Goal: Task Accomplishment & Management: Complete application form

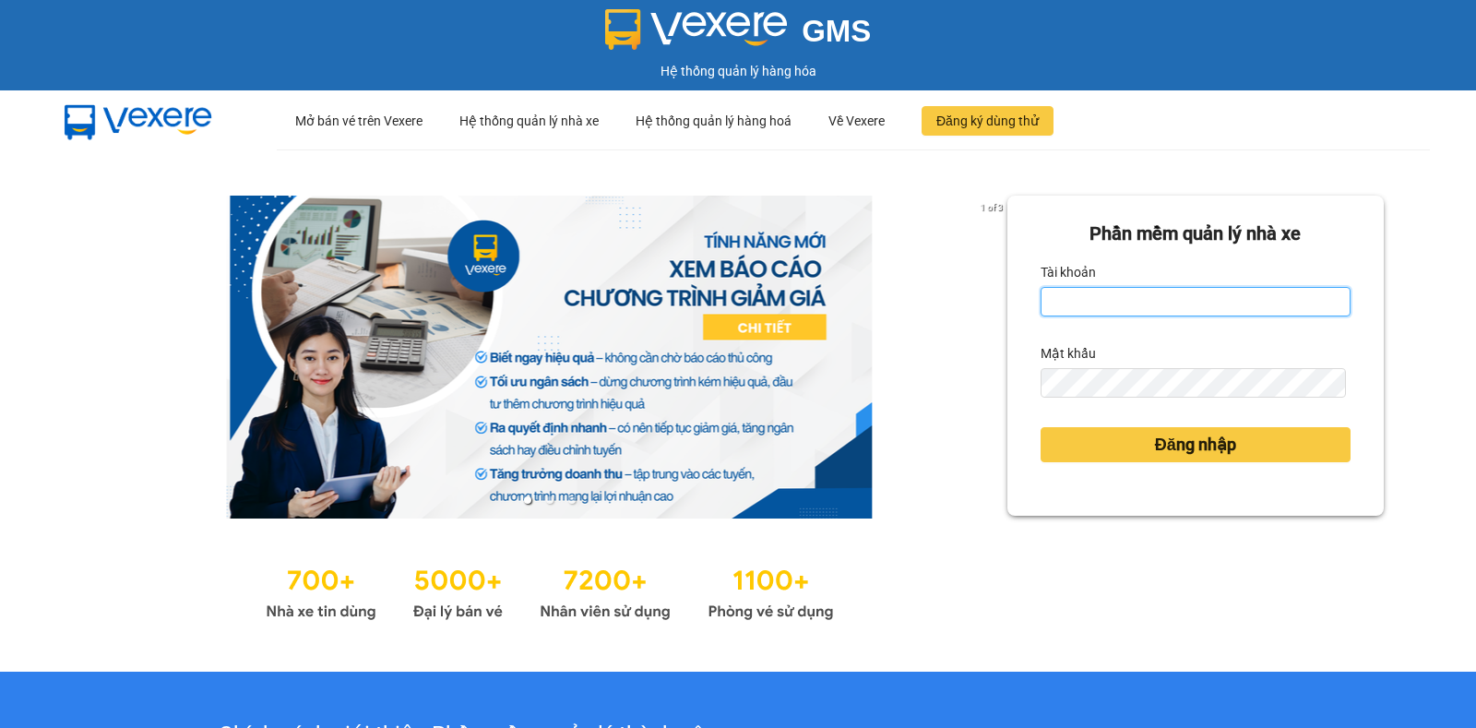
click at [1196, 293] on input "Tài khoản" at bounding box center [1196, 302] width 310 height 30
type input "thuyhang.trangngocphat"
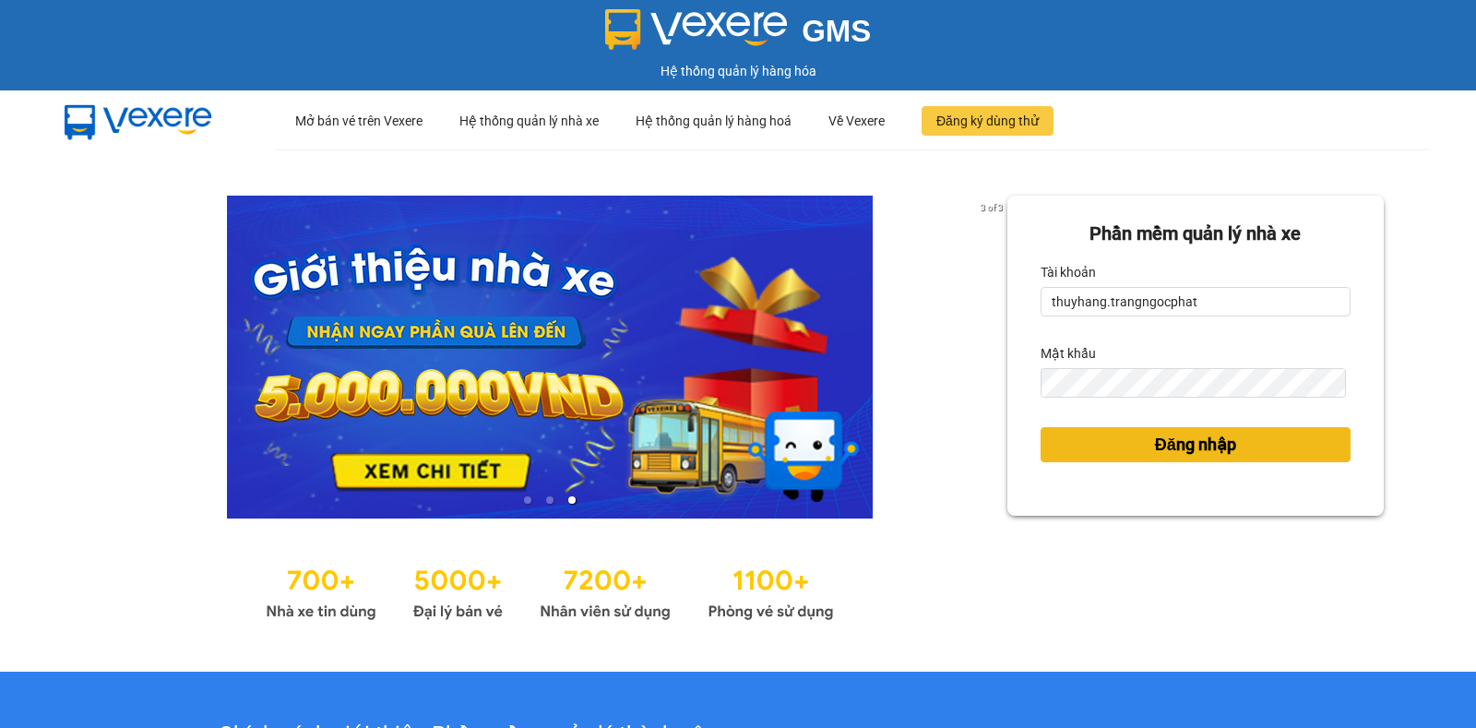
click at [1223, 444] on span "Đăng nhập" at bounding box center [1195, 445] width 81 height 26
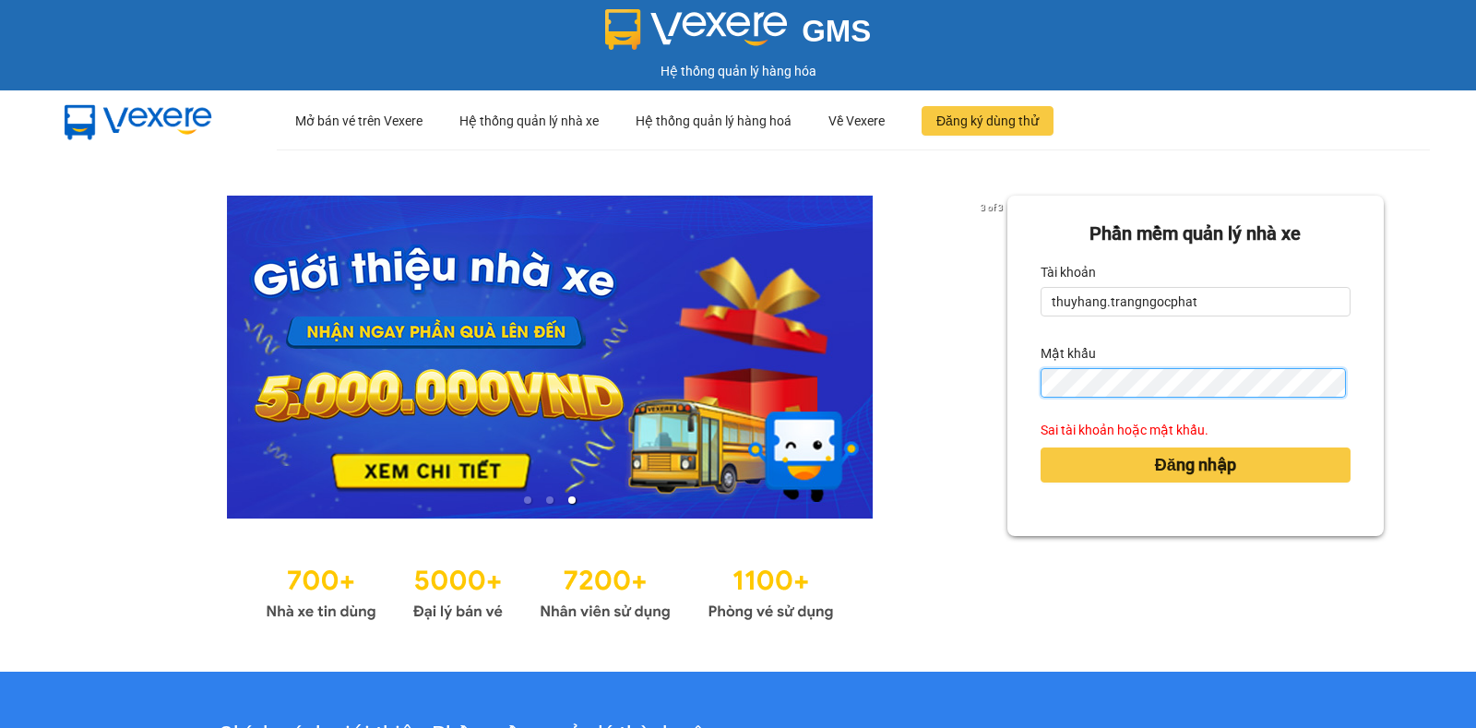
click at [1007, 398] on div "Phần mềm quản lý nhà xe Tài khoản thuyhang.trangngocphat Mật khẩu Sai tài khoản…" at bounding box center [1195, 366] width 376 height 340
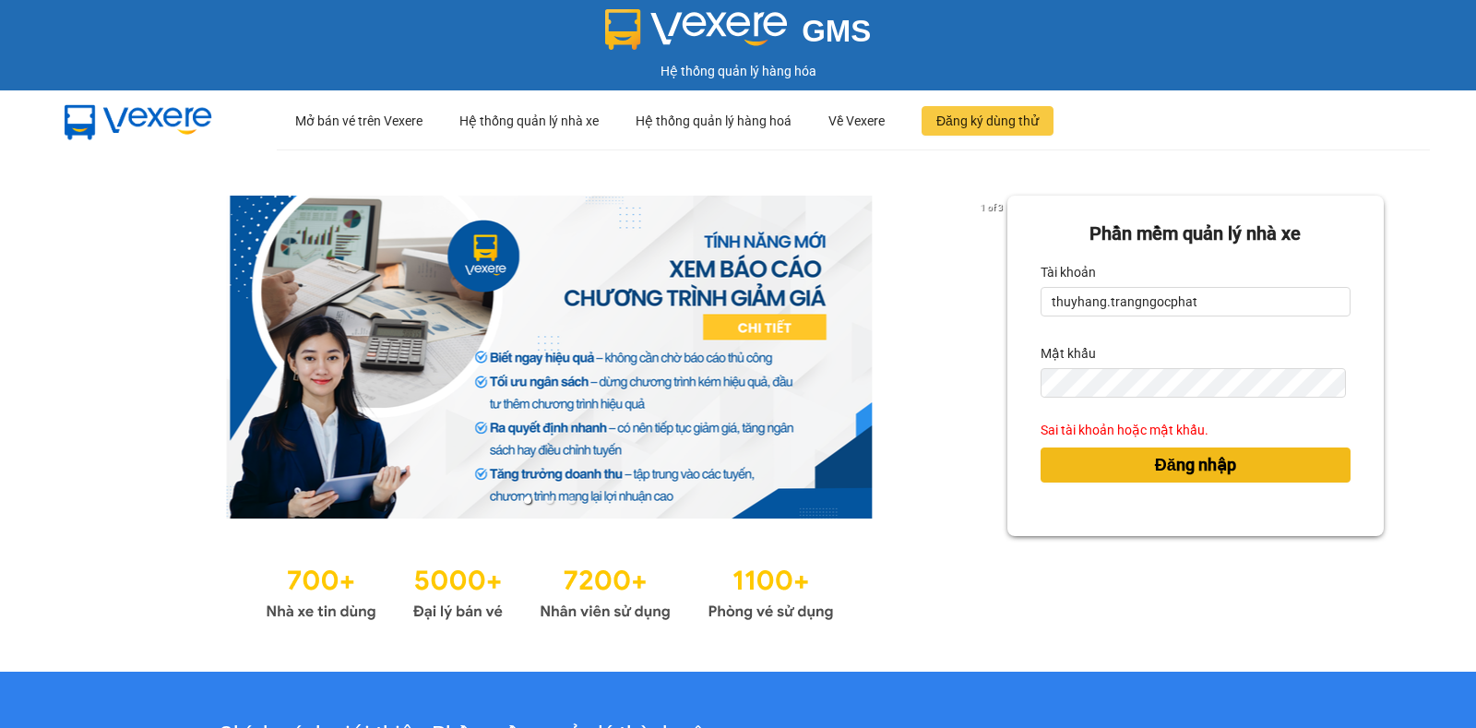
click at [1179, 469] on span "Đăng nhập" at bounding box center [1195, 465] width 81 height 26
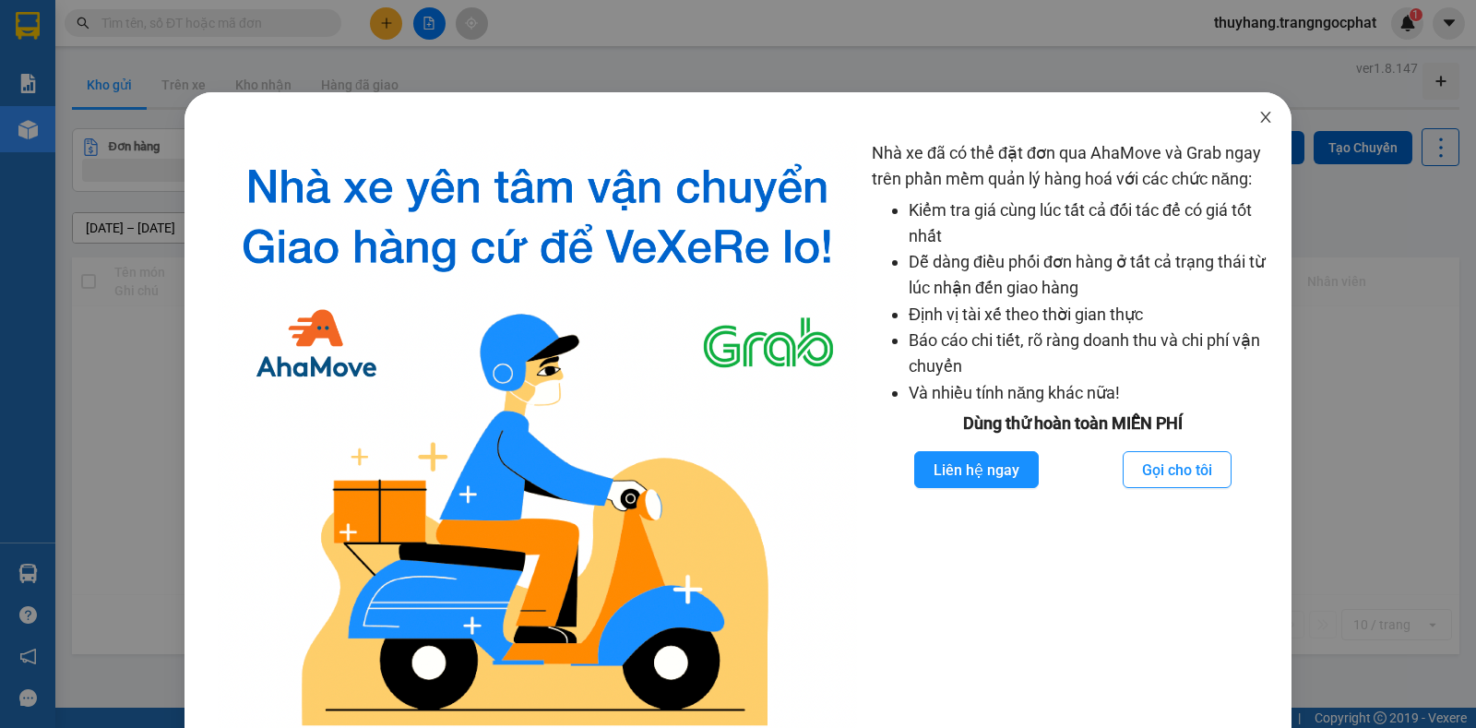
click at [1258, 118] on icon "close" at bounding box center [1265, 117] width 15 height 15
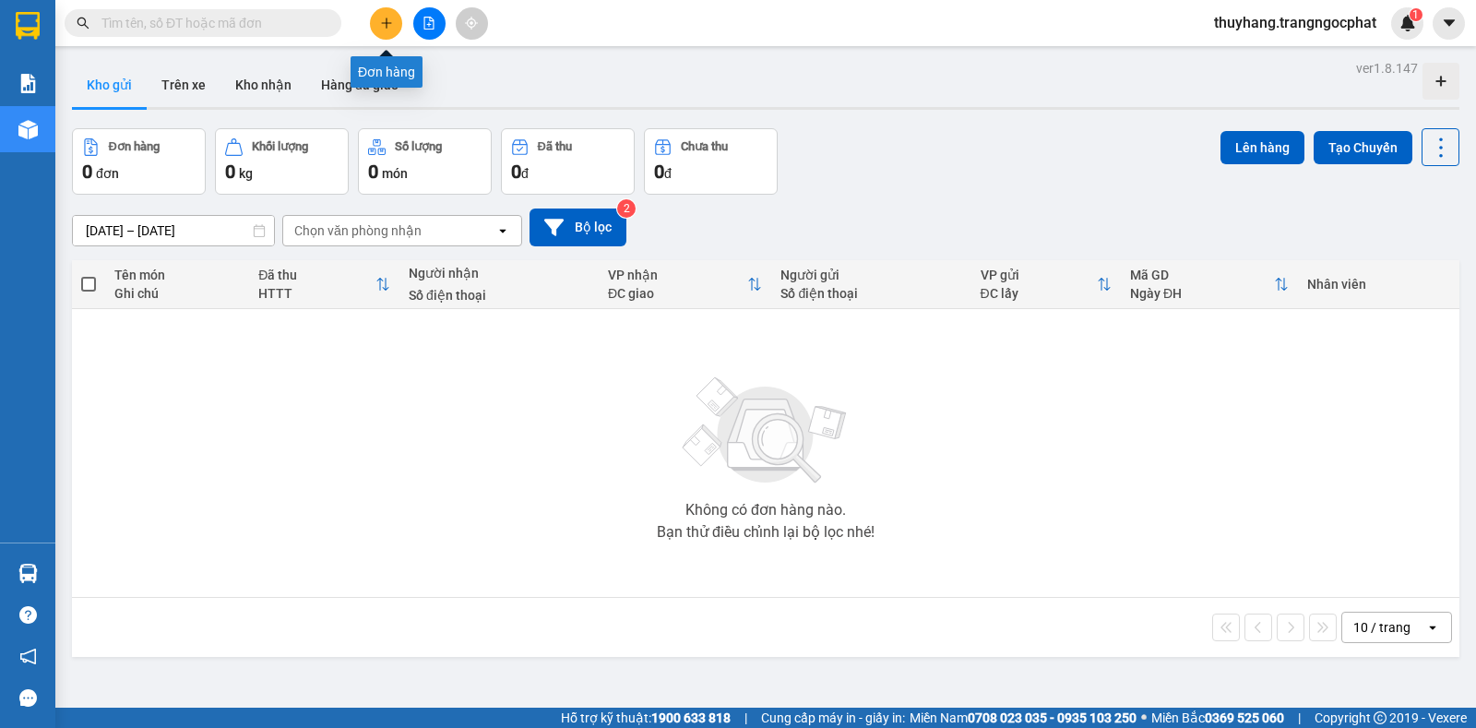
click at [380, 27] on icon "plus" at bounding box center [386, 23] width 13 height 13
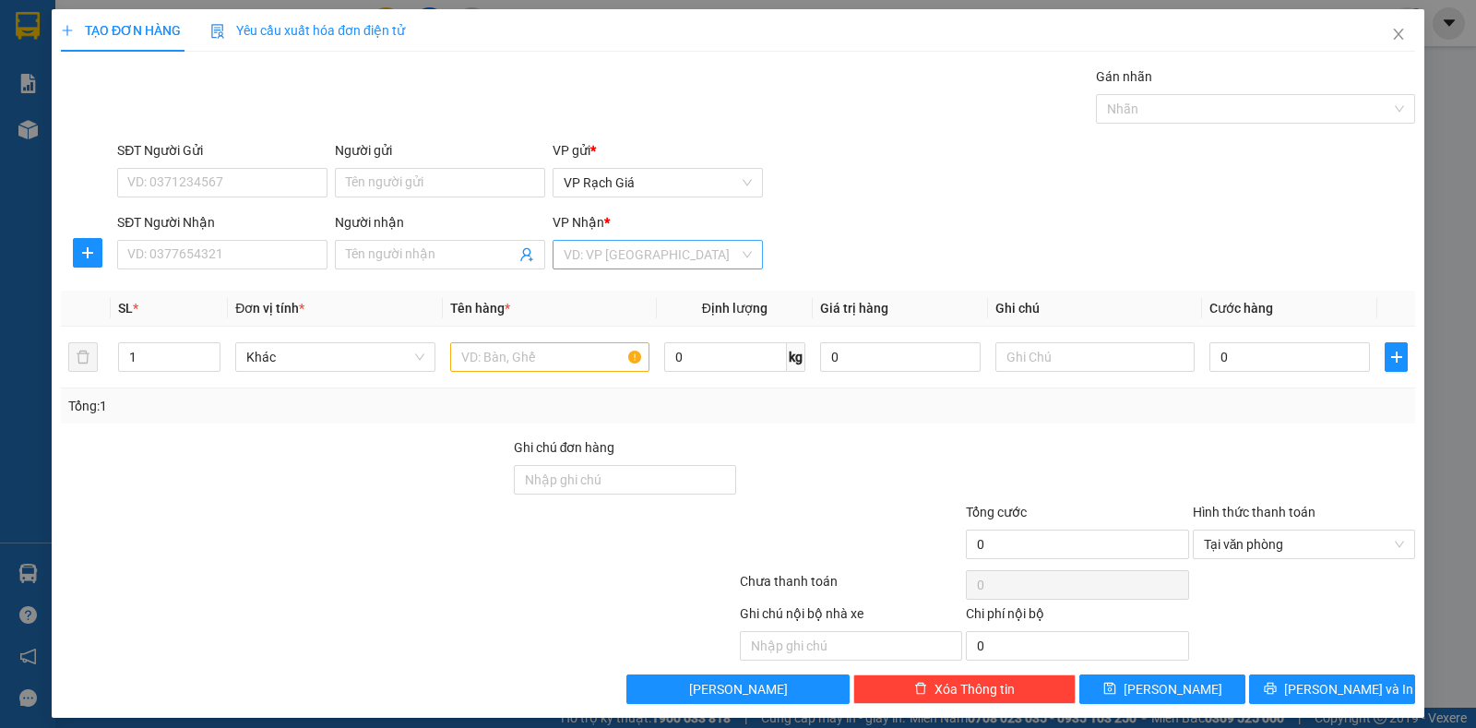
click at [635, 251] on input "search" at bounding box center [651, 255] width 175 height 28
drag, startPoint x: 604, startPoint y: 321, endPoint x: 414, endPoint y: 301, distance: 191.1
click at [580, 324] on div "VP Ba Hòn" at bounding box center [650, 321] width 185 height 20
click at [231, 258] on input "SĐT Người Nhận" at bounding box center [222, 255] width 210 height 30
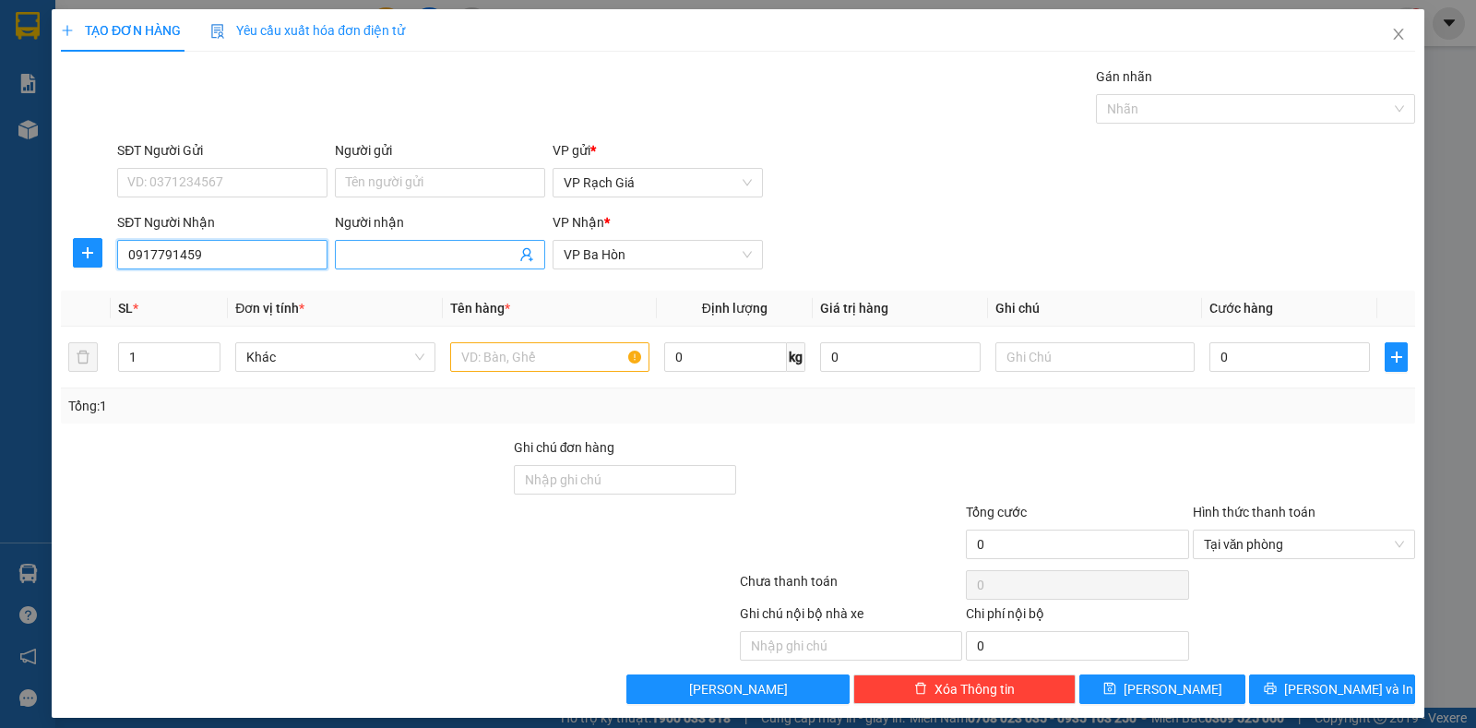
type input "0917791459"
click at [427, 244] on span at bounding box center [440, 255] width 210 height 30
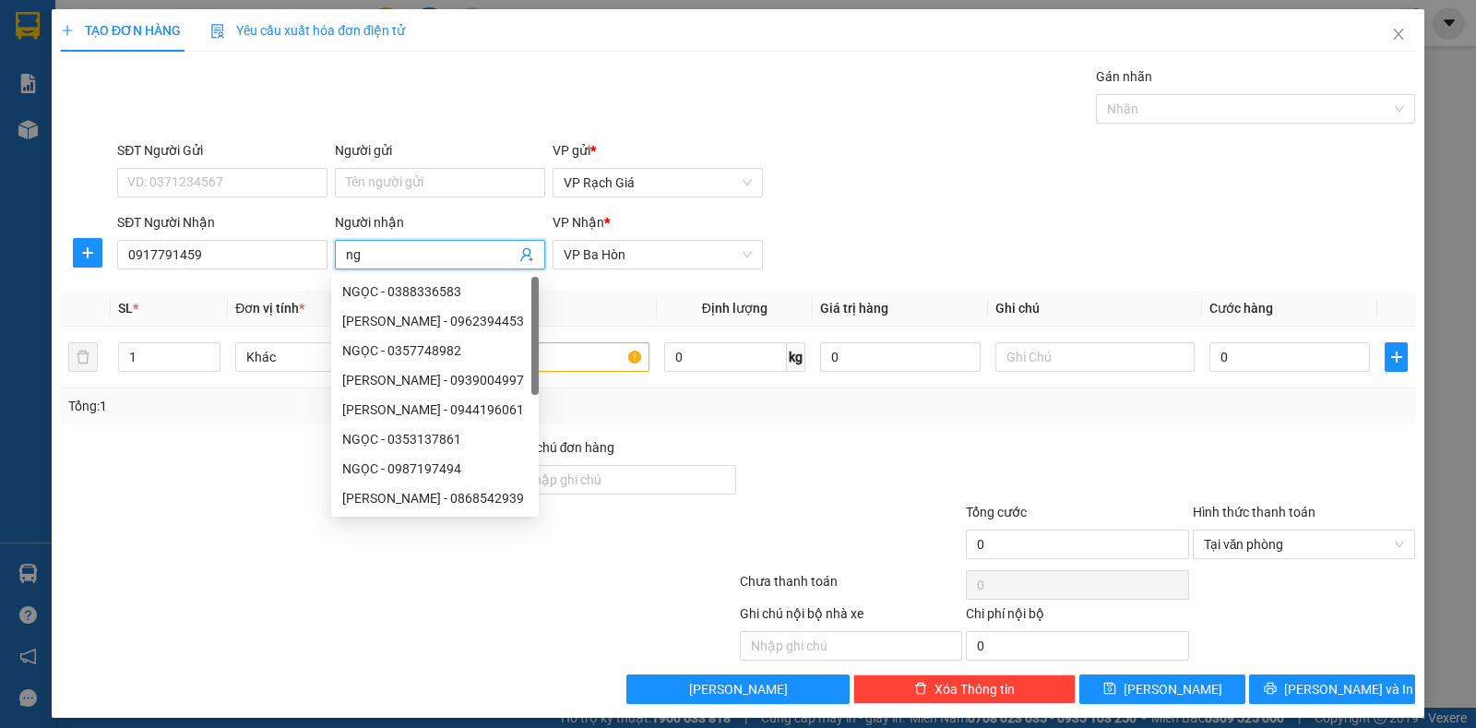
type input "n"
type input "NGỌ"
click at [234, 181] on input "SĐT Người Gửi" at bounding box center [222, 183] width 210 height 30
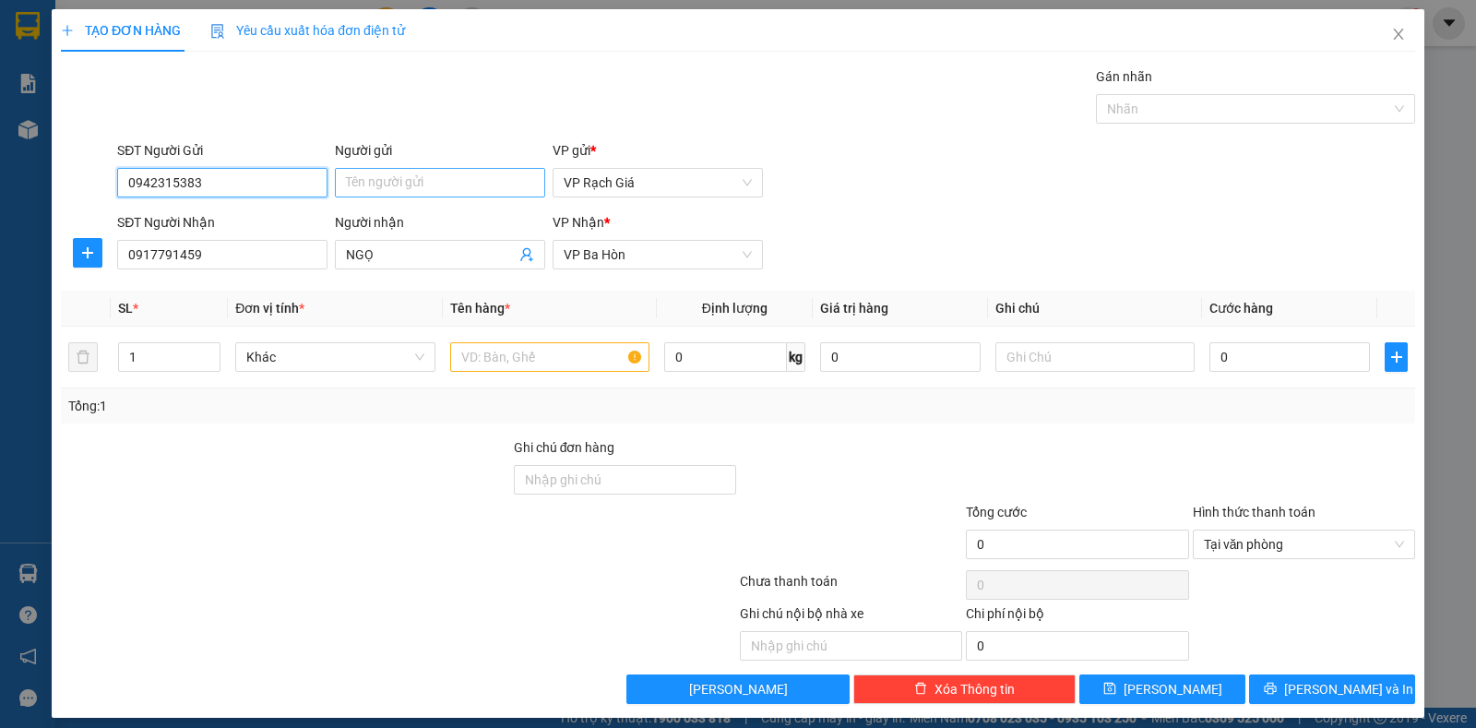
type input "0942315383"
click at [354, 182] on input "Người gửi" at bounding box center [440, 183] width 210 height 30
click at [351, 181] on input "DẤU" at bounding box center [440, 183] width 210 height 30
click at [358, 185] on input "ĐAẤU" at bounding box center [440, 183] width 210 height 30
type input "ĐẤU"
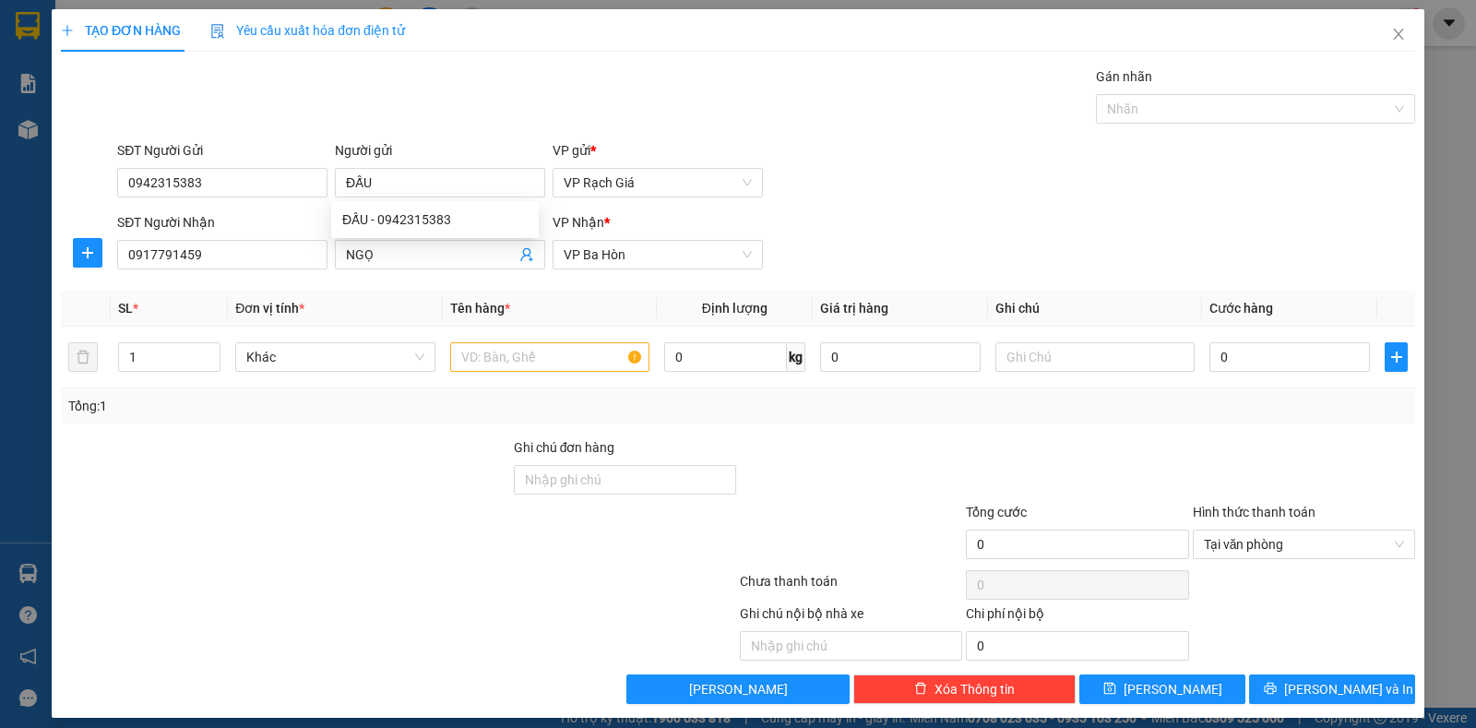
click at [898, 50] on div "TẠO ĐƠN HÀNG Yêu cầu xuất hóa đơn điện tử Transit Pickup Surcharge Ids Transit …" at bounding box center [738, 356] width 1354 height 695
click at [529, 361] on input "text" at bounding box center [549, 357] width 199 height 30
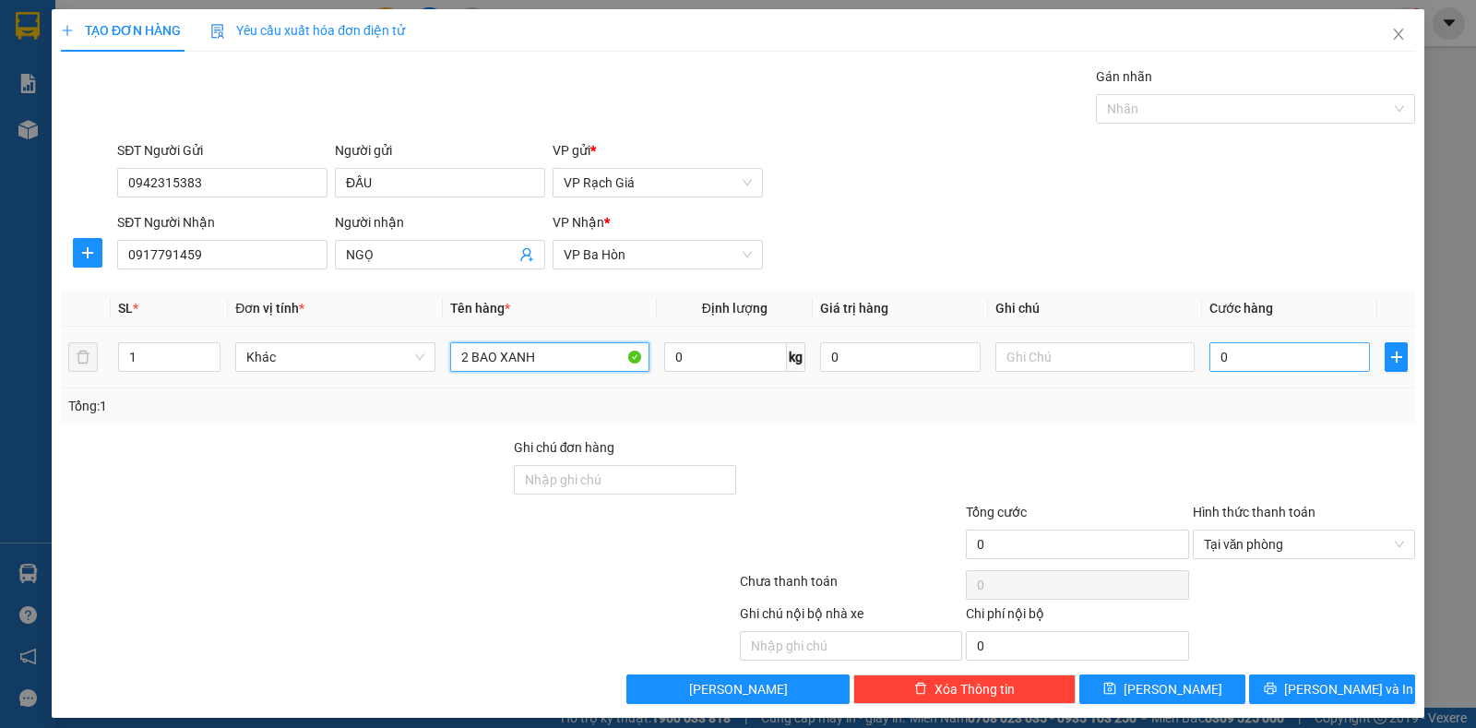
type input "2 BAO XANH"
click at [1261, 355] on input "0" at bounding box center [1289, 357] width 161 height 30
type input "1"
type input "18"
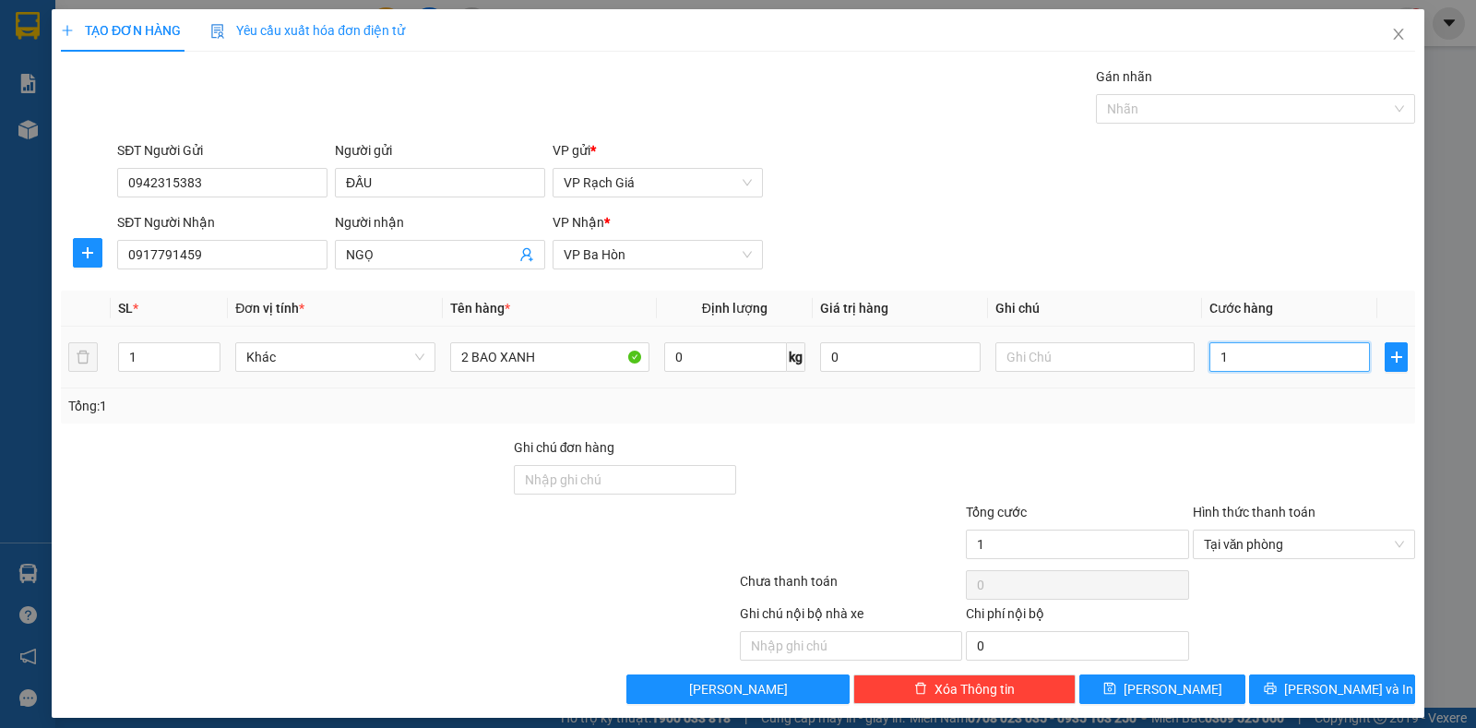
type input "18"
type input "1"
type input "16"
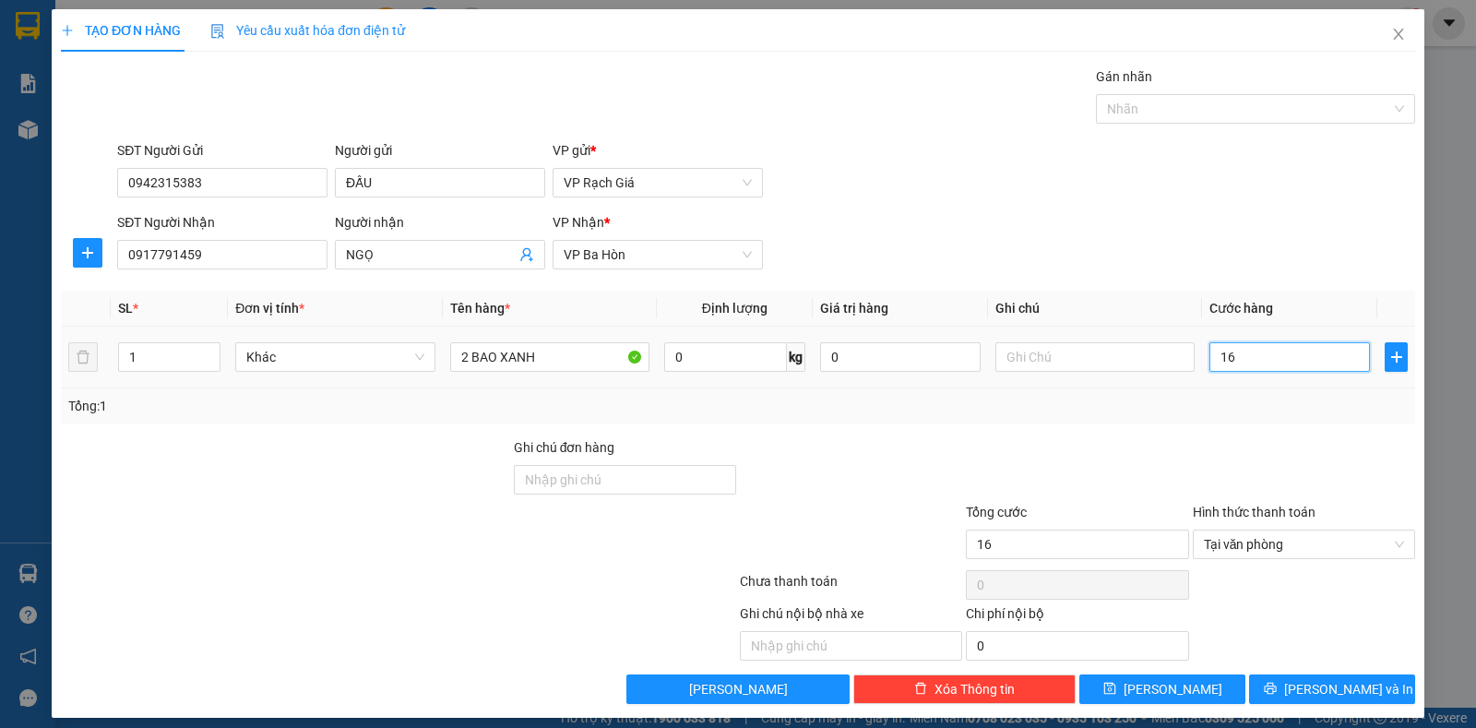
type input "160"
type input "1.600"
type input "16.000"
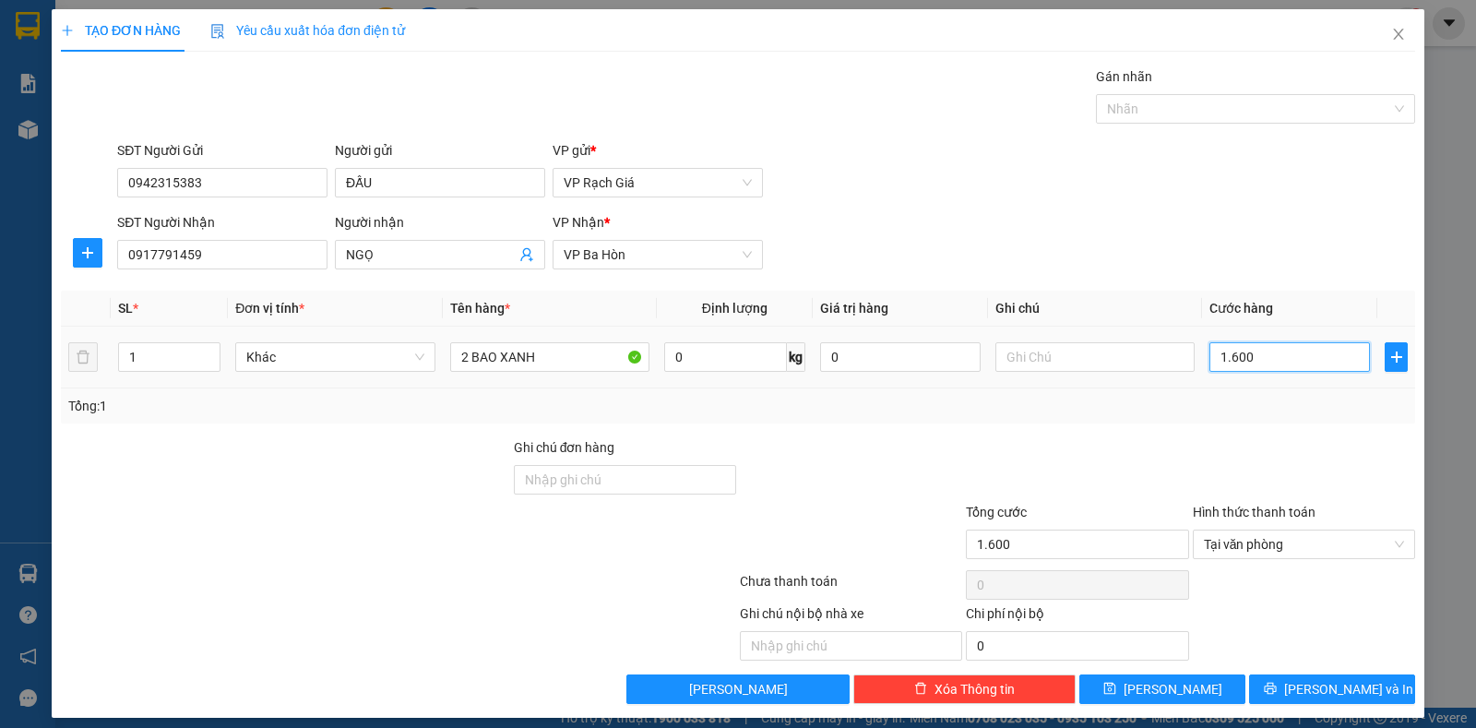
type input "16.000"
type input "160.000"
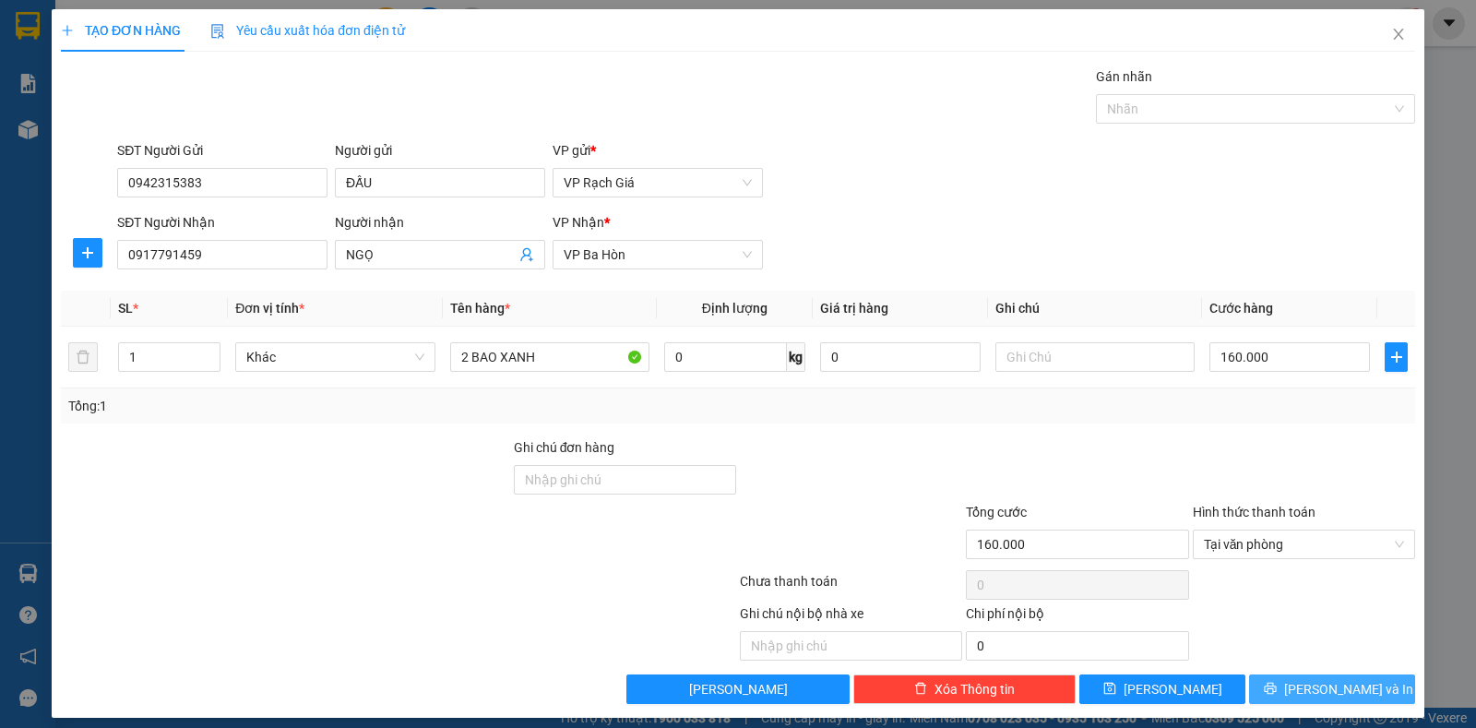
click at [1301, 682] on button "Lưu và In" at bounding box center [1332, 689] width 166 height 30
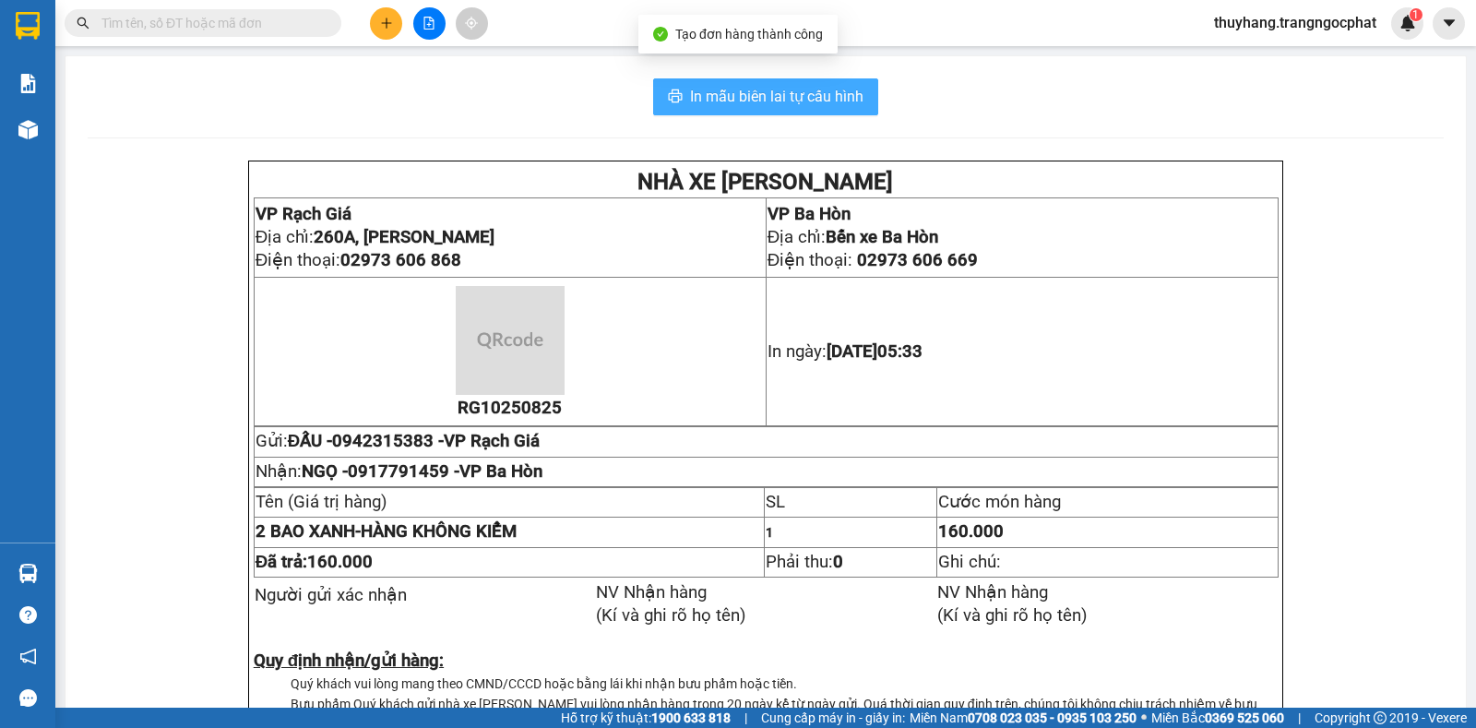
click at [717, 83] on button "In mẫu biên lai tự cấu hình" at bounding box center [765, 96] width 225 height 37
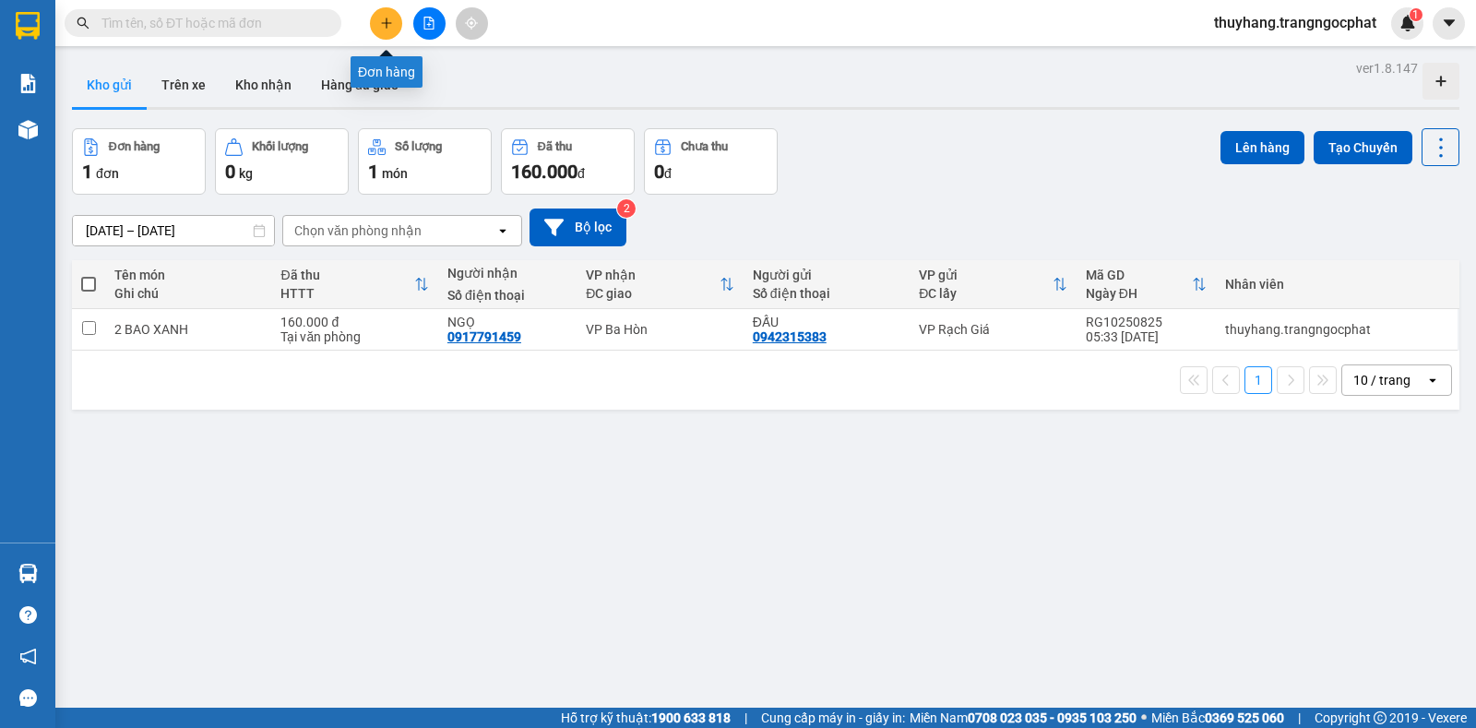
click at [375, 12] on button at bounding box center [386, 23] width 32 height 32
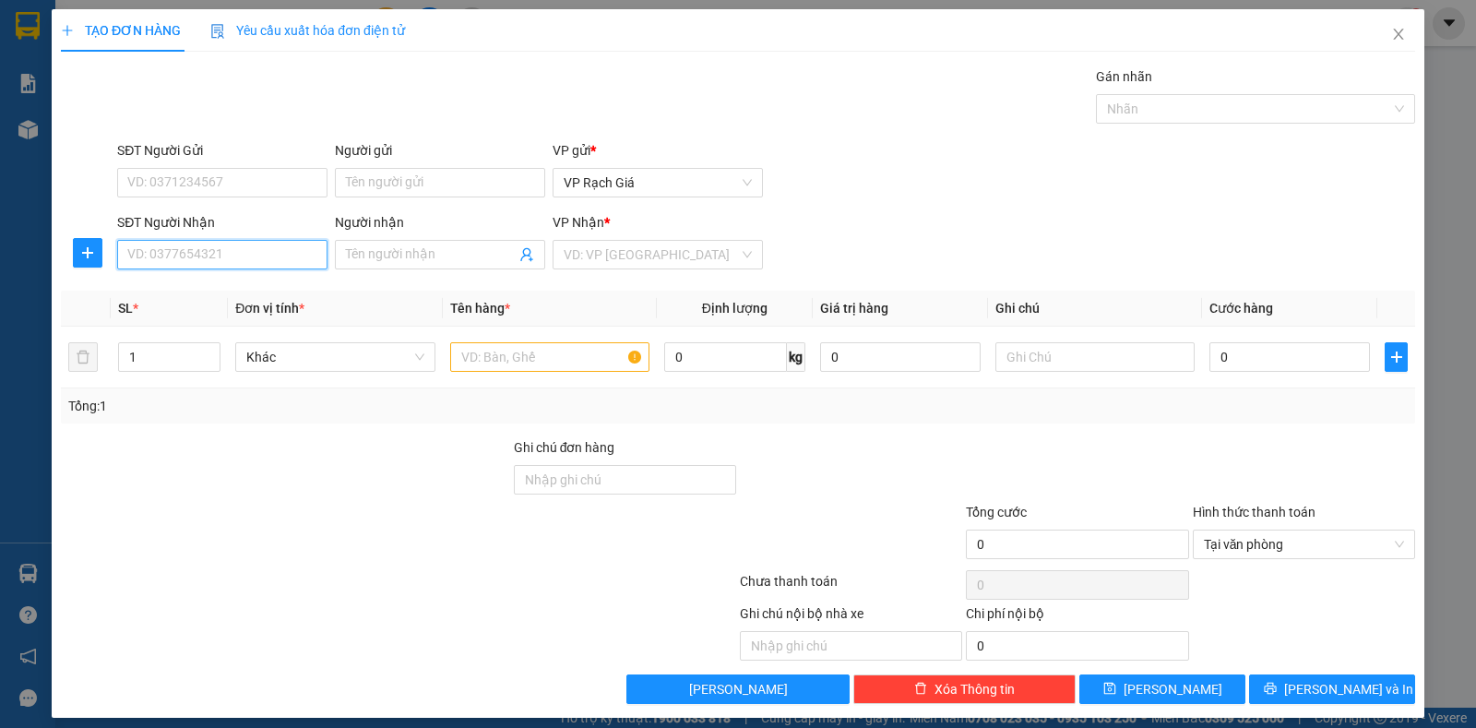
click at [217, 256] on input "SĐT Người Nhận" at bounding box center [222, 255] width 210 height 30
type input "0976666616"
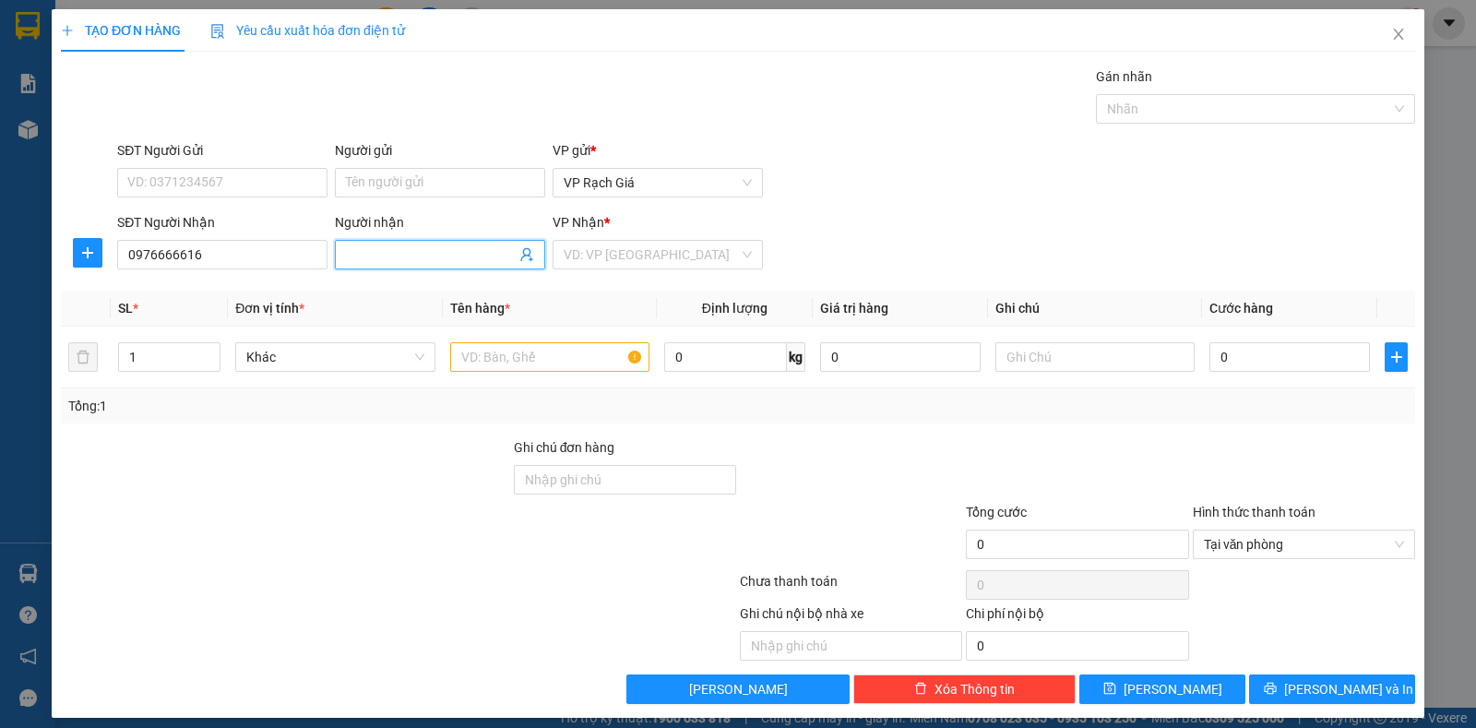
click at [369, 249] on input "Người nhận" at bounding box center [431, 254] width 170 height 20
click at [431, 320] on div "QUỐC TIẾN - 0976666616" at bounding box center [434, 321] width 185 height 20
type input "QUỐC TIẾN"
click at [622, 242] on input "search" at bounding box center [651, 255] width 175 height 28
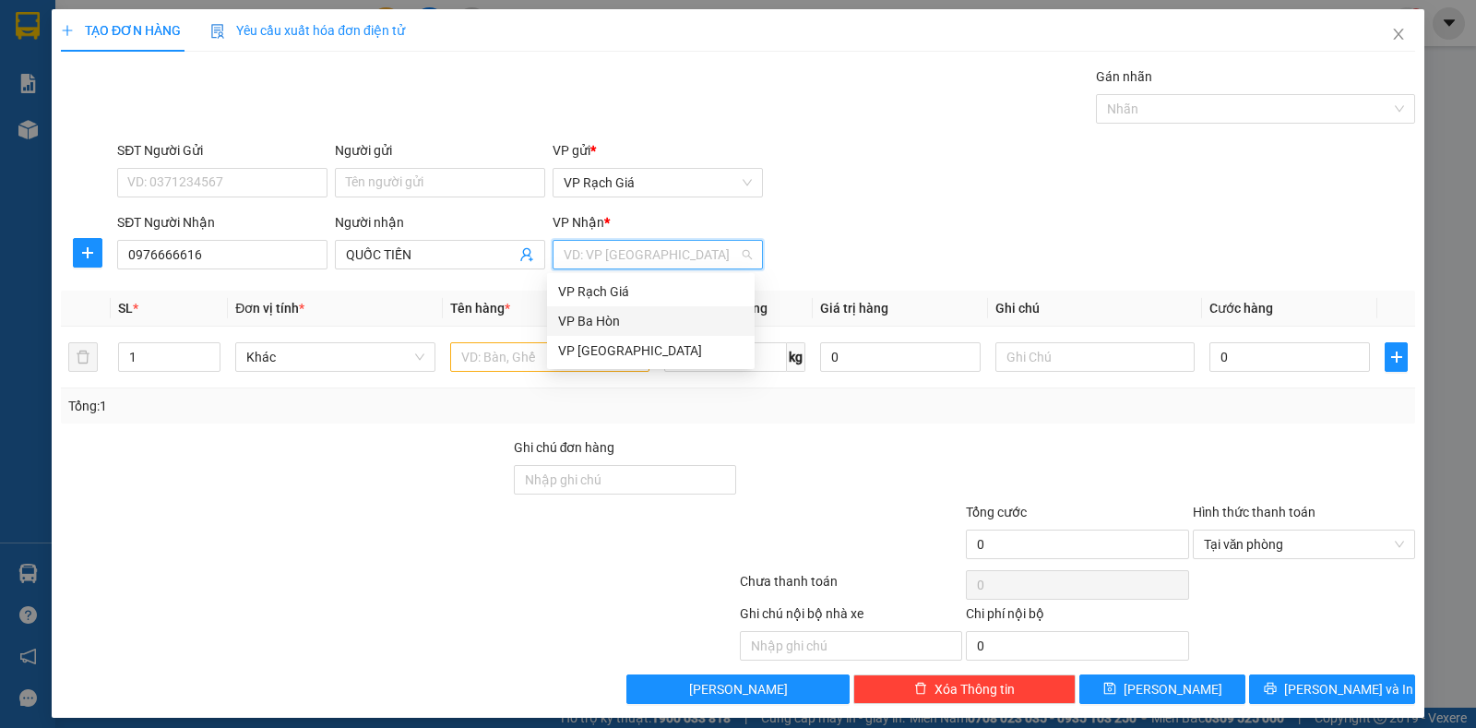
click at [594, 324] on div "VP Ba Hòn" at bounding box center [650, 321] width 185 height 20
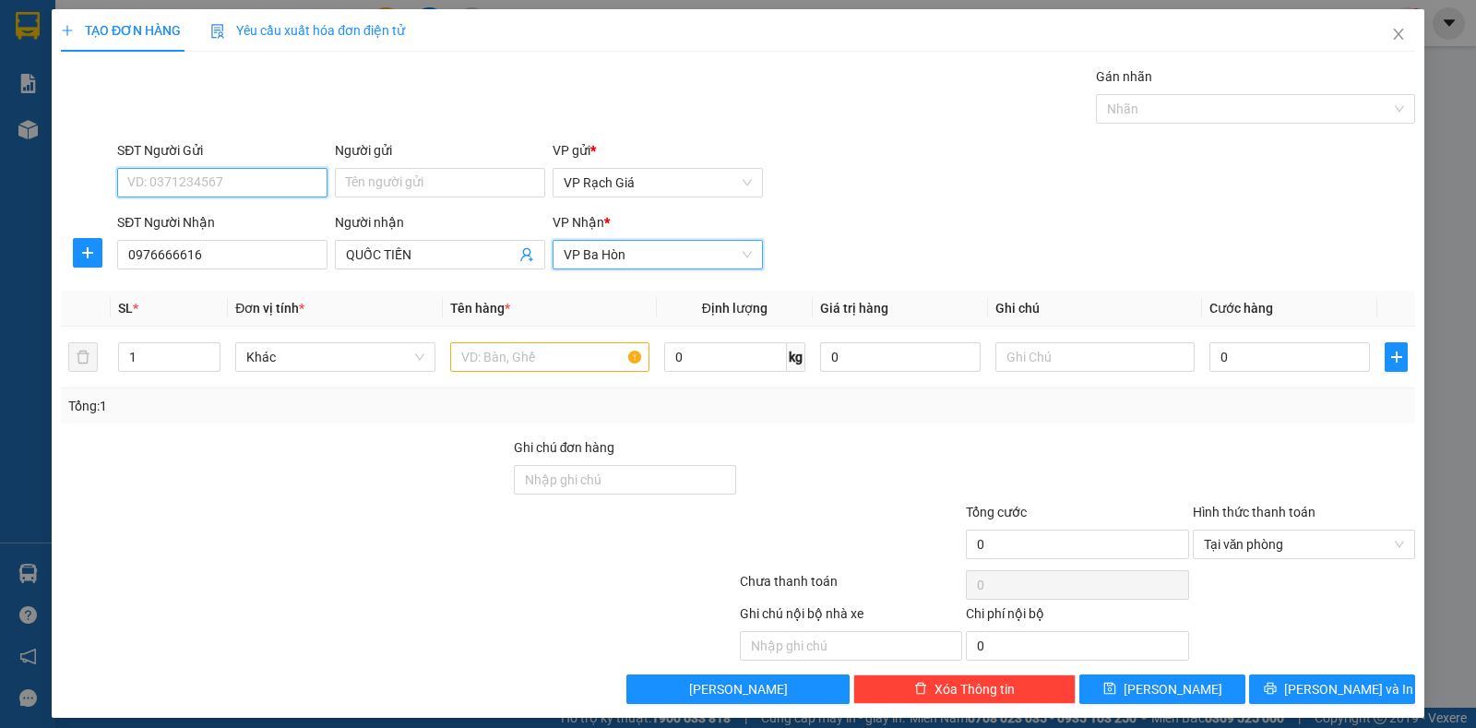
click at [274, 183] on input "SĐT Người Gửi" at bounding box center [222, 183] width 210 height 30
type input "0944901011"
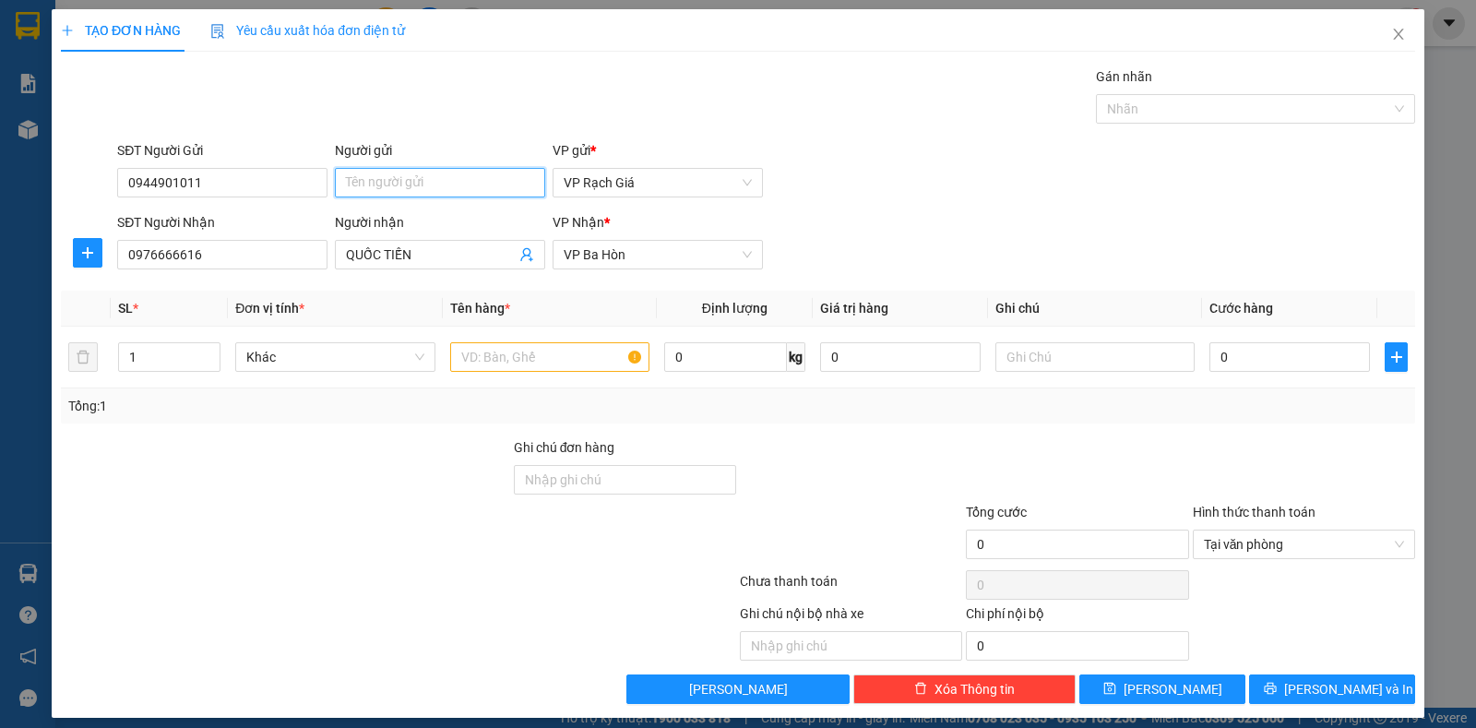
click at [453, 190] on input "Người gửi" at bounding box center [440, 183] width 210 height 30
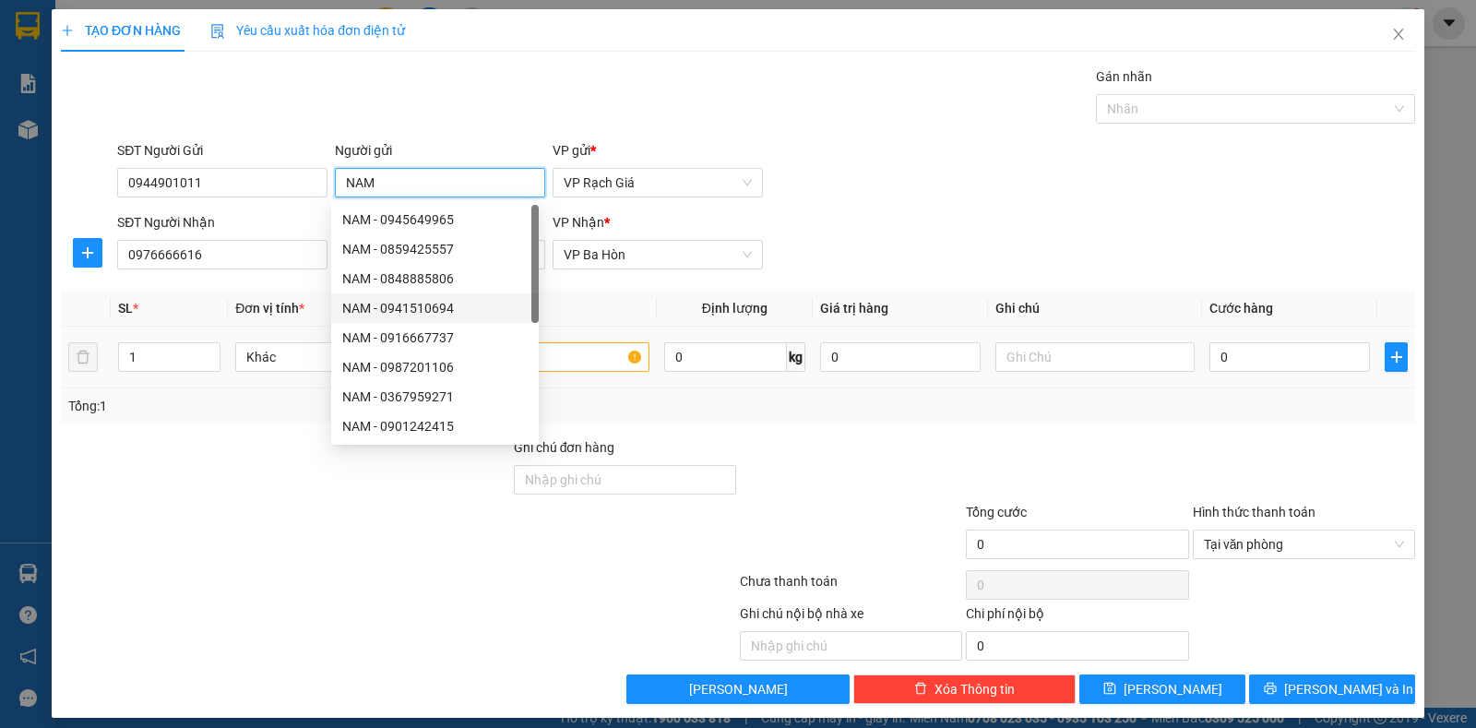
type input "NAM"
click at [556, 365] on input "text" at bounding box center [549, 357] width 199 height 30
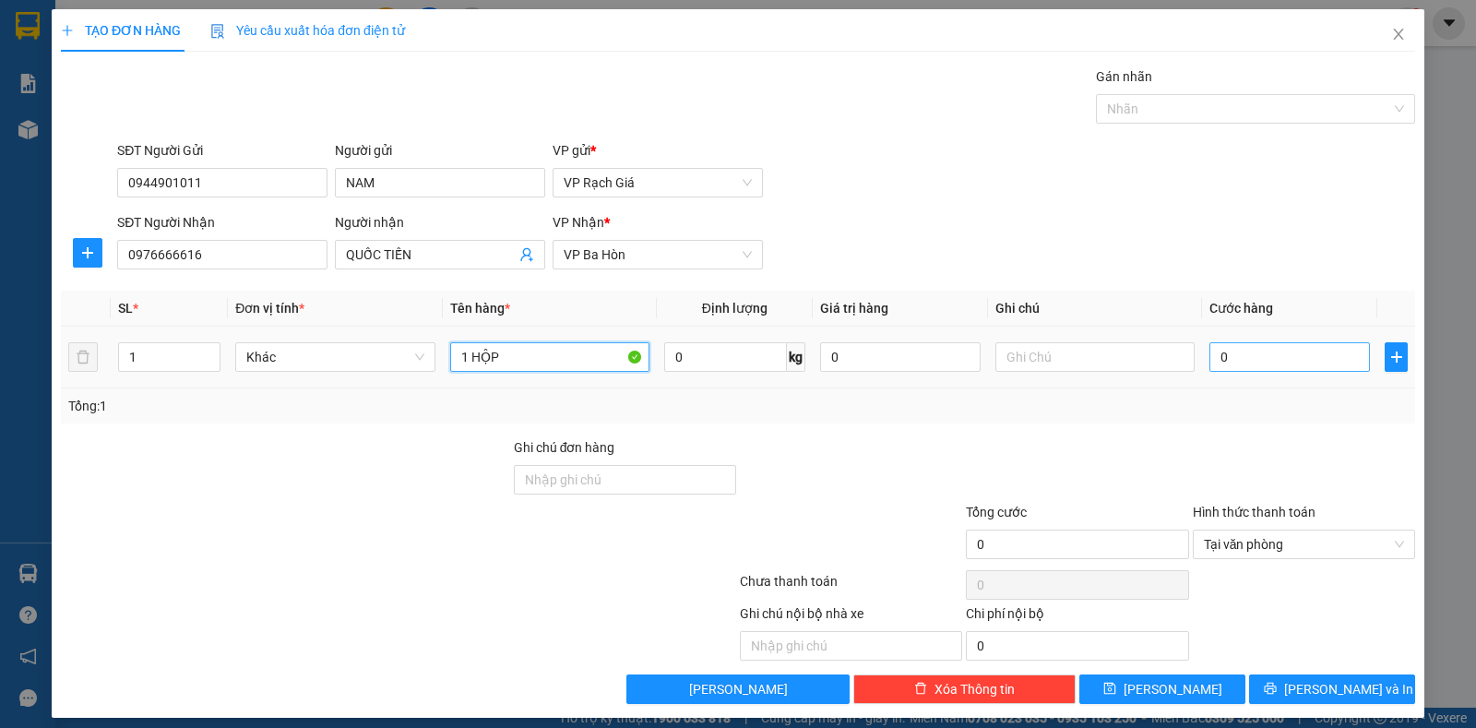
type input "1 HỘP"
click at [1297, 355] on input "0" at bounding box center [1289, 357] width 161 height 30
type input "2"
type input "20"
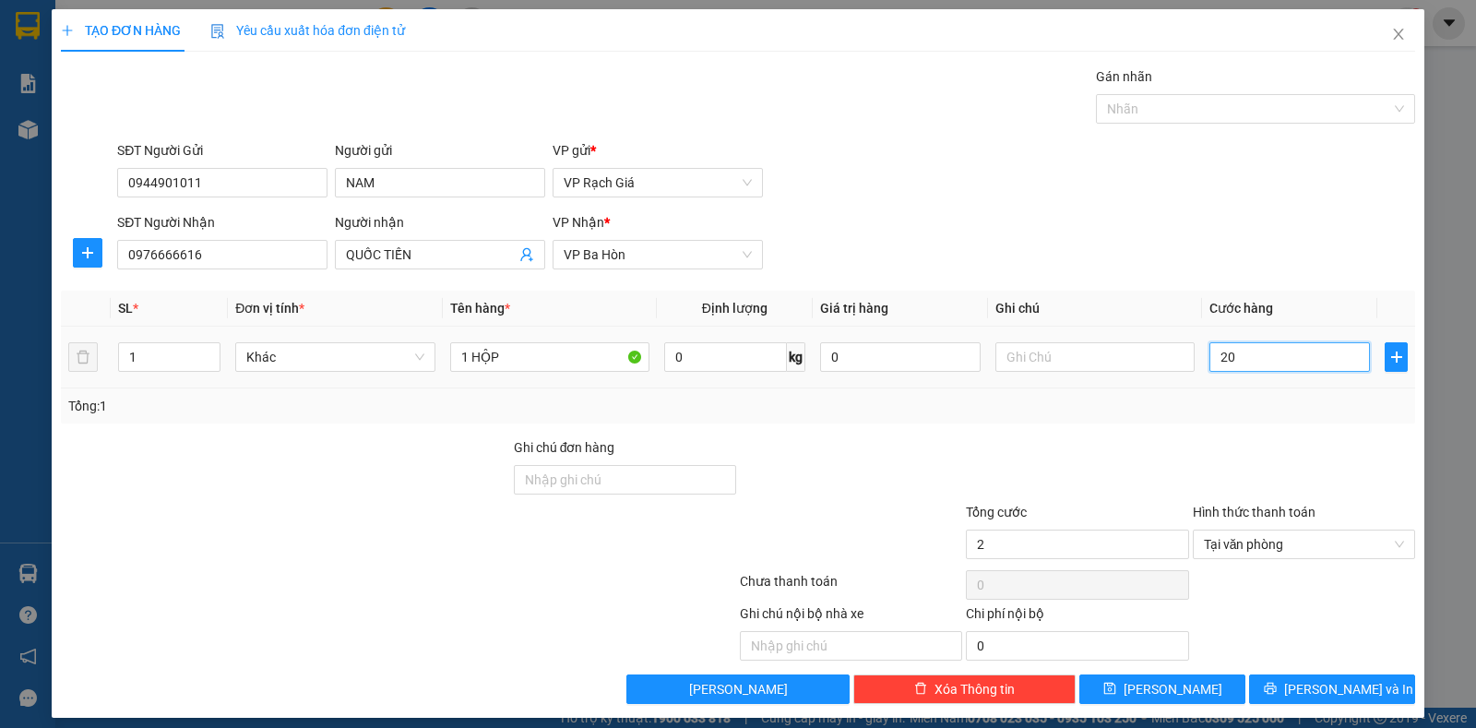
type input "20"
type input "200"
type input "2.000"
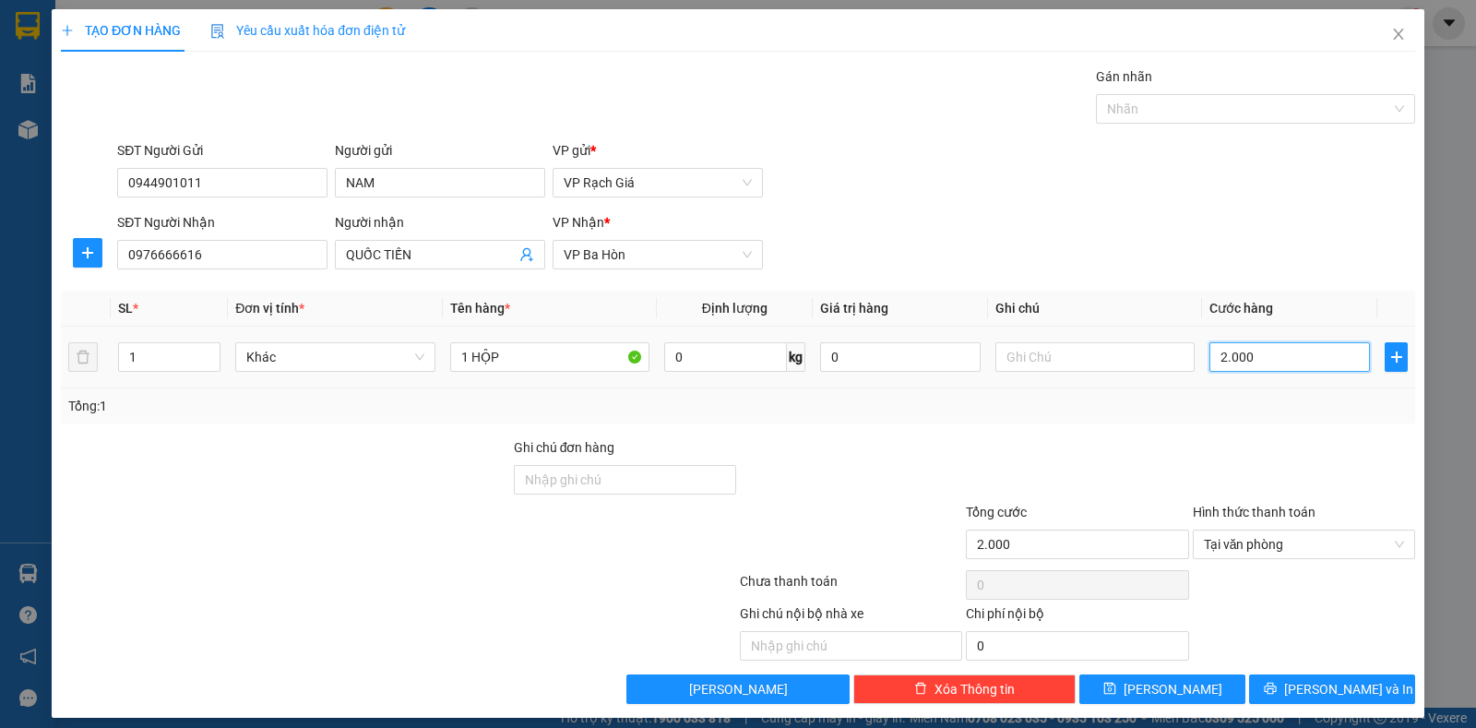
type input "20.000"
click at [1179, 685] on button "Lưu" at bounding box center [1162, 689] width 166 height 30
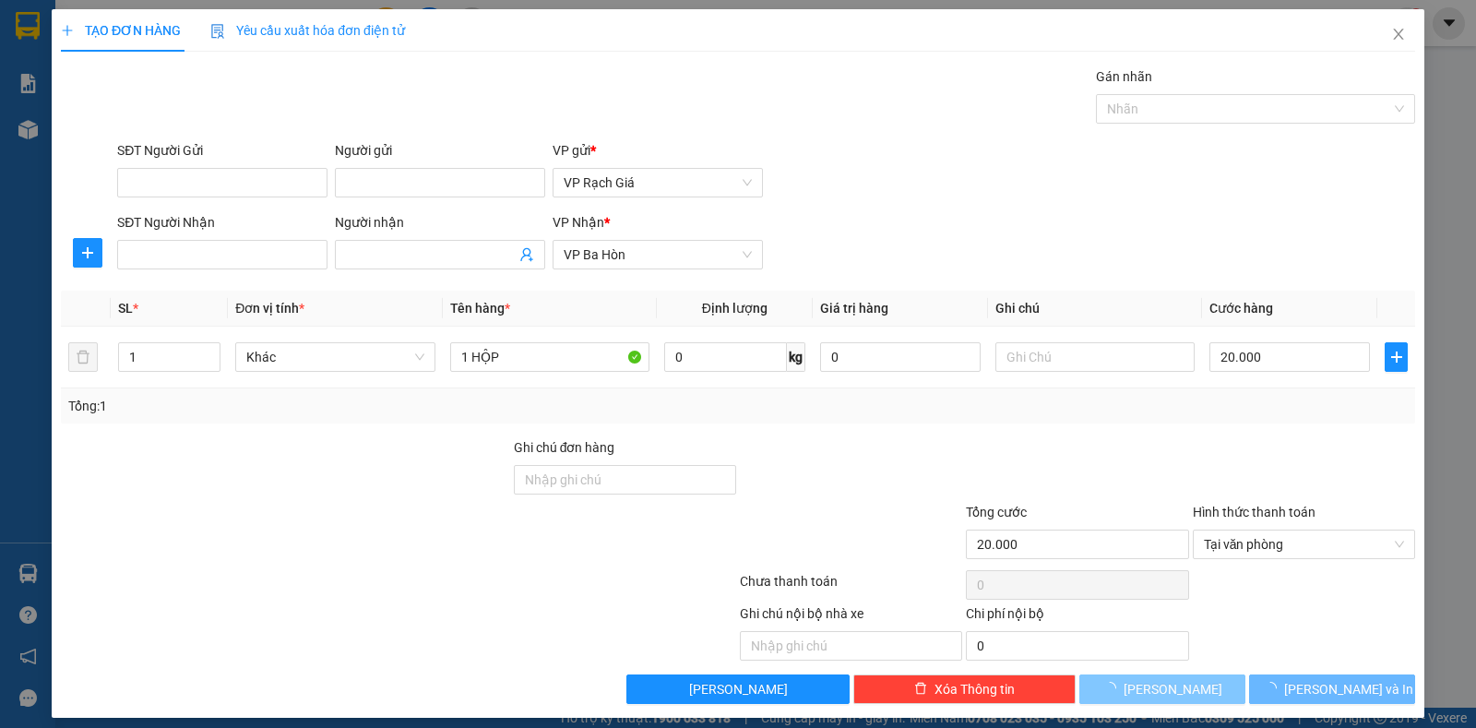
type input "0"
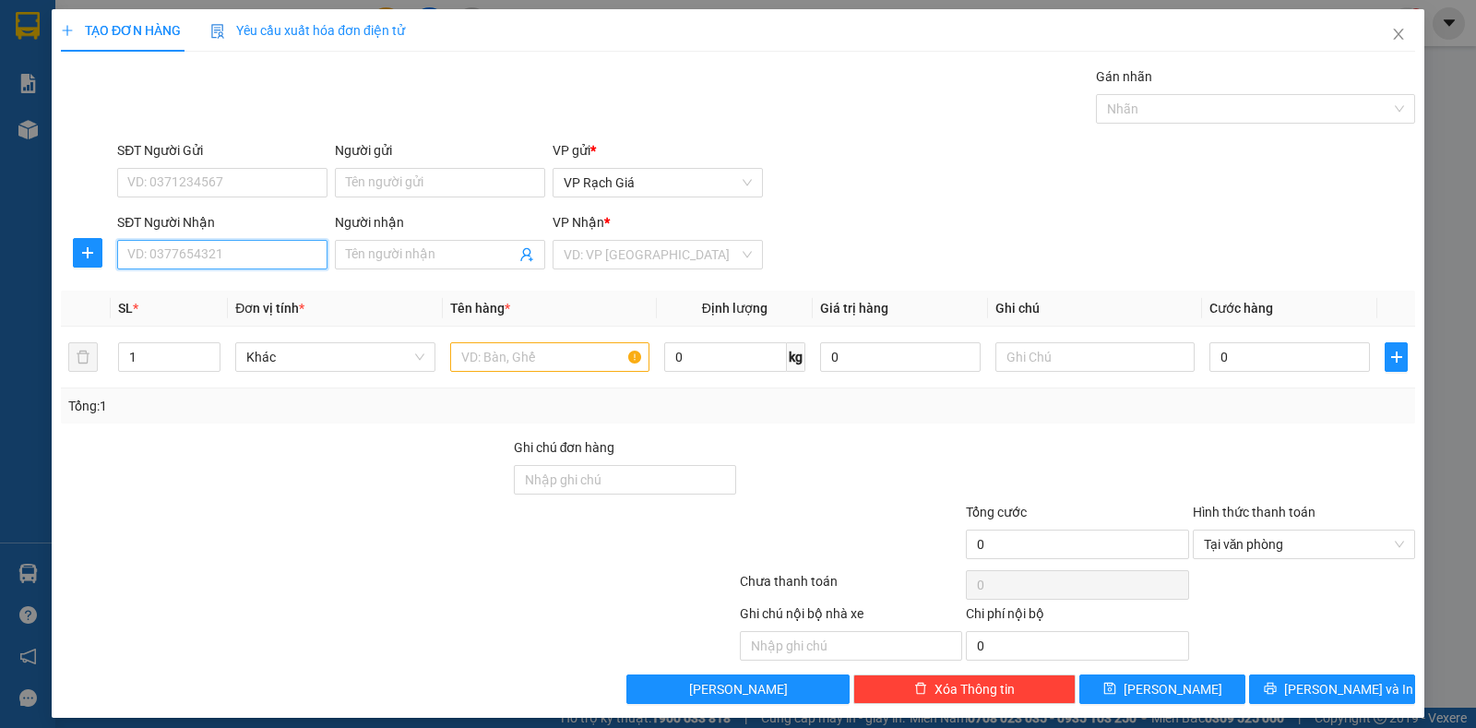
click at [208, 255] on input "SĐT Người Nhận" at bounding box center [222, 255] width 210 height 30
type input "0786850886"
click at [389, 262] on input "Người nhận" at bounding box center [431, 254] width 170 height 20
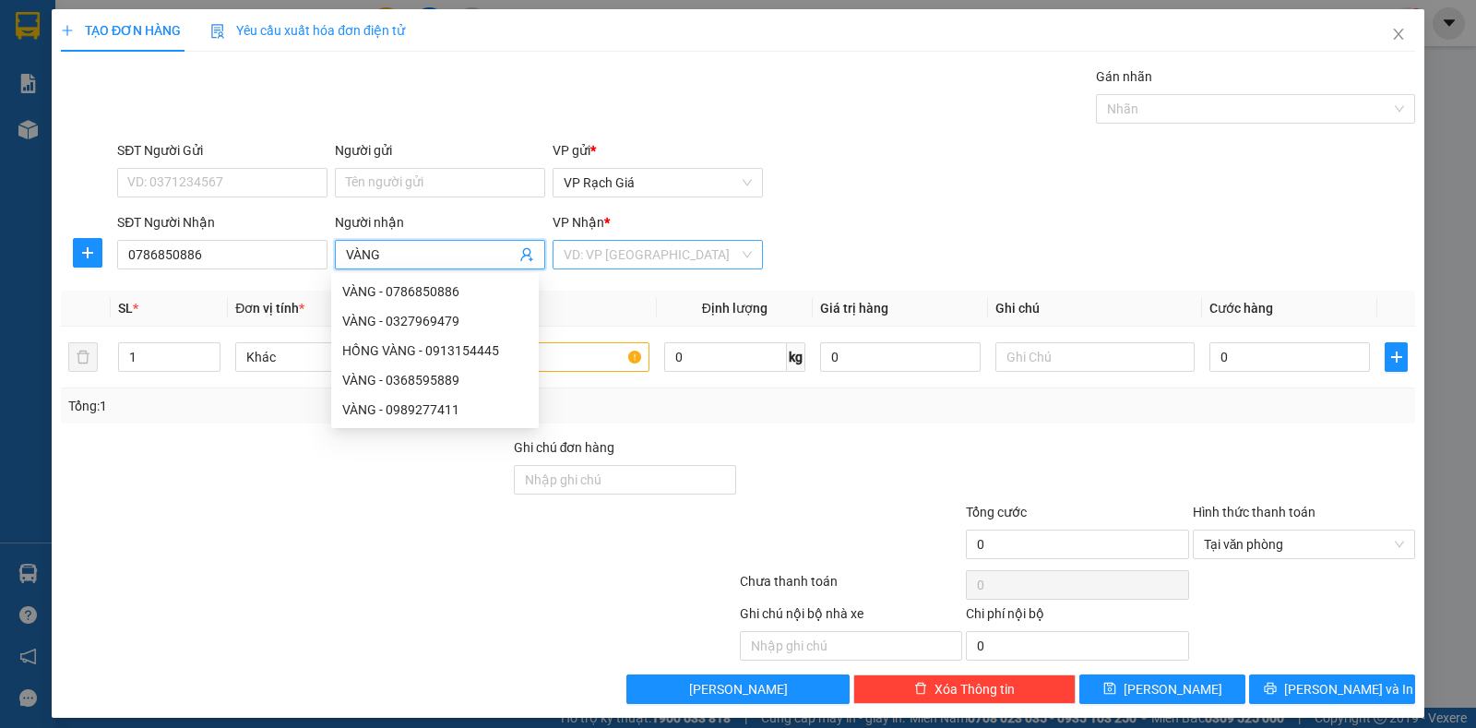
type input "VÀNG"
click at [613, 247] on input "search" at bounding box center [651, 255] width 175 height 28
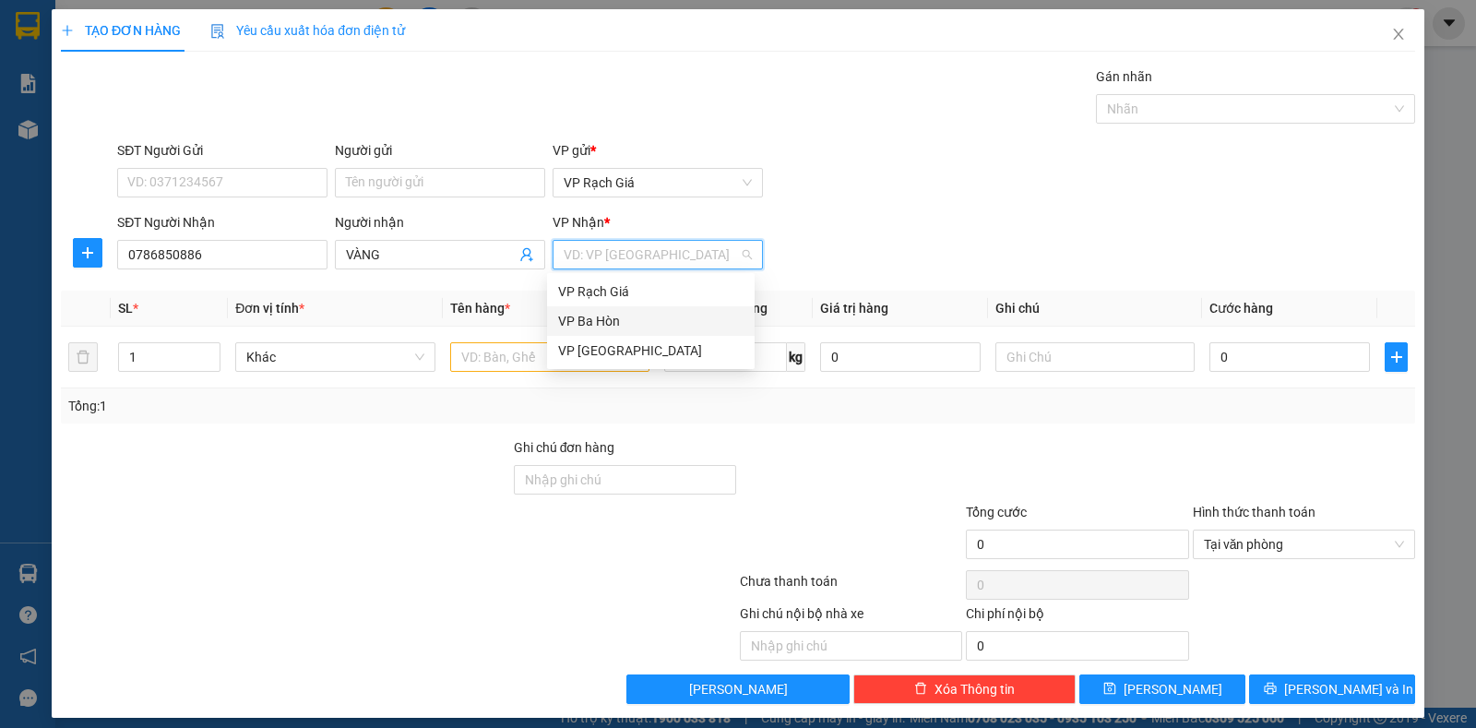
click at [591, 323] on div "VP Ba Hòn" at bounding box center [650, 321] width 185 height 20
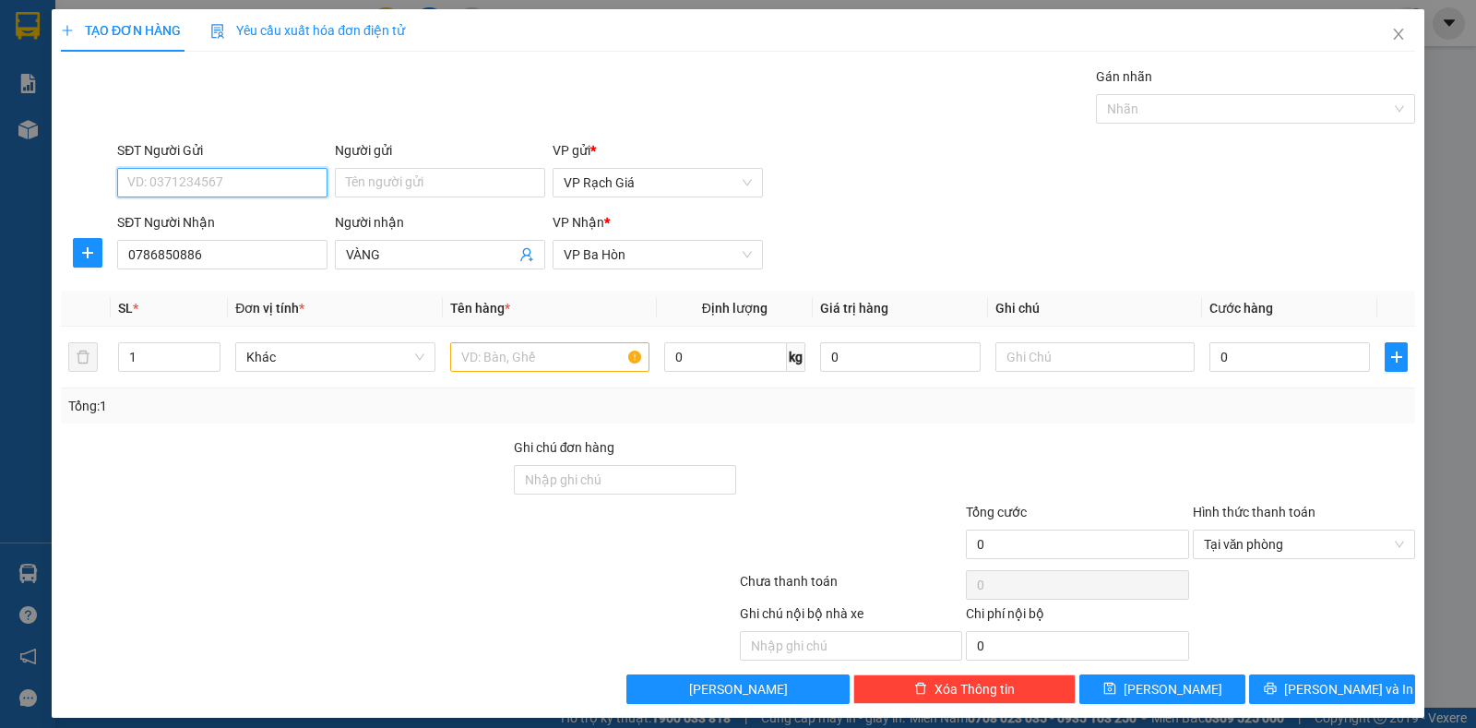
click at [257, 180] on input "SĐT Người Gửi" at bounding box center [222, 183] width 210 height 30
type input "0775889345"
click at [395, 192] on input "Người gửi" at bounding box center [440, 183] width 210 height 30
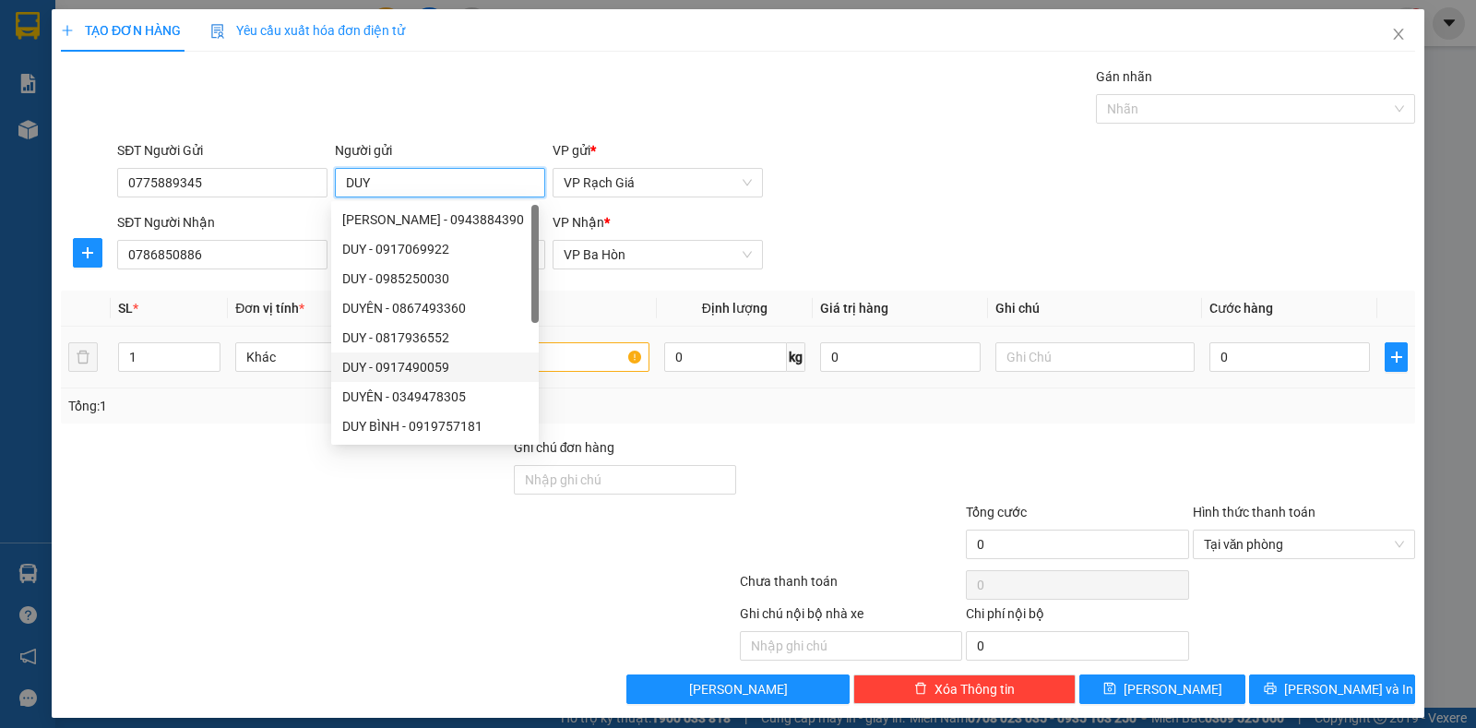
type input "DUY"
click at [587, 356] on input "text" at bounding box center [549, 357] width 199 height 30
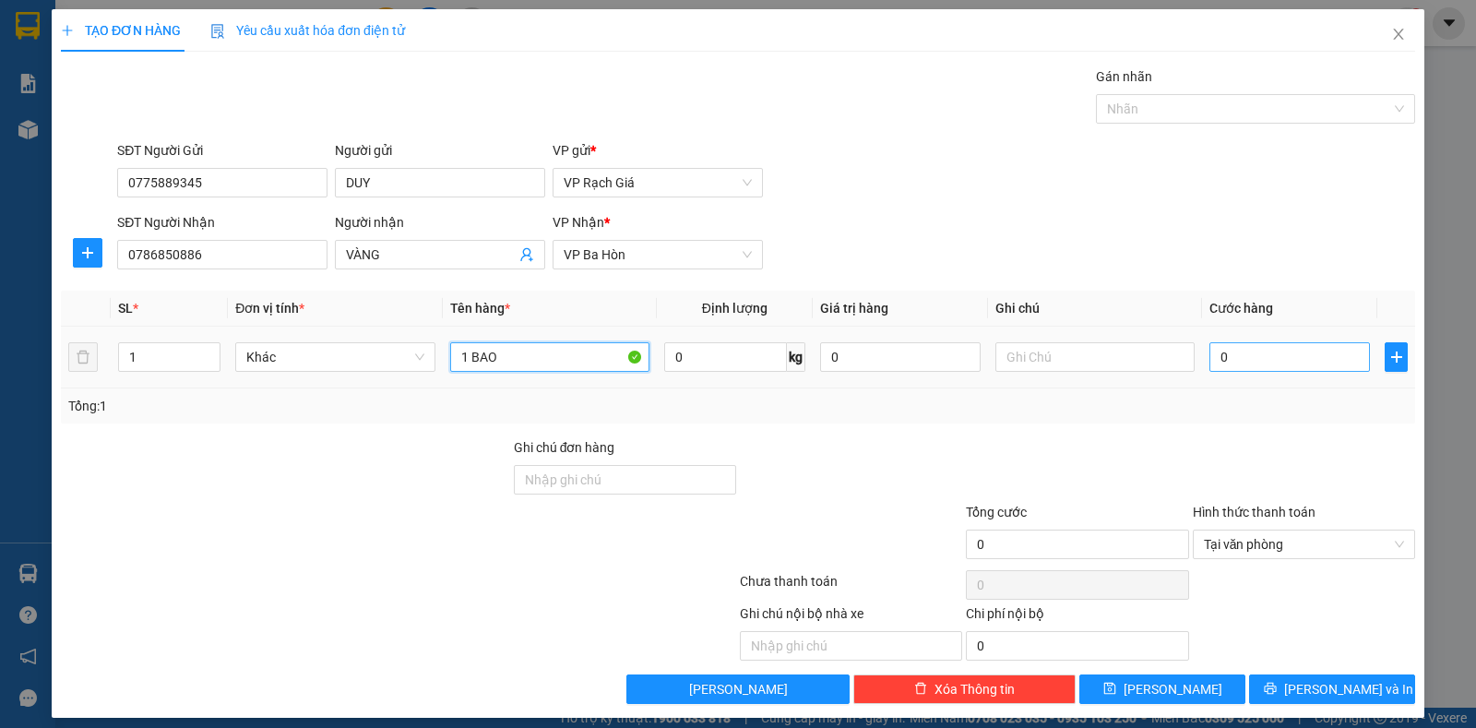
type input "1 BAO"
click at [1246, 356] on input "0" at bounding box center [1289, 357] width 161 height 30
type input "3"
type input "30"
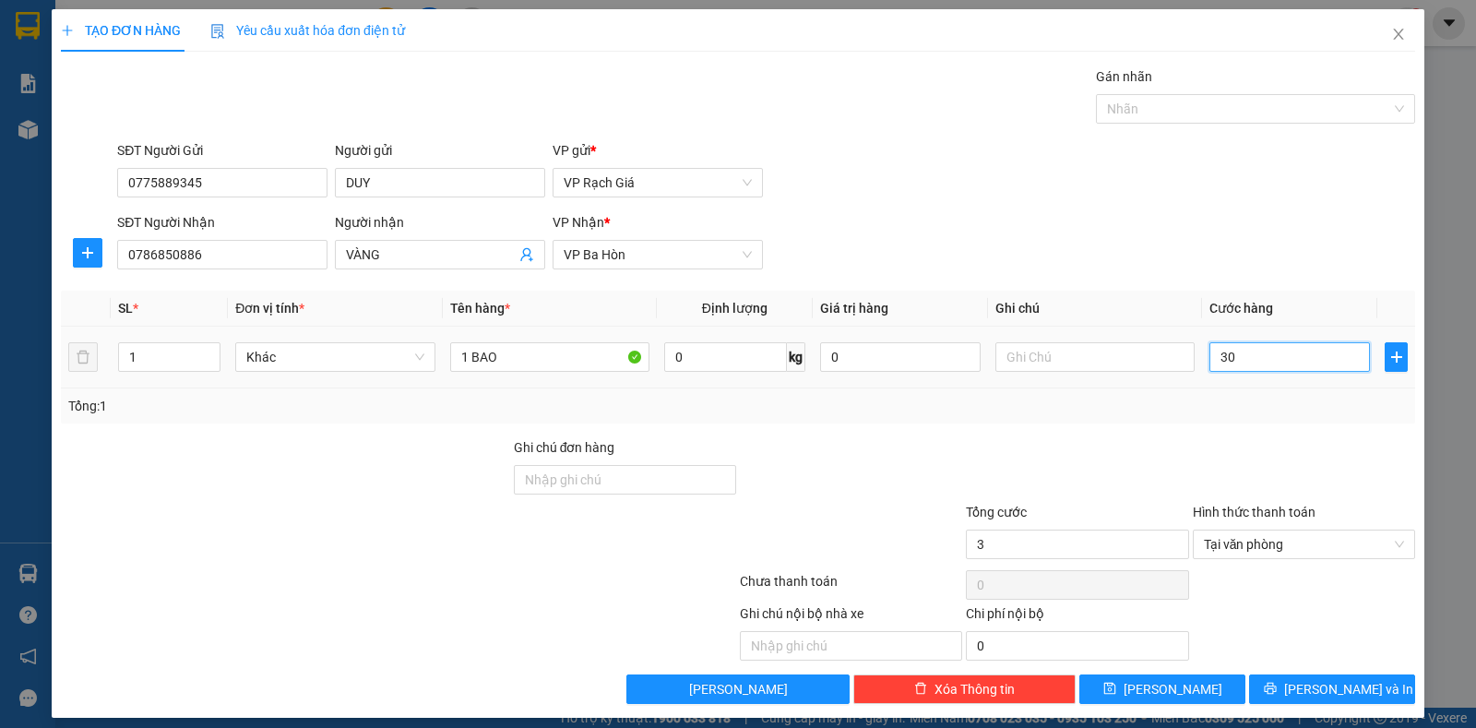
type input "30"
type input "300"
type input "3.000"
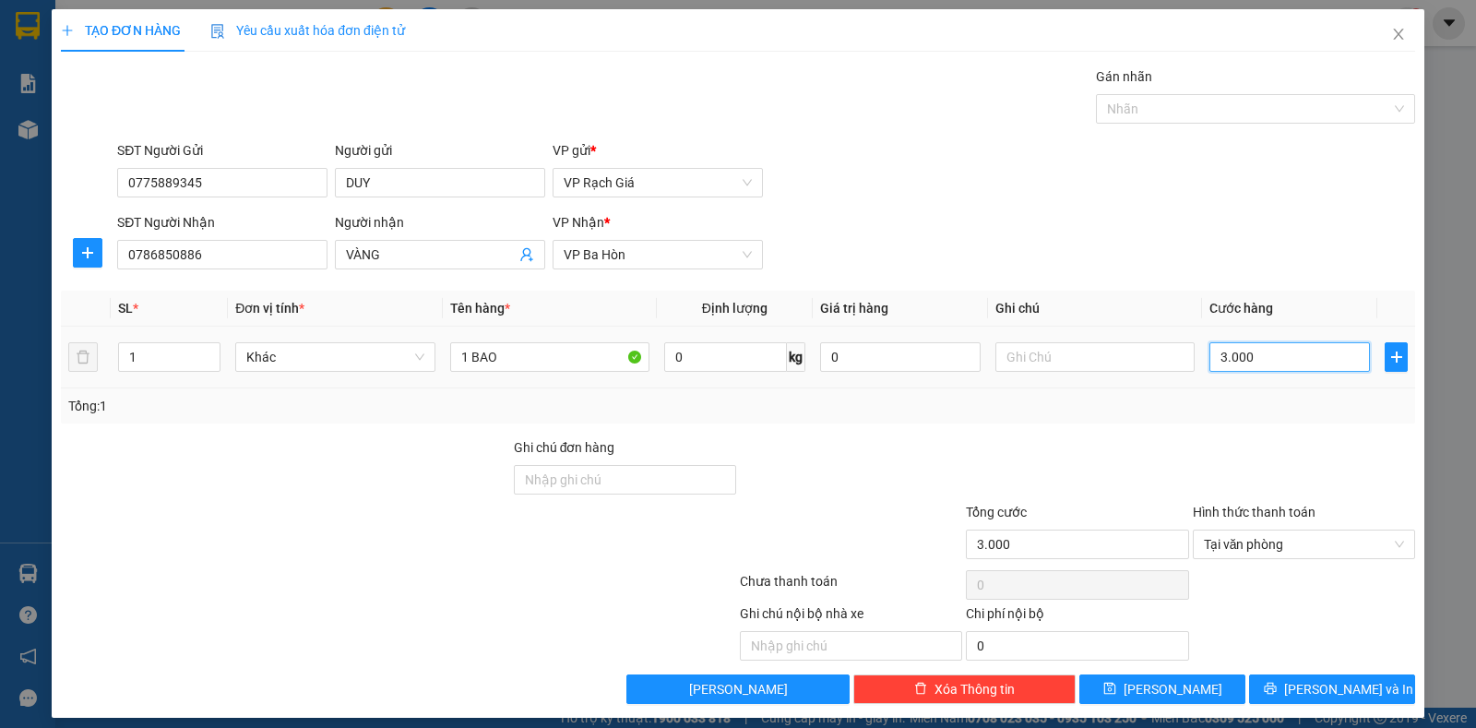
type input "30.000"
click at [1177, 694] on button "Lưu" at bounding box center [1162, 689] width 166 height 30
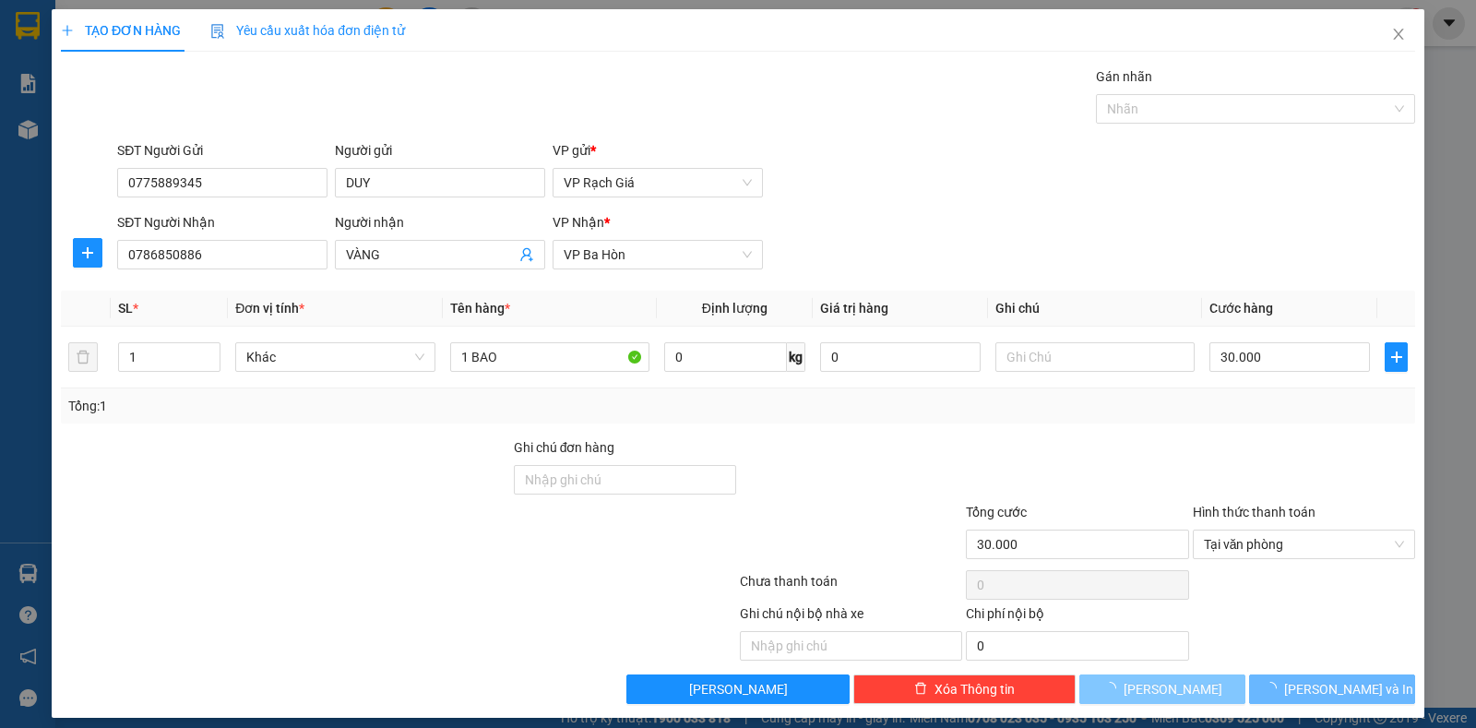
type input "0"
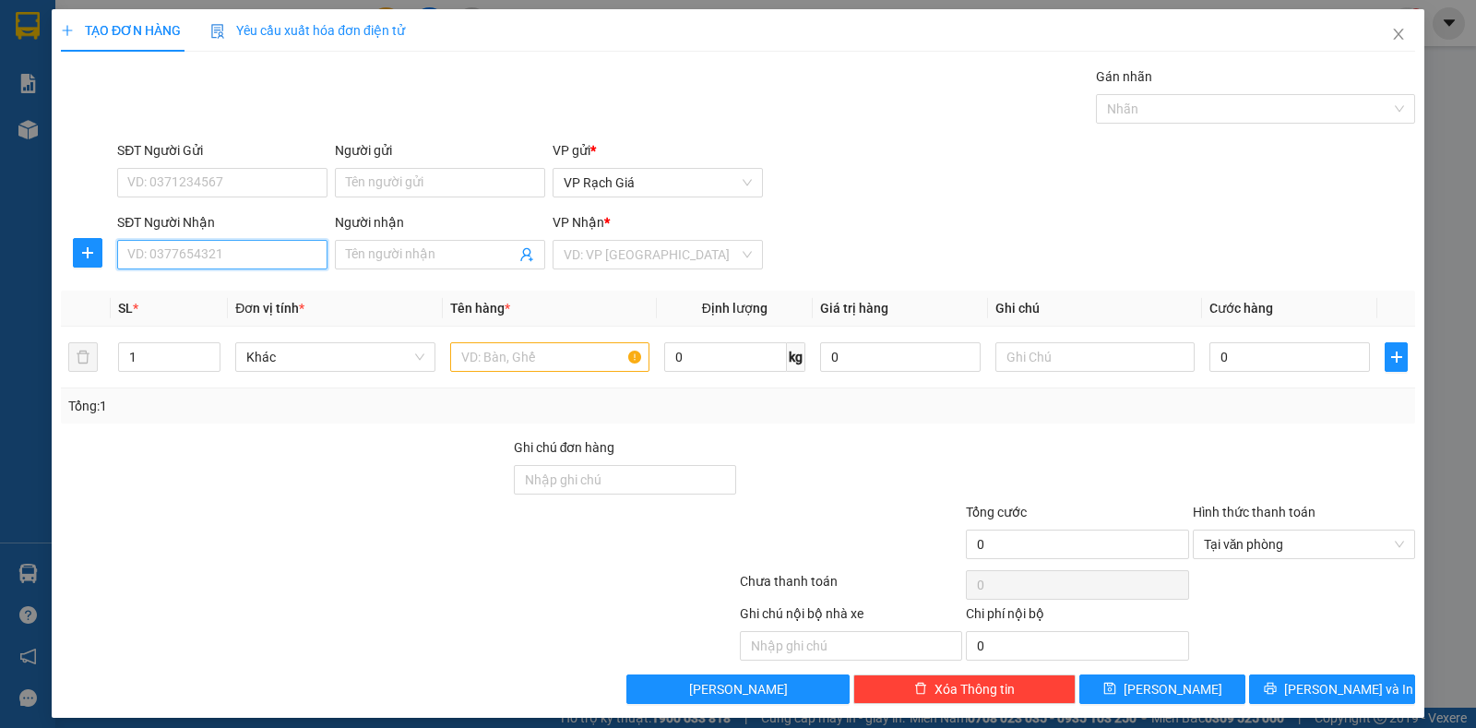
click at [300, 254] on input "SĐT Người Nhận" at bounding box center [222, 255] width 210 height 30
type input "0848338834"
click at [428, 250] on input "Người nhận" at bounding box center [431, 254] width 170 height 20
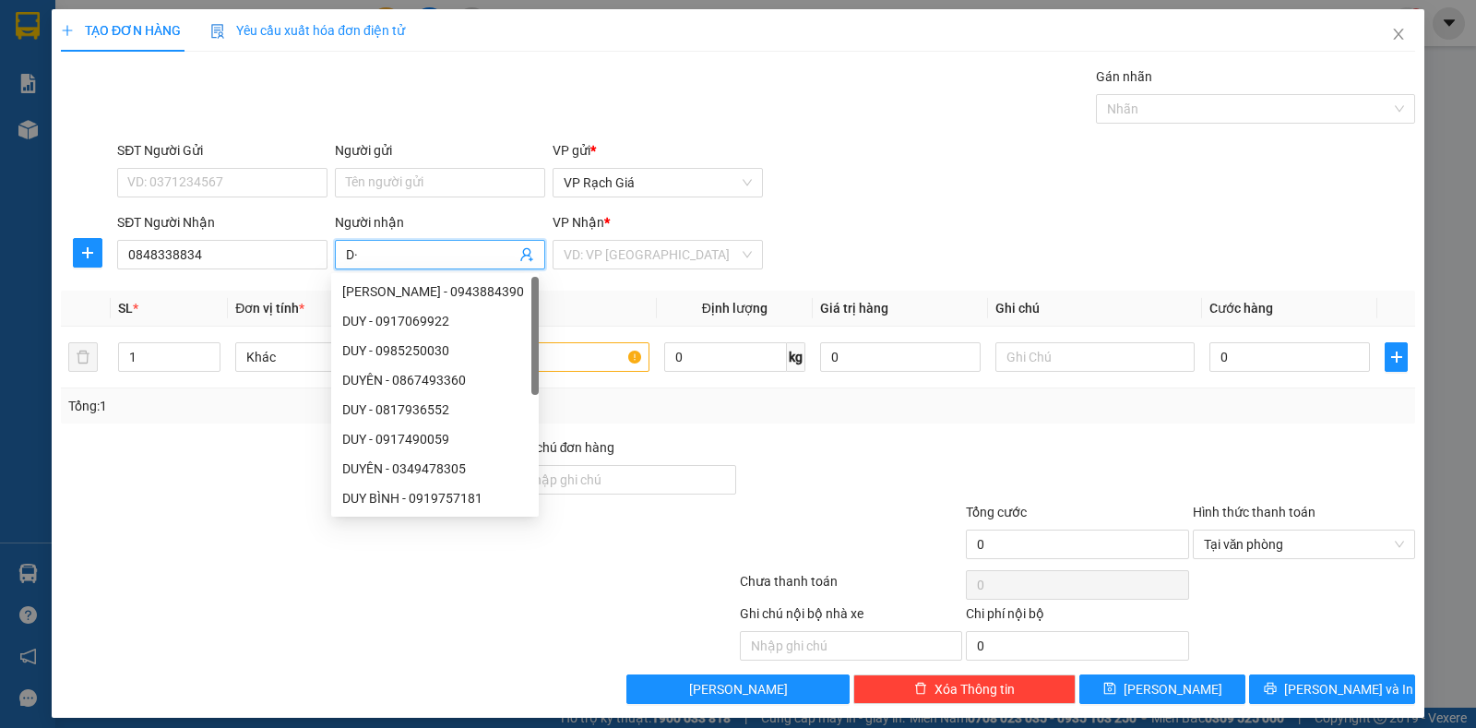
type input "D"
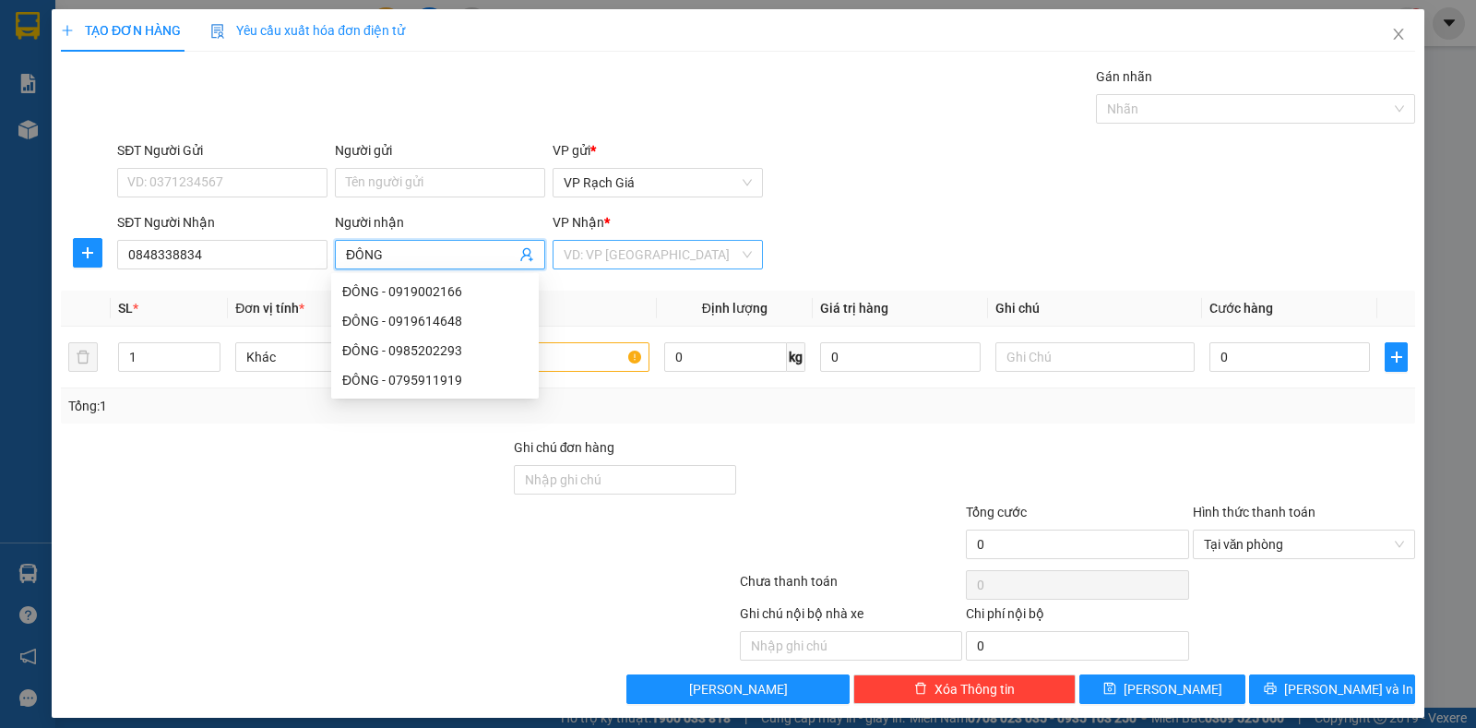
type input "ĐÔNG"
click at [630, 259] on input "search" at bounding box center [651, 255] width 175 height 28
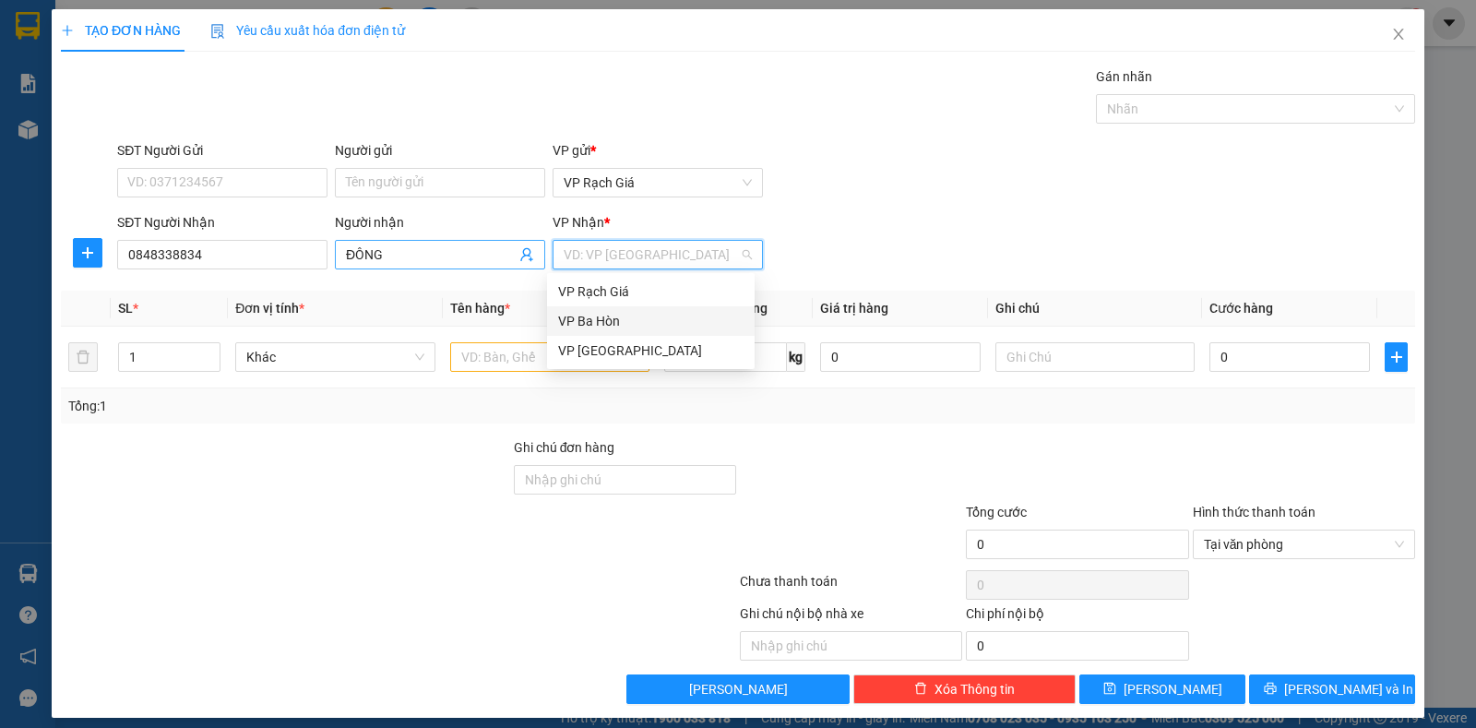
drag, startPoint x: 596, startPoint y: 322, endPoint x: 434, endPoint y: 268, distance: 170.9
click at [573, 313] on div "VP Ba Hòn" at bounding box center [650, 321] width 185 height 20
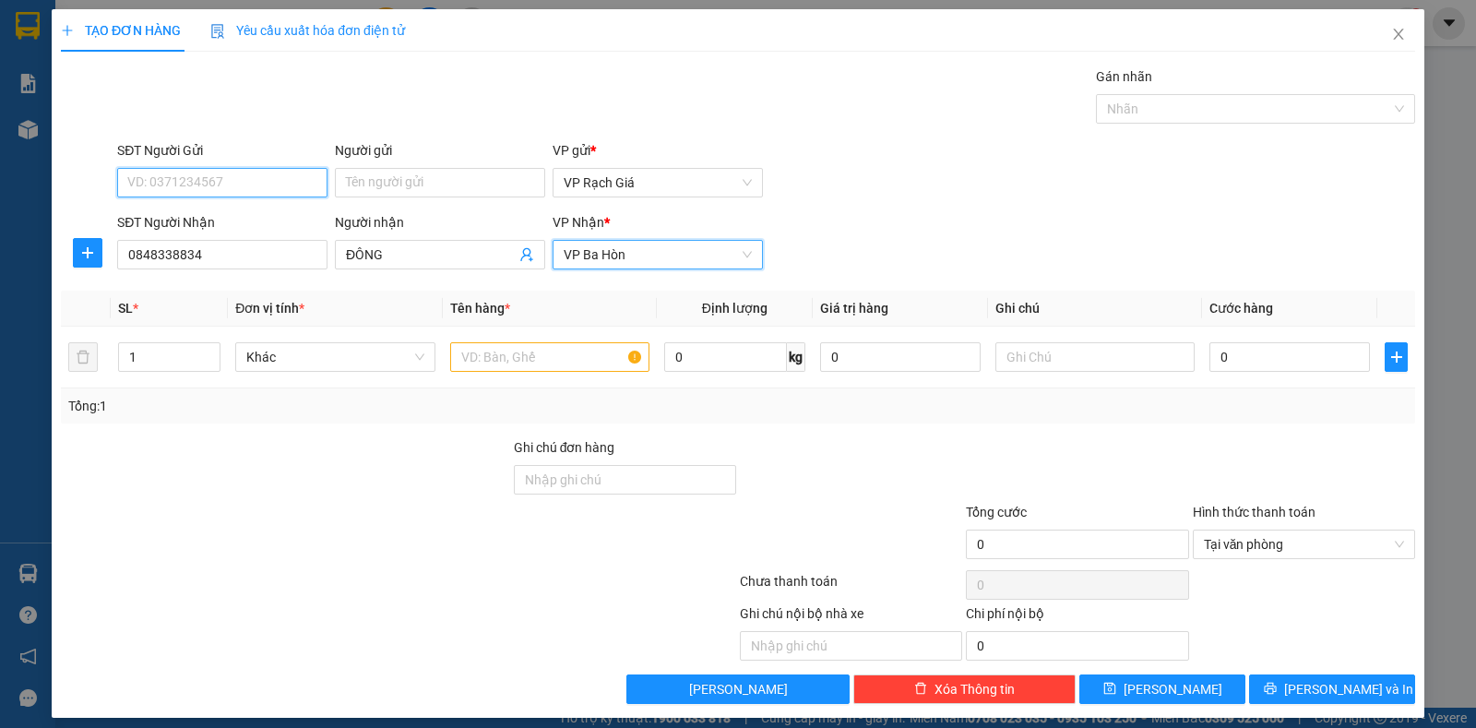
click at [245, 171] on input "SĐT Người Gửi" at bounding box center [222, 183] width 210 height 30
click at [276, 178] on input "SĐT Người Gửi" at bounding box center [222, 183] width 210 height 30
type input "0969798411"
click at [410, 166] on div "Người gửi" at bounding box center [440, 154] width 210 height 28
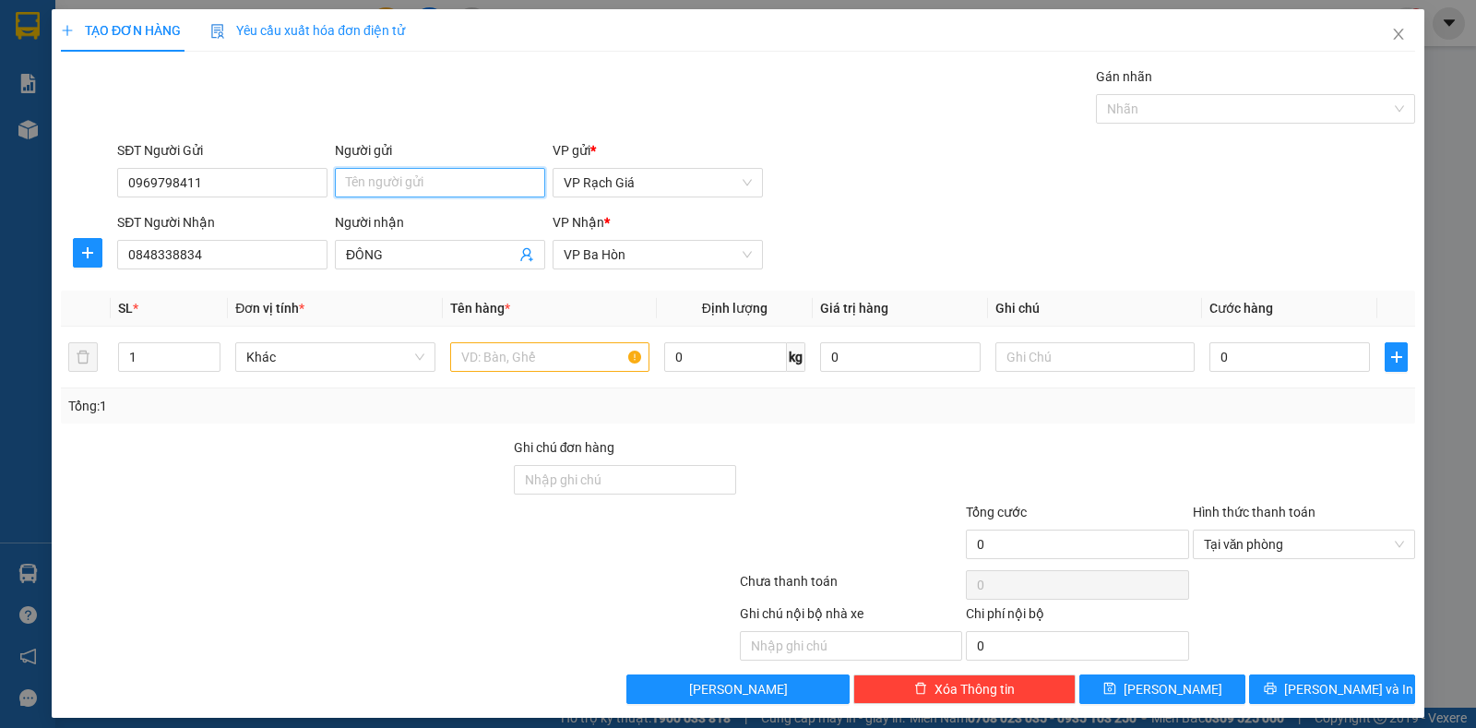
click at [408, 181] on input "Người gửi" at bounding box center [440, 183] width 210 height 30
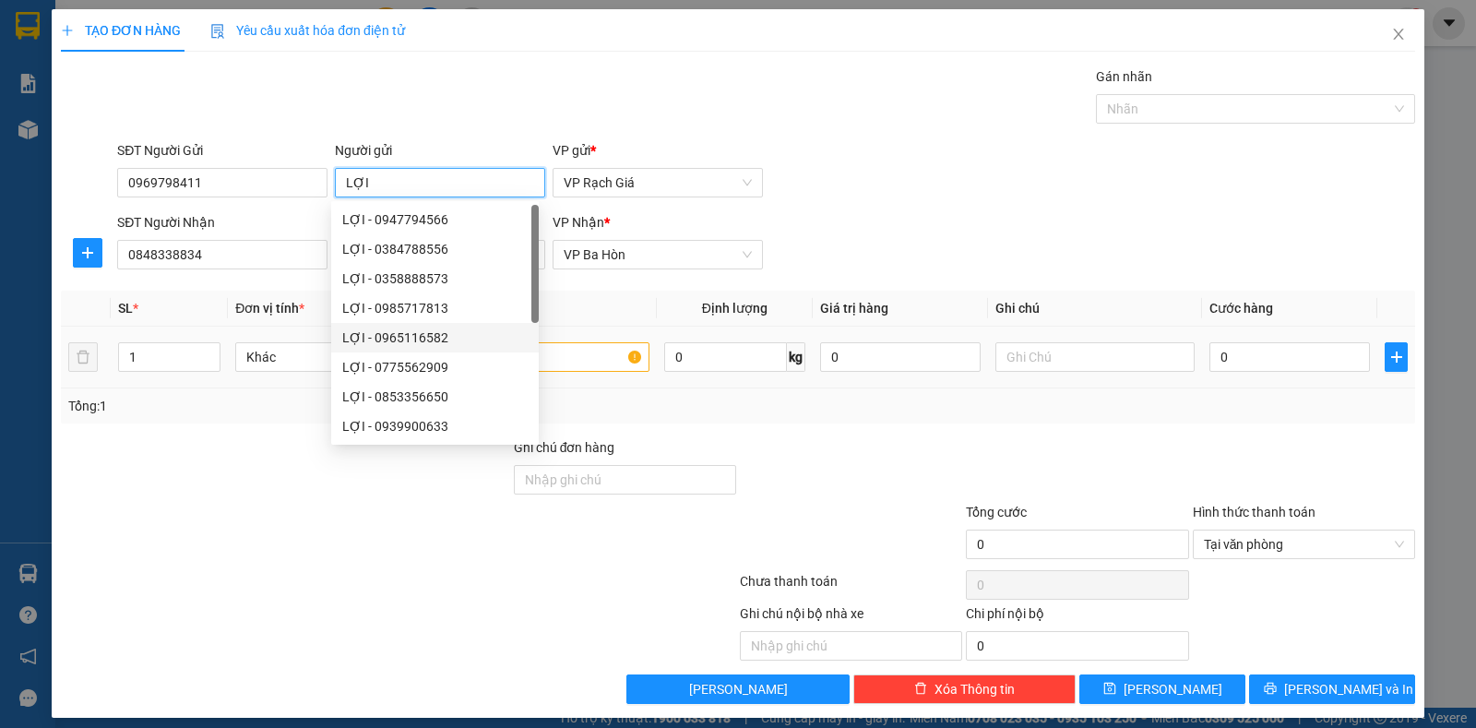
type input "LỢI"
click at [583, 353] on input "text" at bounding box center [549, 357] width 199 height 30
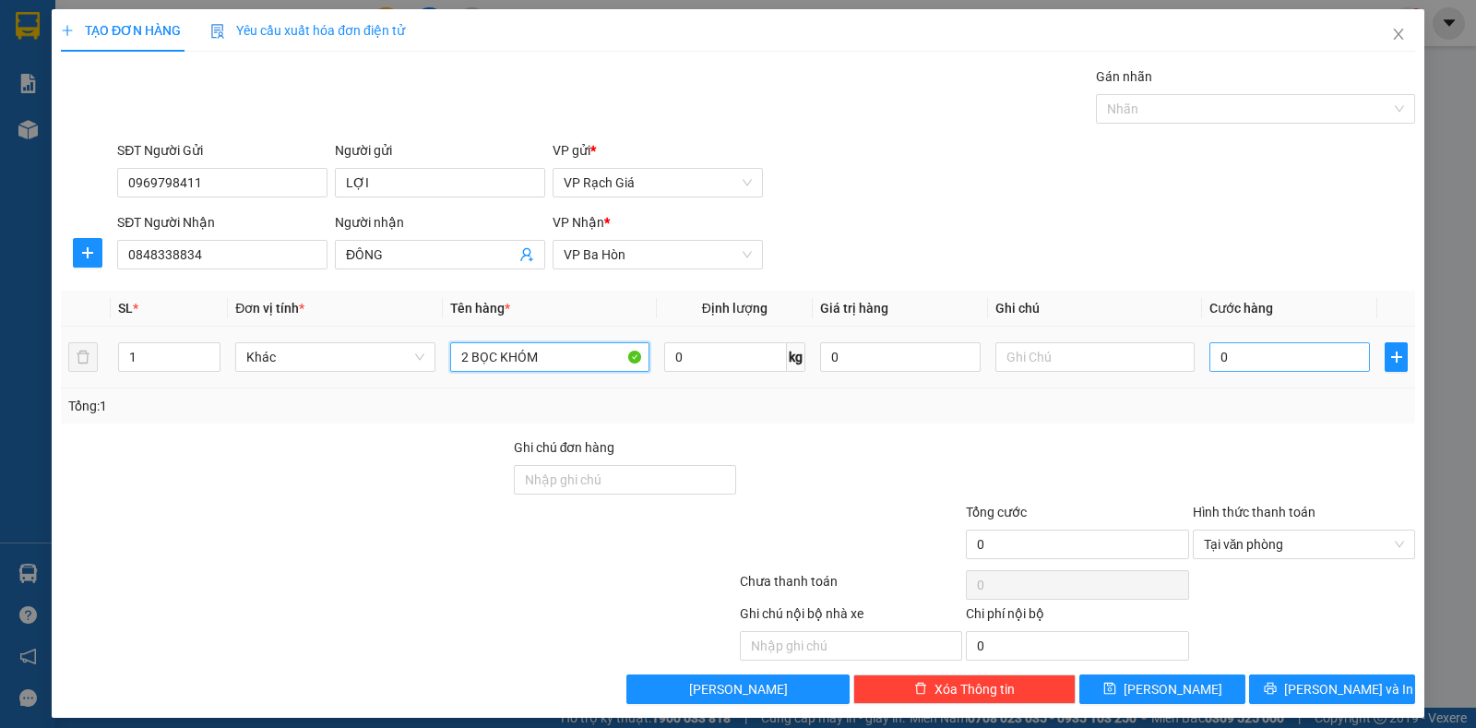
type input "2 BỌC KHÓM"
click at [1303, 350] on input "0" at bounding box center [1289, 357] width 161 height 30
type input "4"
type input "40"
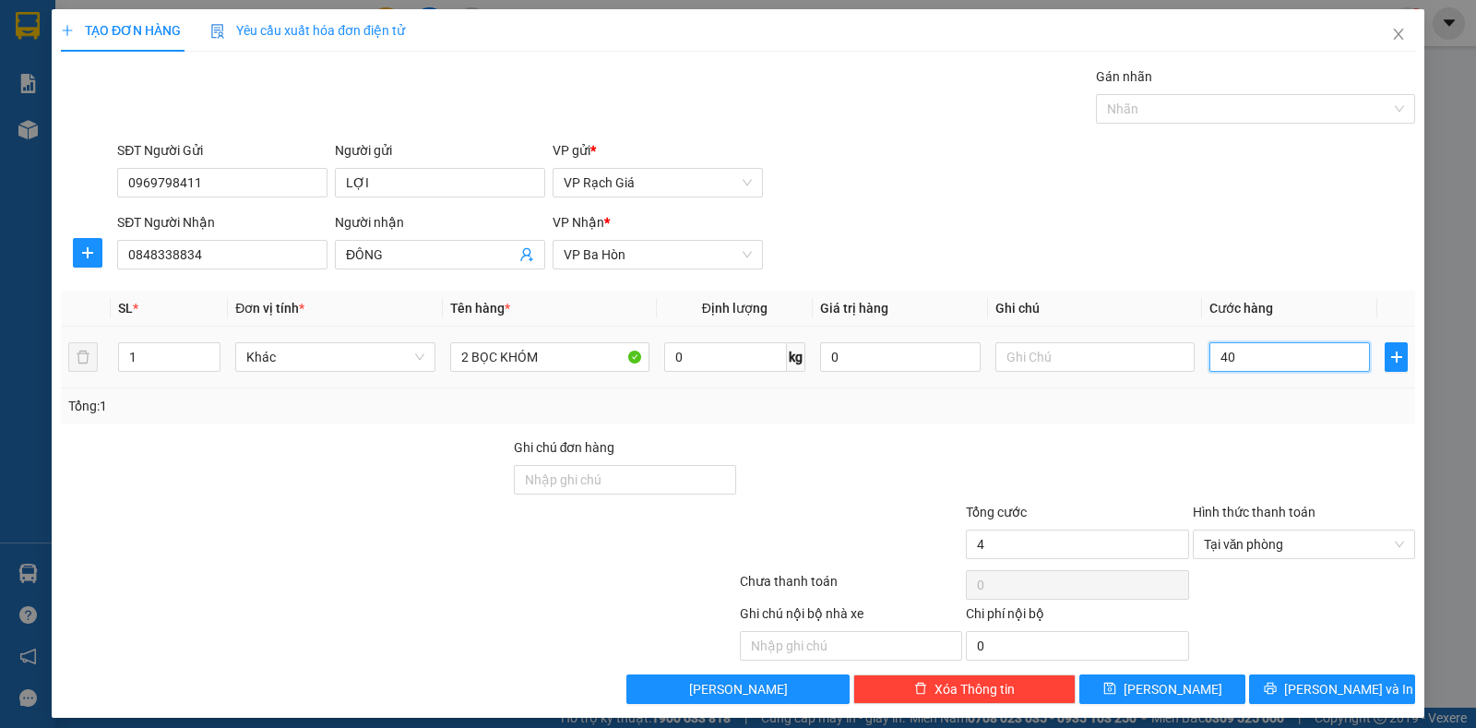
type input "40"
type input "400"
type input "4.000"
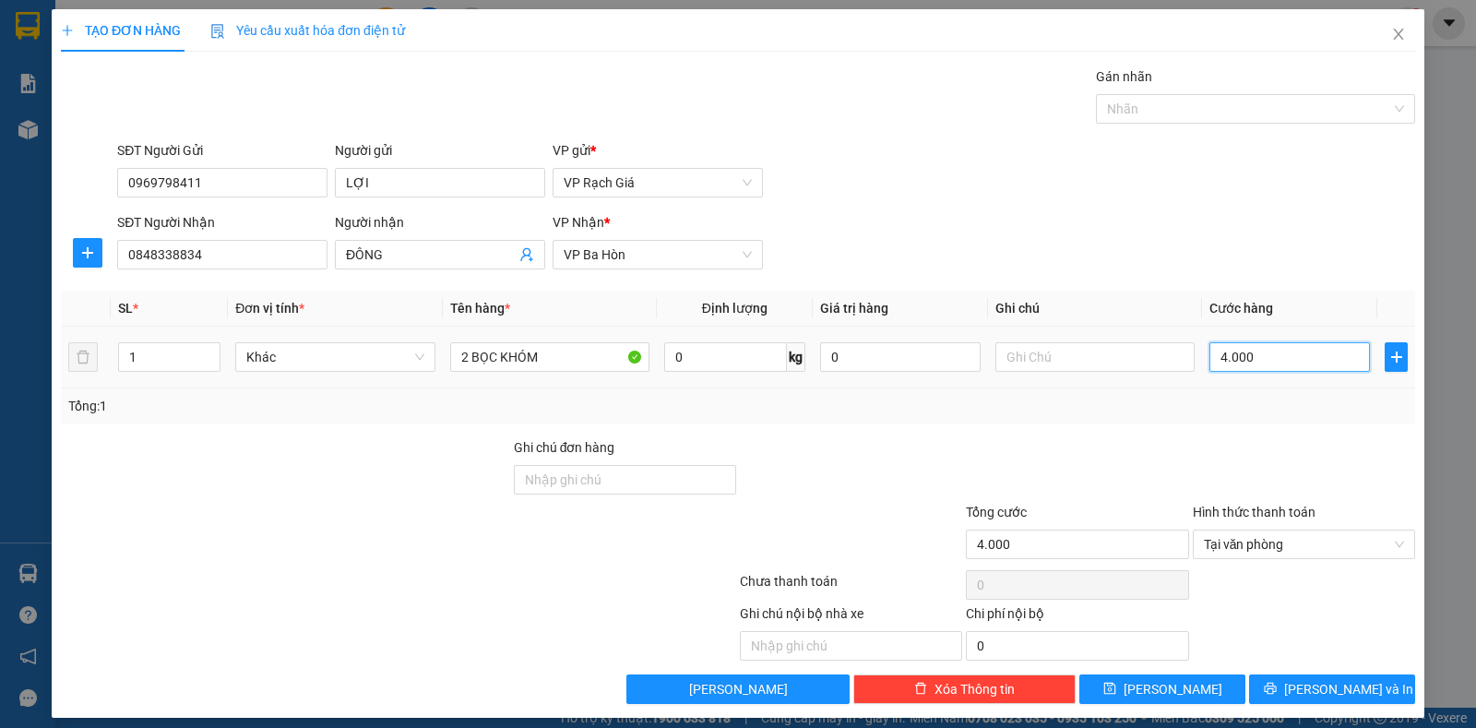
type input "40.000"
click at [1208, 695] on button "Lưu" at bounding box center [1162, 689] width 166 height 30
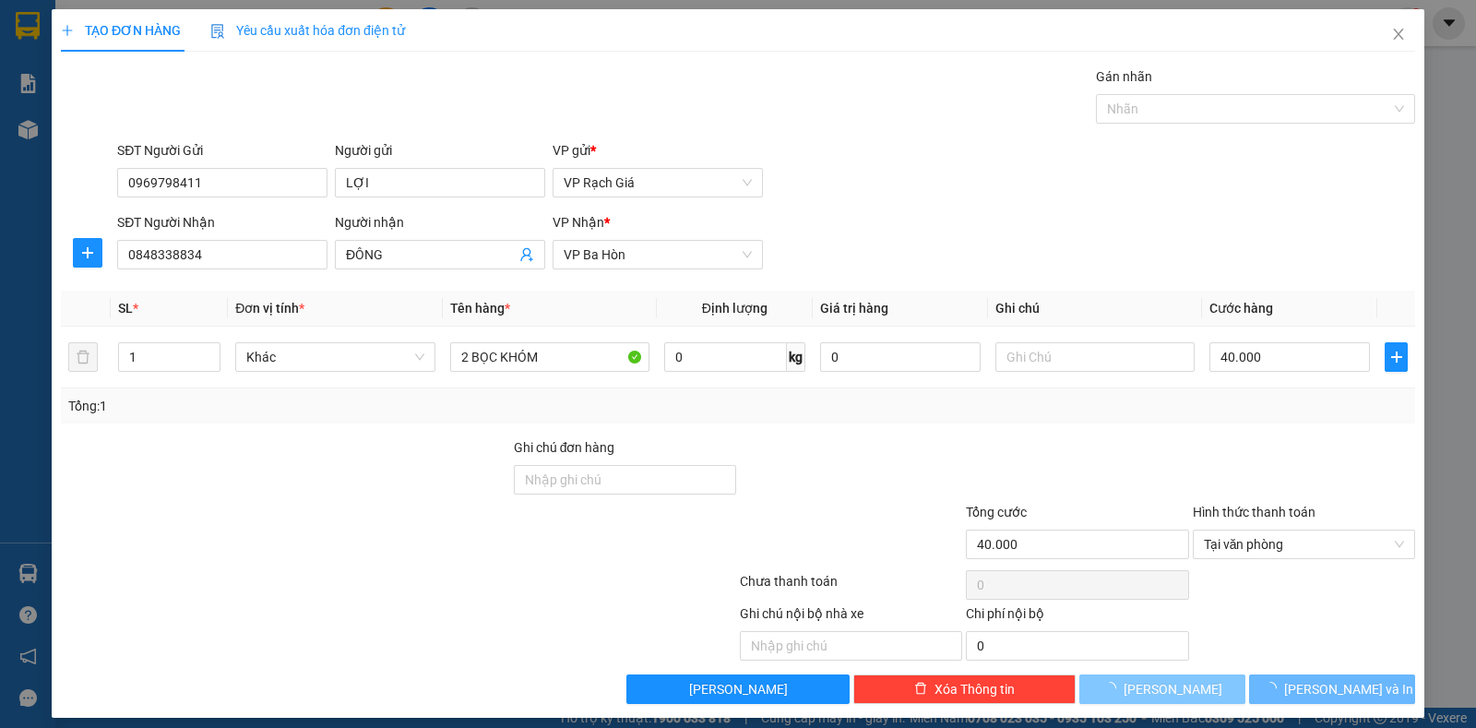
type input "0"
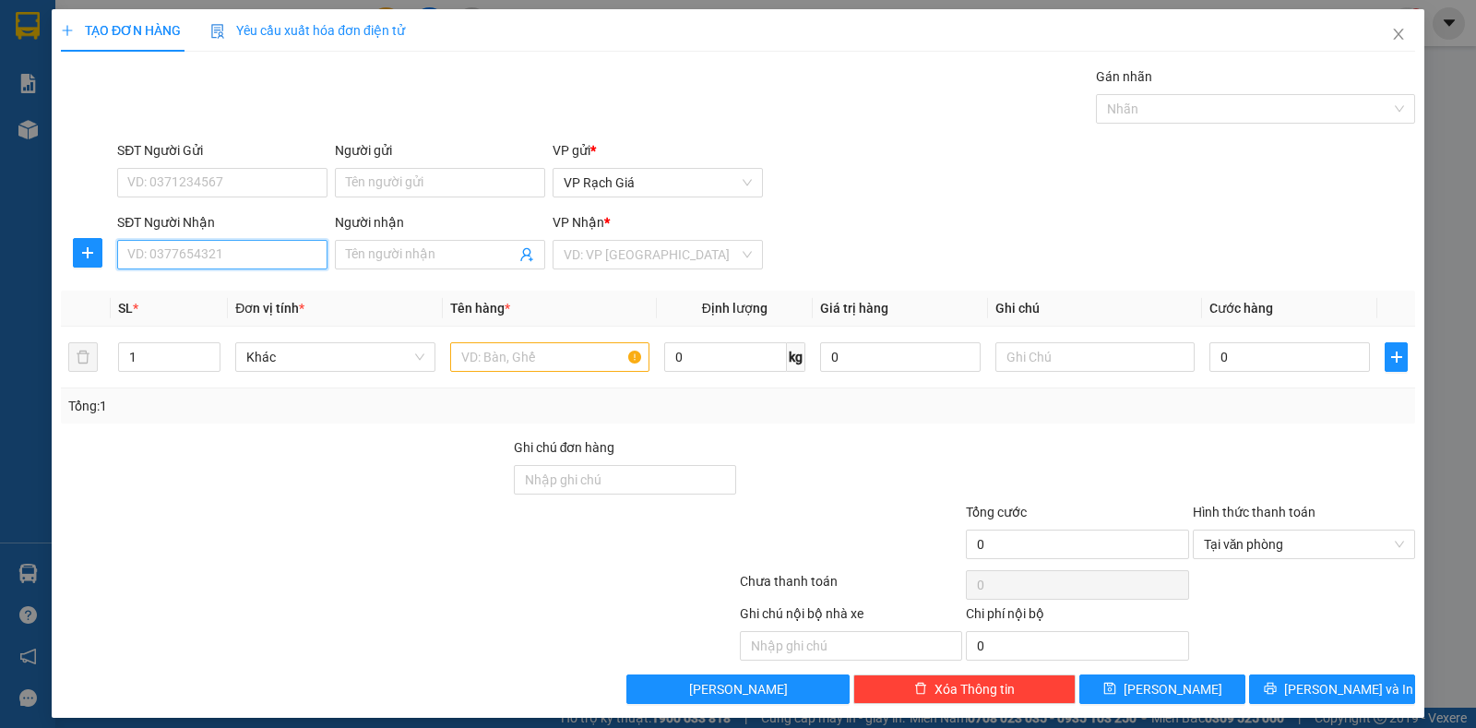
click at [216, 262] on input "SĐT Người Nhận" at bounding box center [222, 255] width 210 height 30
type input "0918949982"
click at [371, 256] on input "Người nhận" at bounding box center [431, 254] width 170 height 20
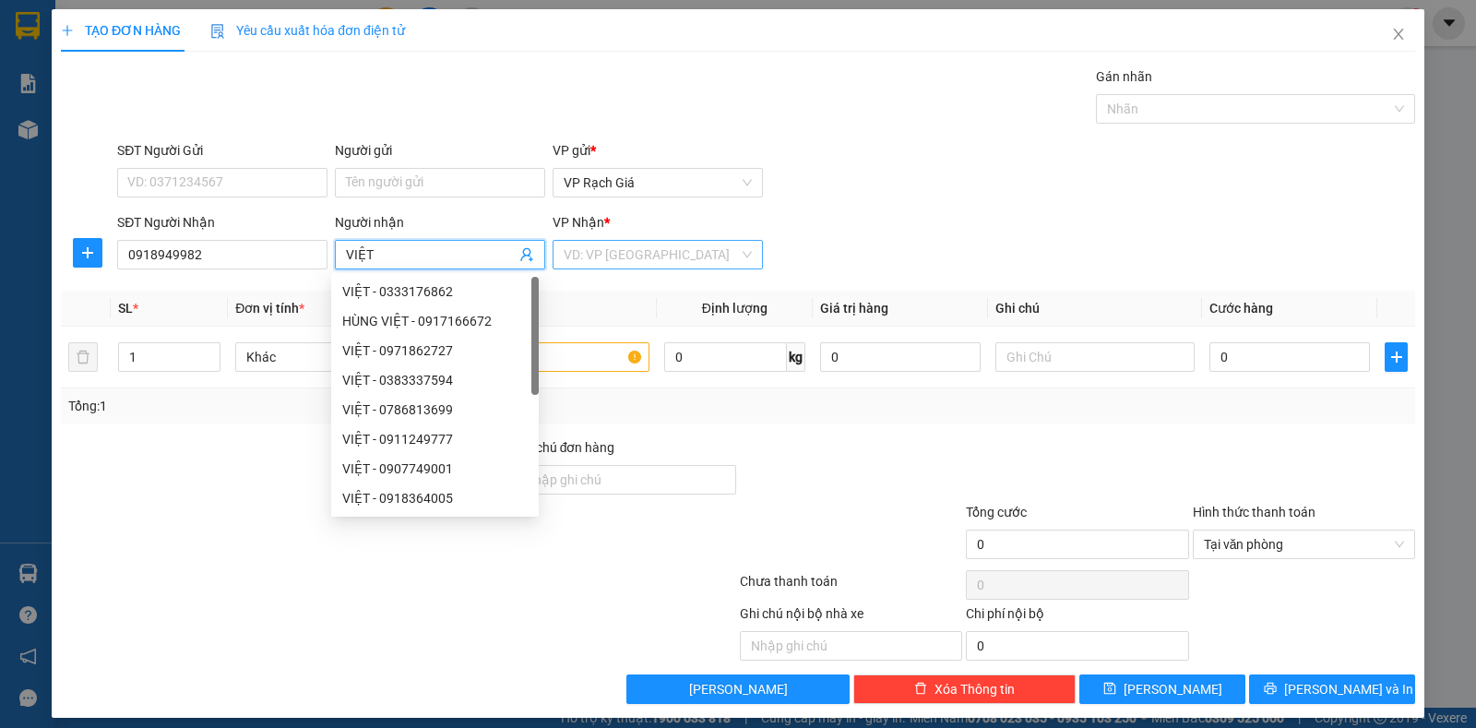
type input "VIỆT"
click at [606, 265] on input "search" at bounding box center [651, 255] width 175 height 28
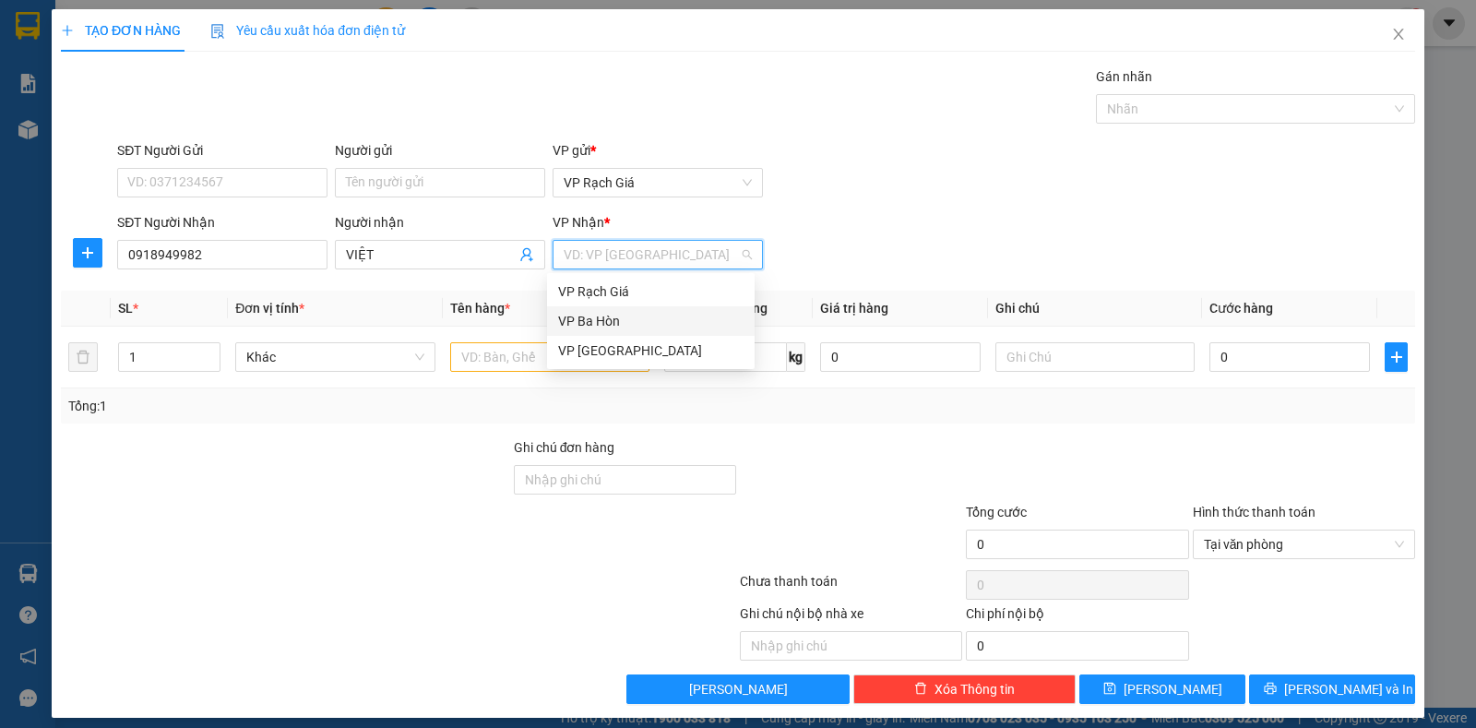
click at [599, 318] on div "VP Ba Hòn" at bounding box center [650, 321] width 185 height 20
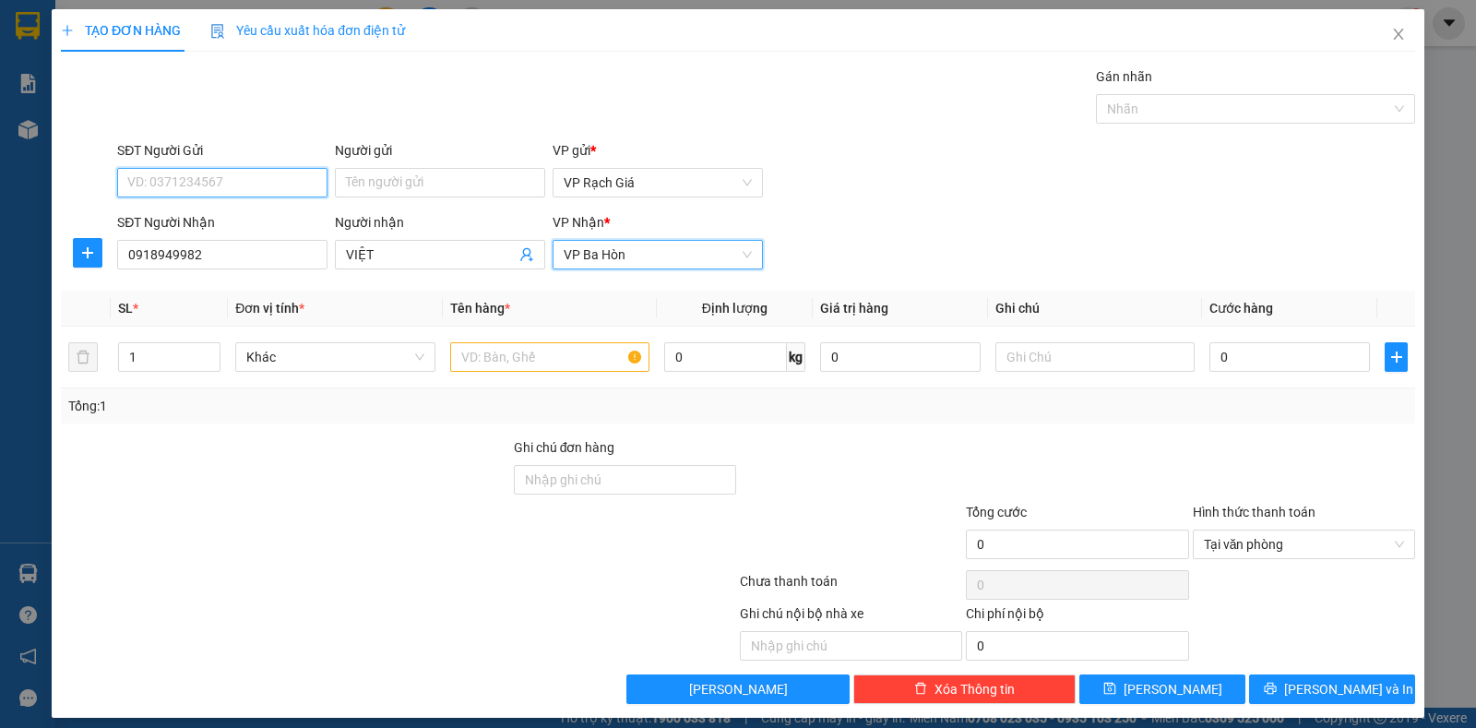
click at [265, 186] on input "SĐT Người Gửi" at bounding box center [222, 183] width 210 height 30
type input "09492582774"
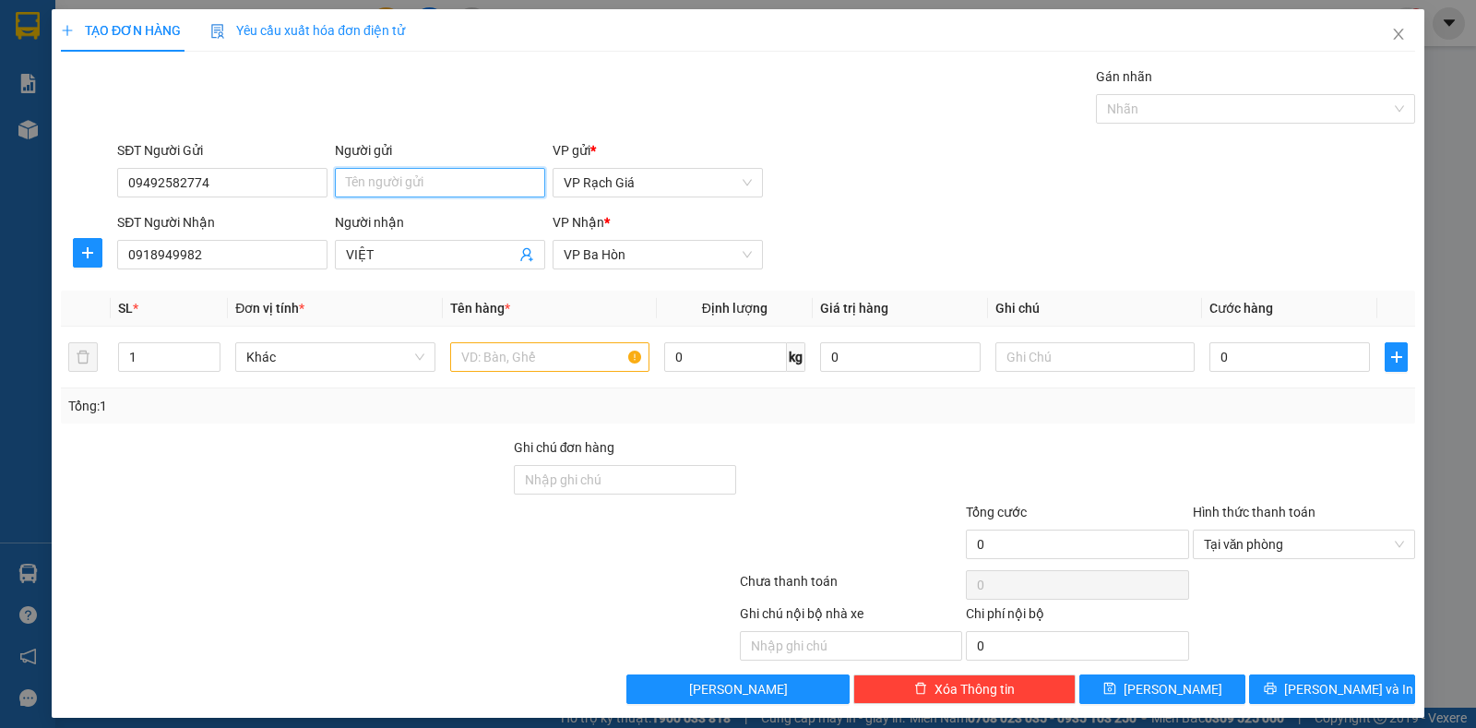
click at [477, 173] on input "Người gửi" at bounding box center [440, 183] width 210 height 30
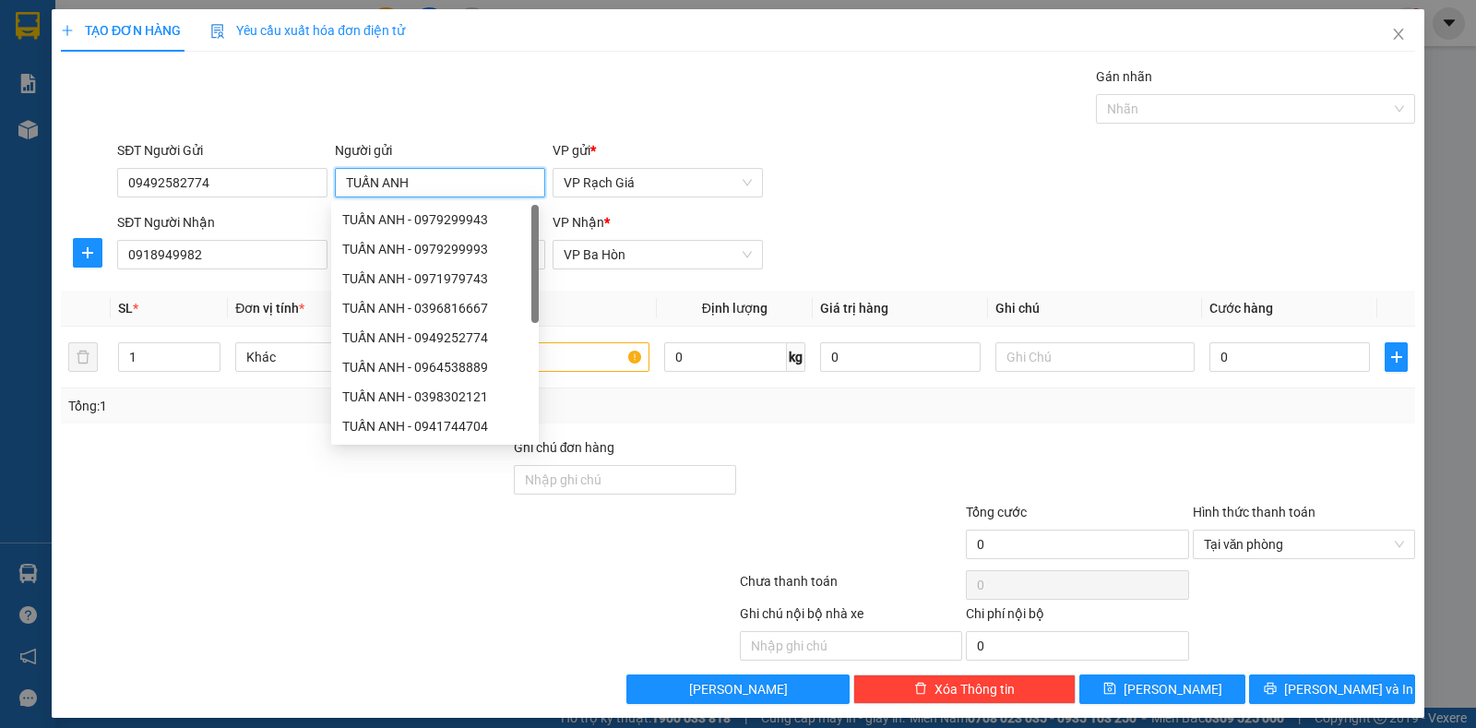
type input "TUẤN ANH"
click at [891, 65] on div "TẠO ĐƠN HÀNG Yêu cầu xuất hóa đơn điện tử Transit Pickup Surcharge Ids Transit …" at bounding box center [738, 356] width 1354 height 695
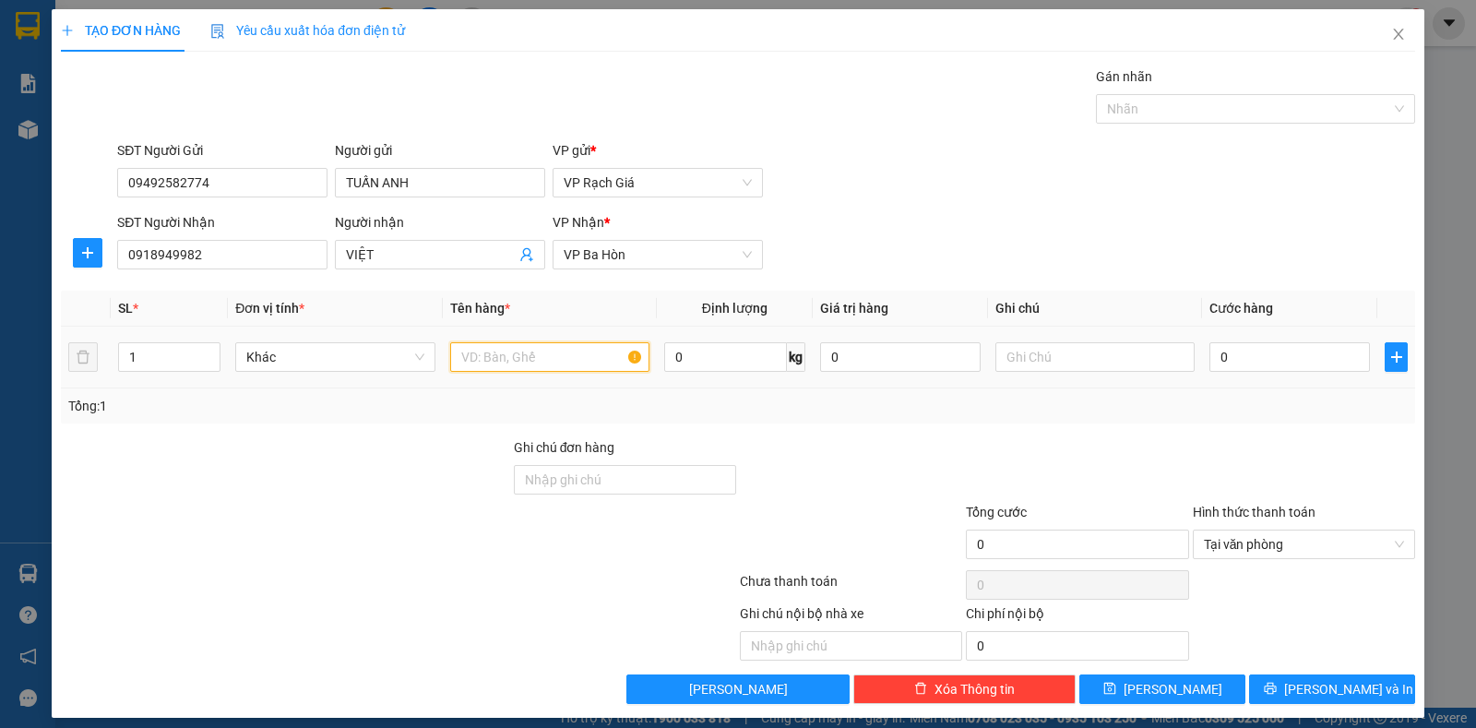
click at [577, 353] on input "text" at bounding box center [549, 357] width 199 height 30
type input "1 HỘP"
click at [1251, 351] on input "0" at bounding box center [1289, 357] width 161 height 30
type input "2"
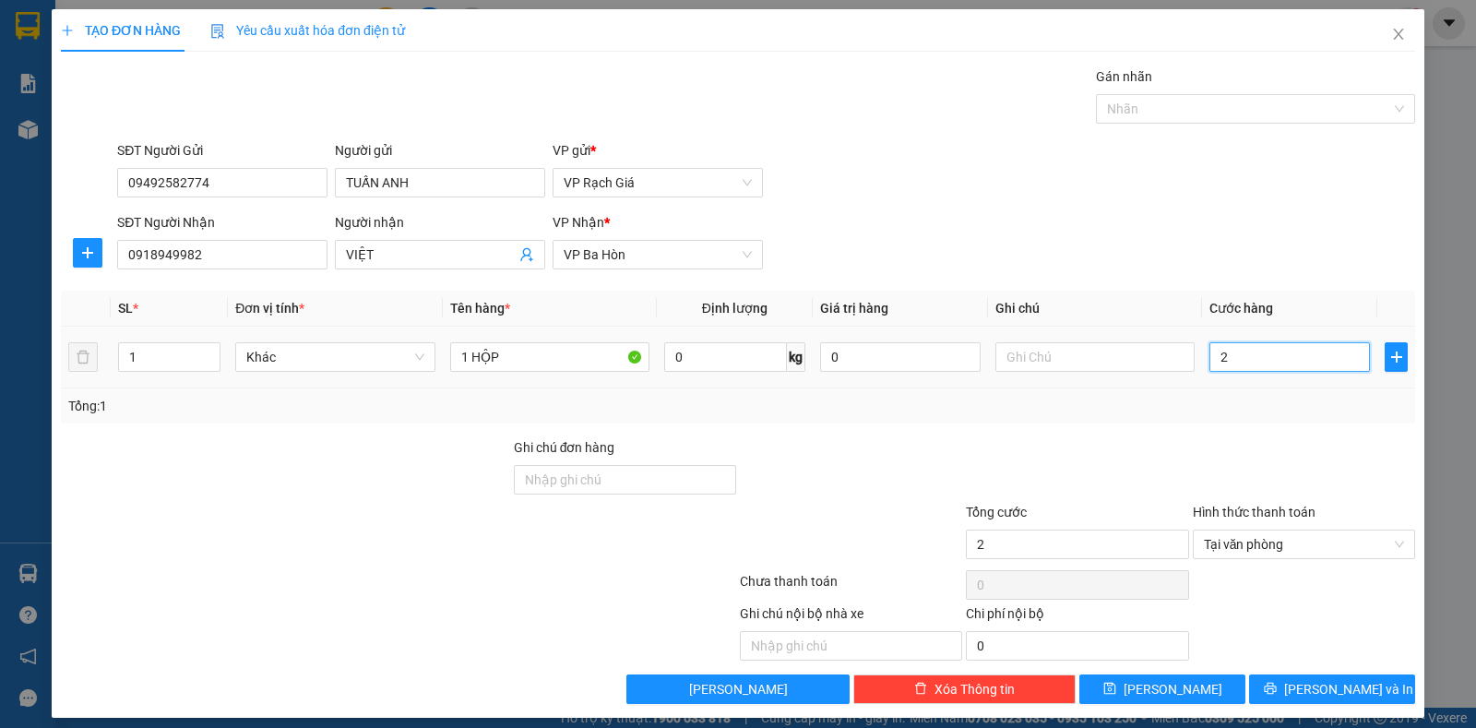
type input "20"
type input "200"
type input "2.000"
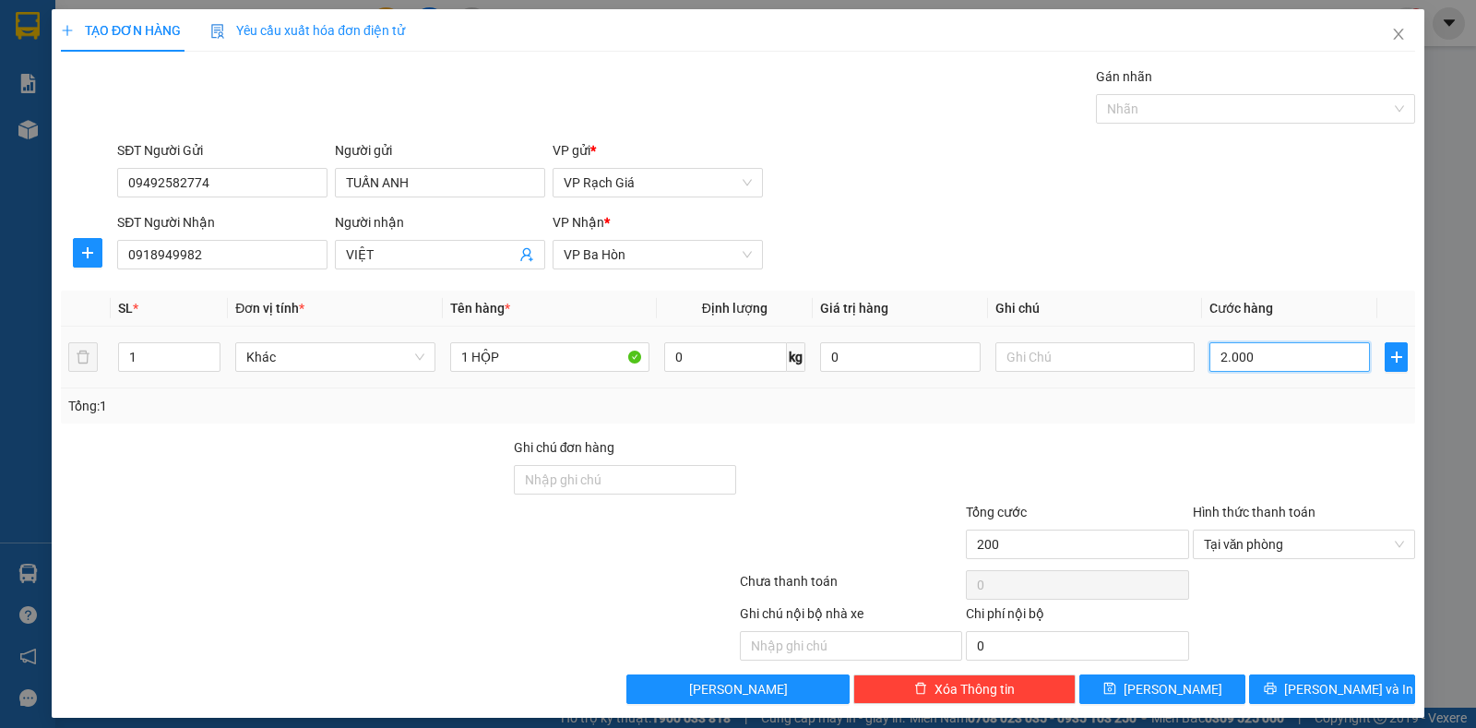
type input "2.000"
type input "20.000"
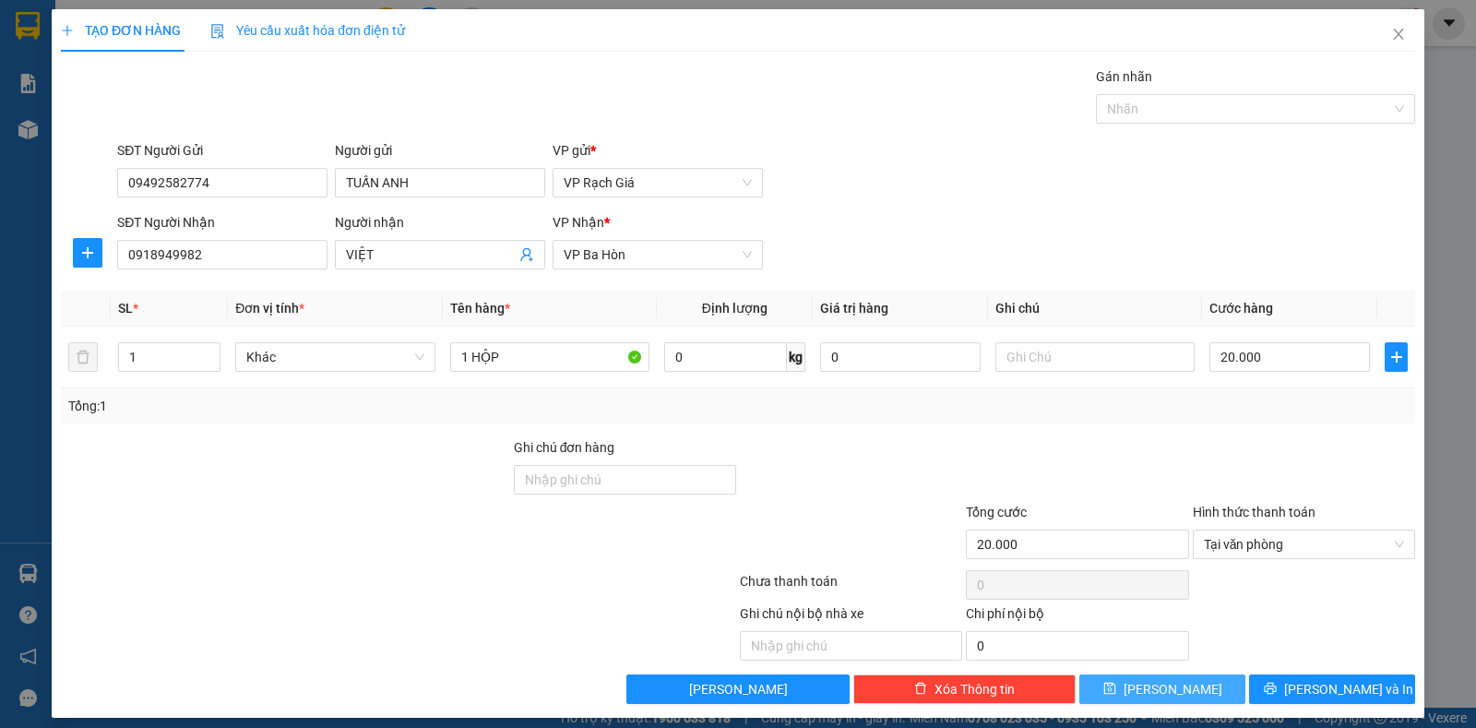
click at [1160, 685] on span "Lưu" at bounding box center [1173, 689] width 99 height 20
type input "0"
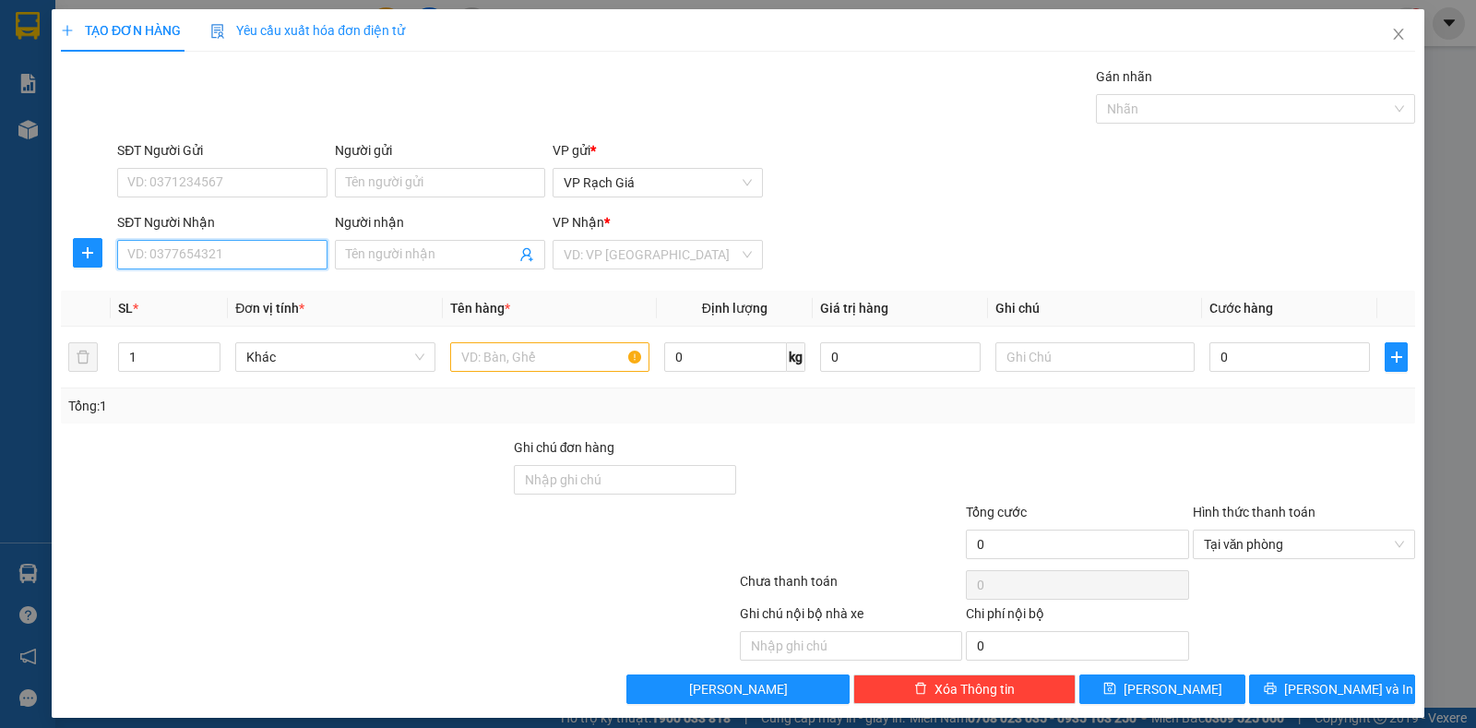
click at [222, 254] on input "SĐT Người Nhận" at bounding box center [222, 255] width 210 height 30
type input "0949611544"
click at [449, 239] on div "Người nhận" at bounding box center [440, 226] width 210 height 28
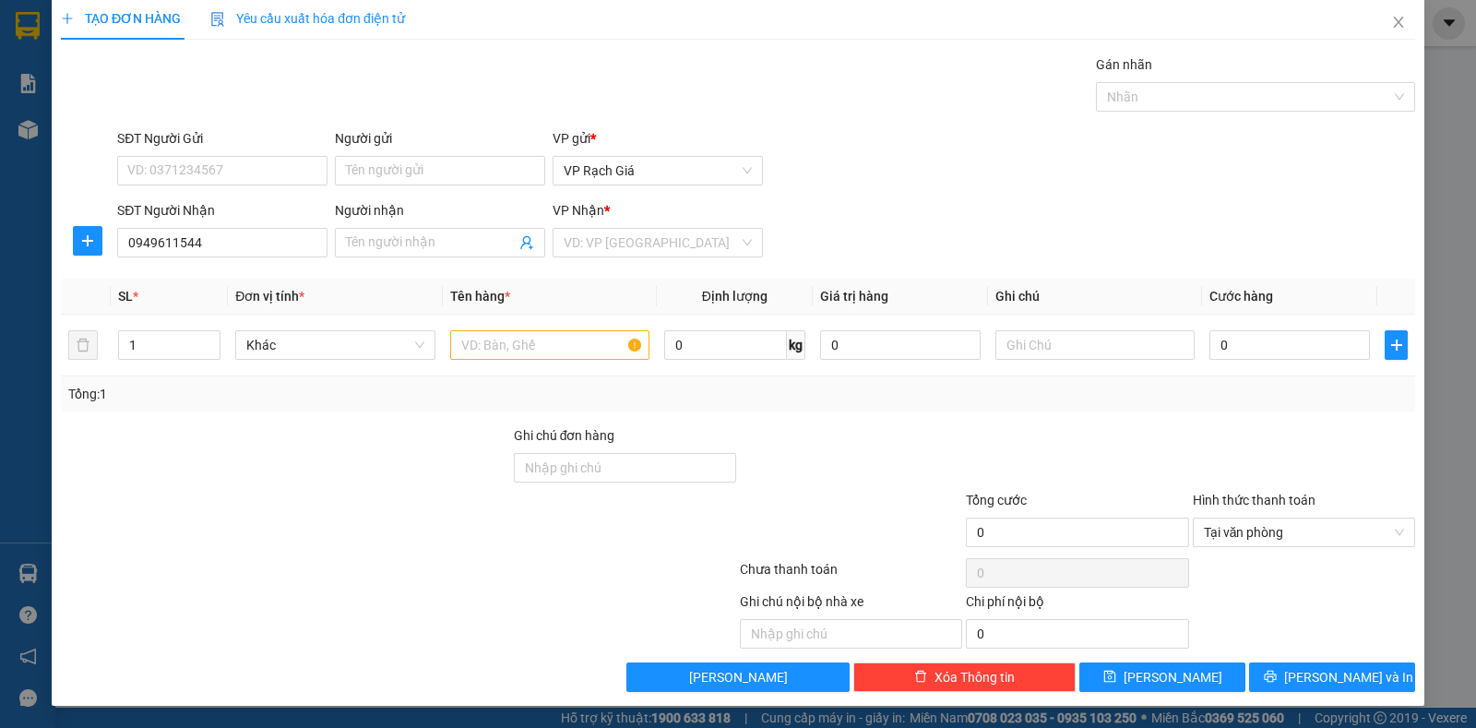
click at [393, 225] on div "Người nhận" at bounding box center [440, 214] width 210 height 28
click at [383, 241] on input "Người nhận" at bounding box center [431, 242] width 170 height 20
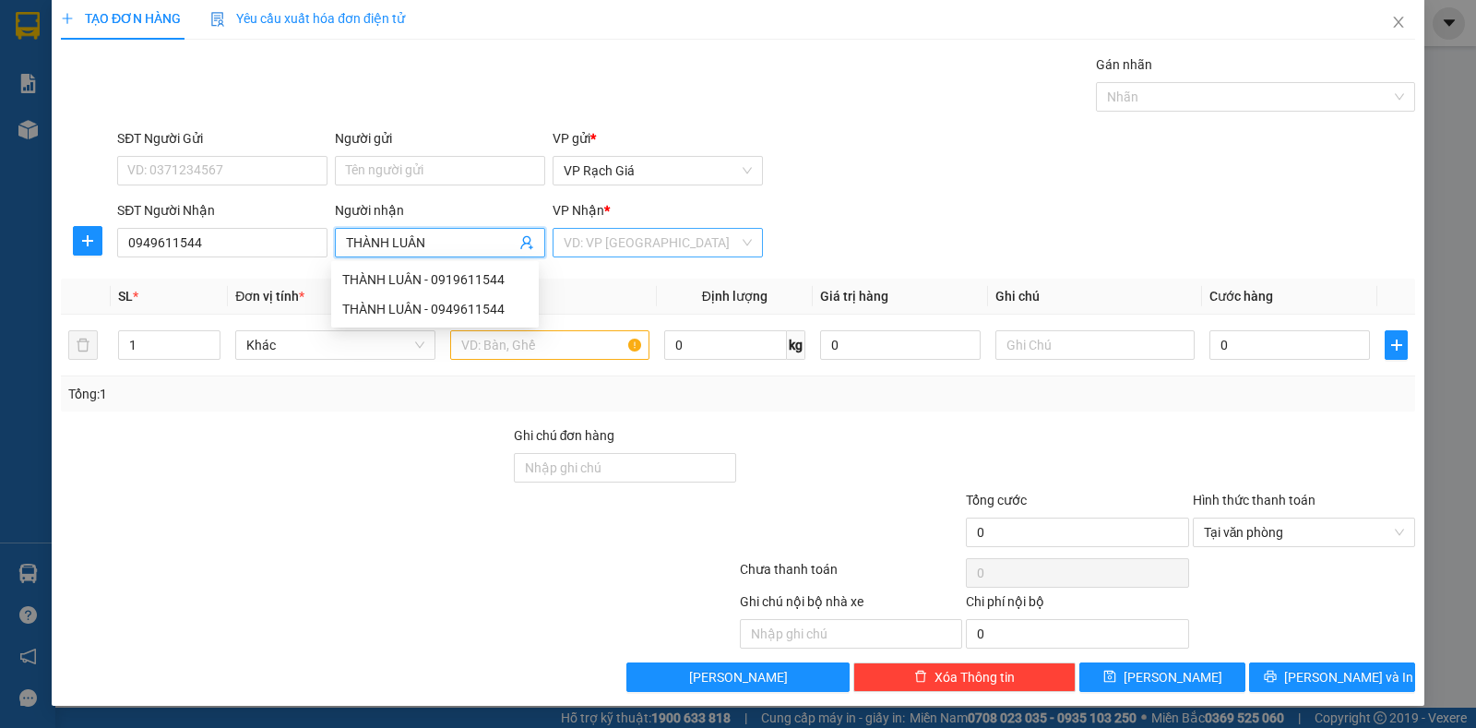
type input "THÀNH LUÂN"
click at [637, 237] on input "search" at bounding box center [651, 243] width 175 height 28
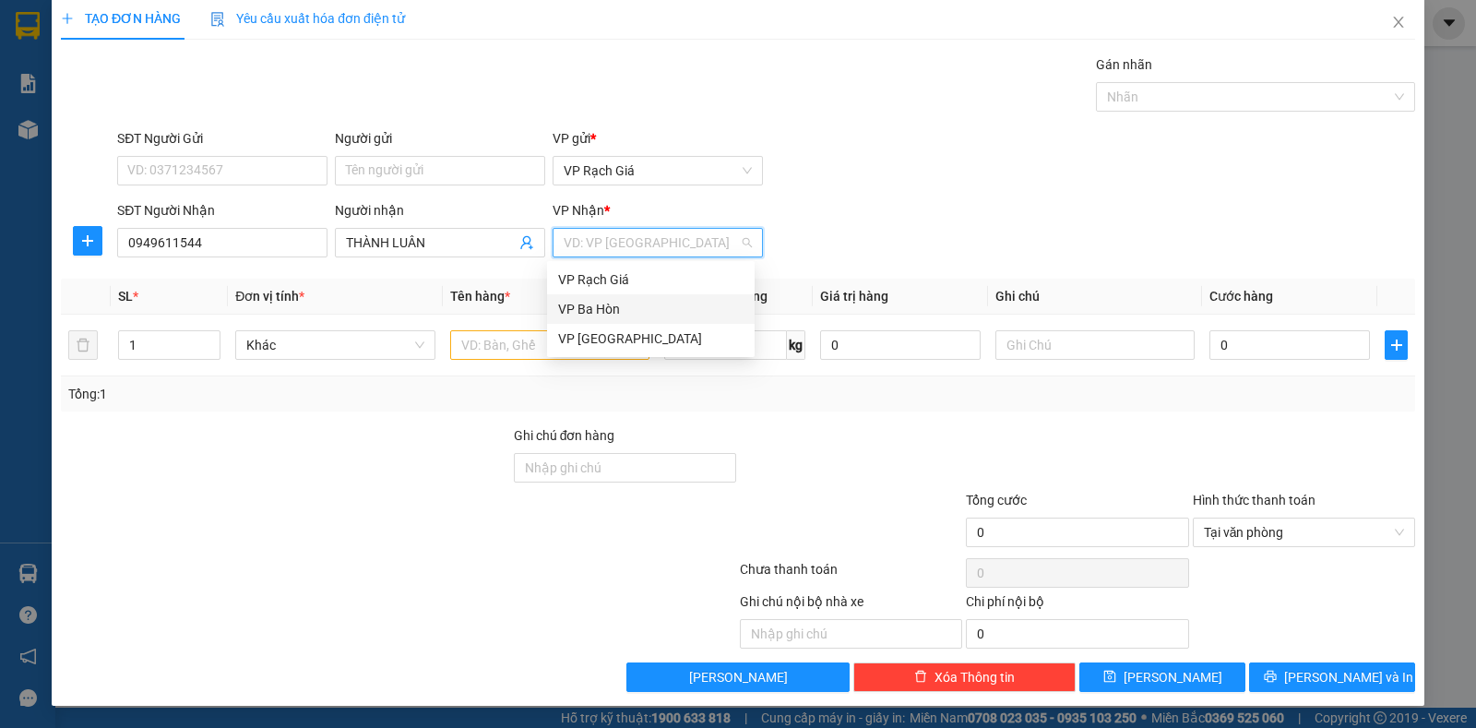
click at [611, 307] on div "VP Ba Hòn" at bounding box center [650, 309] width 185 height 20
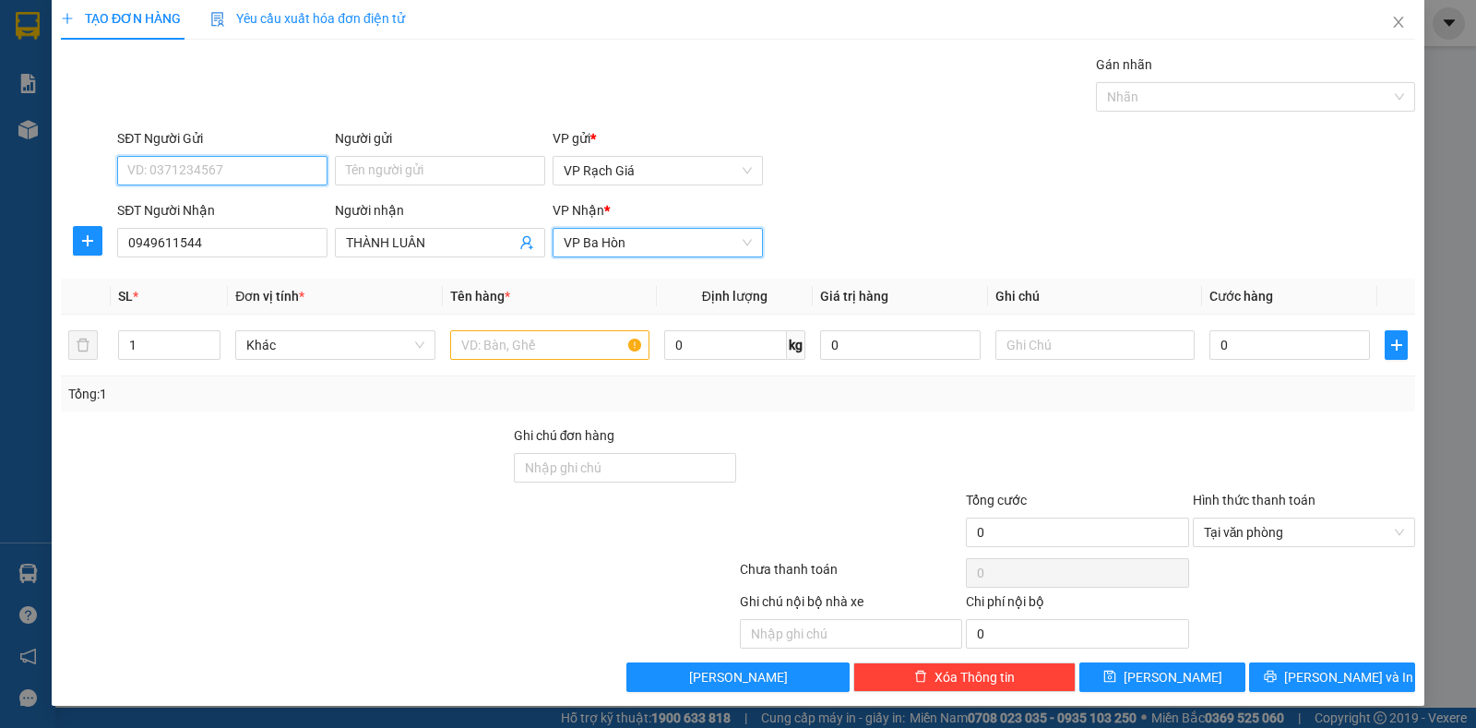
click at [250, 165] on input "SĐT Người Gửi" at bounding box center [222, 171] width 210 height 30
type input "0939063123"
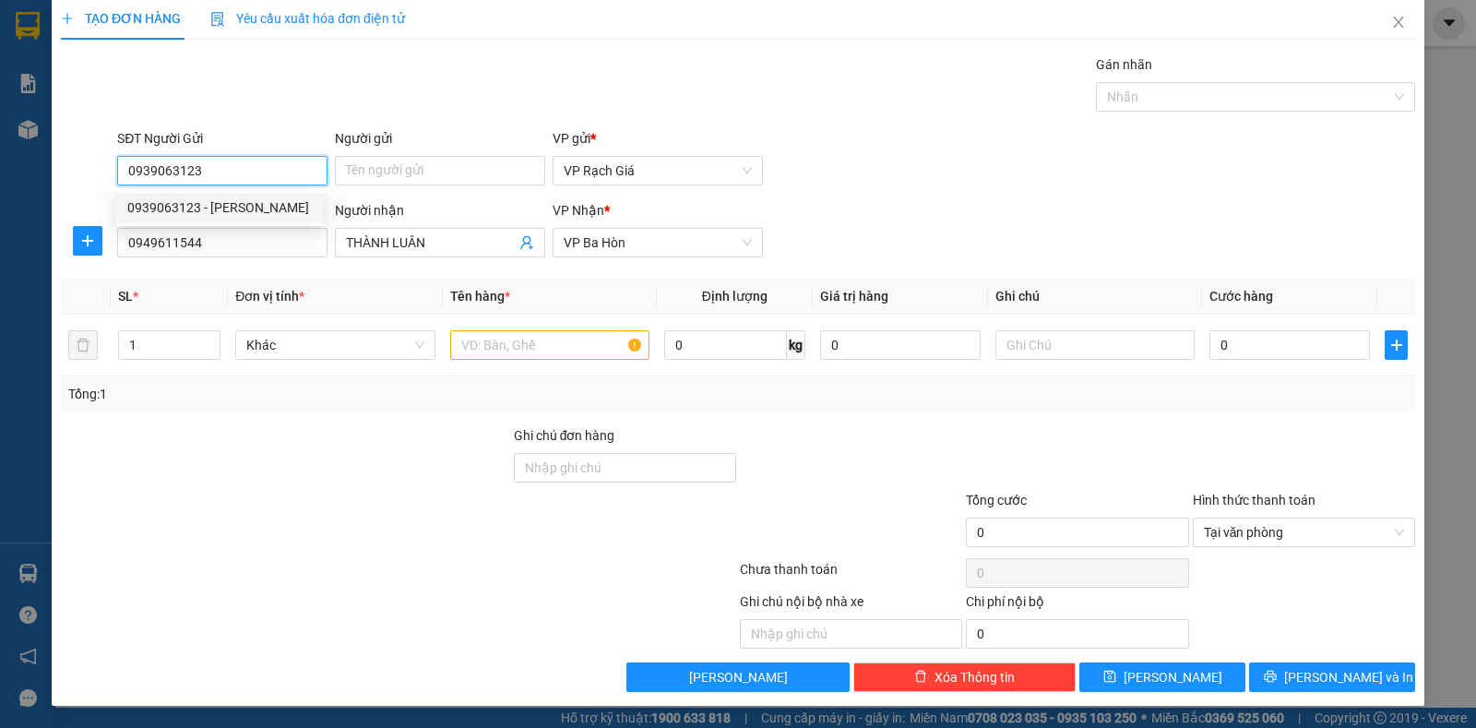
click at [273, 206] on div "0939063123 - HÙNG PHONG" at bounding box center [219, 207] width 185 height 20
type input "HÙNG PHONG"
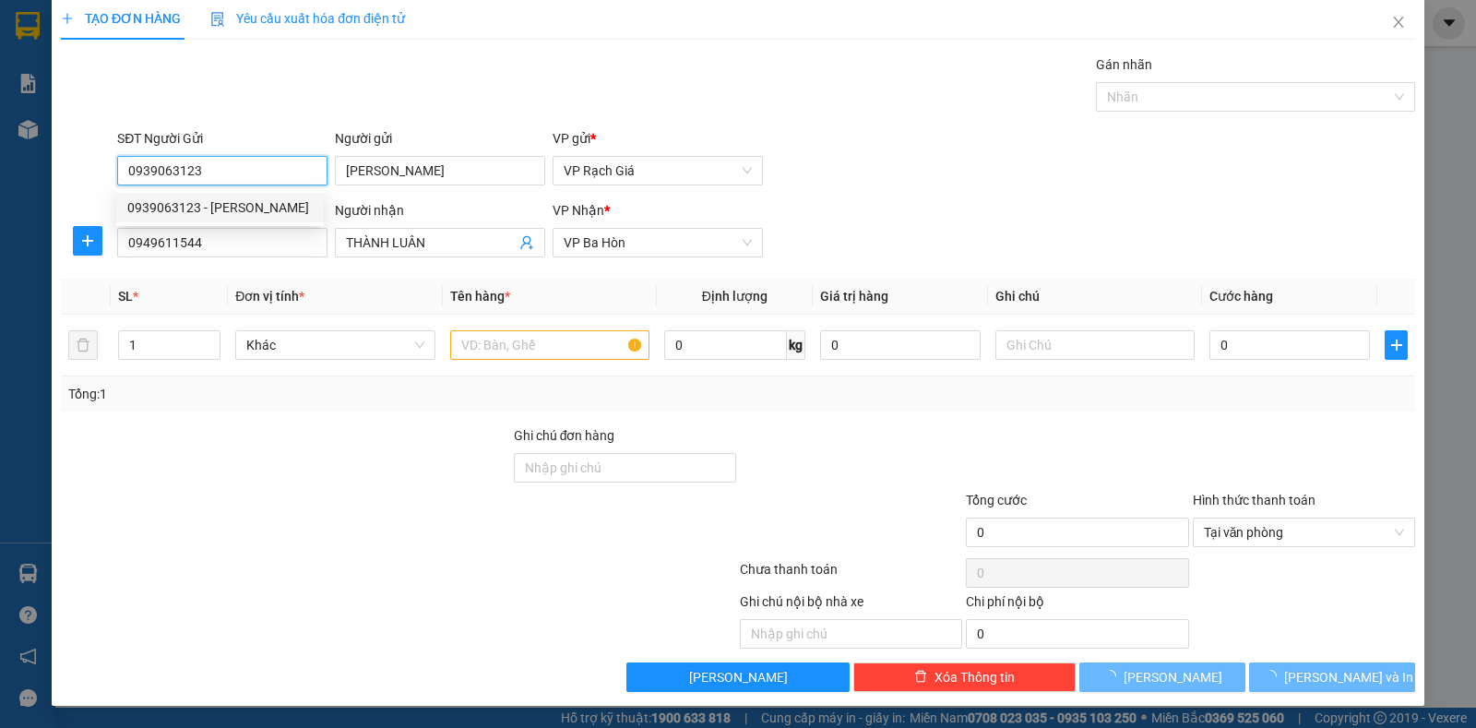
type input "20.000"
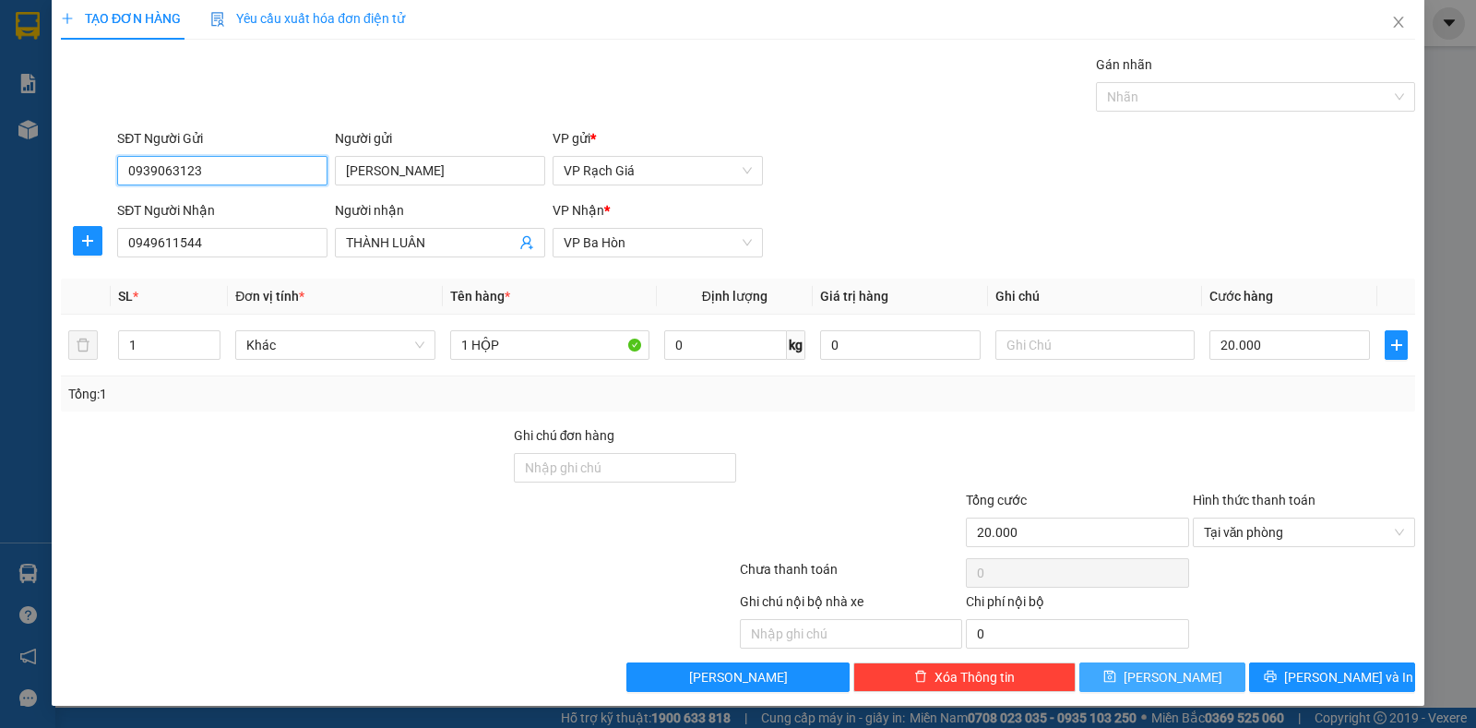
type input "0939063123"
click at [1116, 673] on icon "save" at bounding box center [1109, 676] width 13 height 13
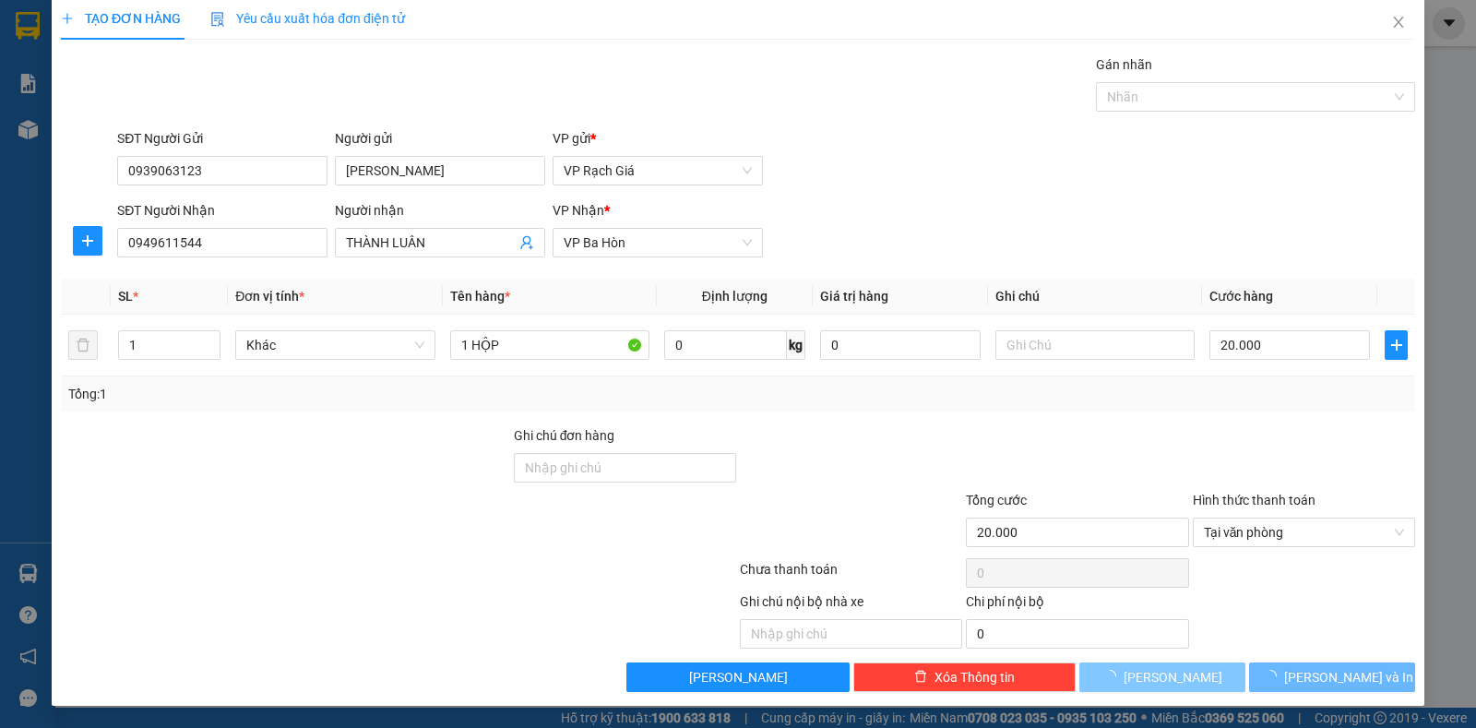
type input "0"
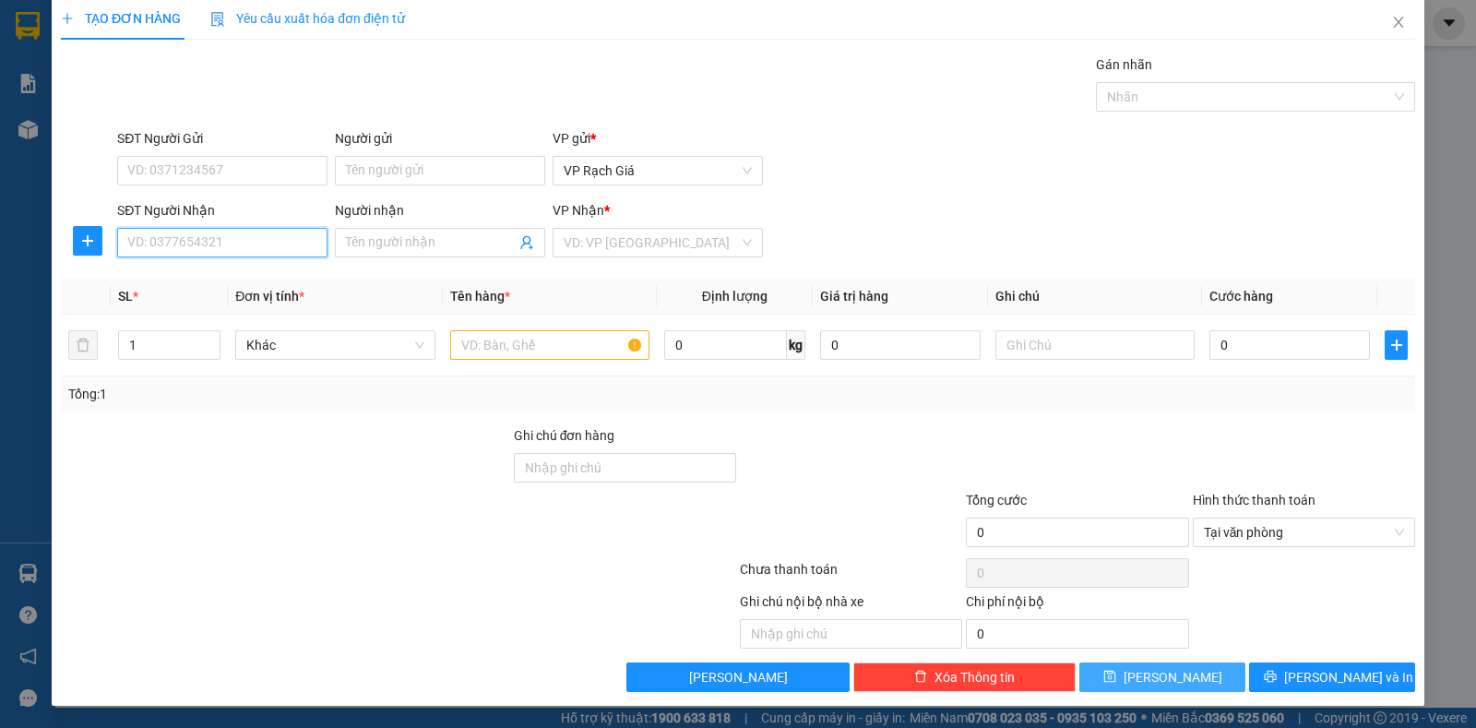
click at [286, 243] on input "SĐT Người Nhận" at bounding box center [222, 243] width 210 height 30
type input "0348182899"
click at [387, 232] on span at bounding box center [440, 243] width 210 height 30
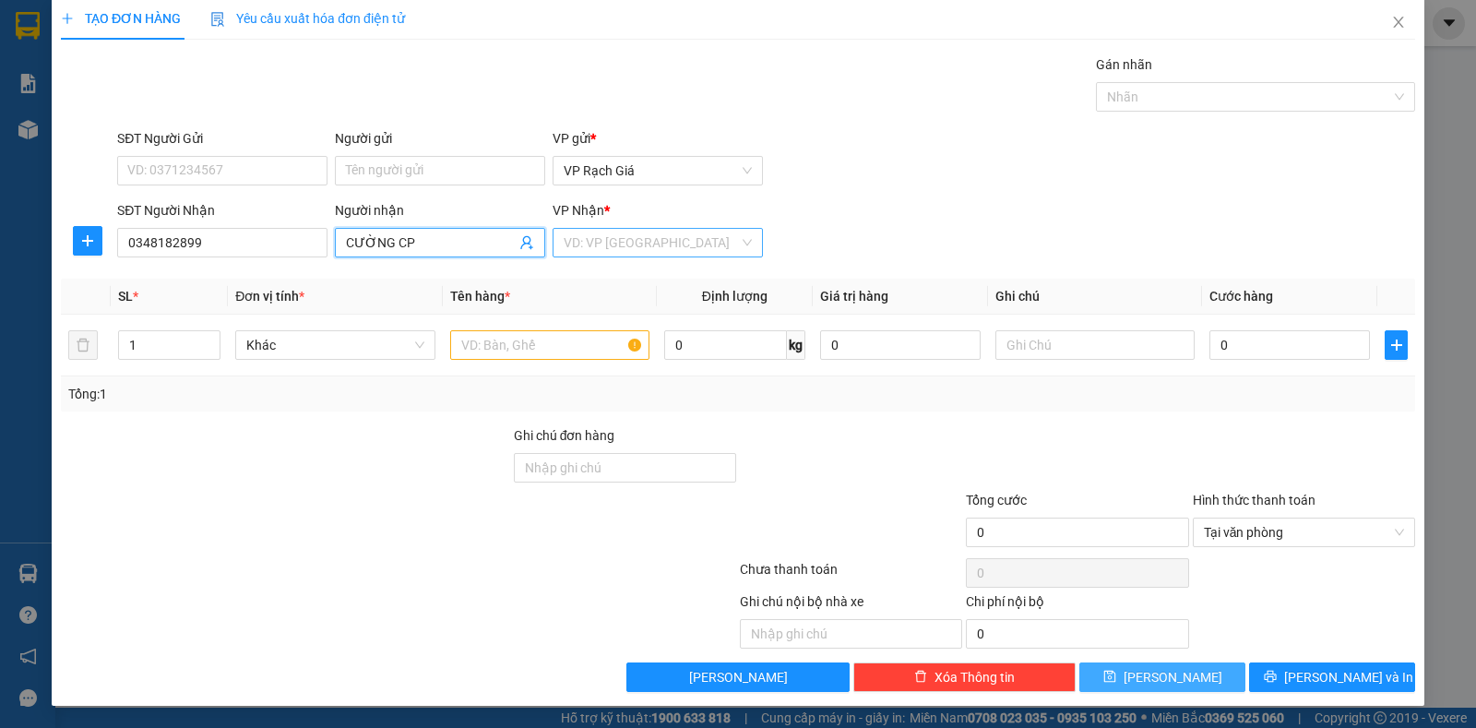
type input "CƯỜNG CP"
click at [657, 244] on input "search" at bounding box center [651, 243] width 175 height 28
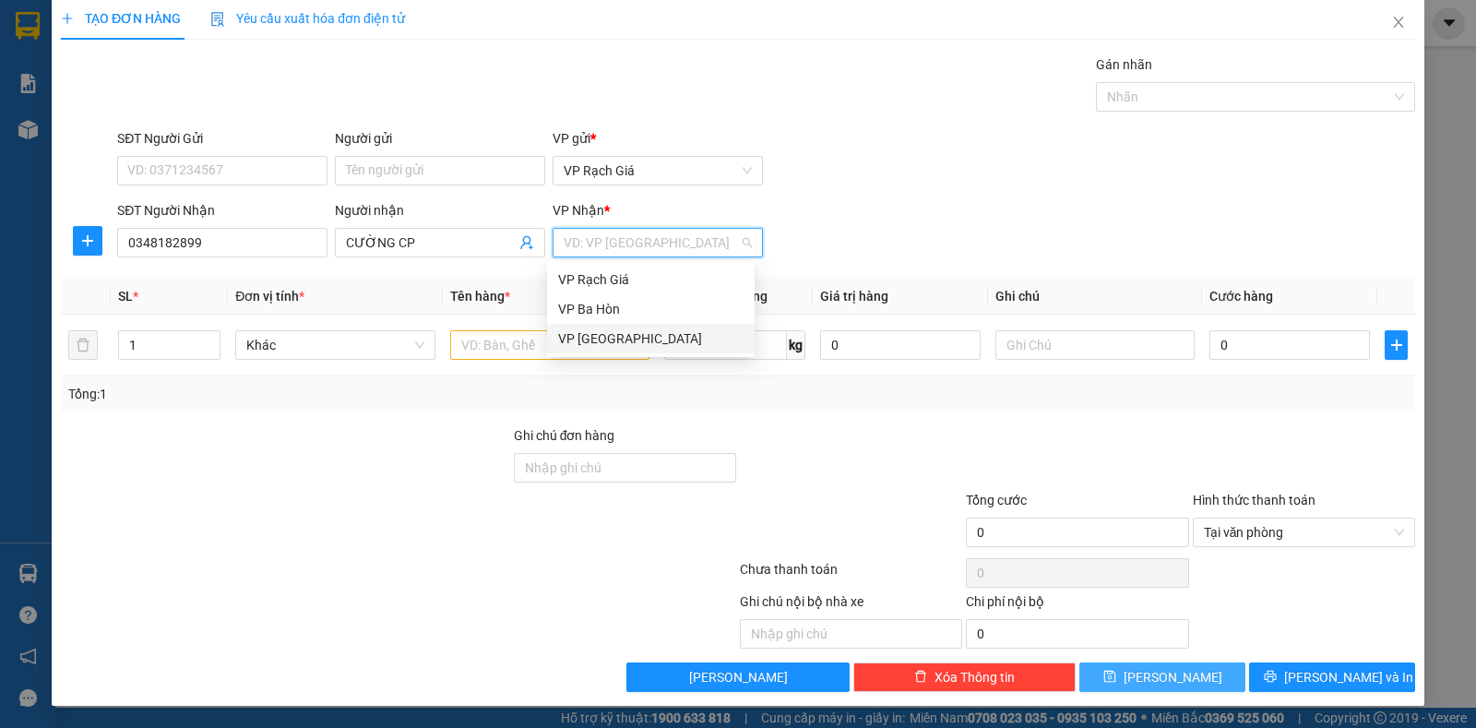
click at [618, 340] on div "VP Hà Tiên" at bounding box center [650, 338] width 185 height 20
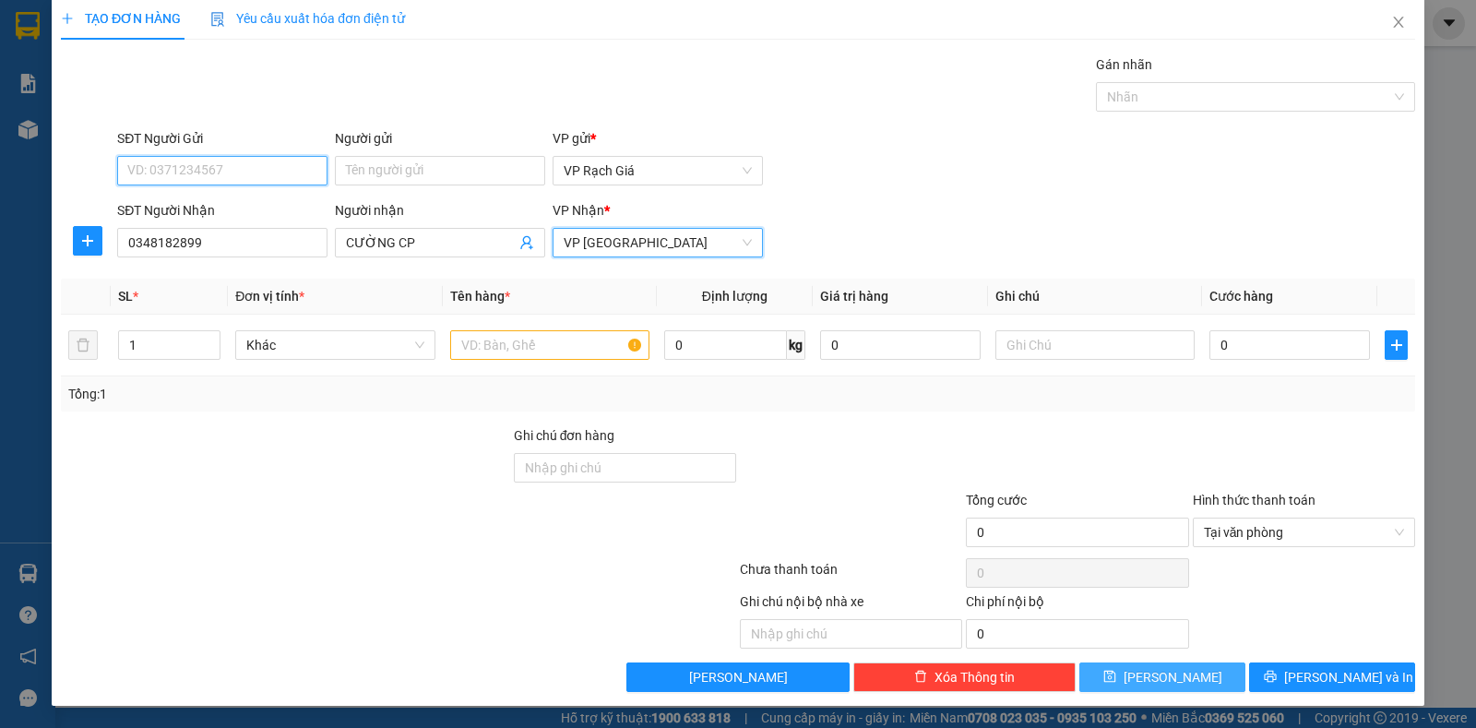
click at [280, 169] on input "SĐT Người Gửi" at bounding box center [222, 171] width 210 height 30
type input "093177358"
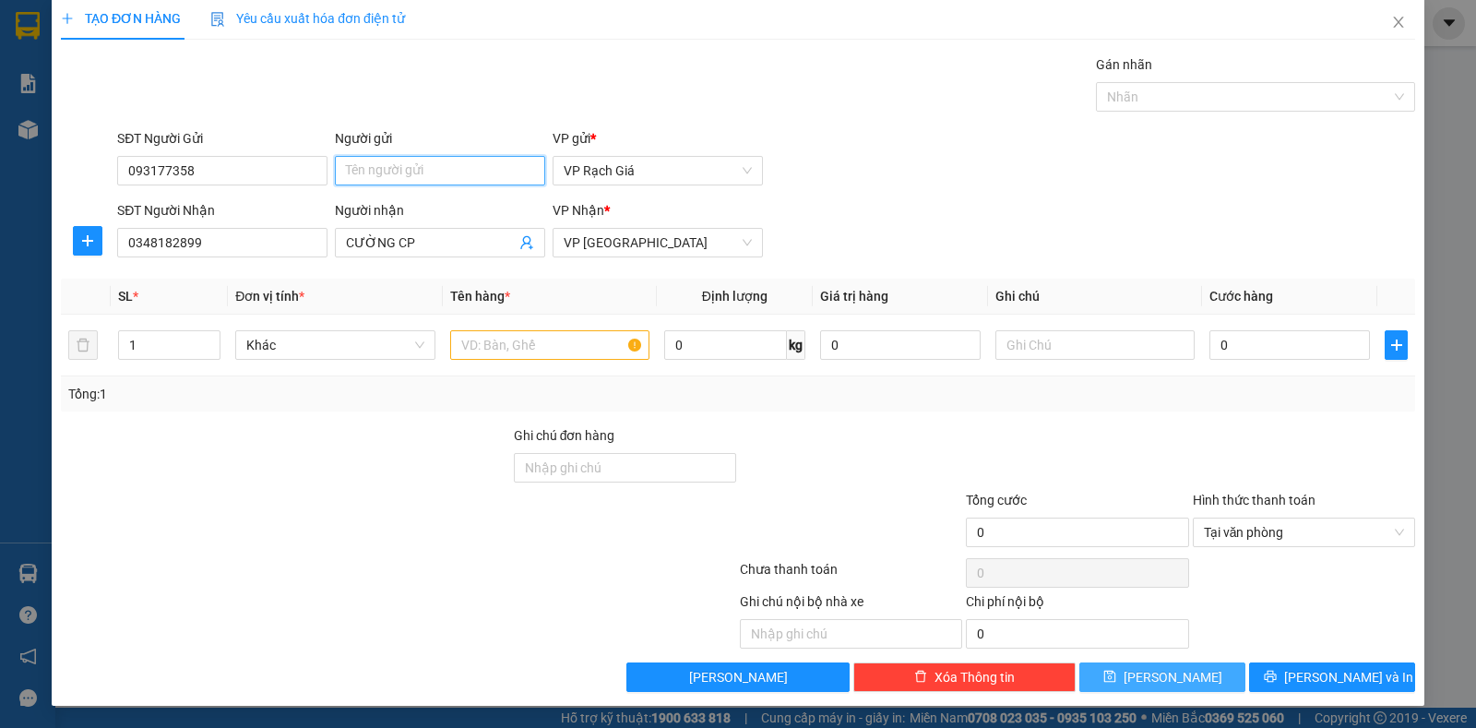
click at [482, 177] on input "Người gửi" at bounding box center [440, 171] width 210 height 30
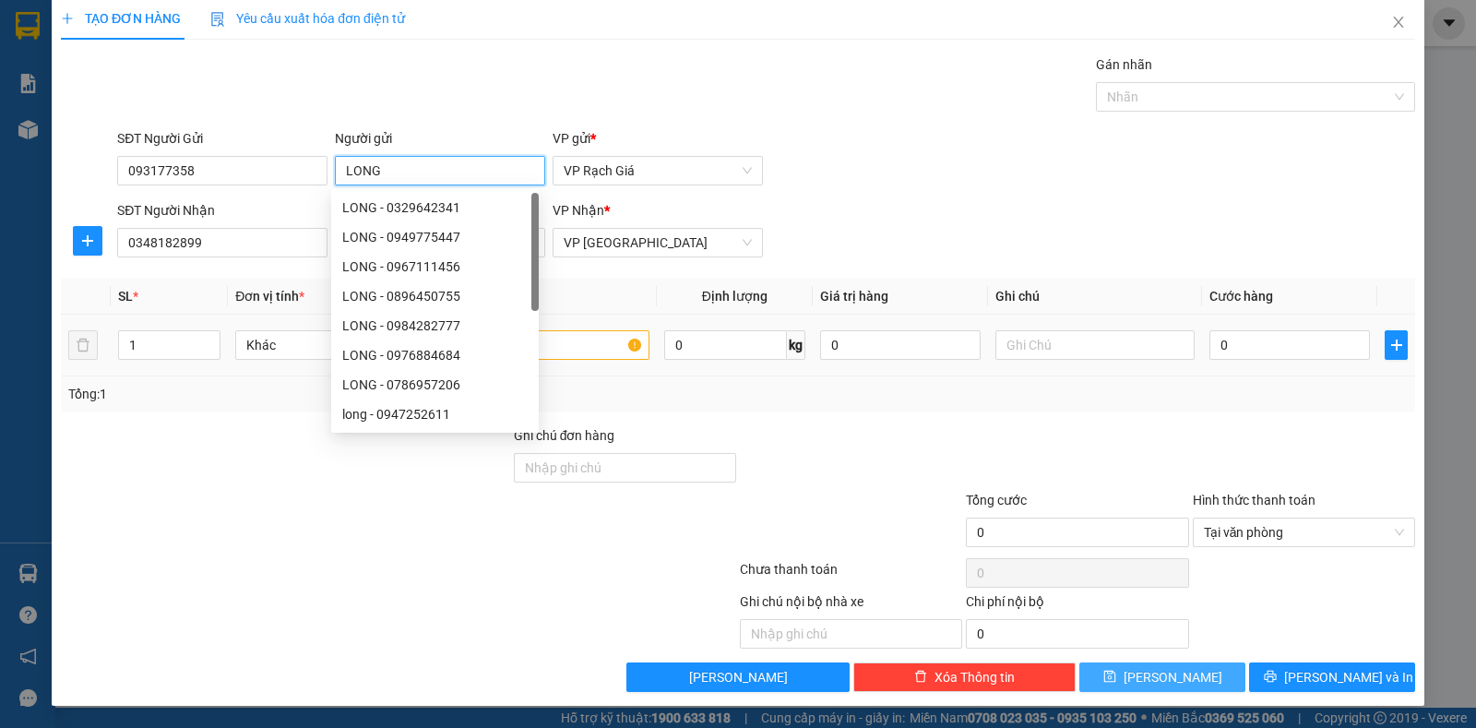
type input "LONG"
click at [595, 350] on input "text" at bounding box center [549, 345] width 199 height 30
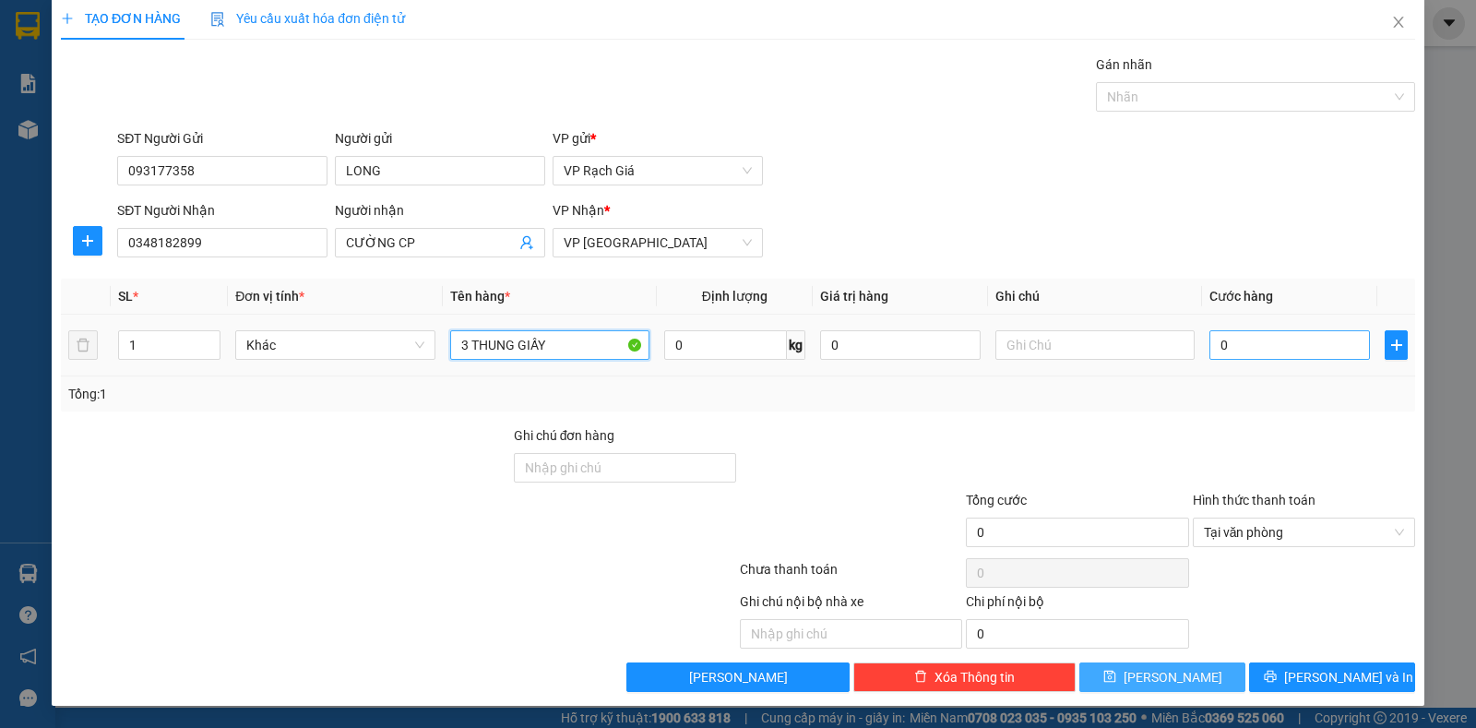
type input "3 THUNG GIẤY"
type input "6"
type input "60"
type input "600"
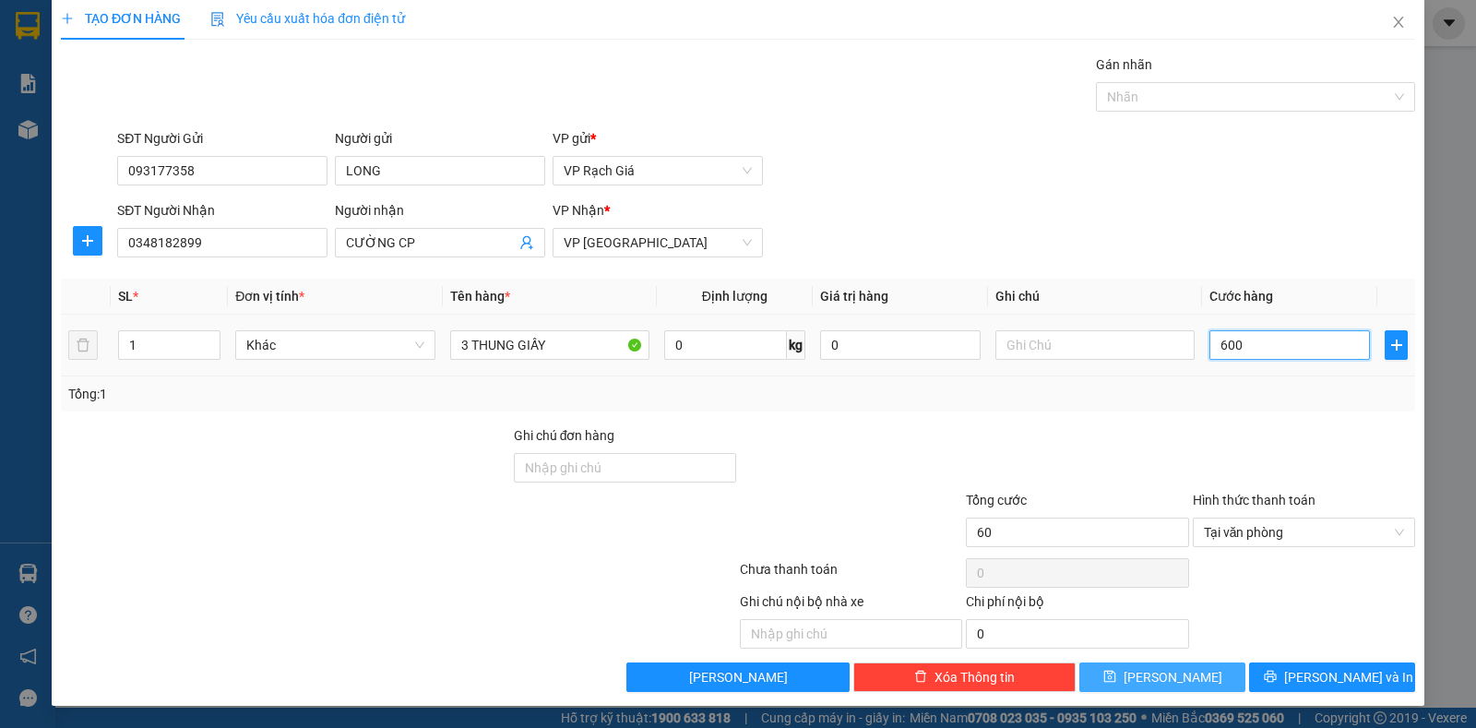
type input "600"
type input "6.000"
type input "60.000"
click at [1172, 667] on button "Lưu" at bounding box center [1162, 677] width 166 height 30
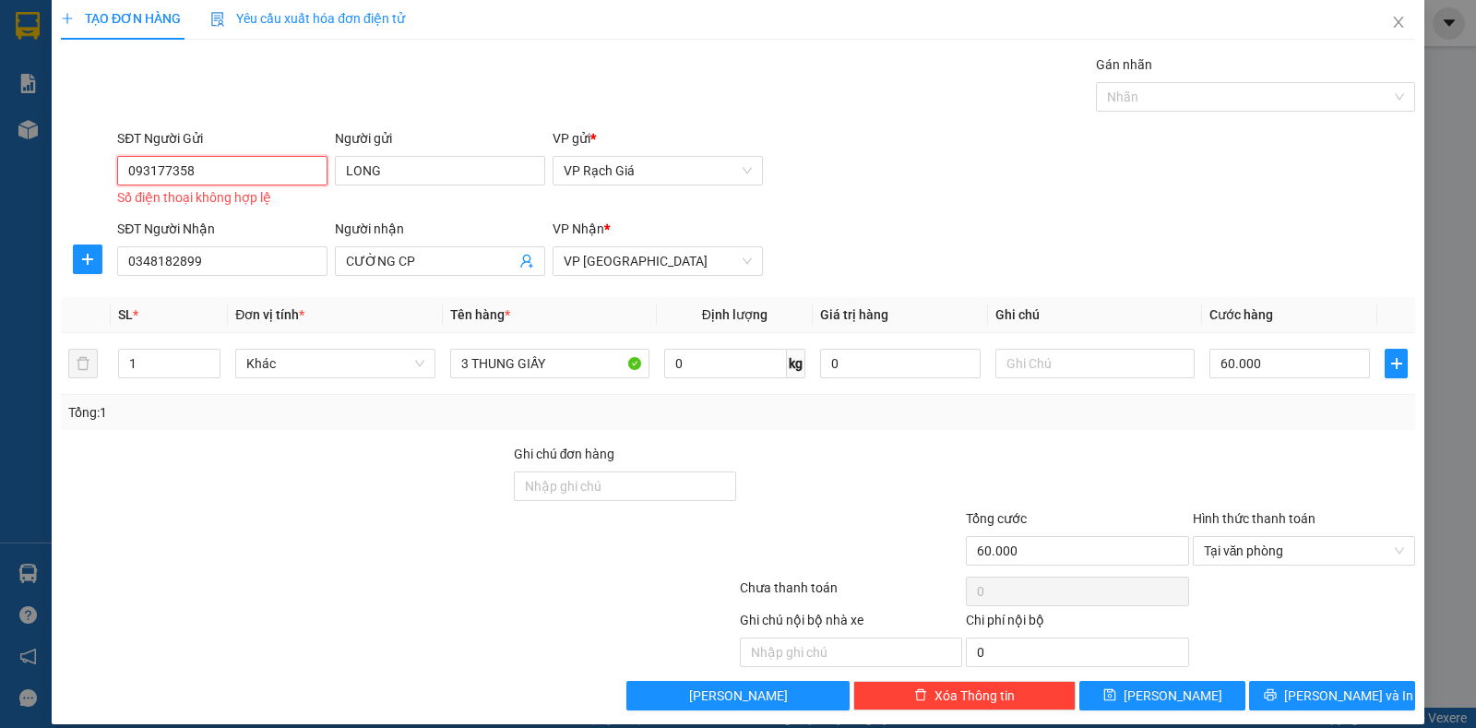
click at [171, 173] on input "093177358" at bounding box center [222, 171] width 210 height 30
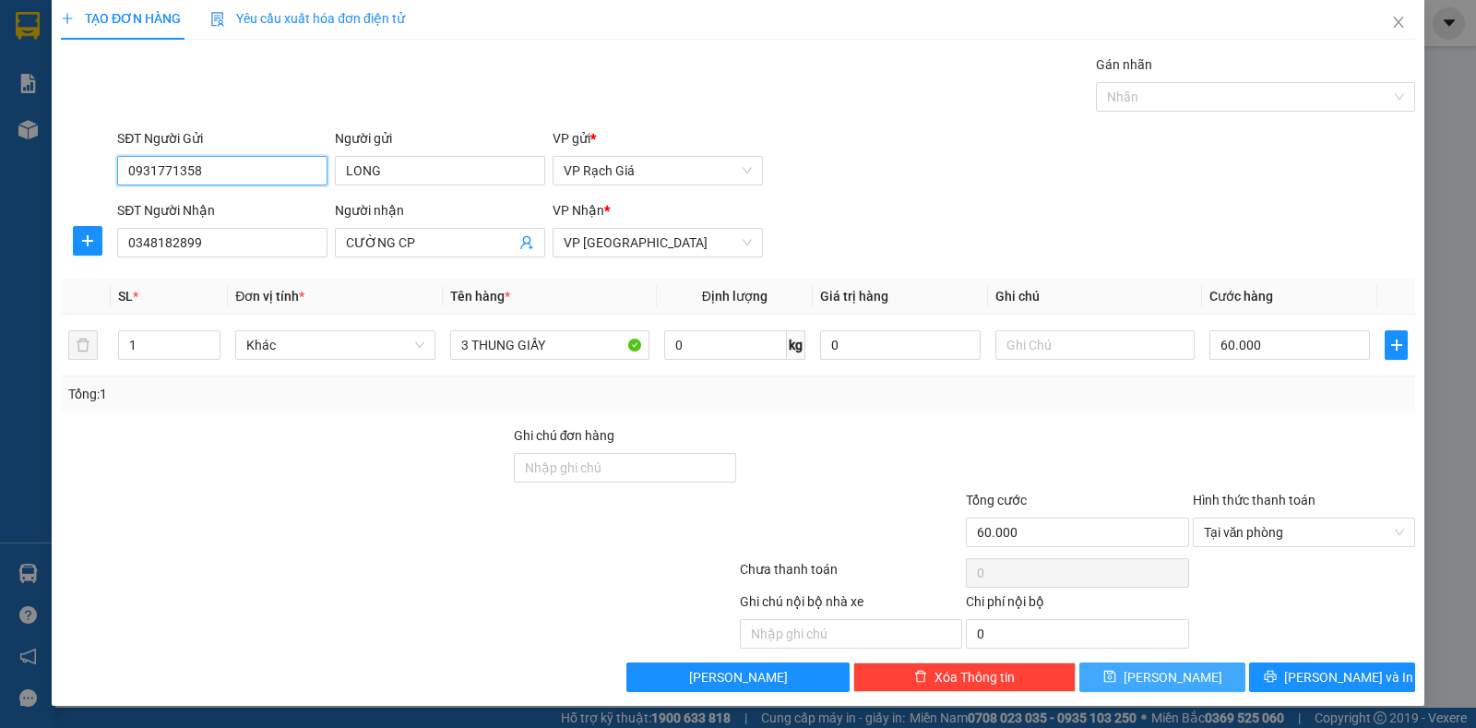
type input "0931771358"
click at [1154, 685] on span "Lưu" at bounding box center [1173, 677] width 99 height 20
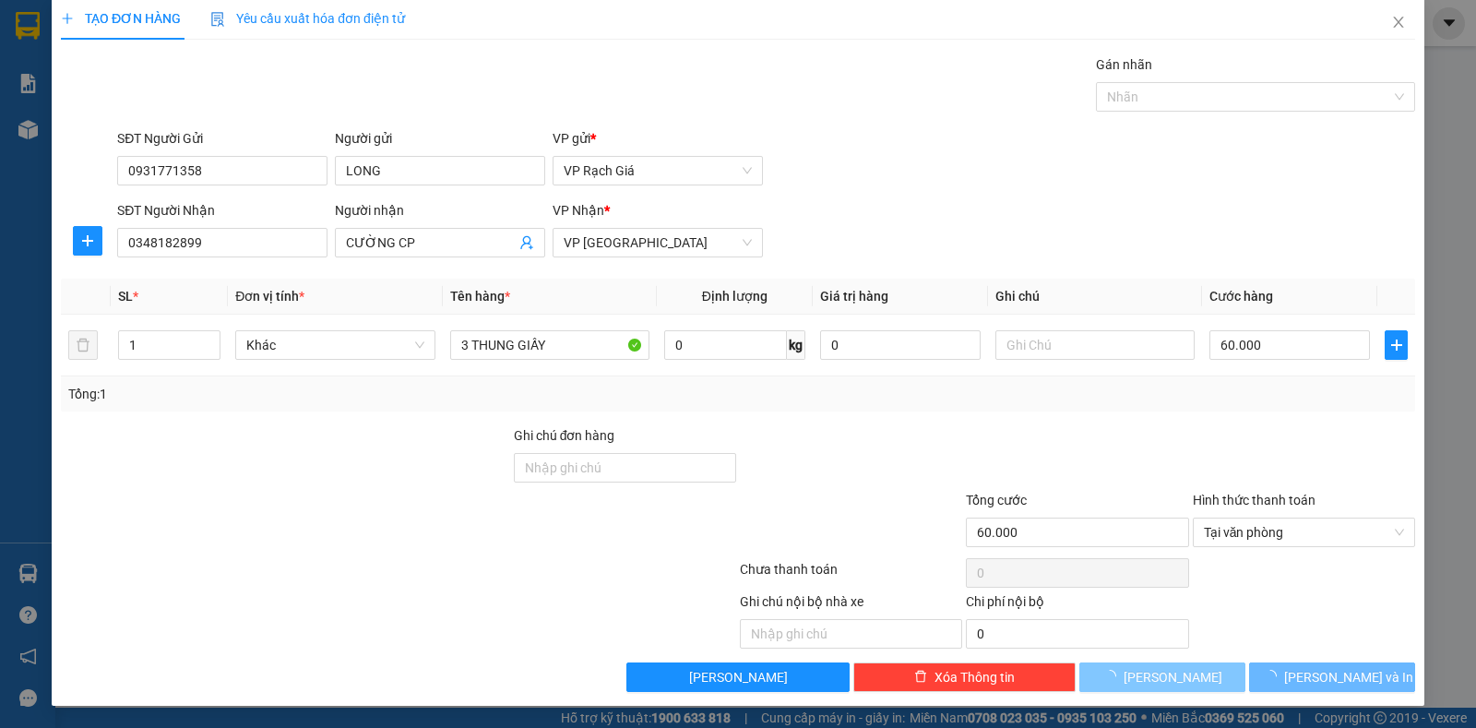
type input "0"
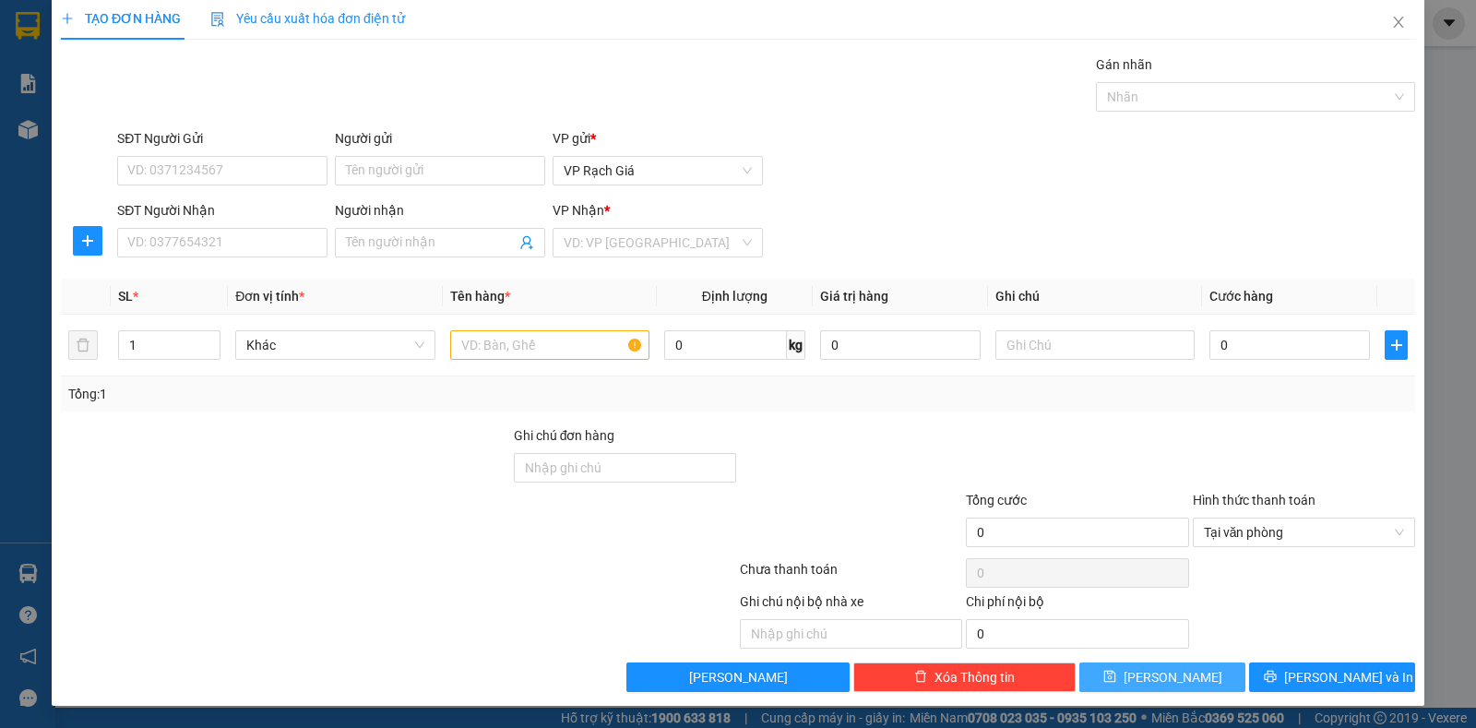
scroll to position [0, 0]
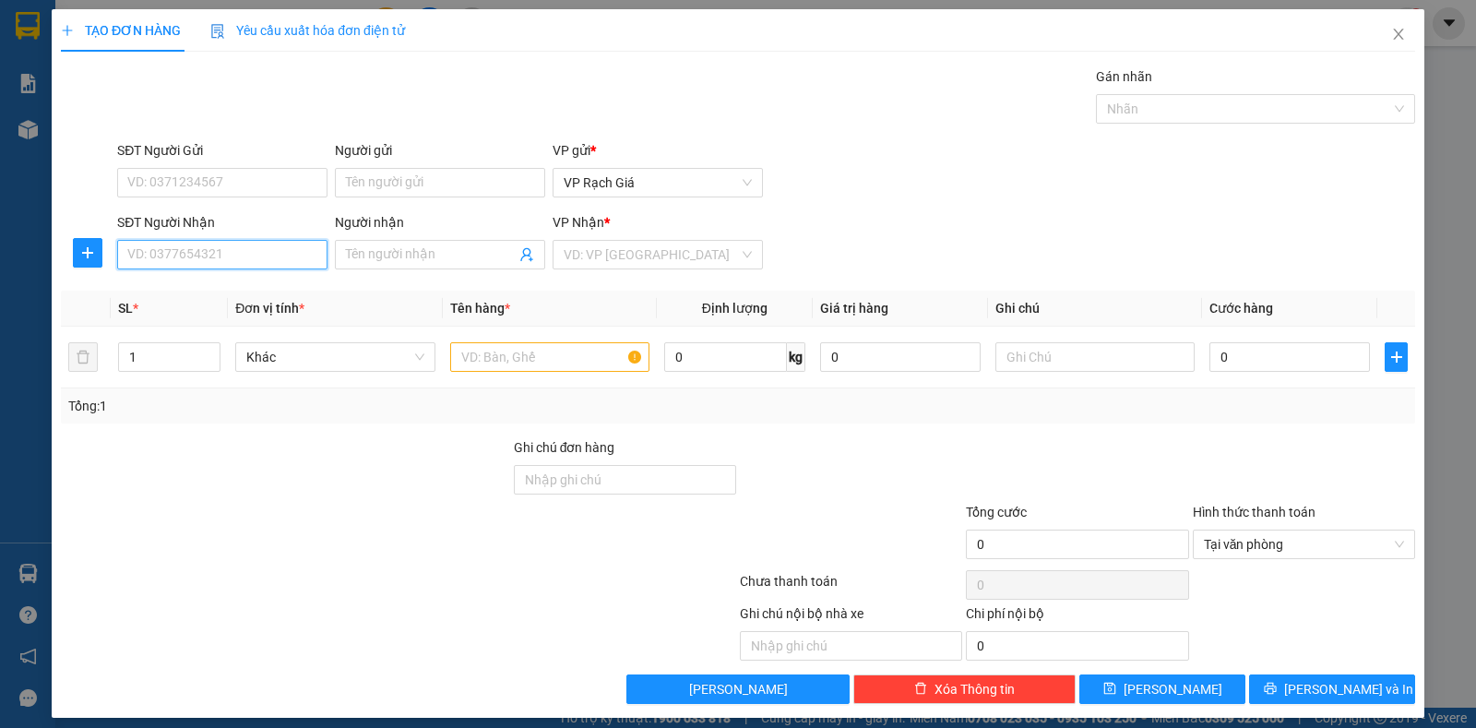
click at [253, 254] on input "SĐT Người Nhận" at bounding box center [222, 255] width 210 height 30
type input "0907535577"
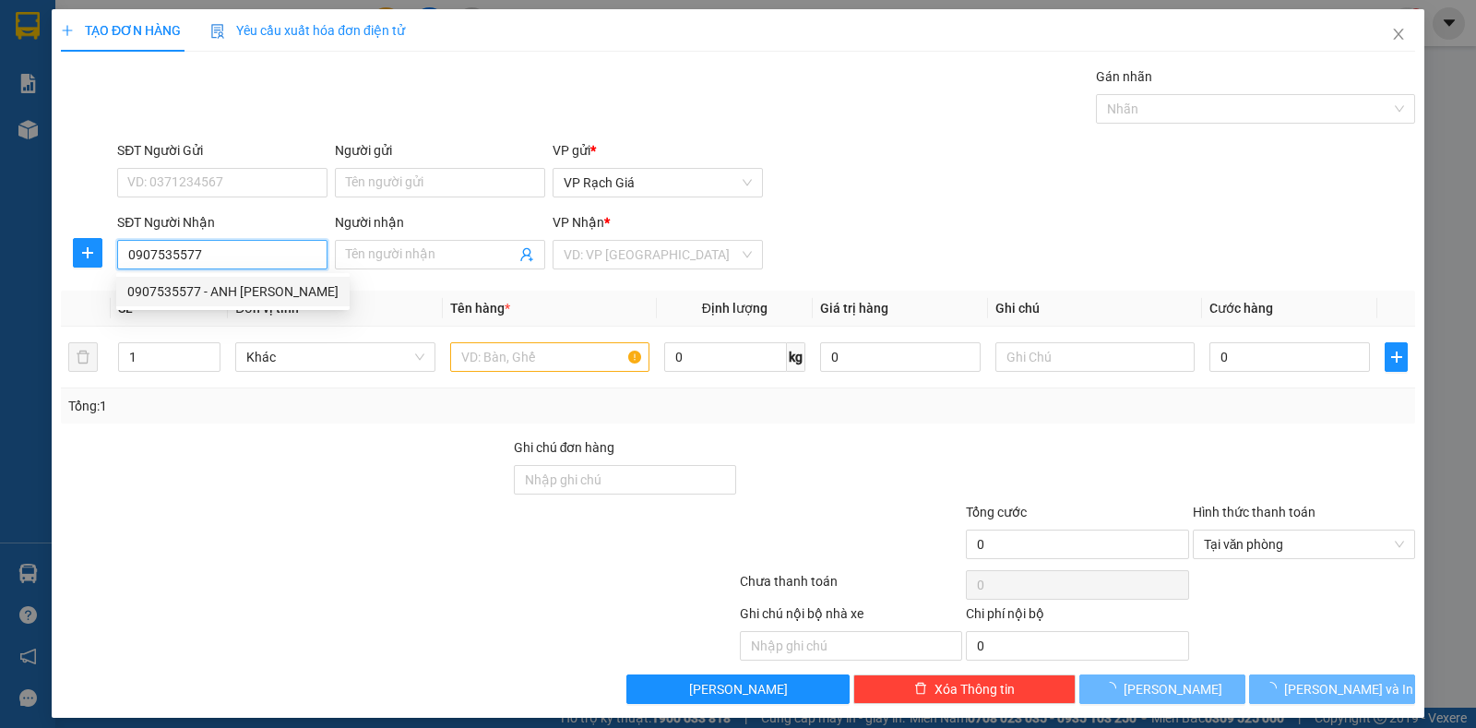
click at [222, 298] on div "0907535577 - ANH VY" at bounding box center [232, 291] width 211 height 20
type input "ANH VY"
type input "20.000"
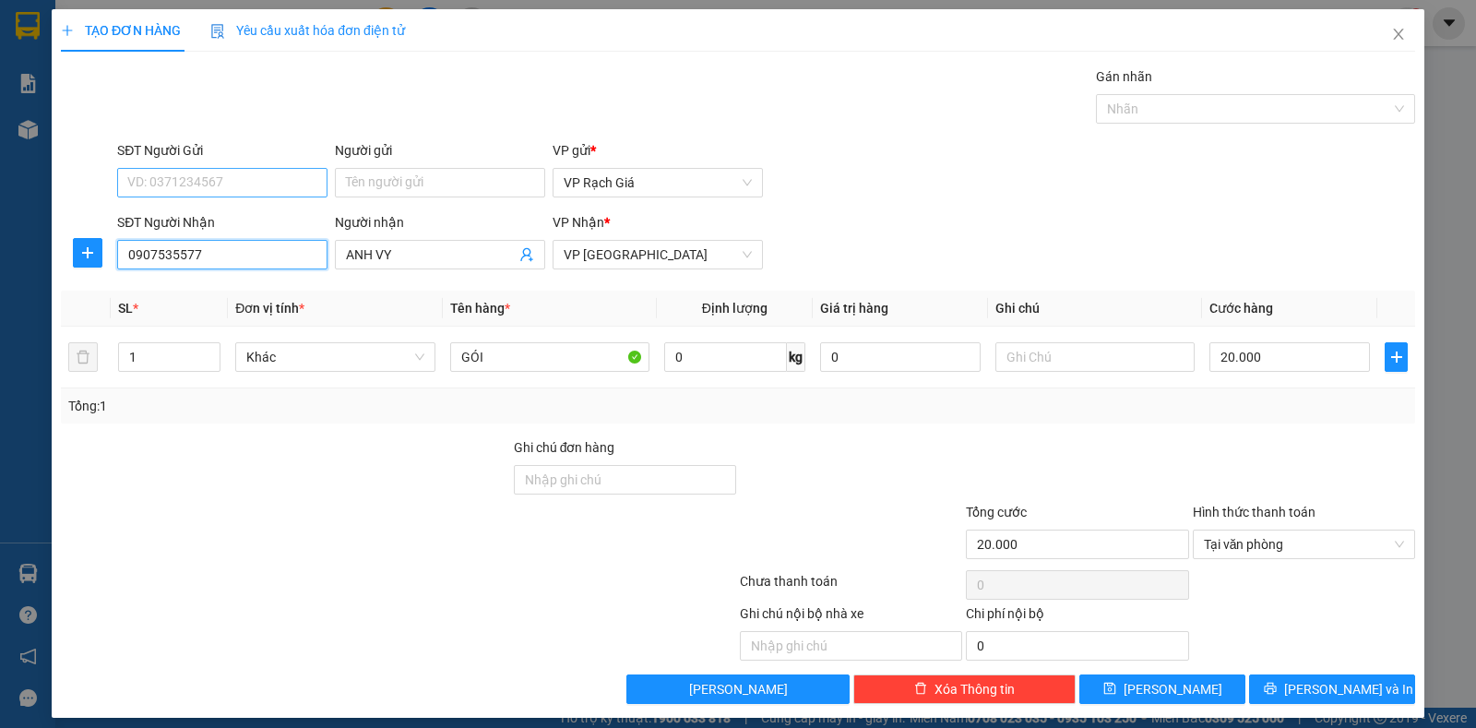
type input "0907535577"
click at [215, 185] on input "SĐT Người Gửi" at bounding box center [222, 183] width 210 height 30
click at [209, 220] on div "0919844833 - HÙNG PHONG" at bounding box center [219, 219] width 185 height 20
type input "0919844833"
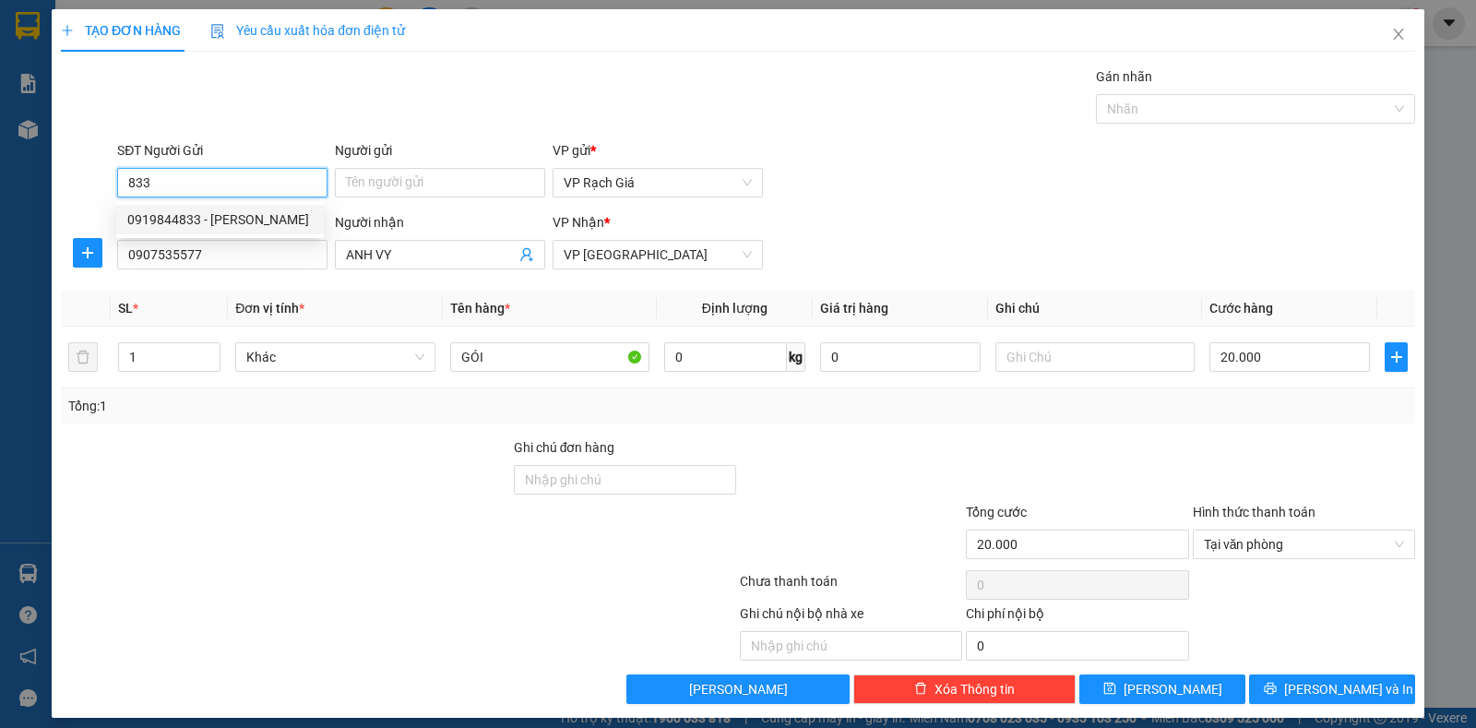
type input "HÙNG PHONG"
type input "0919844833"
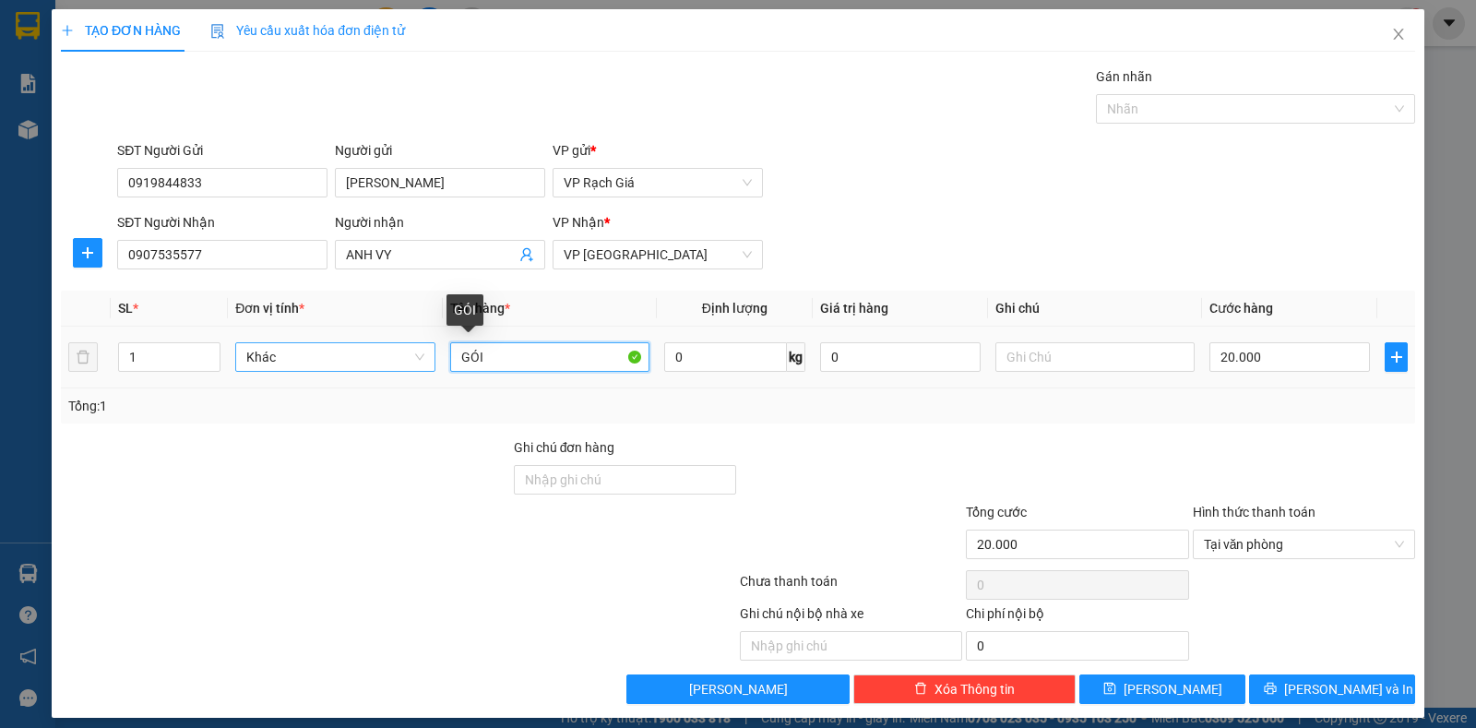
drag, startPoint x: 527, startPoint y: 351, endPoint x: 350, endPoint y: 370, distance: 178.1
click at [348, 370] on tr "1 Khác GÓI 0 kg 0 20.000" at bounding box center [738, 358] width 1354 height 62
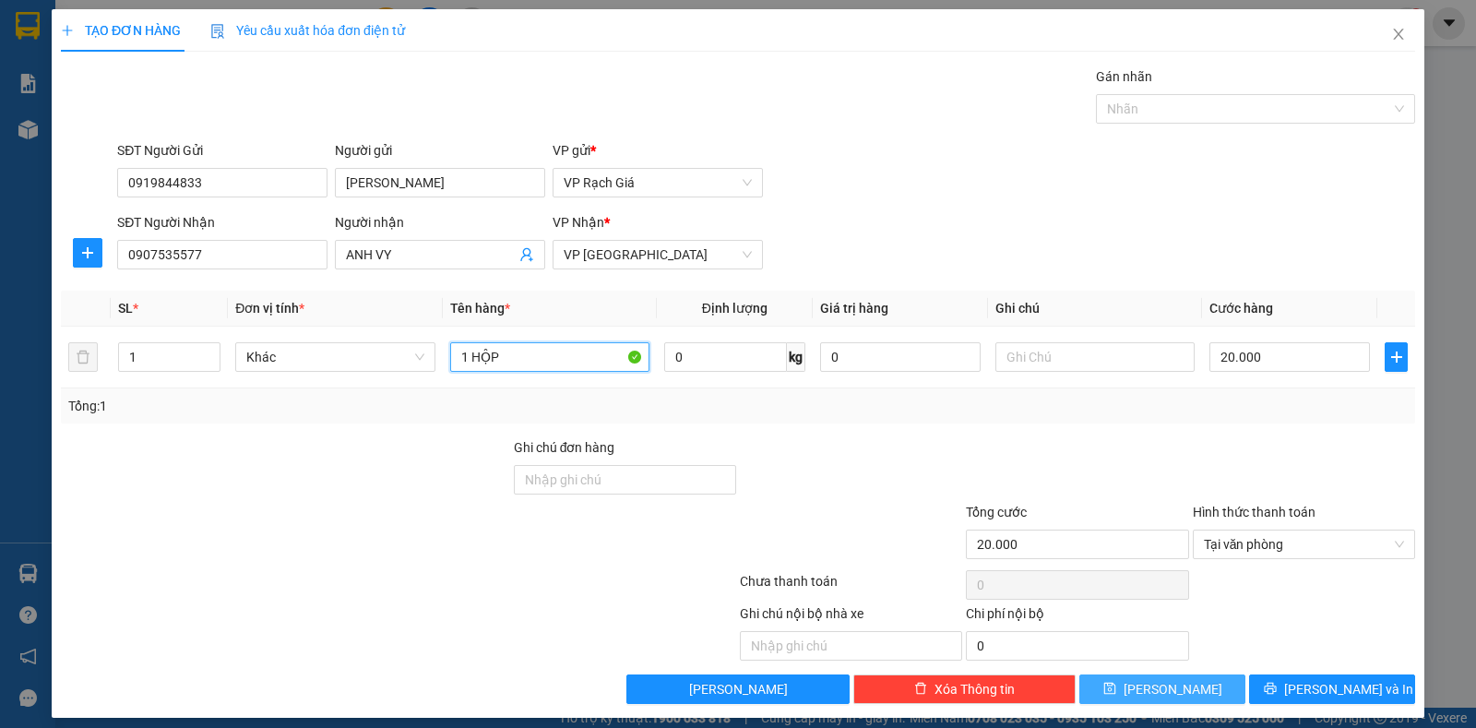
type input "1 HỘP"
click at [1194, 690] on button "Lưu" at bounding box center [1162, 689] width 166 height 30
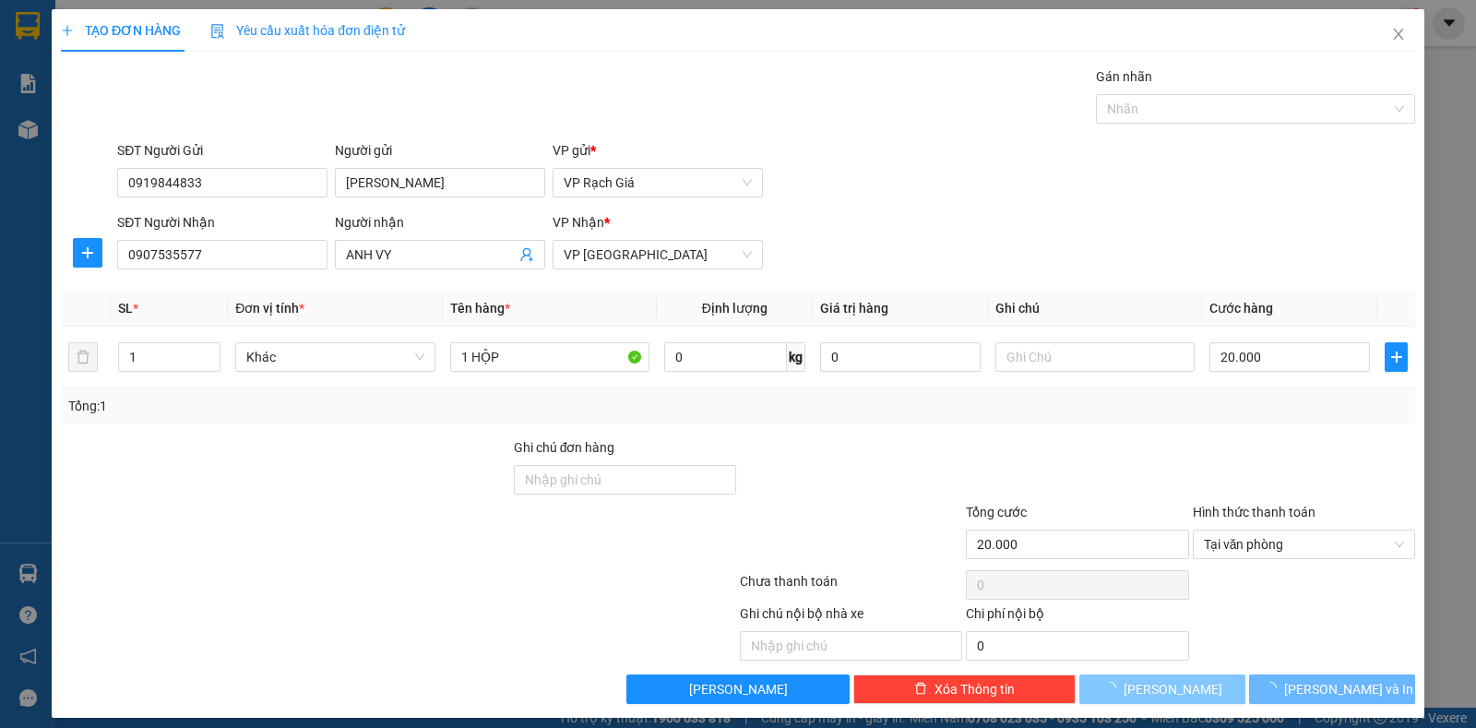
type input "0"
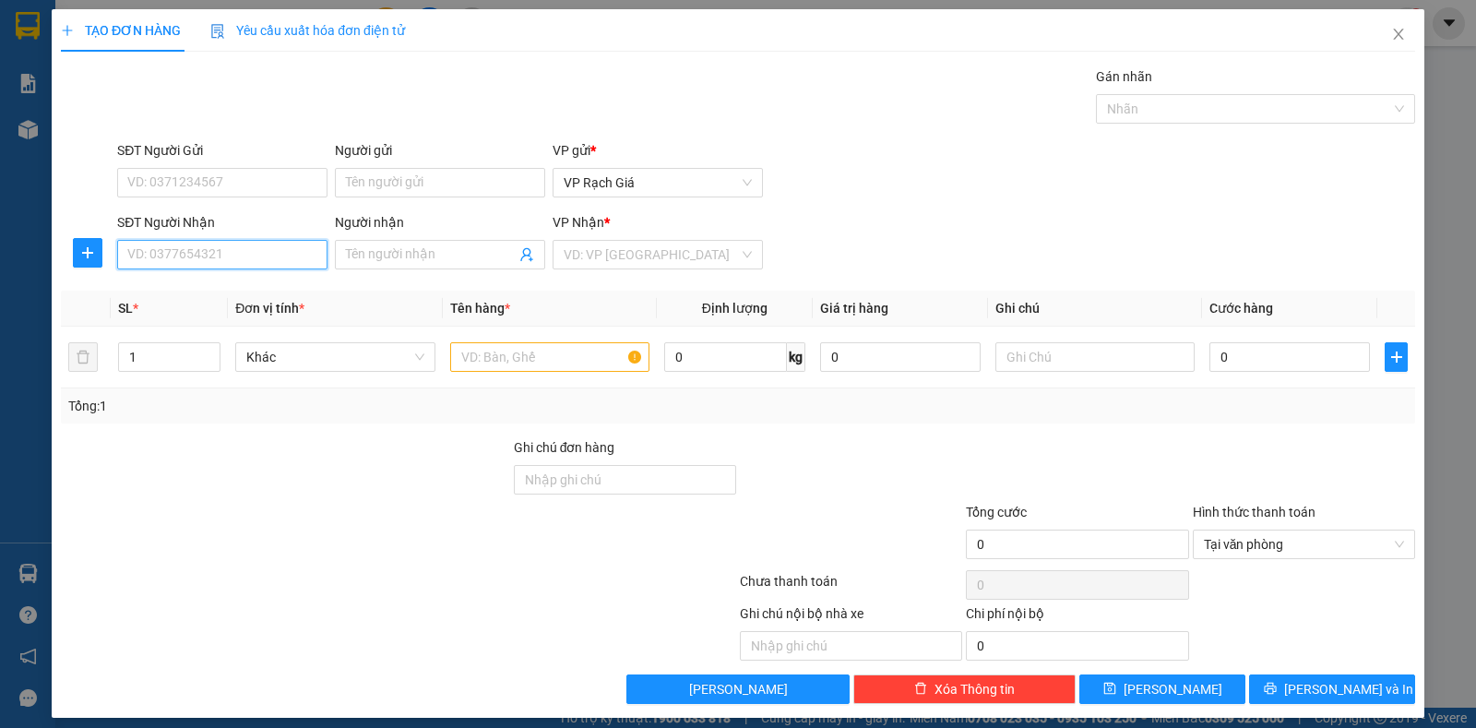
click at [262, 257] on input "SĐT Người Nhận" at bounding box center [222, 255] width 210 height 30
type input "0918208316"
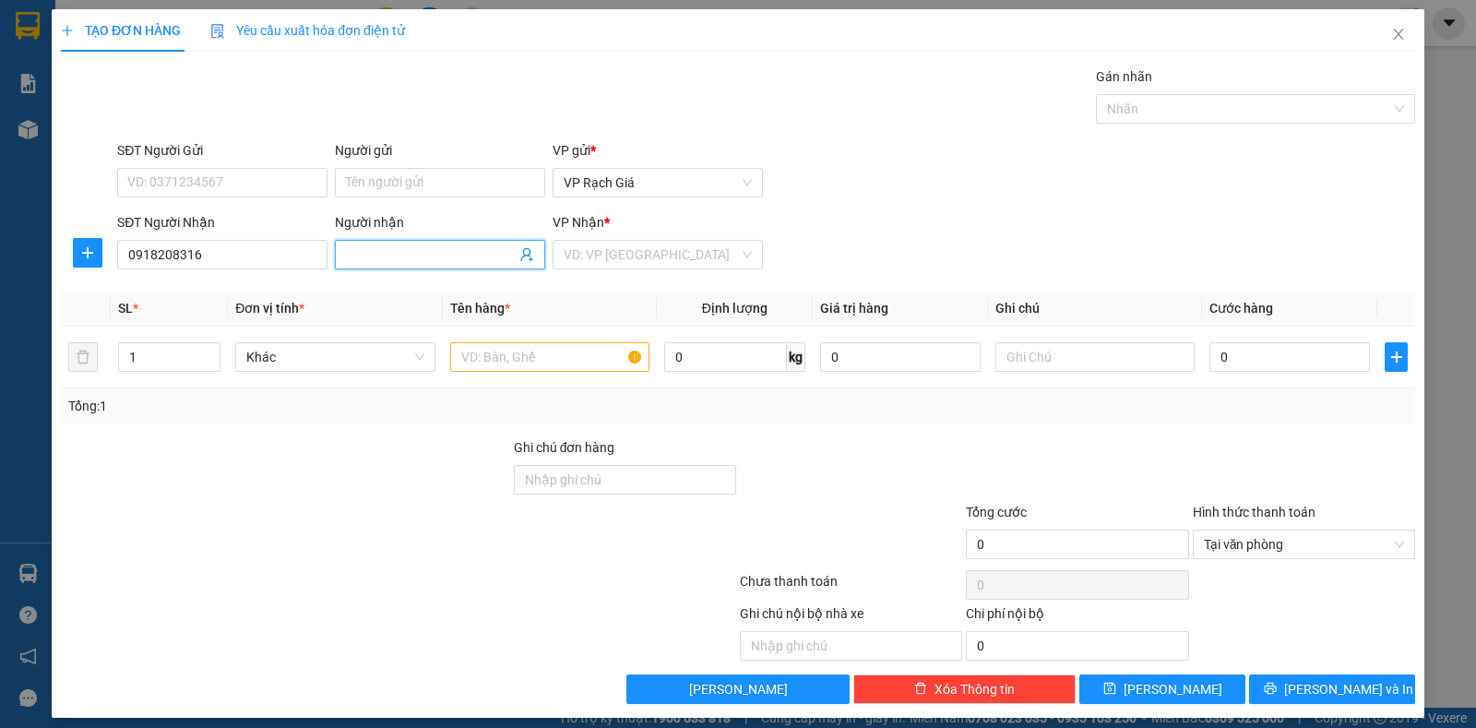
click at [466, 250] on input "Người nhận" at bounding box center [431, 254] width 170 height 20
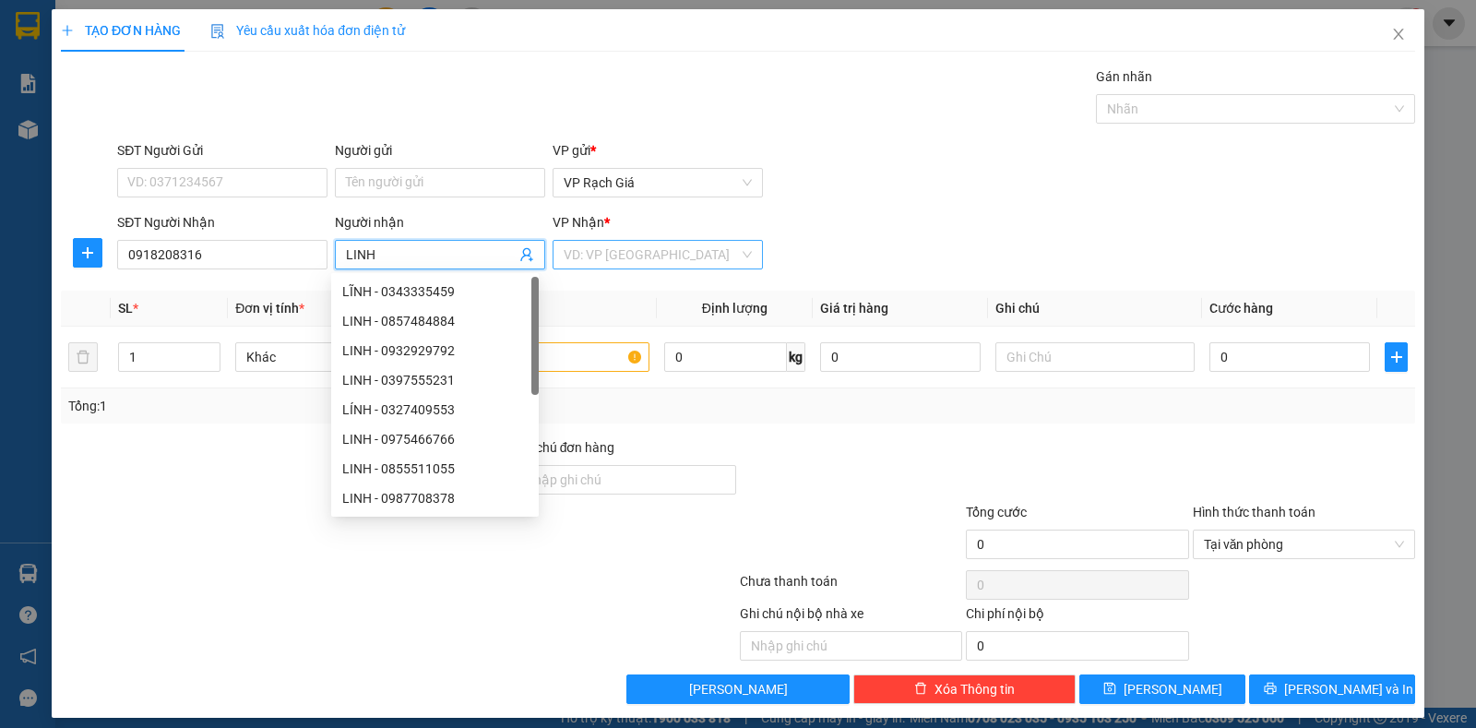
type input "LINH"
click at [681, 257] on input "search" at bounding box center [651, 255] width 175 height 28
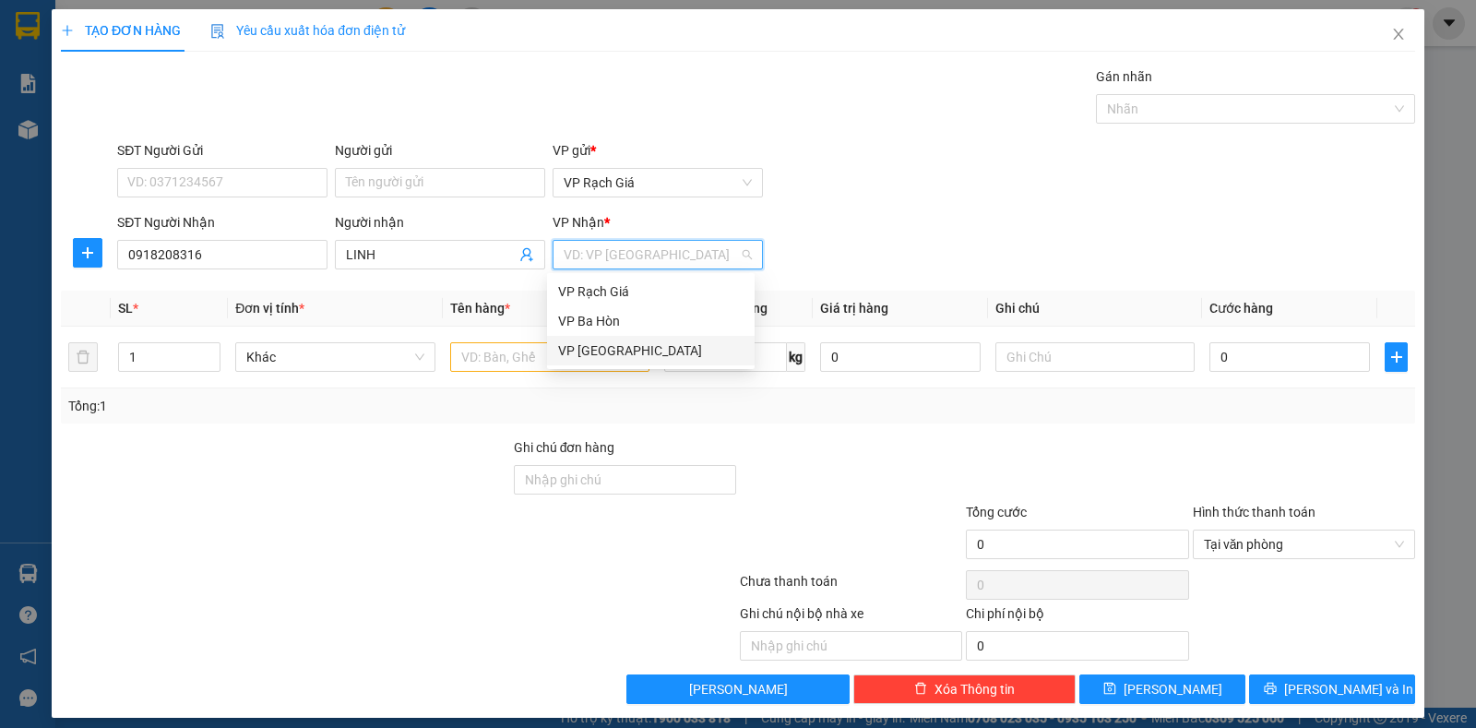
click at [578, 353] on div "VP Hà Tiên" at bounding box center [650, 350] width 185 height 20
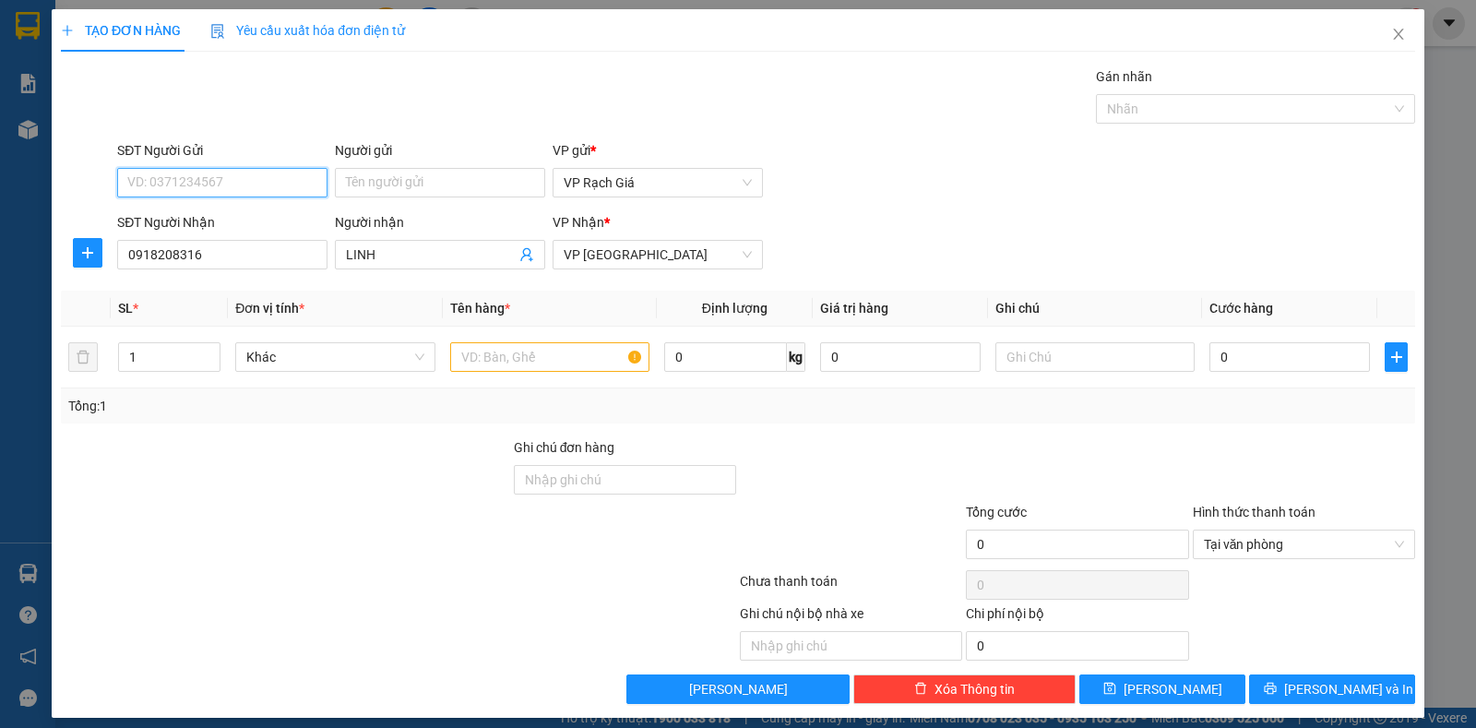
click at [264, 183] on input "SĐT Người Gửi" at bounding box center [222, 183] width 210 height 30
type input "0913415113"
drag, startPoint x: 260, startPoint y: 218, endPoint x: 272, endPoint y: 193, distance: 27.6
click at [262, 218] on div "0913415113 - HOÀI" at bounding box center [219, 219] width 185 height 20
type input "HOÀI"
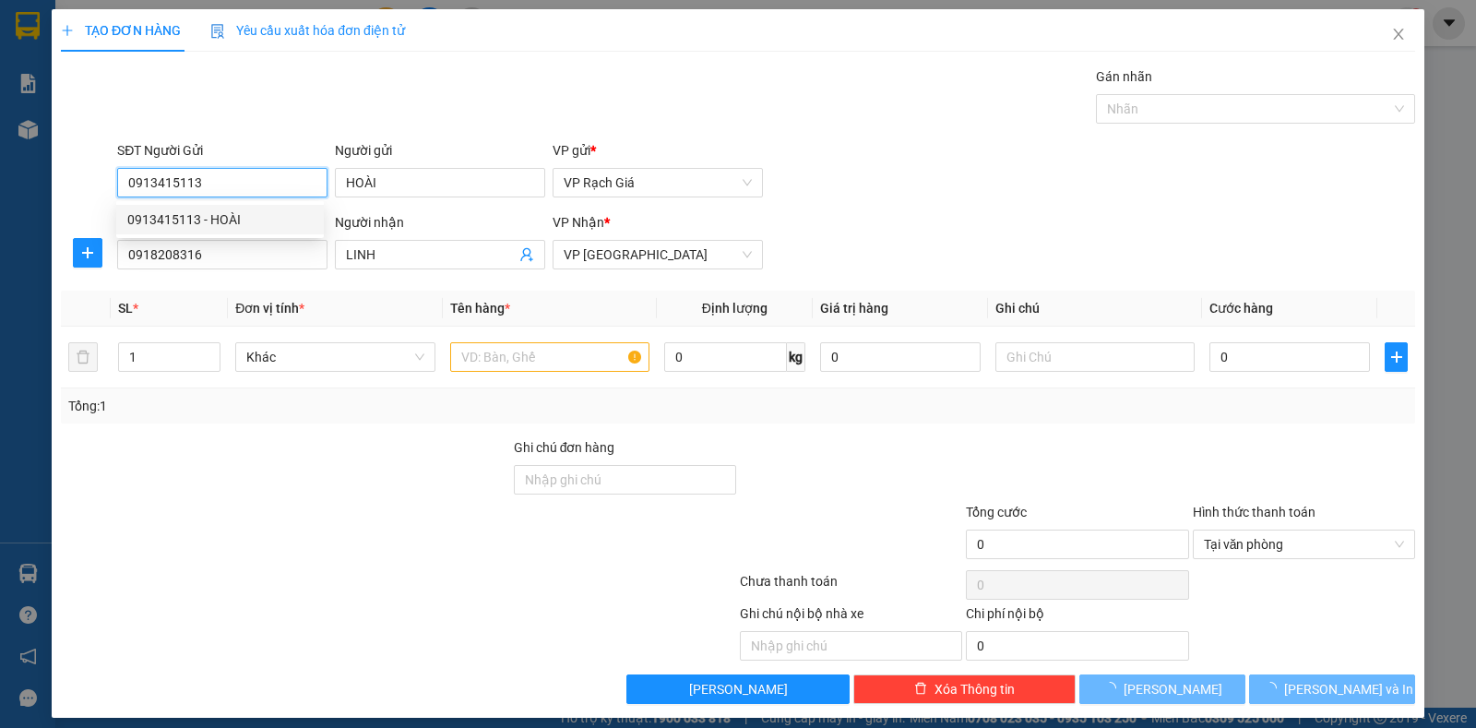
type input "50.000"
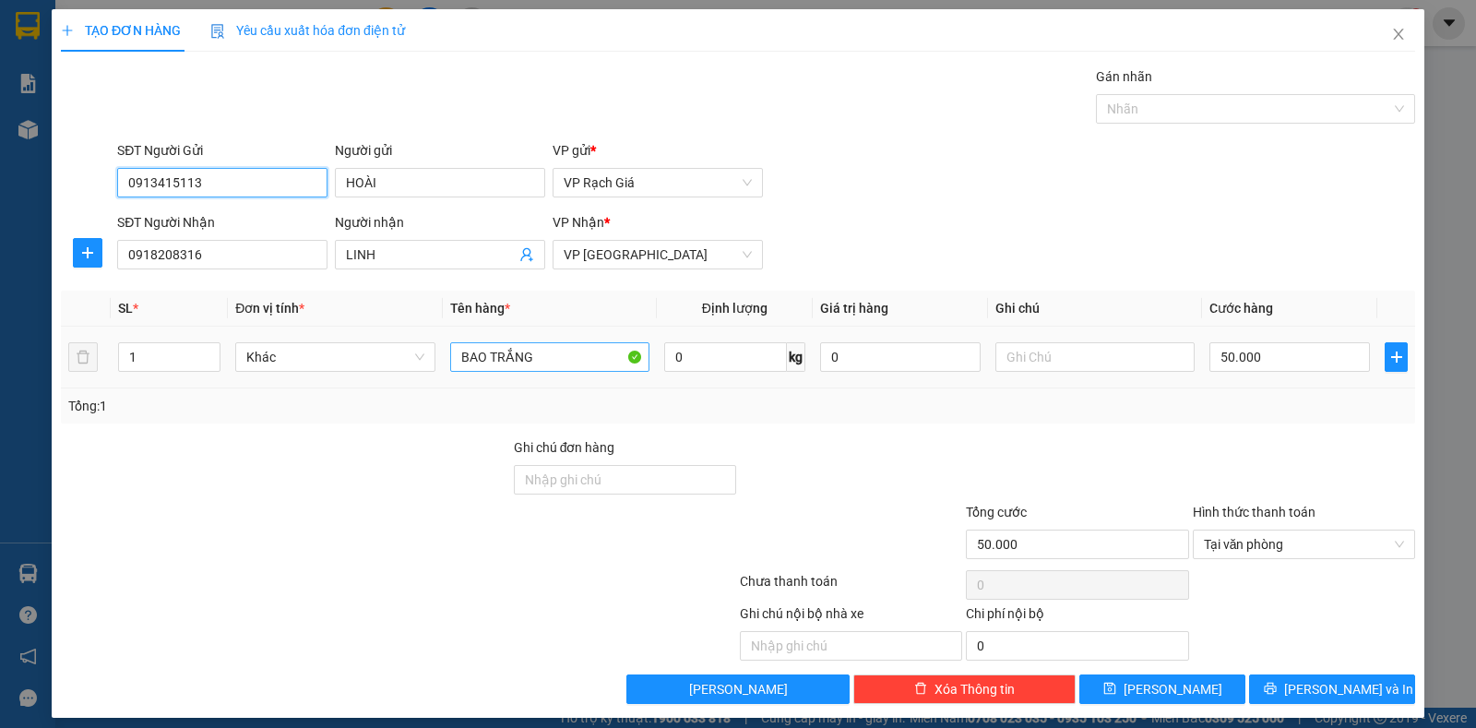
type input "0913415113"
click at [548, 355] on input "BAO TRẮNG" at bounding box center [549, 357] width 199 height 30
type input "B"
click at [500, 365] on input "1 CCAAY SẮT" at bounding box center [549, 357] width 199 height 30
type input "1 CÂY SẮT"
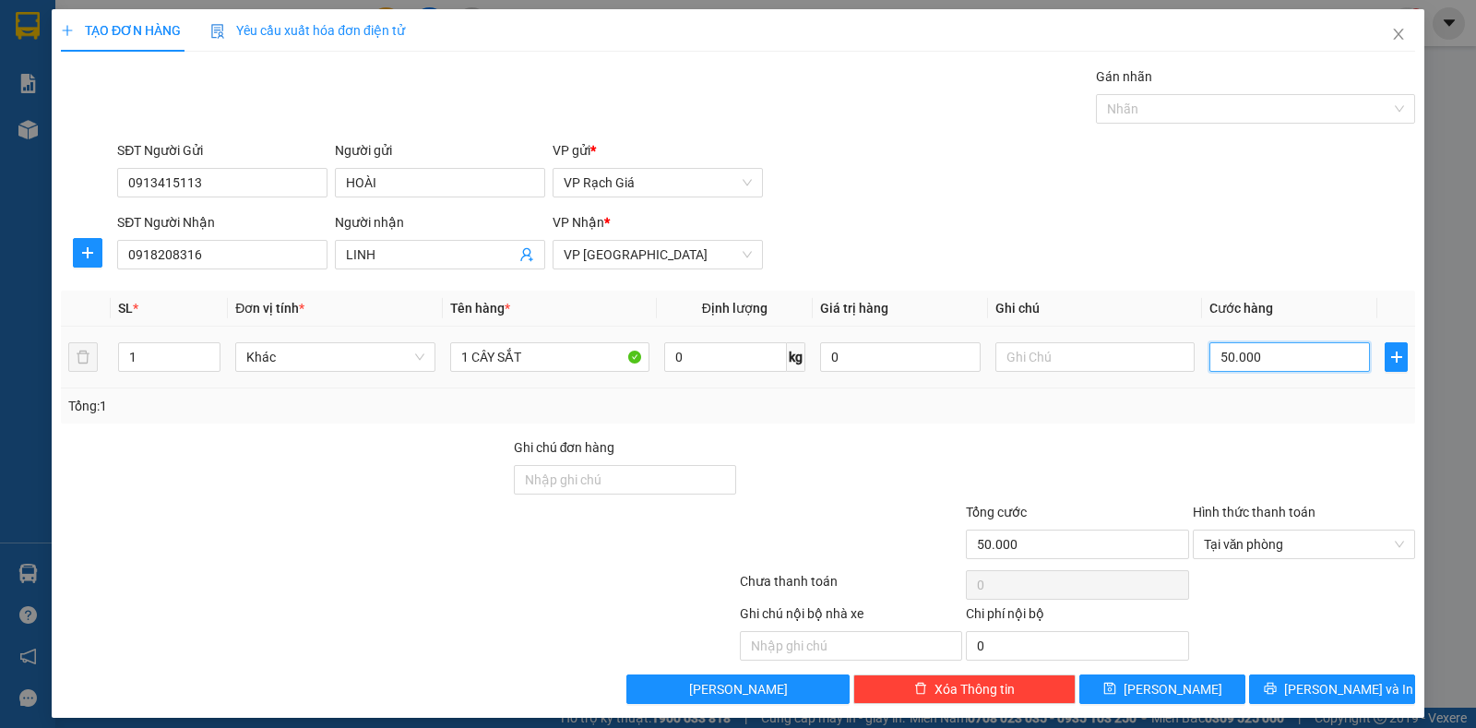
click at [1286, 357] on input "50.000" at bounding box center [1289, 357] width 161 height 30
type input "2"
type input "25"
type input "250"
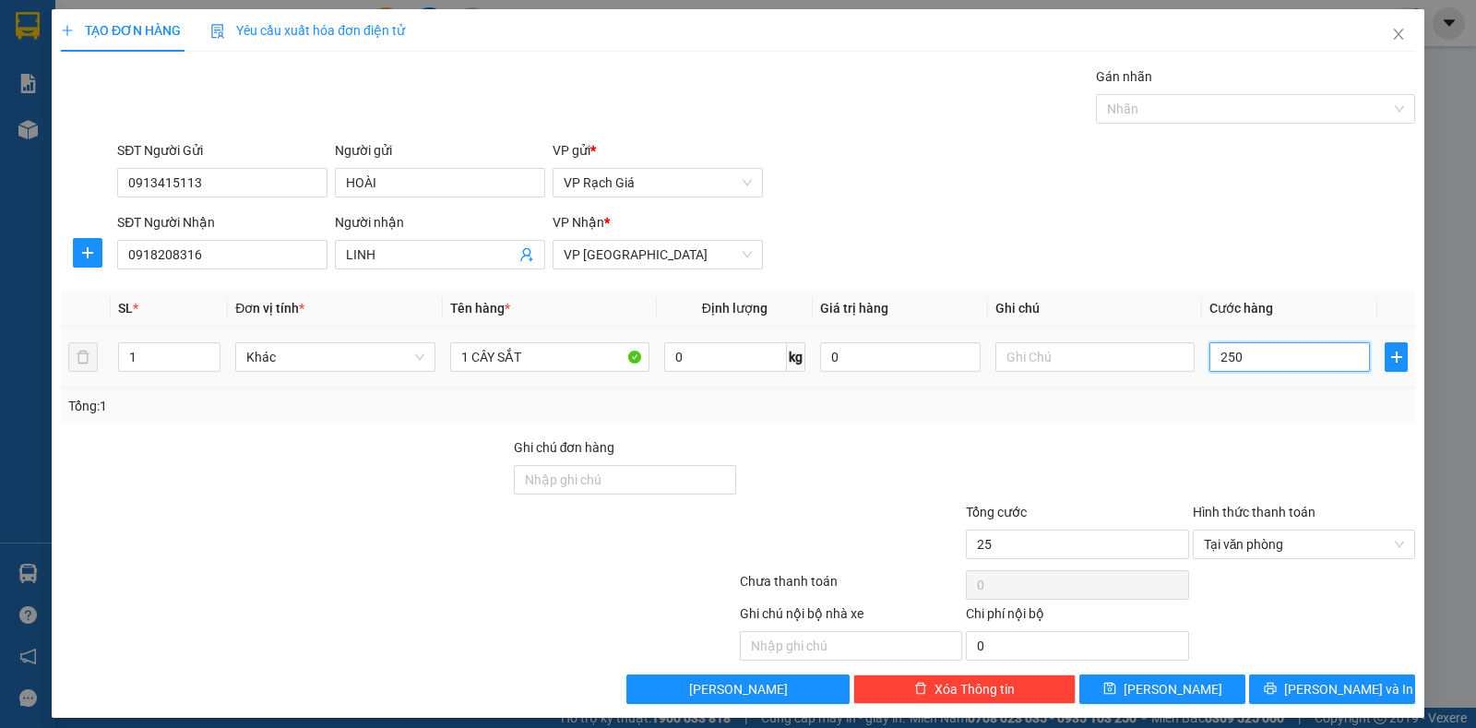
type input "250"
type input "2.500"
type input "25.000"
type input "250.000"
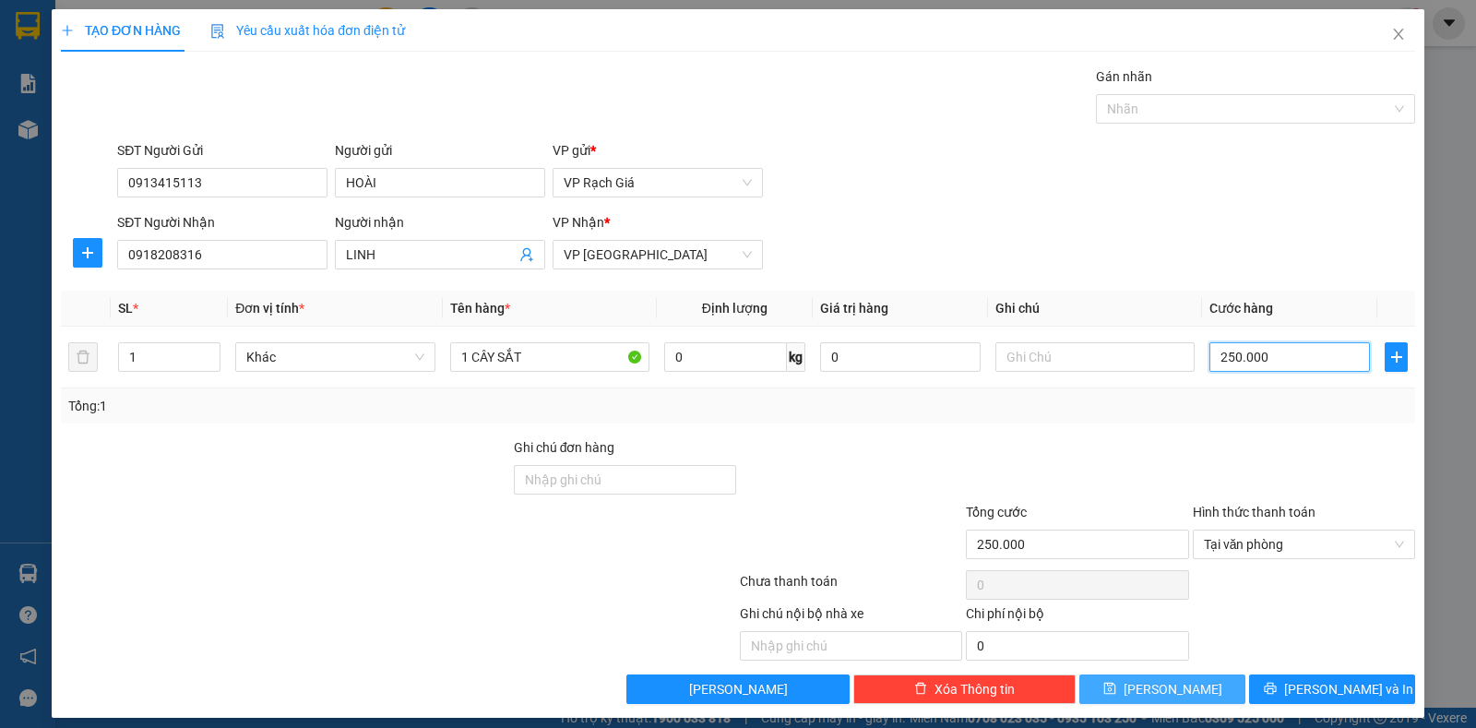
type input "250.000"
click at [1166, 684] on span "Lưu" at bounding box center [1173, 689] width 99 height 20
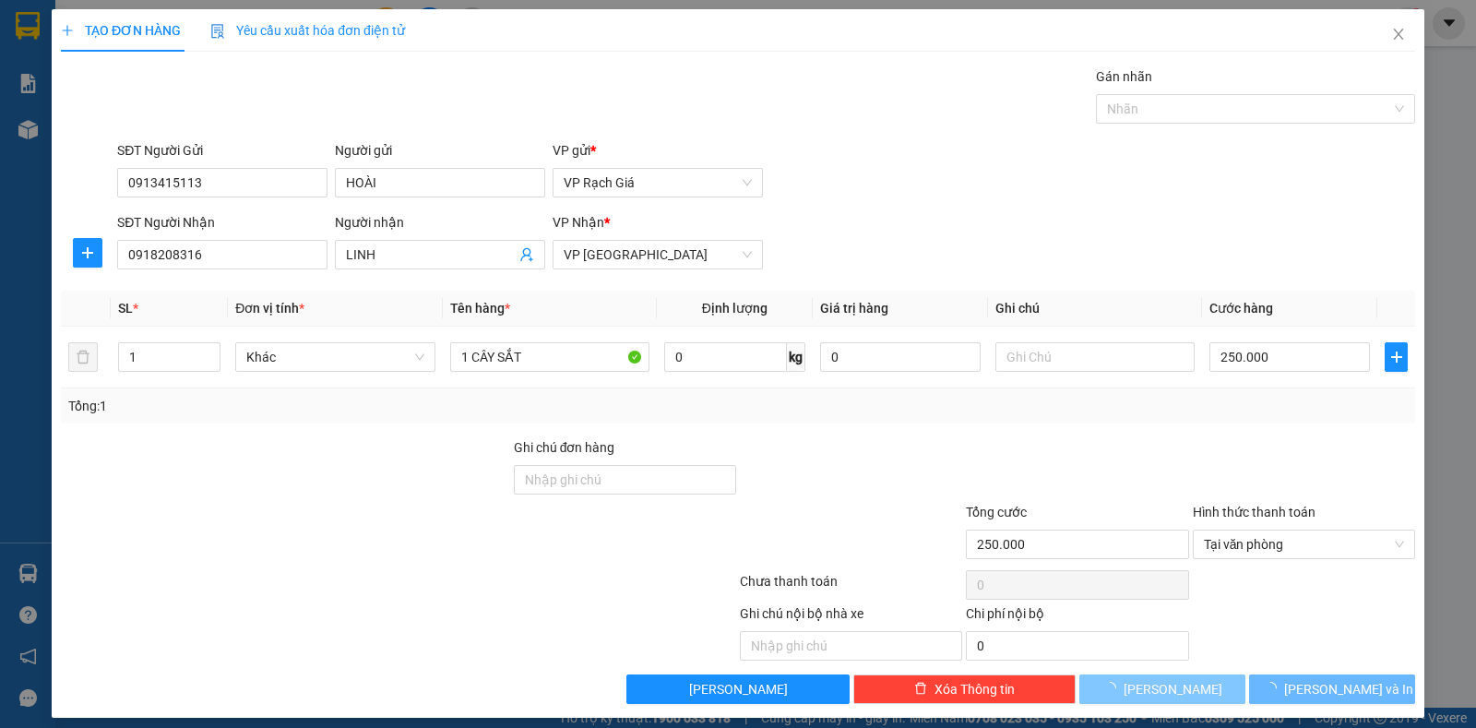
type input "0"
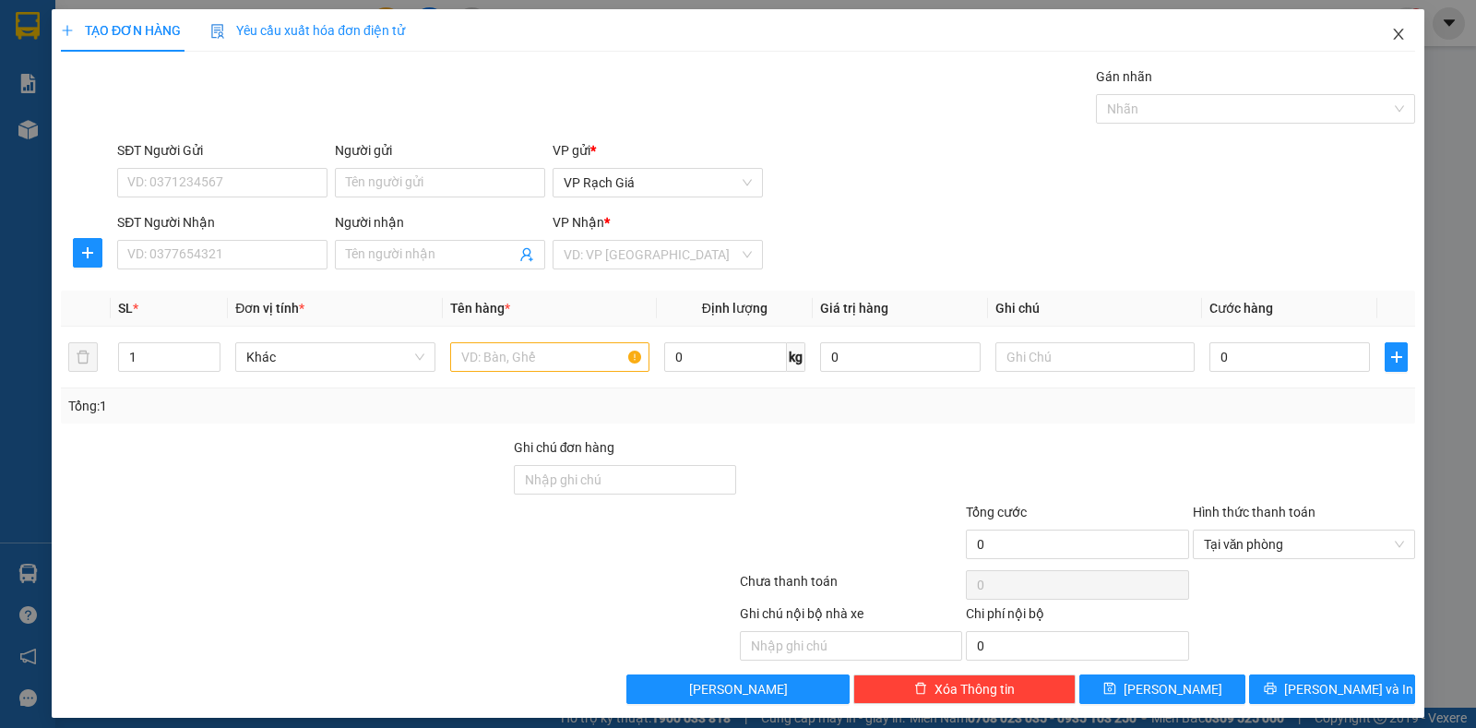
click at [1393, 36] on icon "close" at bounding box center [1398, 34] width 10 height 11
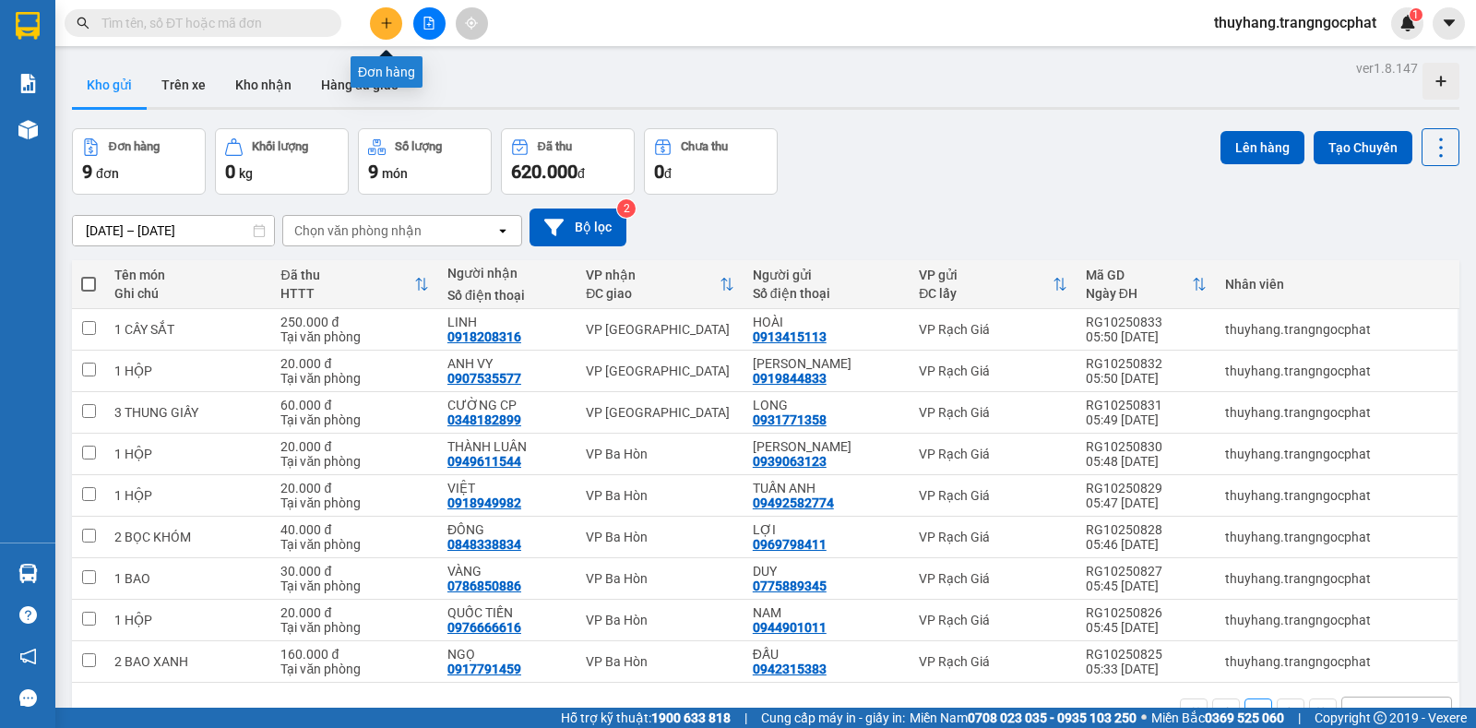
click at [392, 17] on icon "plus" at bounding box center [386, 23] width 13 height 13
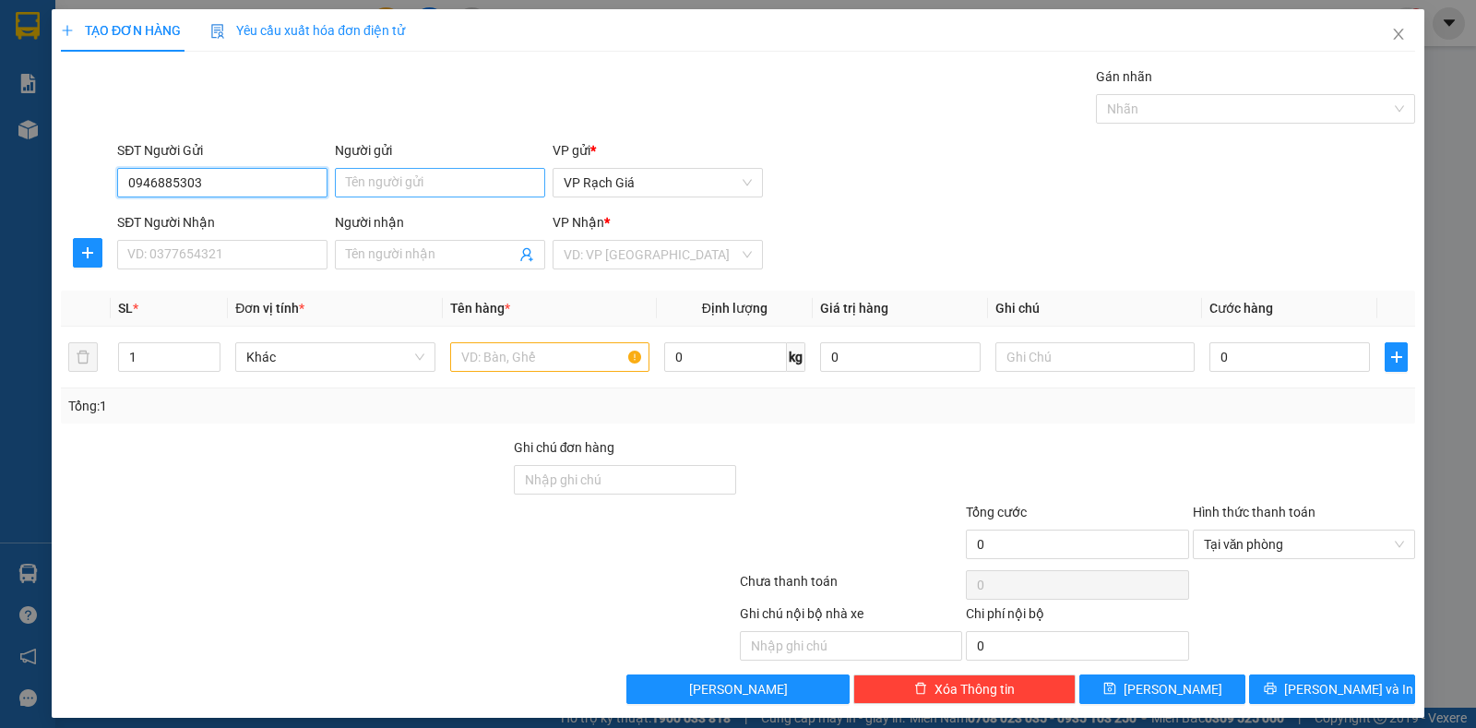
type input "0946885303"
click at [405, 187] on input "Người gửi" at bounding box center [440, 183] width 210 height 30
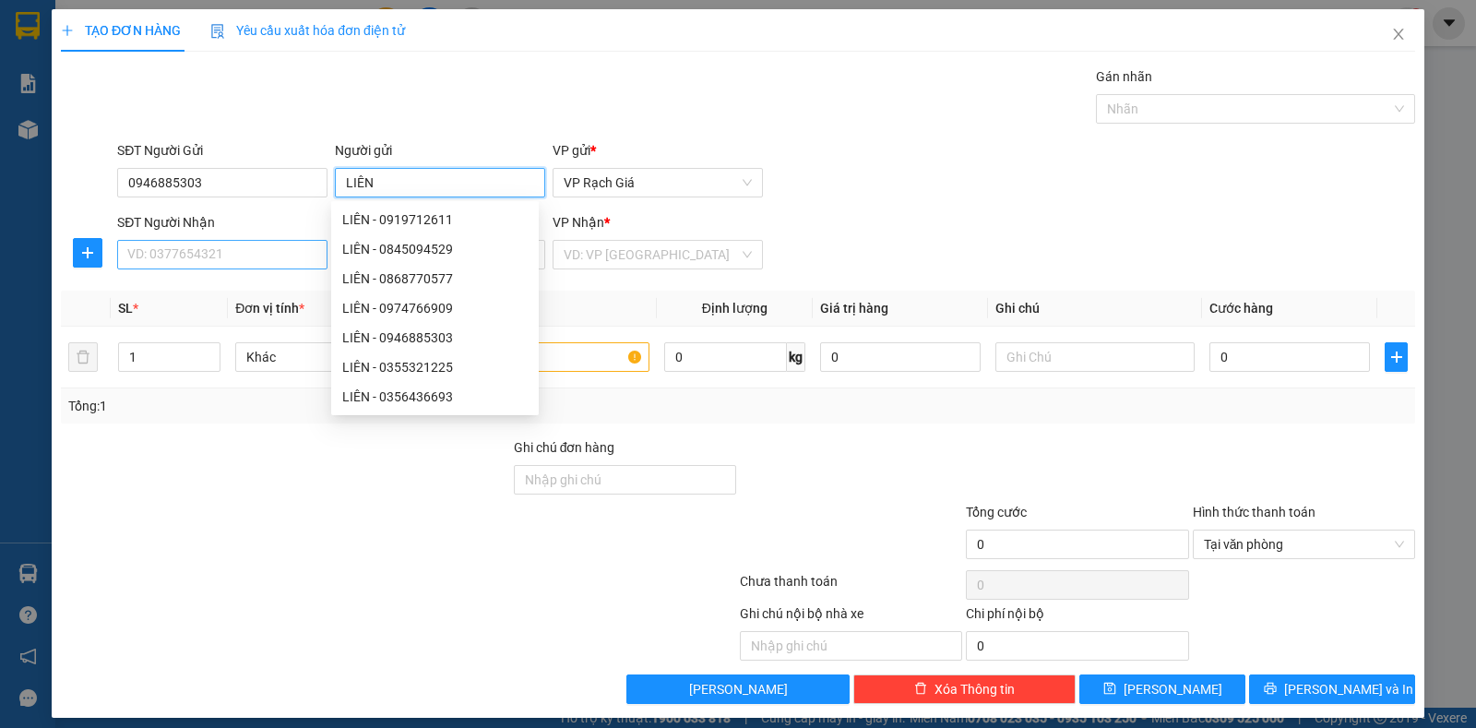
type input "LIÊN"
click at [180, 261] on input "SĐT Người Nhận" at bounding box center [222, 255] width 210 height 30
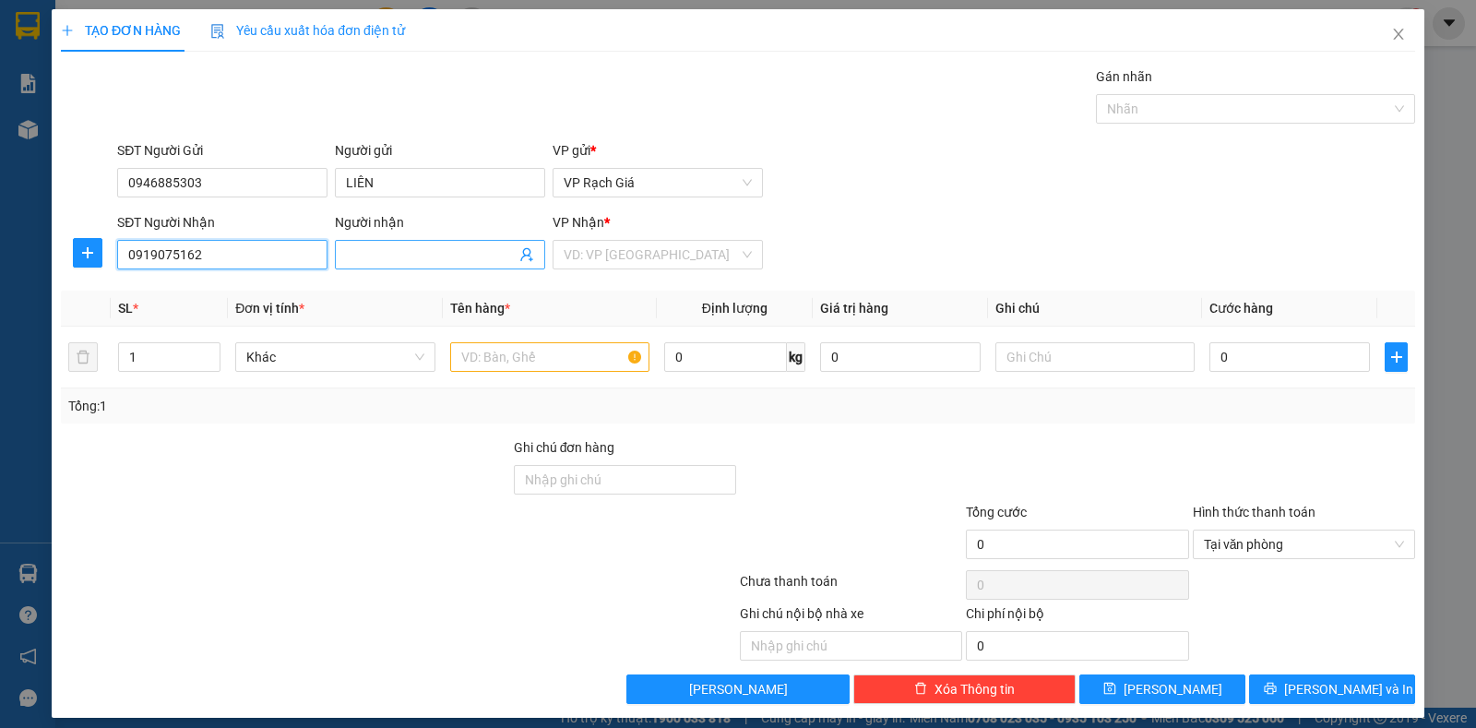
type input "0919075162"
click at [365, 246] on input "Người nhận" at bounding box center [431, 254] width 170 height 20
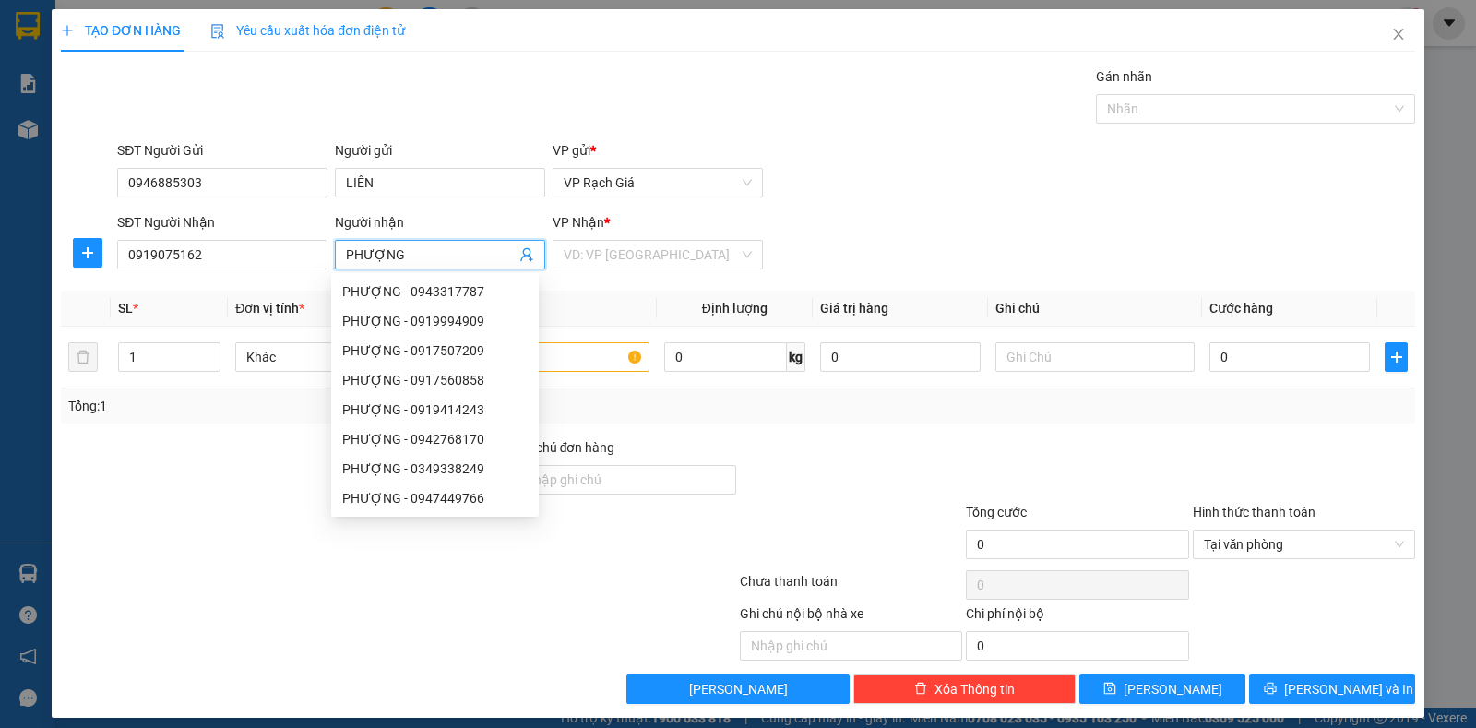
type input "PHƯỢNG"
click at [618, 276] on div "VP Nhận * VD: VP Sài Gòn" at bounding box center [658, 244] width 210 height 65
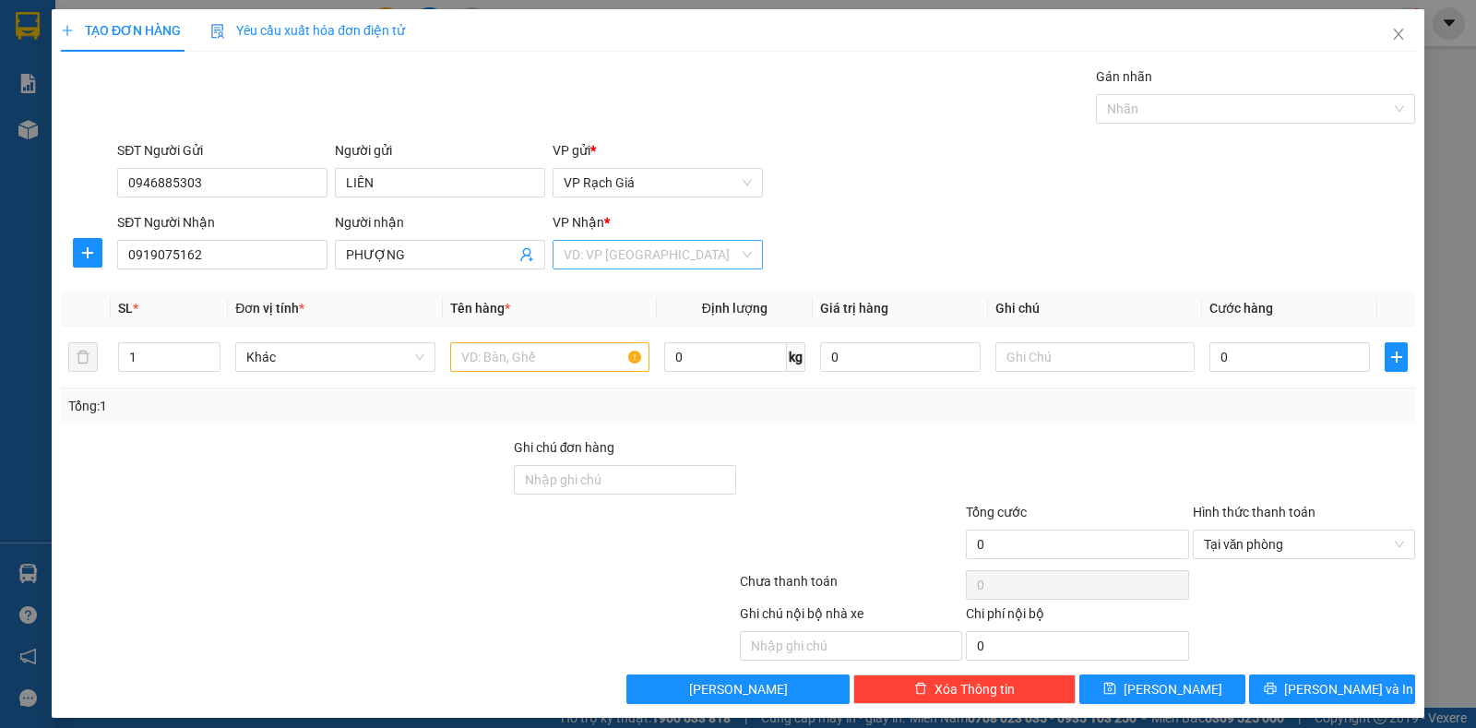
click at [620, 262] on input "search" at bounding box center [651, 255] width 175 height 28
click at [601, 350] on div "VP Hà Tiên" at bounding box center [650, 350] width 185 height 20
click at [536, 354] on input "text" at bounding box center [549, 357] width 199 height 30
type input "THÙNG GIẤY"
click at [1225, 364] on input "0" at bounding box center [1289, 357] width 161 height 30
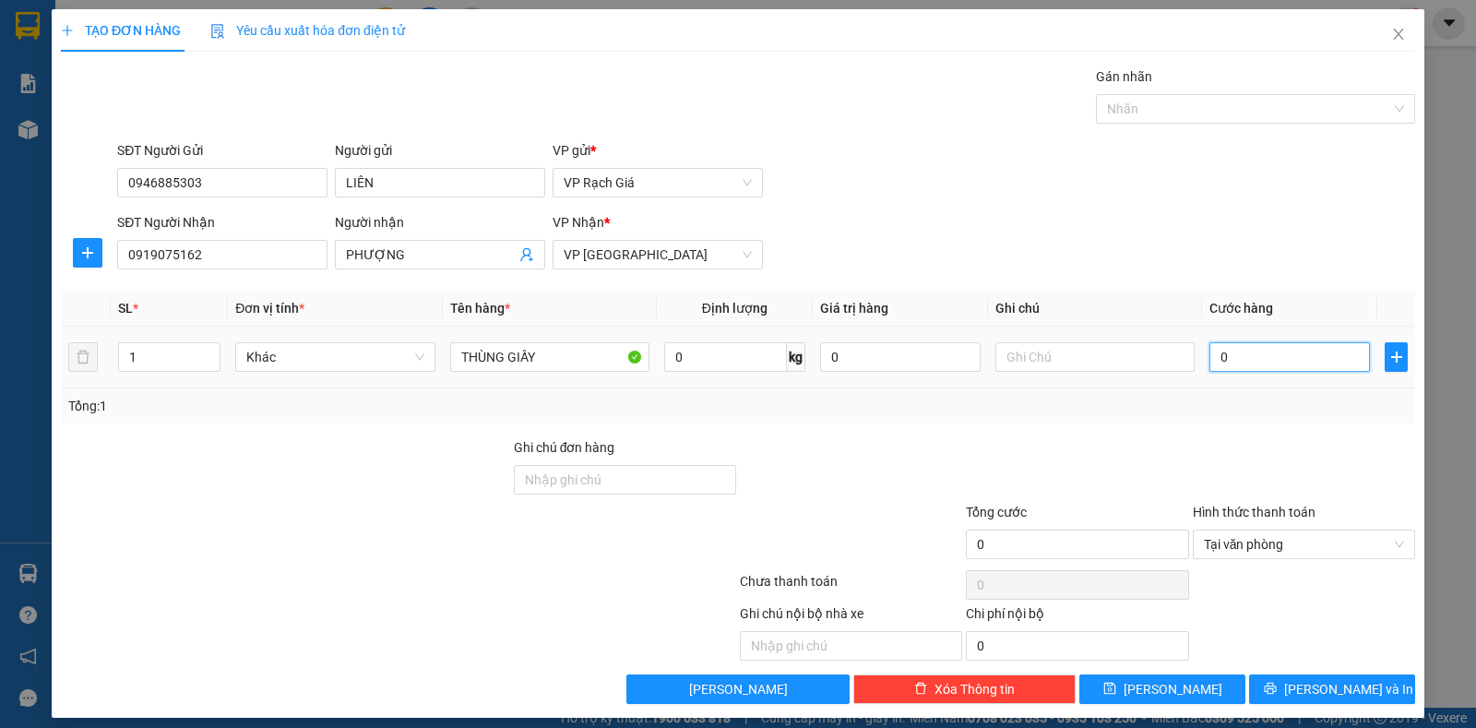
type input "2"
type input "20"
type input "200"
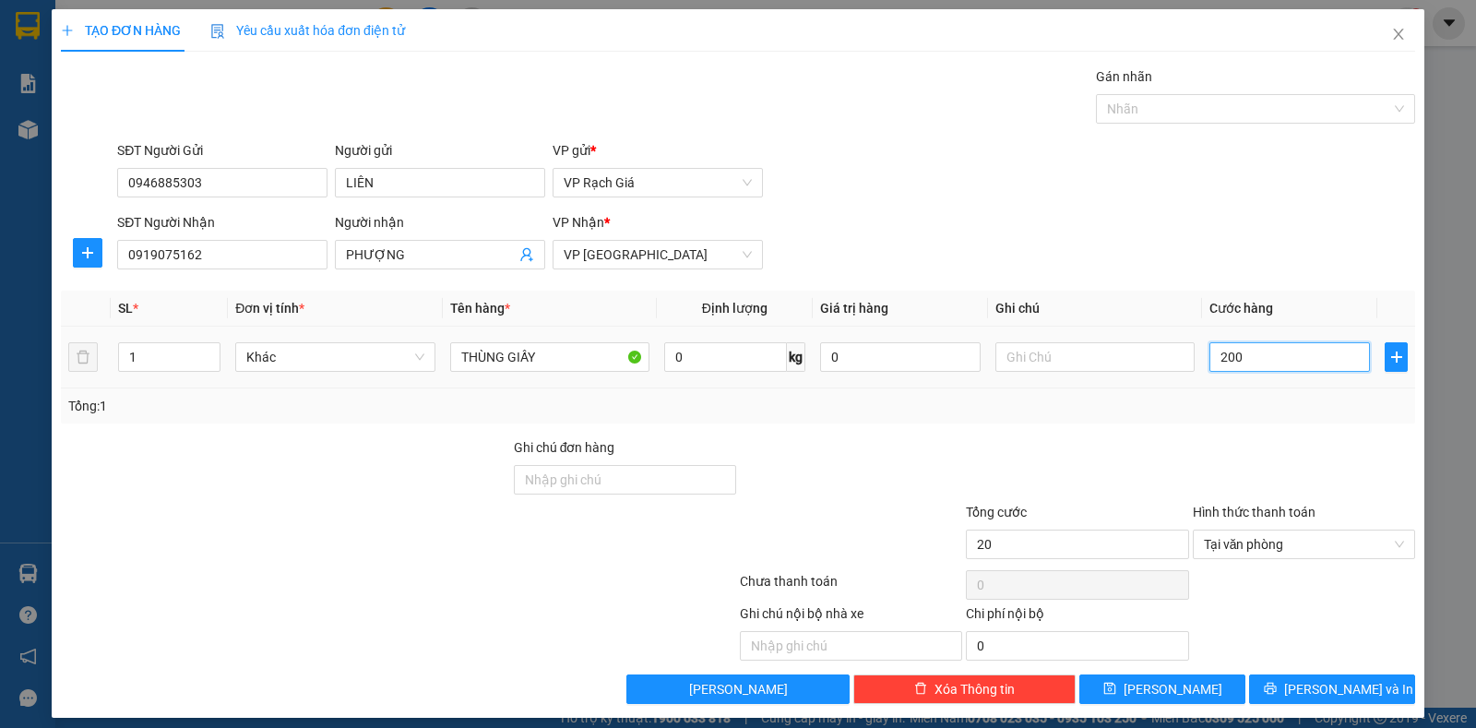
type input "200"
type input "2.000"
type input "20.000"
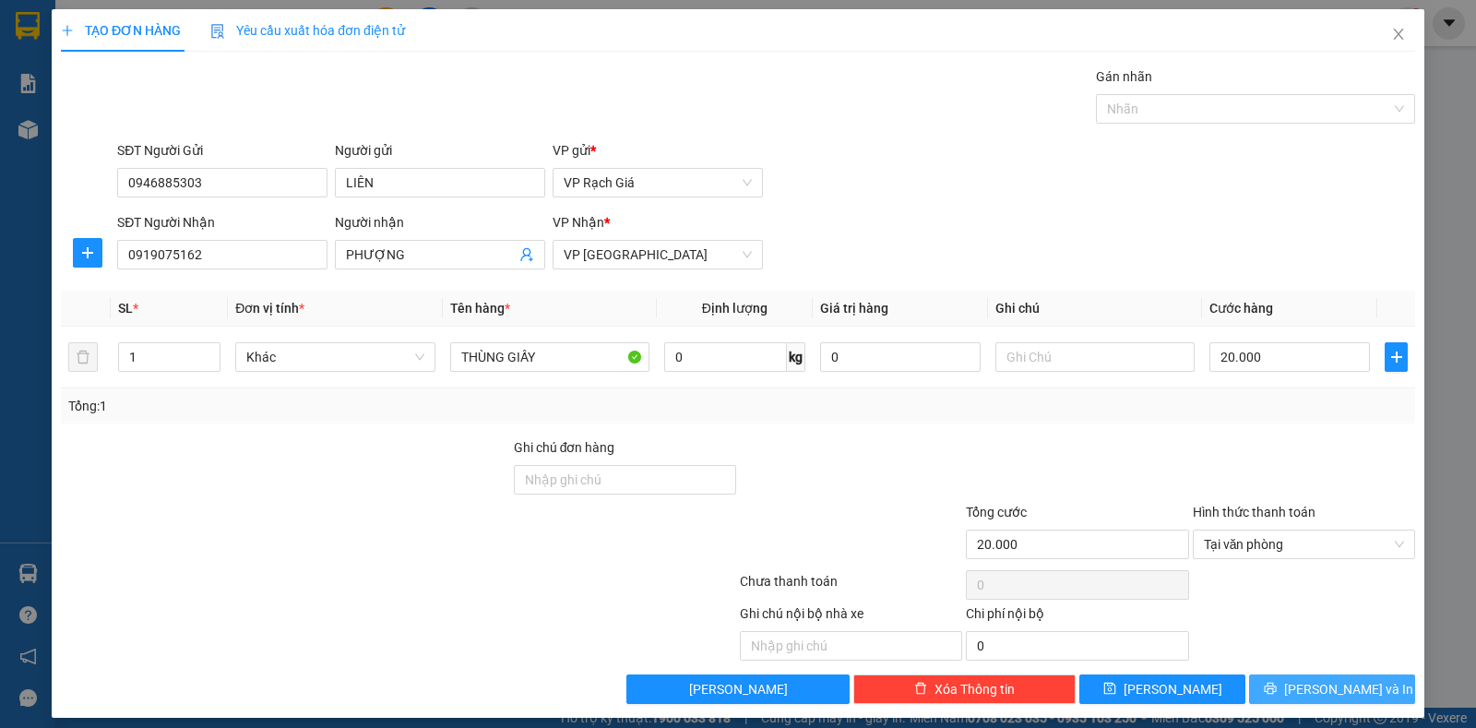
click at [1343, 687] on span "Lưu và In" at bounding box center [1348, 689] width 129 height 20
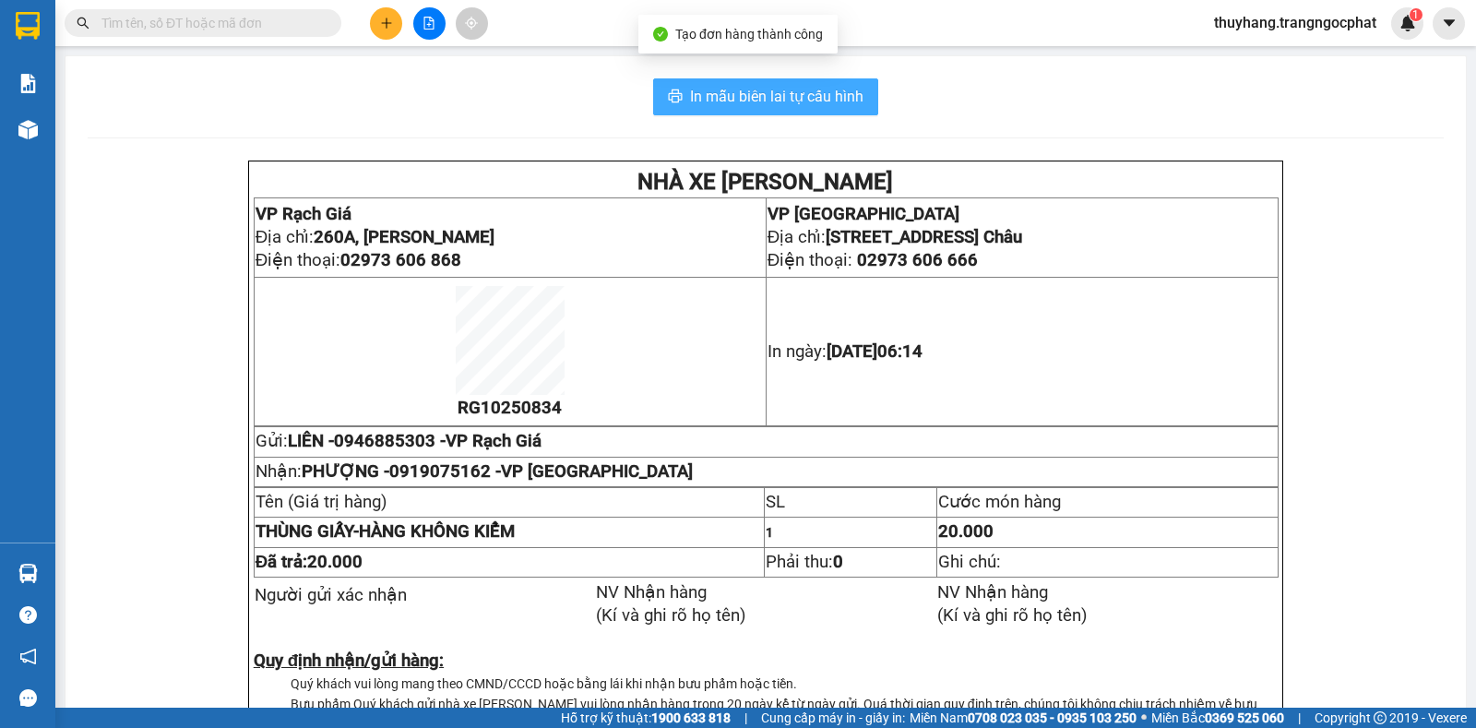
click at [758, 105] on span "In mẫu biên lai tự cấu hình" at bounding box center [776, 96] width 173 height 23
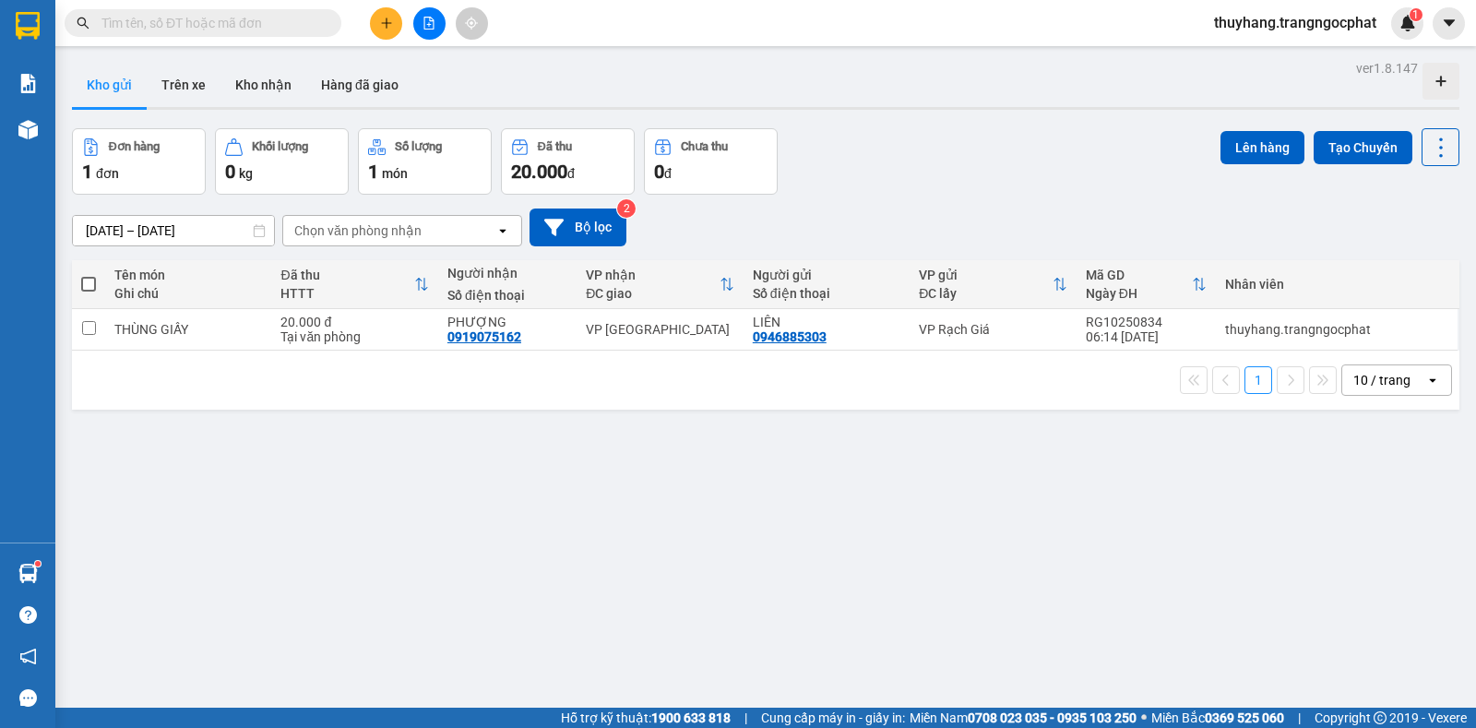
click at [218, 21] on input "text" at bounding box center [210, 23] width 218 height 20
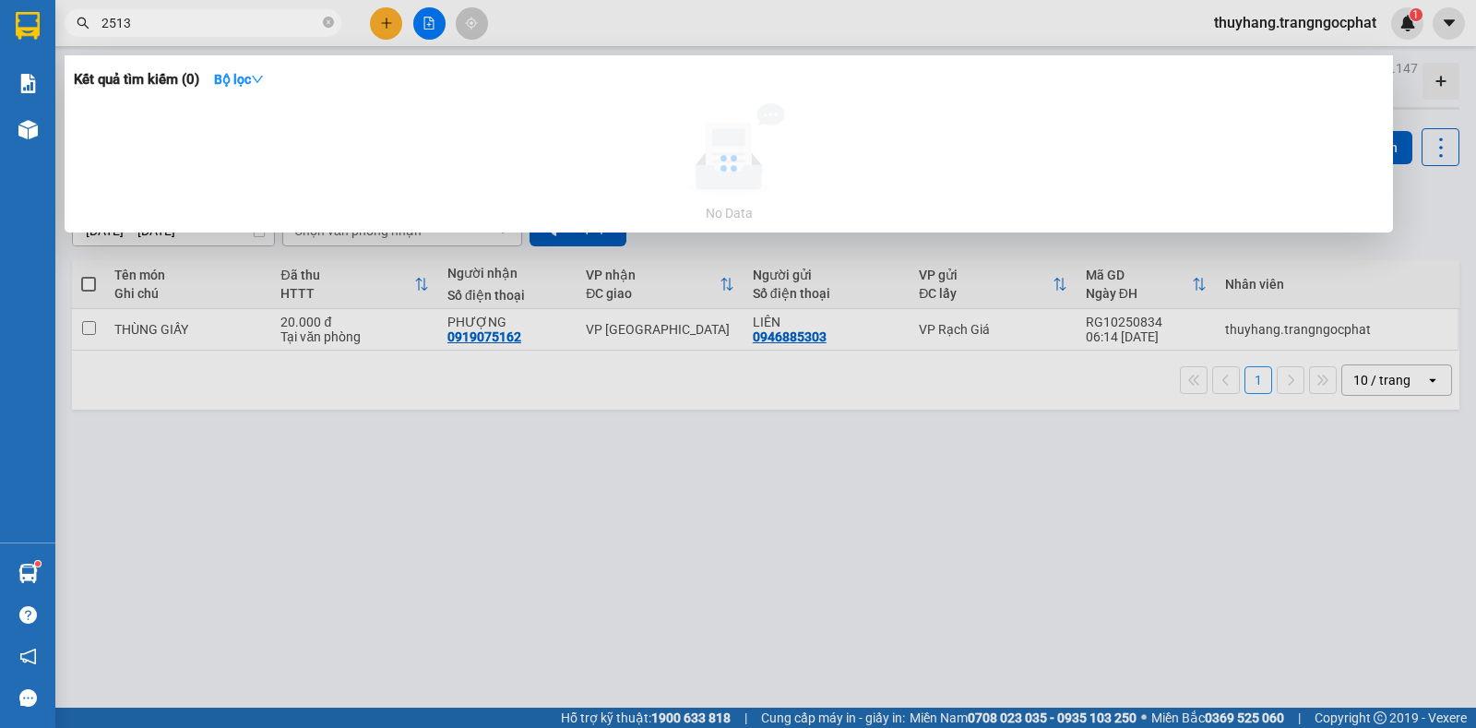
click at [209, 22] on input "2513" at bounding box center [210, 23] width 218 height 20
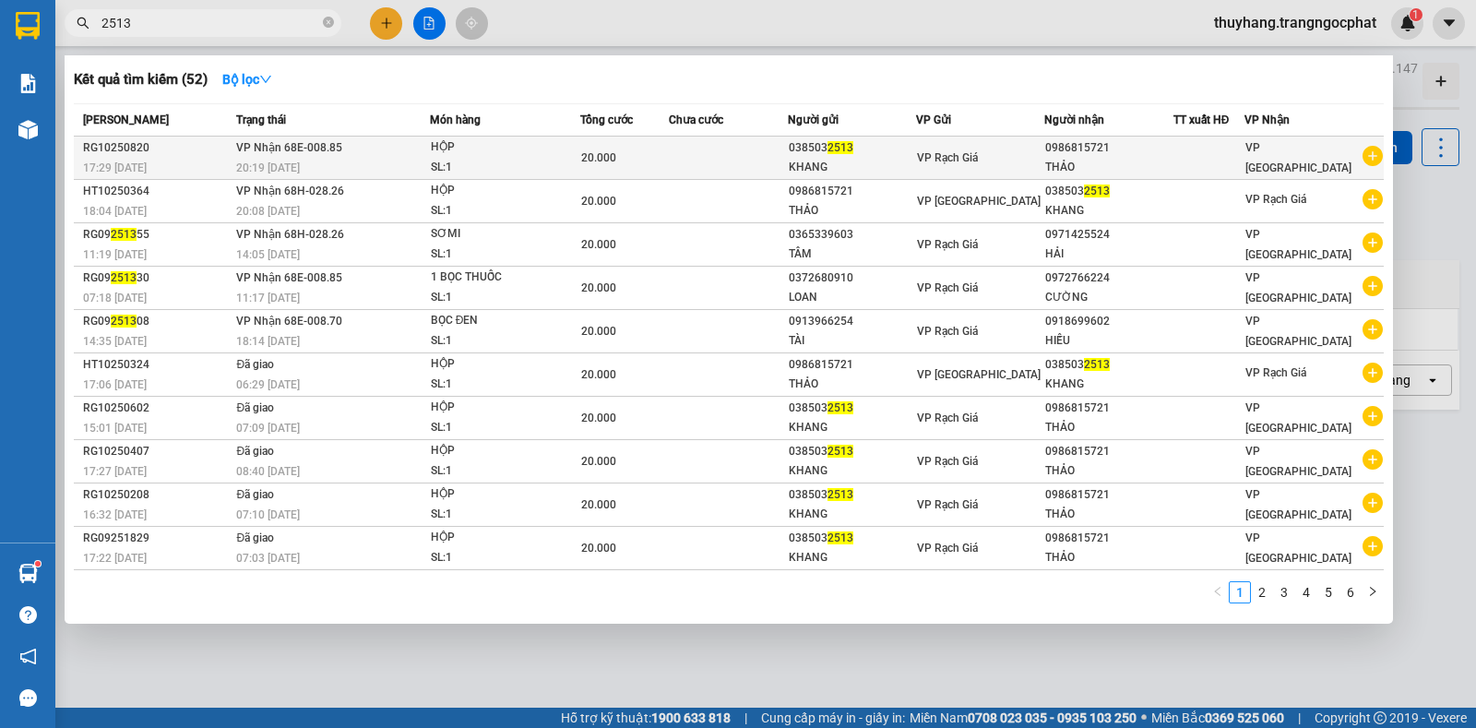
click at [762, 157] on td at bounding box center [728, 158] width 119 height 43
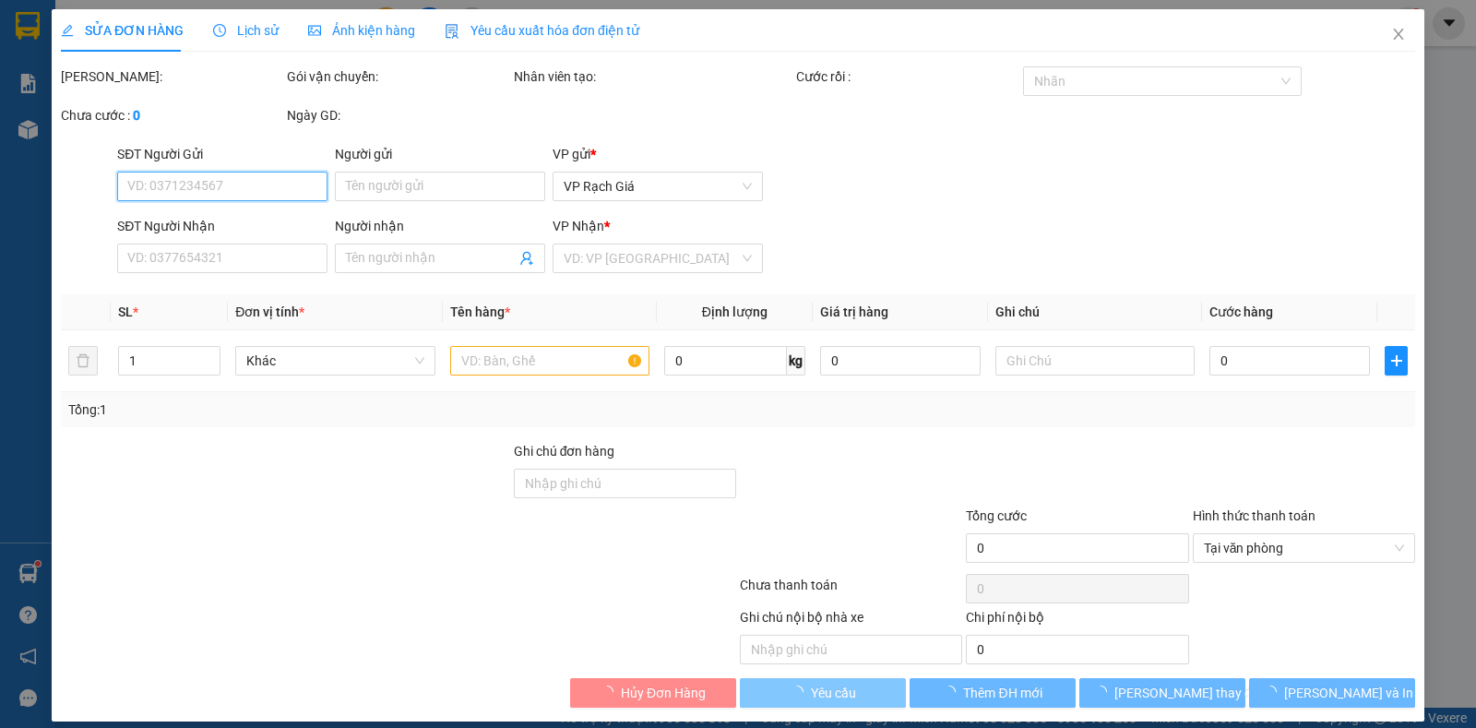
scroll to position [16, 0]
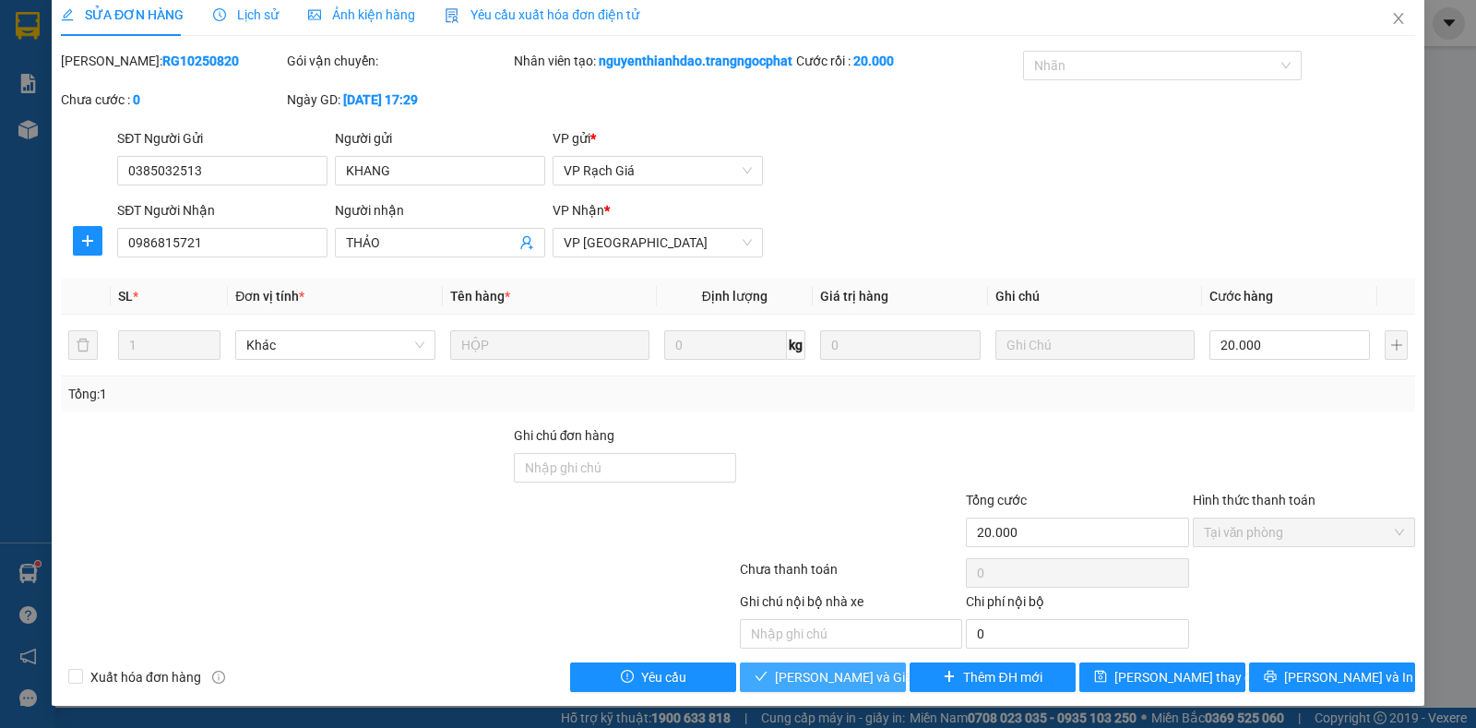
click at [825, 687] on span "Lưu và Giao hàng" at bounding box center [863, 677] width 177 height 20
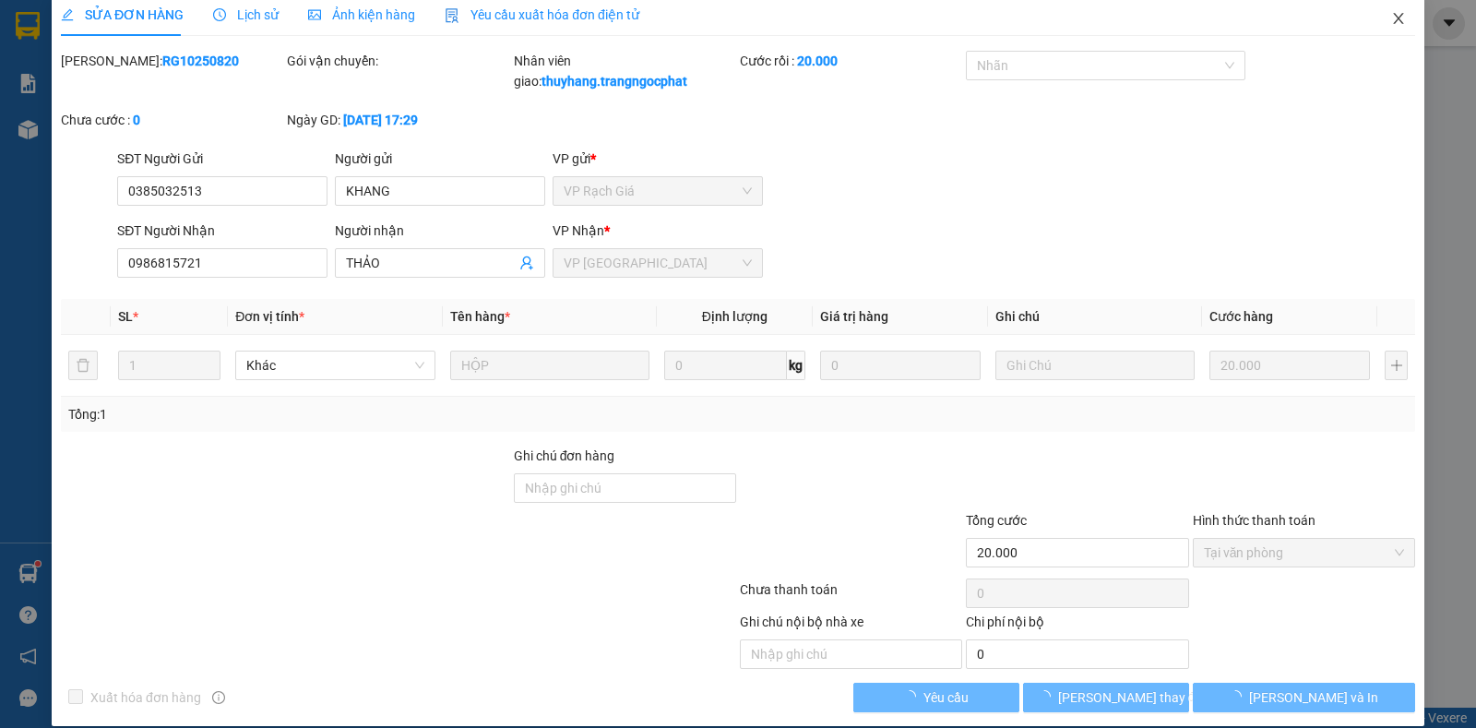
scroll to position [0, 0]
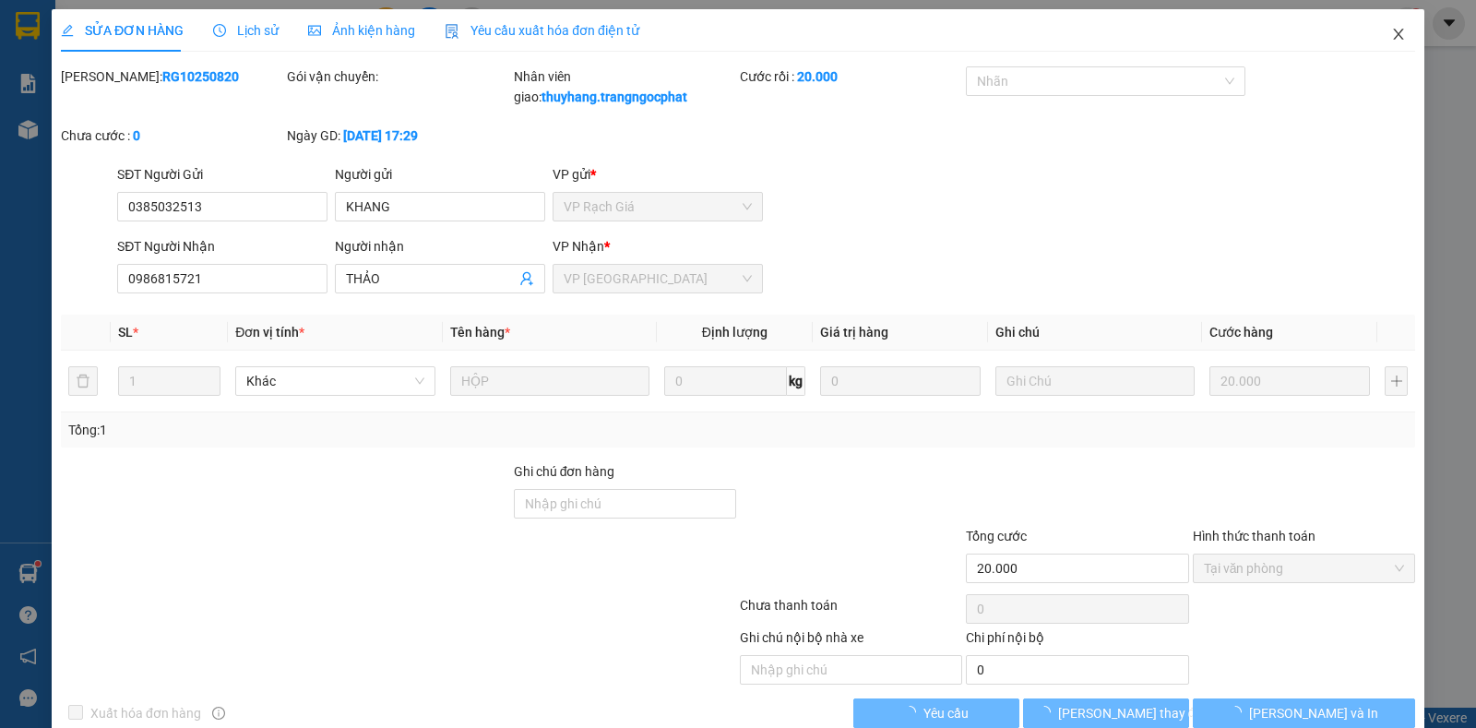
click at [1391, 35] on icon "close" at bounding box center [1398, 34] width 15 height 15
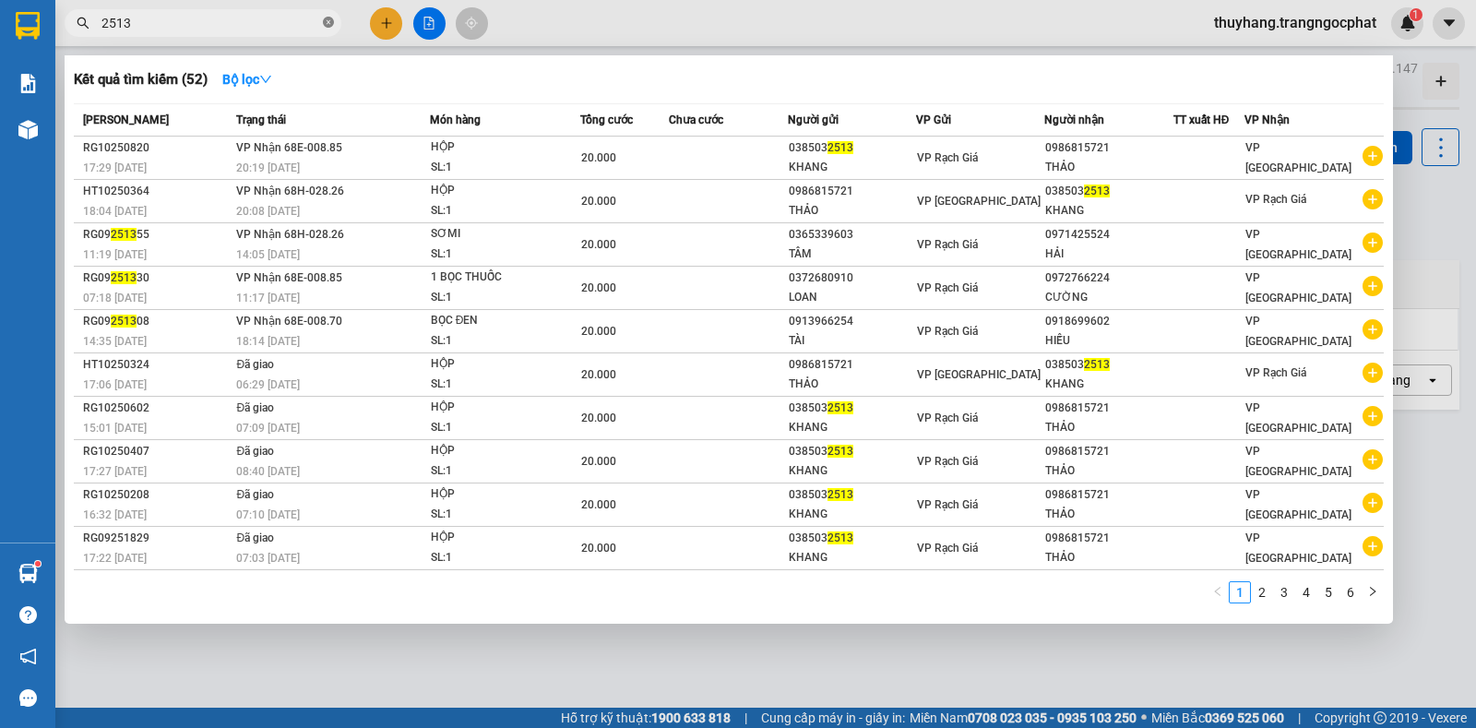
click at [330, 26] on icon "close-circle" at bounding box center [328, 22] width 11 height 11
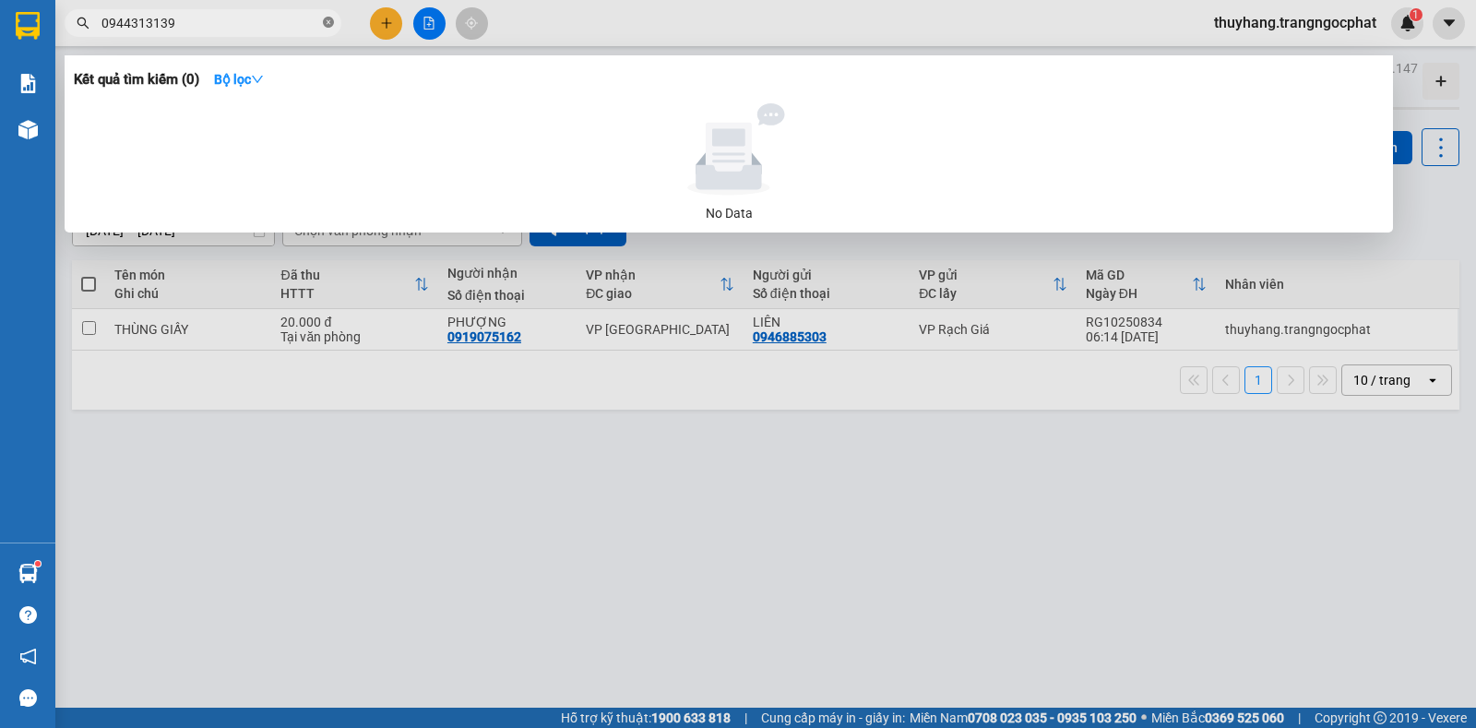
click at [327, 21] on icon "close-circle" at bounding box center [328, 22] width 11 height 11
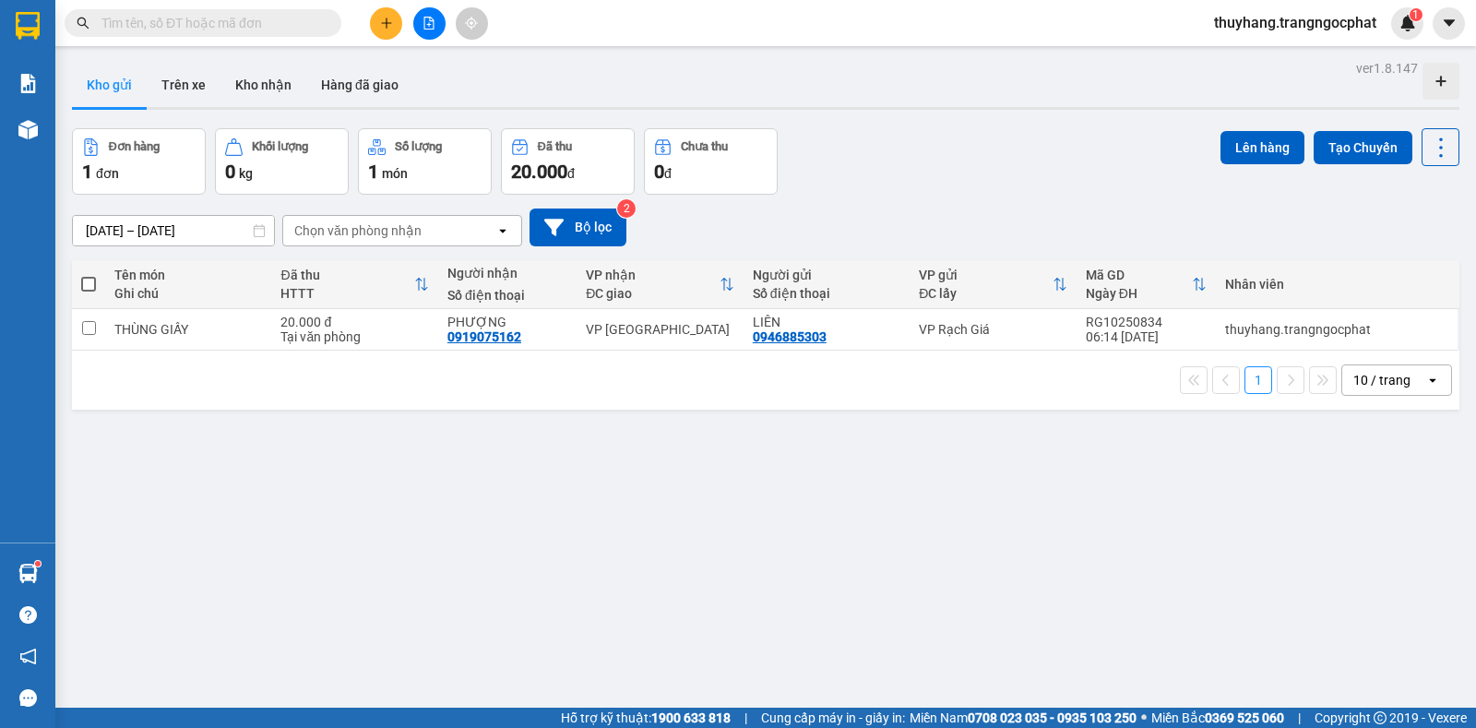
click at [313, 20] on input "text" at bounding box center [210, 23] width 218 height 20
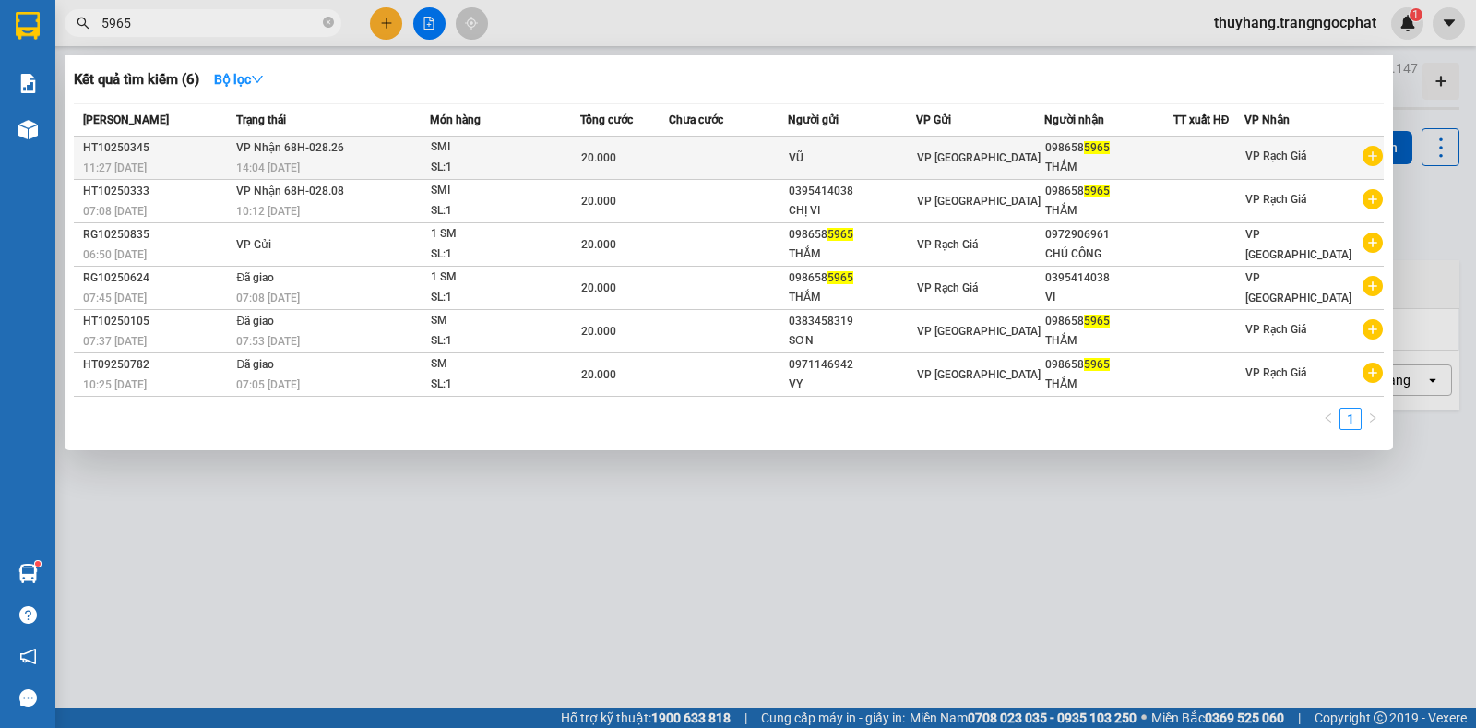
click at [689, 146] on td at bounding box center [728, 158] width 119 height 43
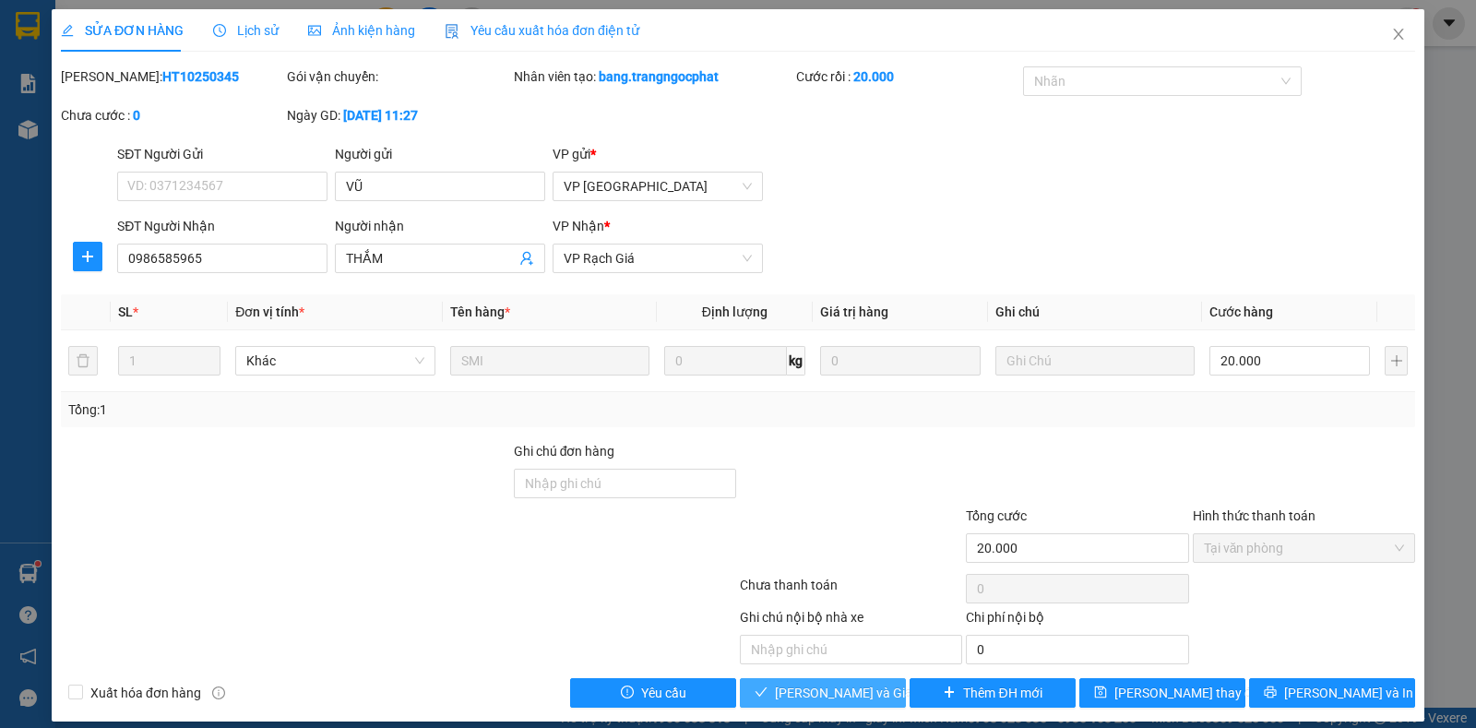
click at [842, 697] on span "Lưu và Giao hàng" at bounding box center [863, 693] width 177 height 20
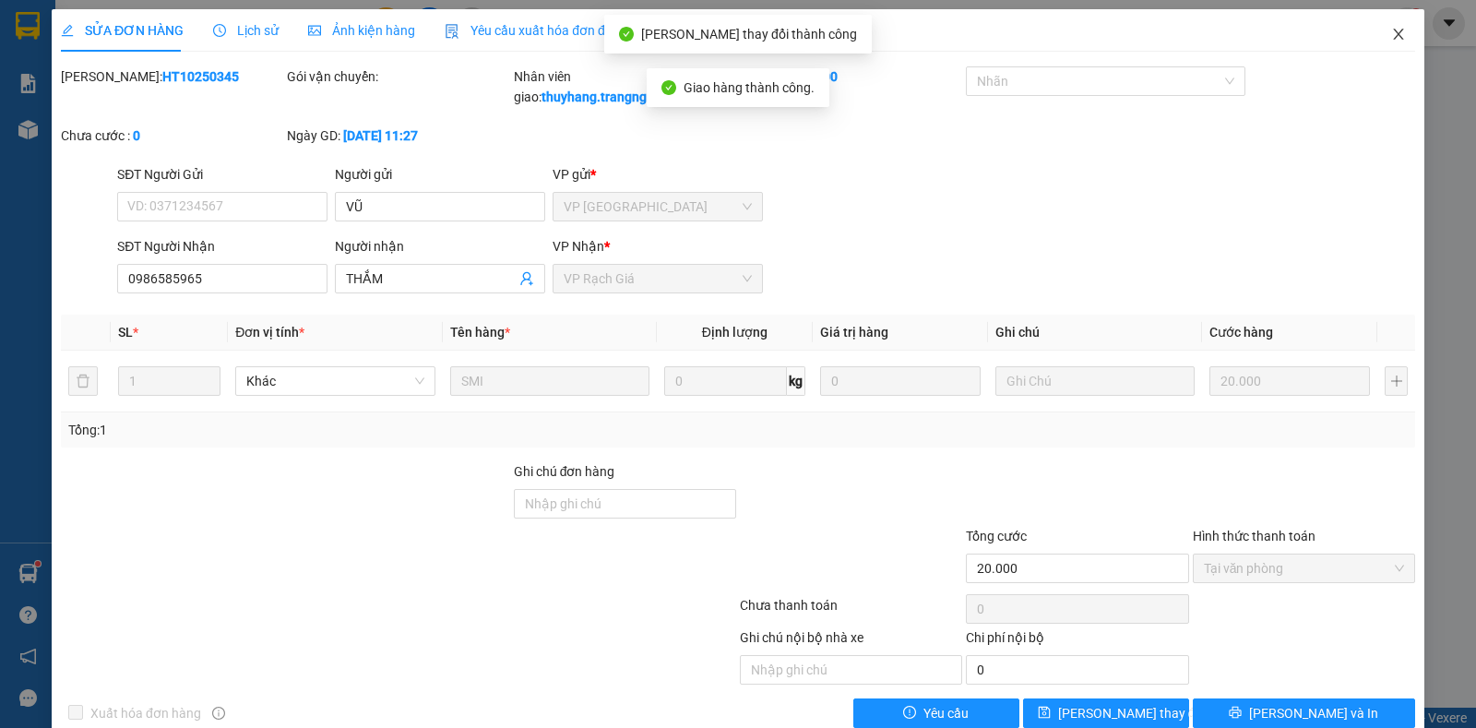
drag, startPoint x: 1381, startPoint y: 33, endPoint x: 1105, endPoint y: 3, distance: 277.5
click at [1391, 33] on icon "close" at bounding box center [1398, 34] width 15 height 15
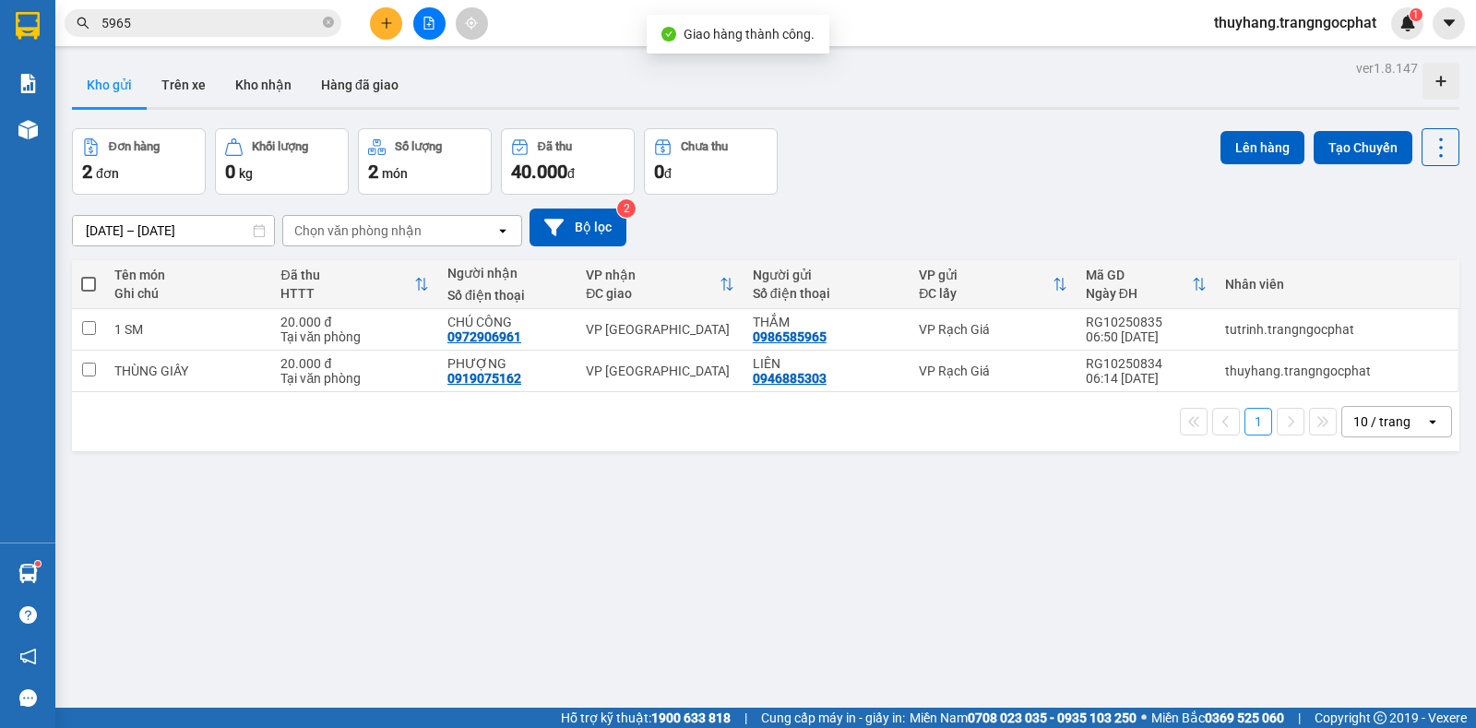
click at [239, 14] on input "5965" at bounding box center [210, 23] width 218 height 20
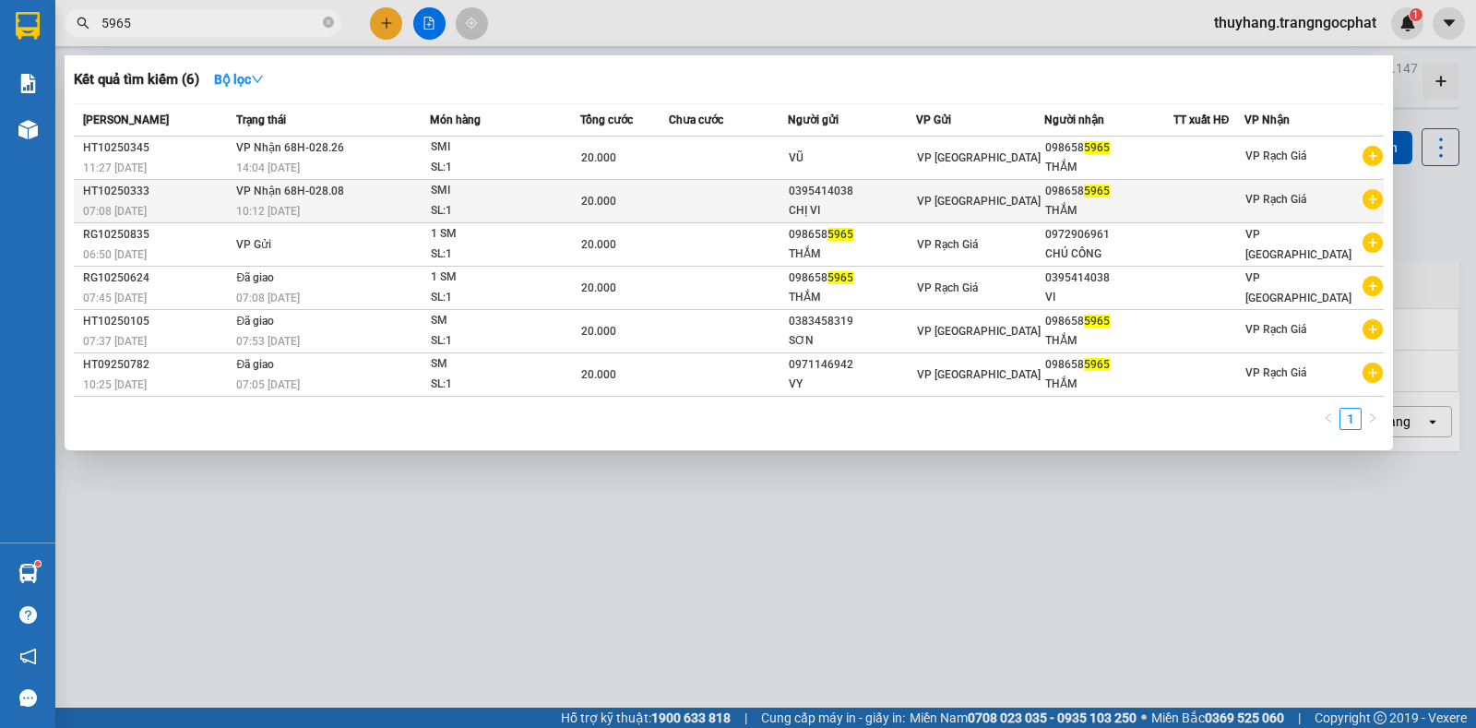
click at [781, 204] on td at bounding box center [728, 201] width 119 height 43
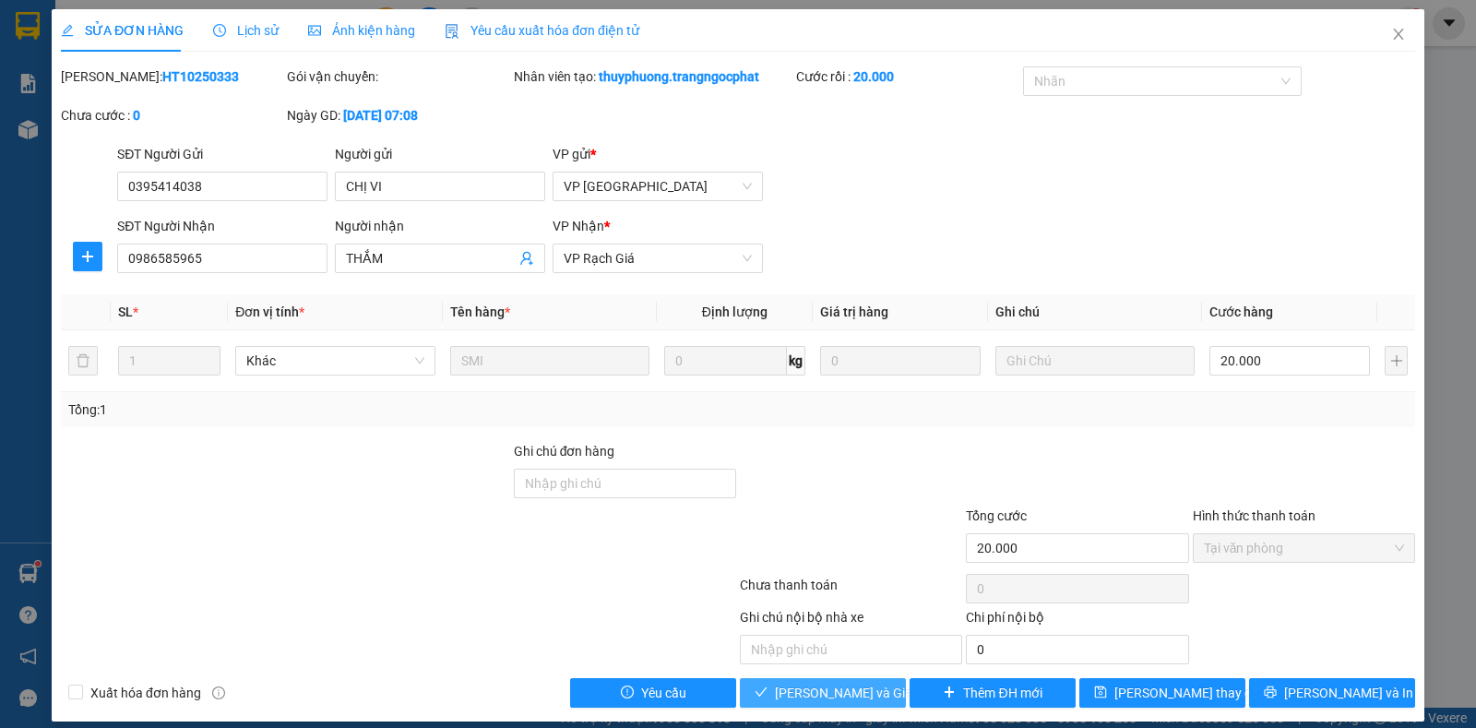
click at [823, 695] on span "Lưu và Giao hàng" at bounding box center [863, 693] width 177 height 20
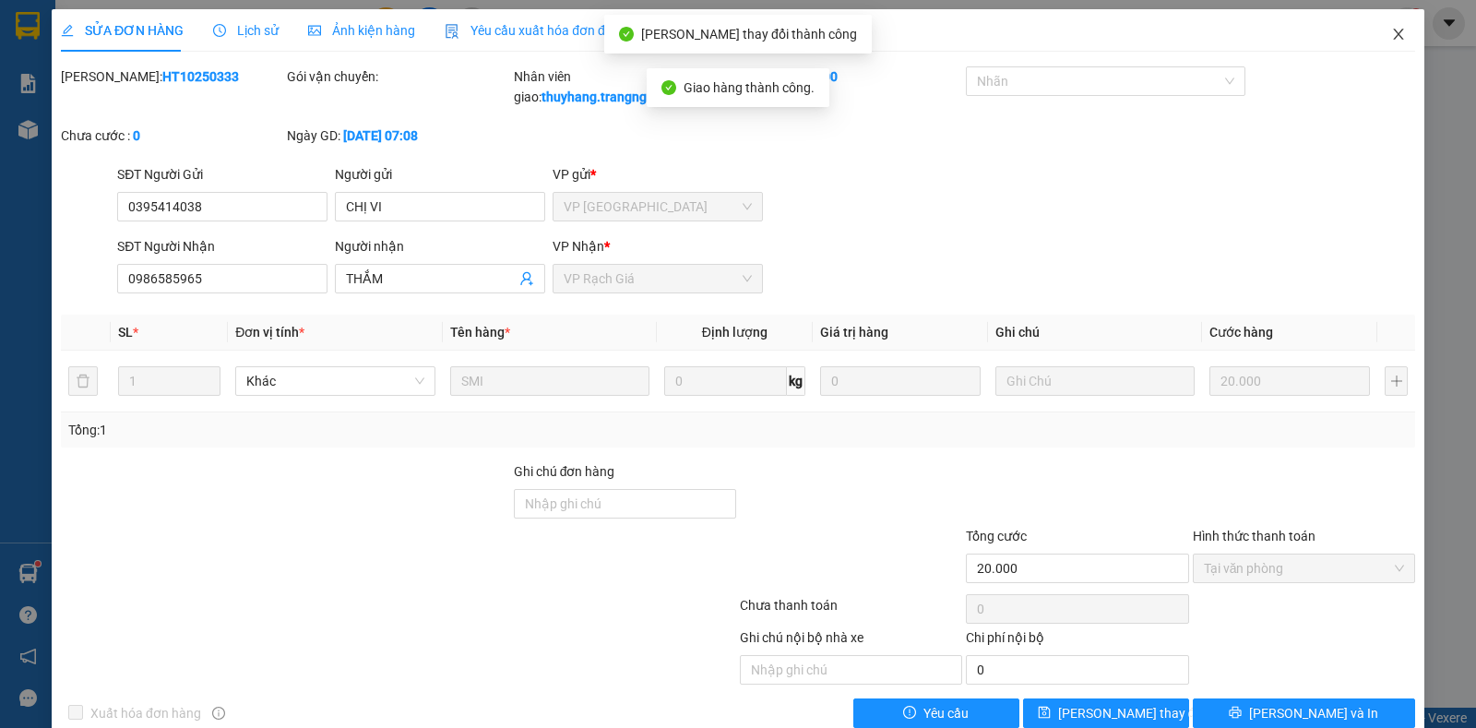
click at [1391, 30] on icon "close" at bounding box center [1398, 34] width 15 height 15
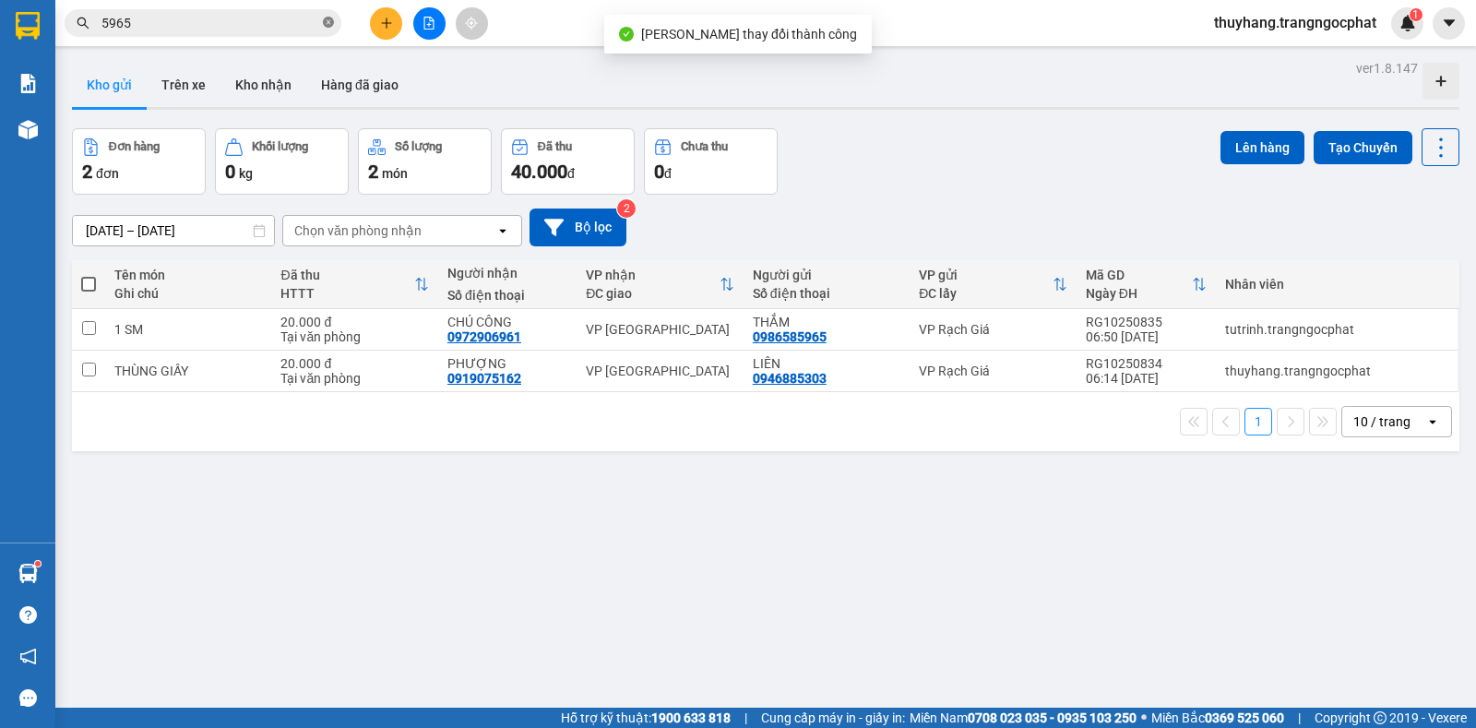
click at [326, 24] on icon "close-circle" at bounding box center [328, 22] width 11 height 11
click at [381, 25] on icon "plus" at bounding box center [386, 23] width 13 height 13
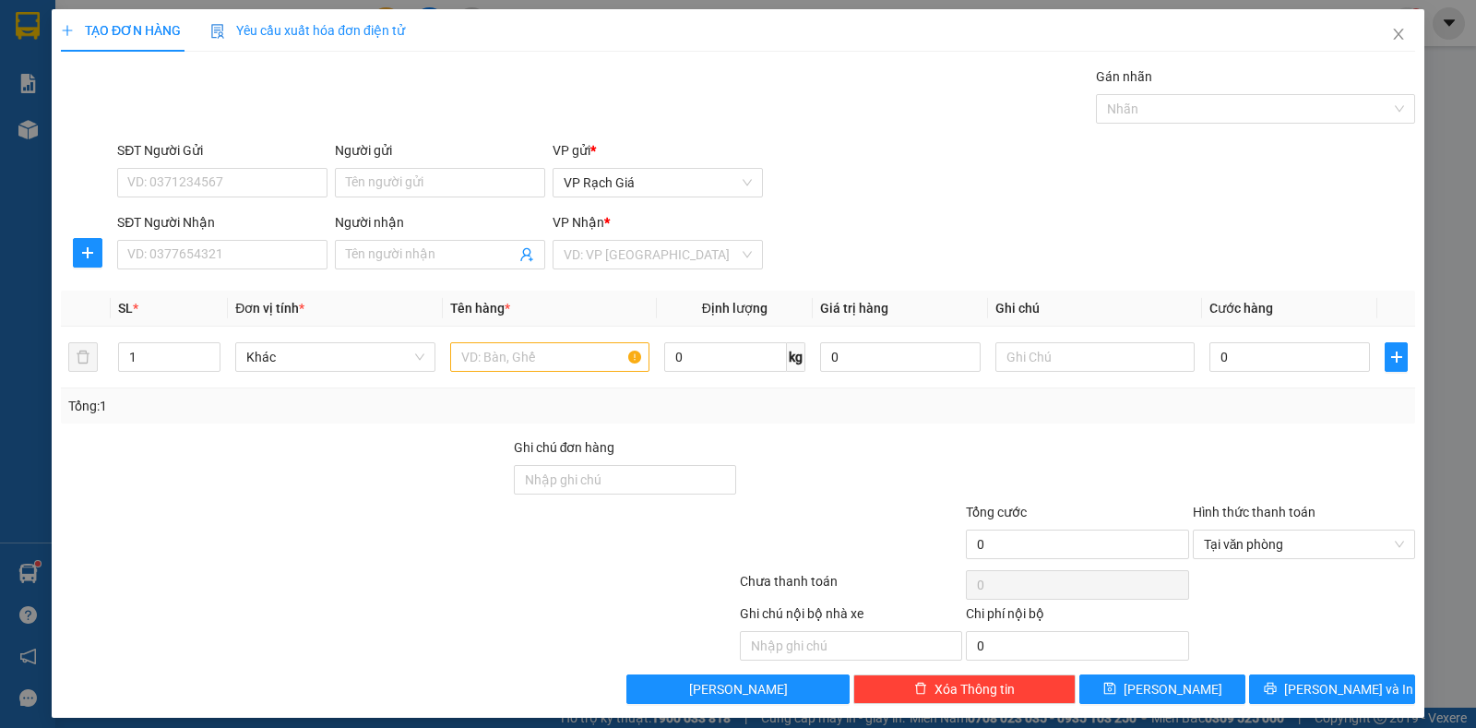
click at [149, 237] on div "SĐT Người Nhận" at bounding box center [222, 226] width 210 height 28
click at [146, 252] on input "SĐT Người Nhận" at bounding box center [222, 255] width 210 height 30
click at [146, 178] on input "SĐT Người Gửi" at bounding box center [222, 183] width 210 height 30
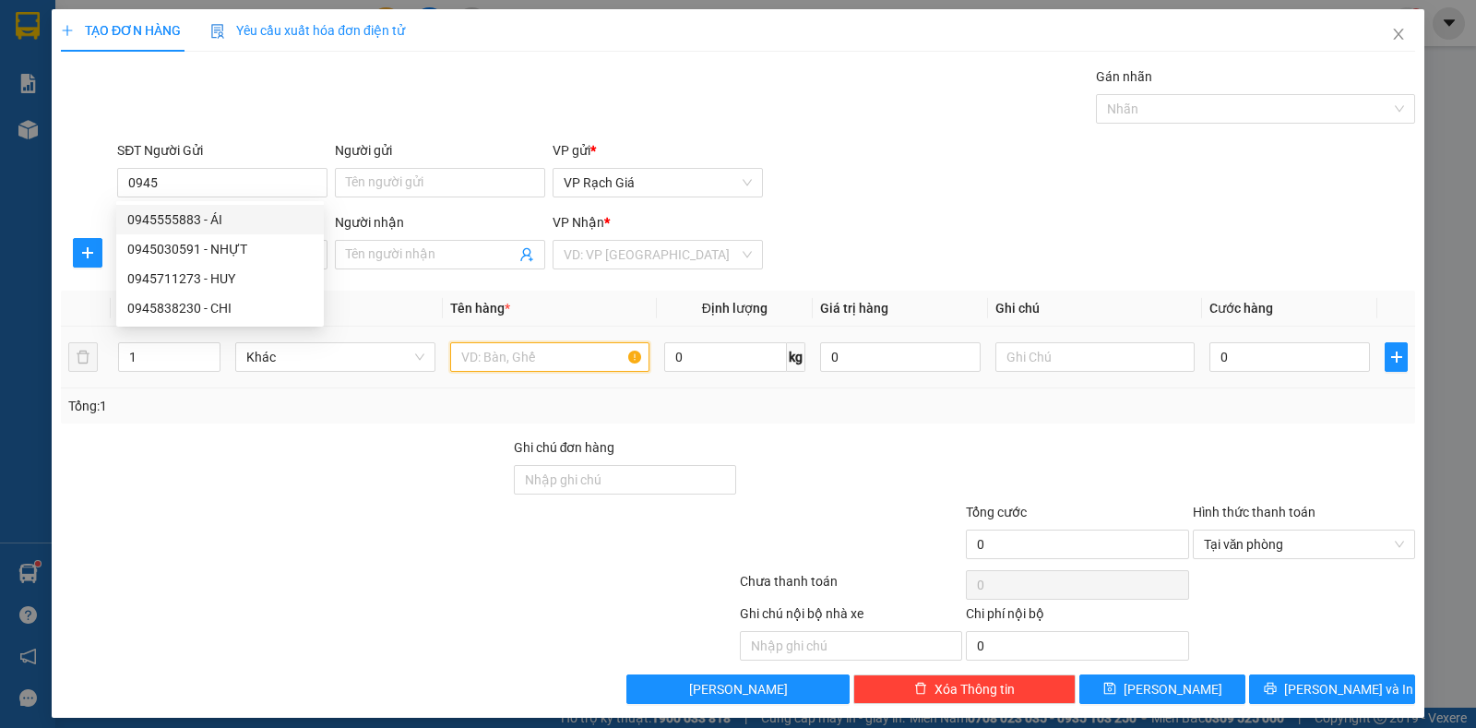
click at [465, 351] on input "text" at bounding box center [549, 357] width 199 height 30
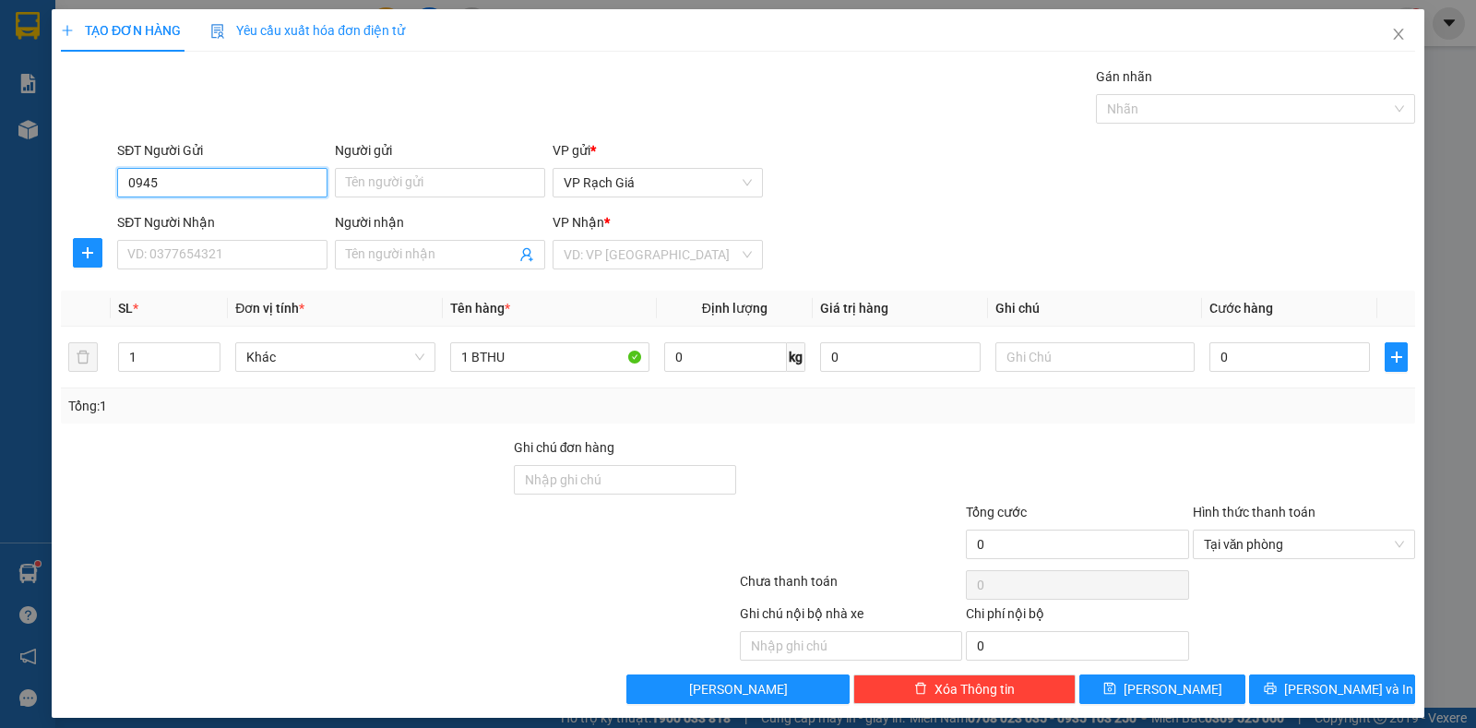
click at [179, 172] on input "0945" at bounding box center [222, 183] width 210 height 30
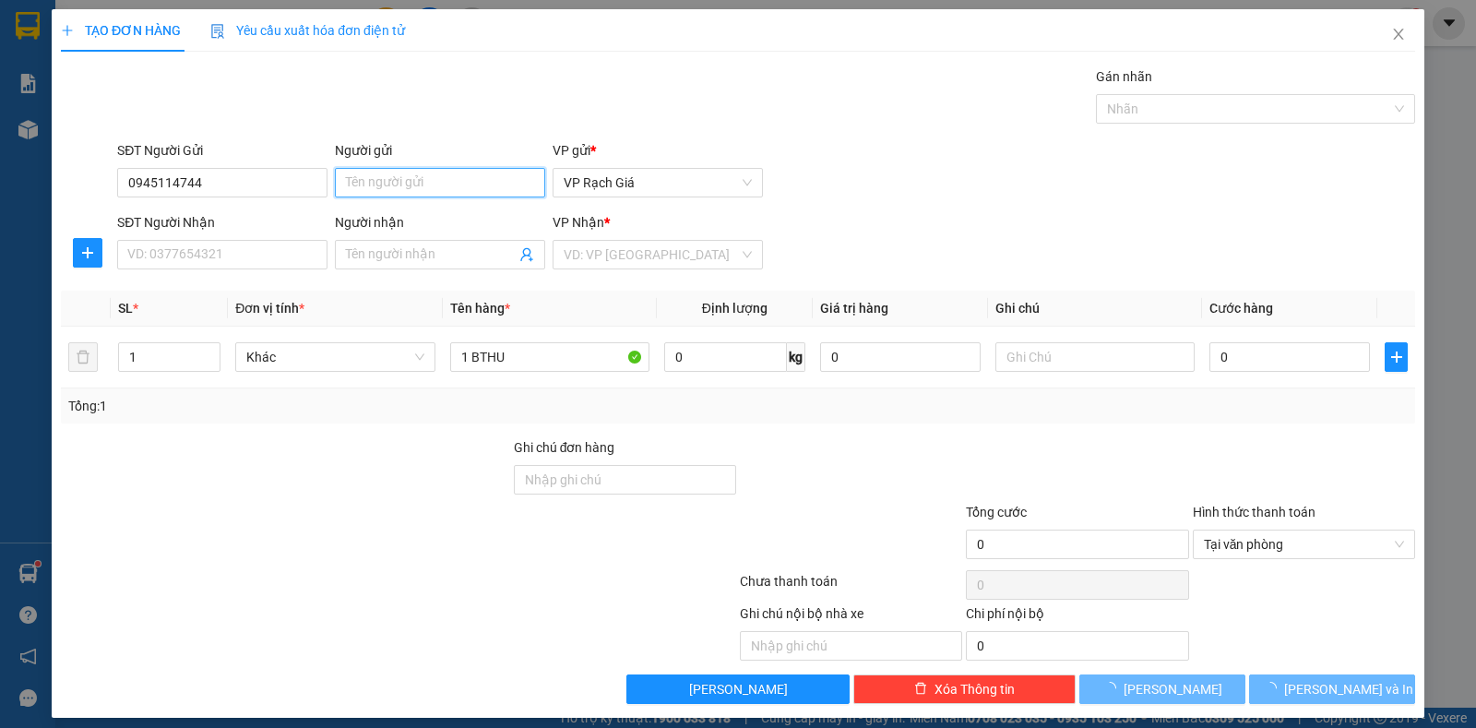
click at [375, 184] on input "Người gửi" at bounding box center [440, 183] width 210 height 30
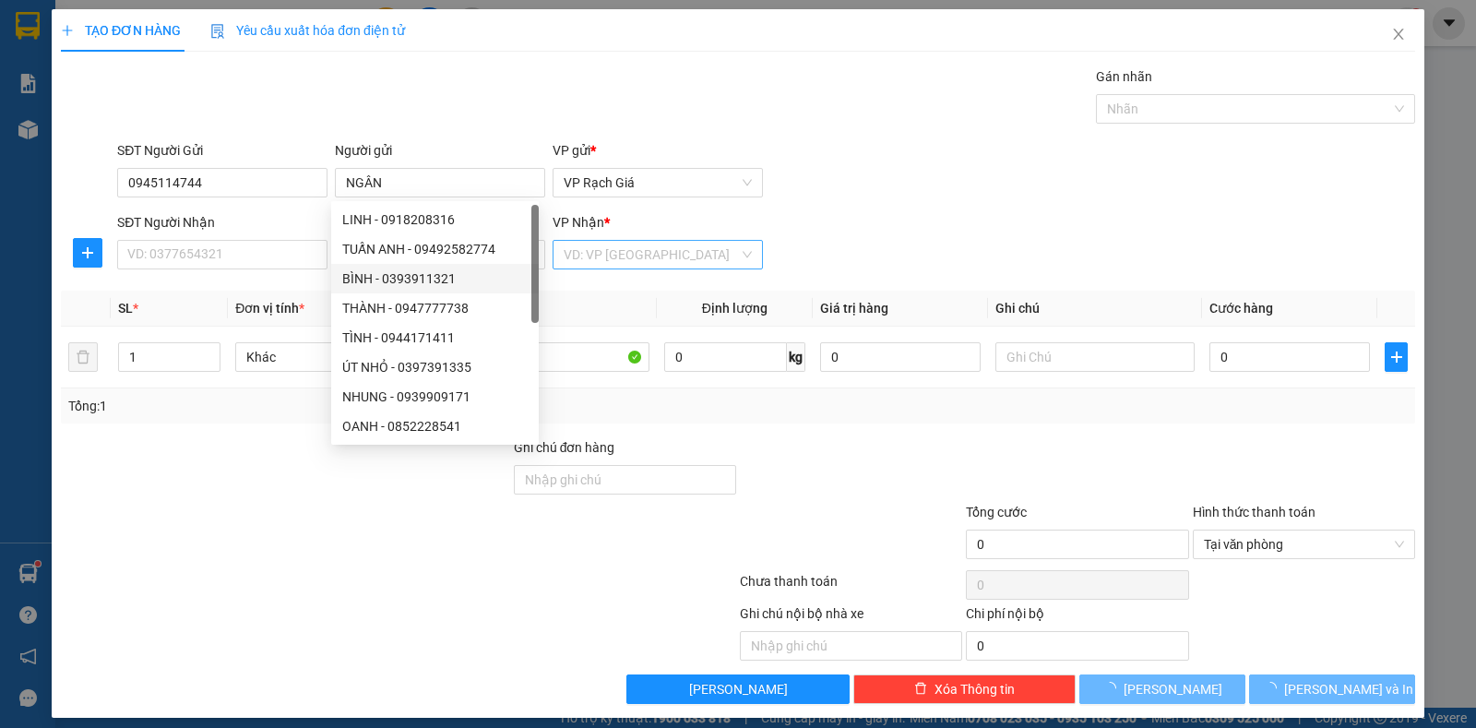
click at [626, 254] on input "search" at bounding box center [651, 255] width 175 height 28
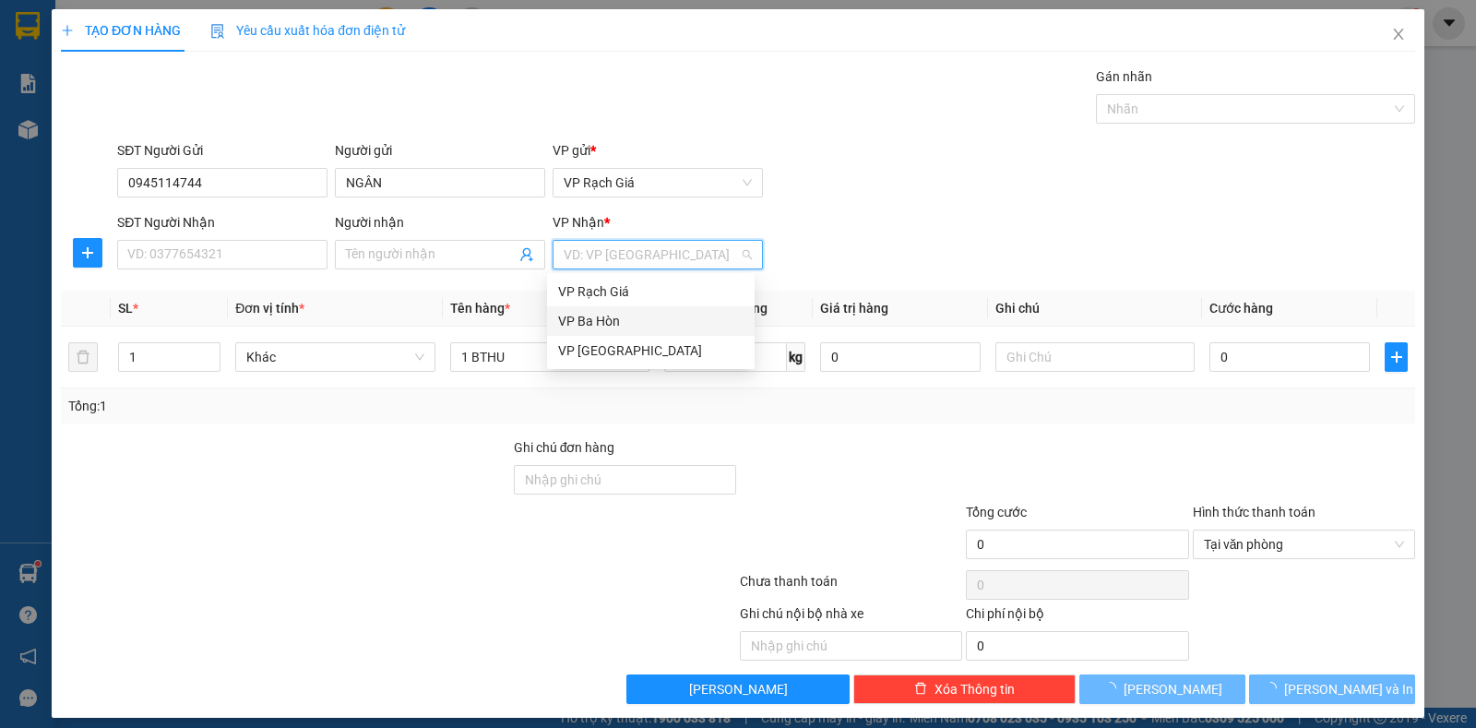
click at [593, 321] on div "VP Ba Hòn" at bounding box center [650, 321] width 185 height 20
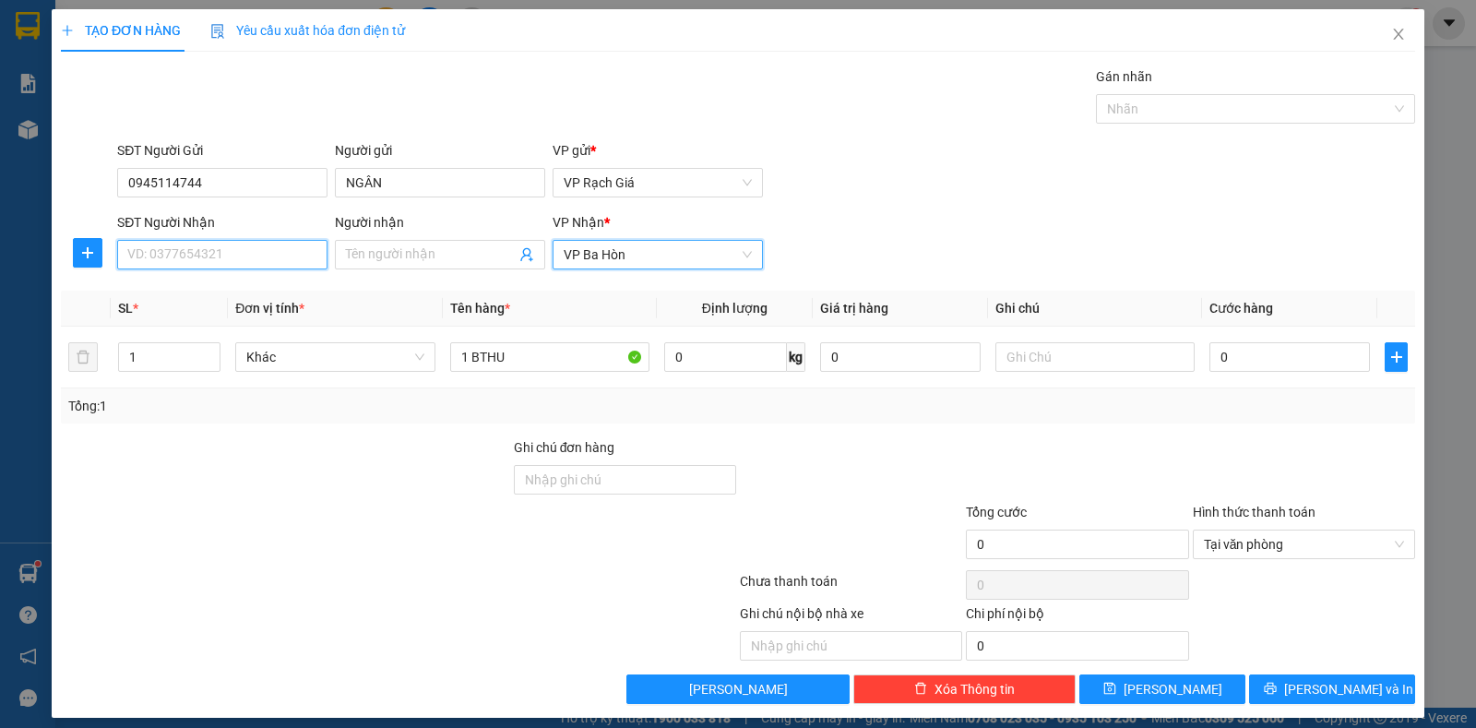
click at [284, 249] on input "SĐT Người Nhận" at bounding box center [222, 255] width 210 height 30
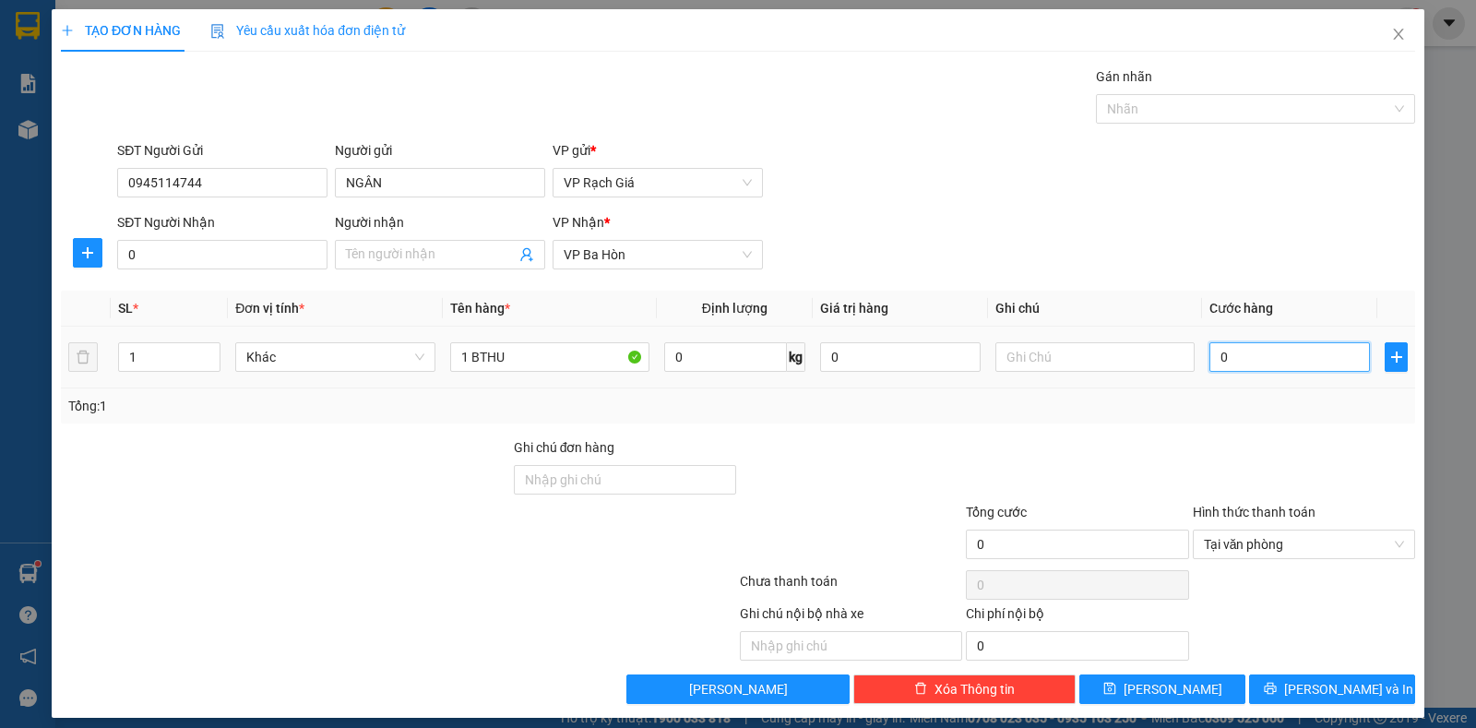
click at [1266, 365] on input "0" at bounding box center [1289, 357] width 161 height 30
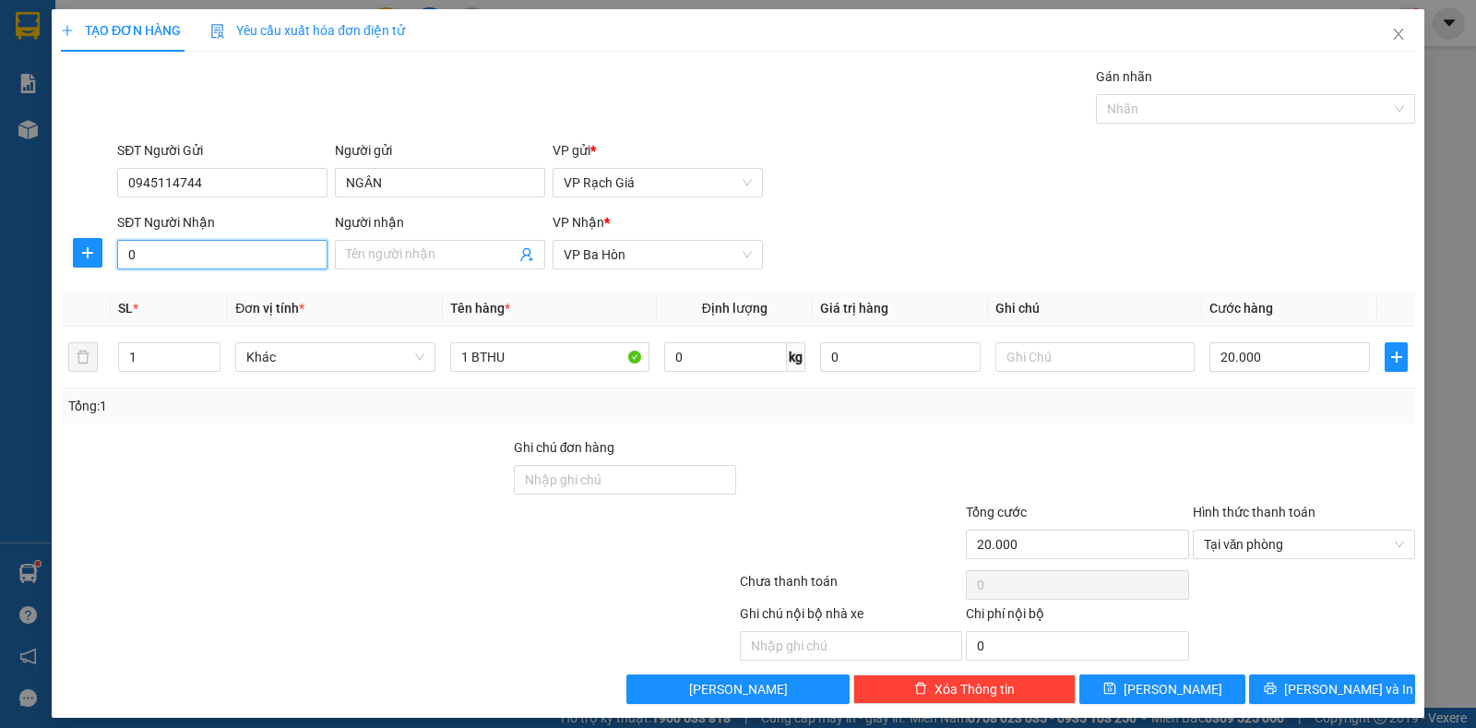
click at [235, 268] on input "0" at bounding box center [222, 255] width 210 height 30
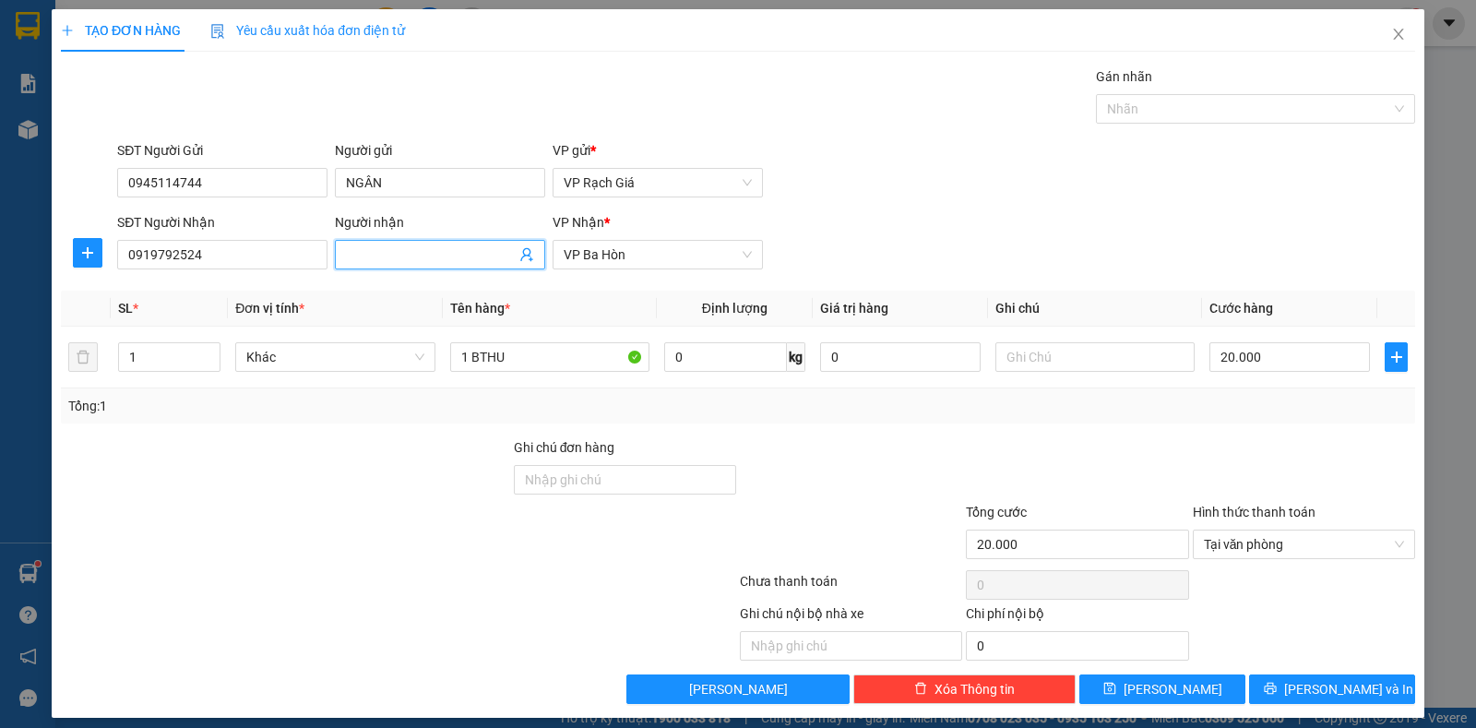
click at [375, 255] on input "Người nhận" at bounding box center [431, 254] width 170 height 20
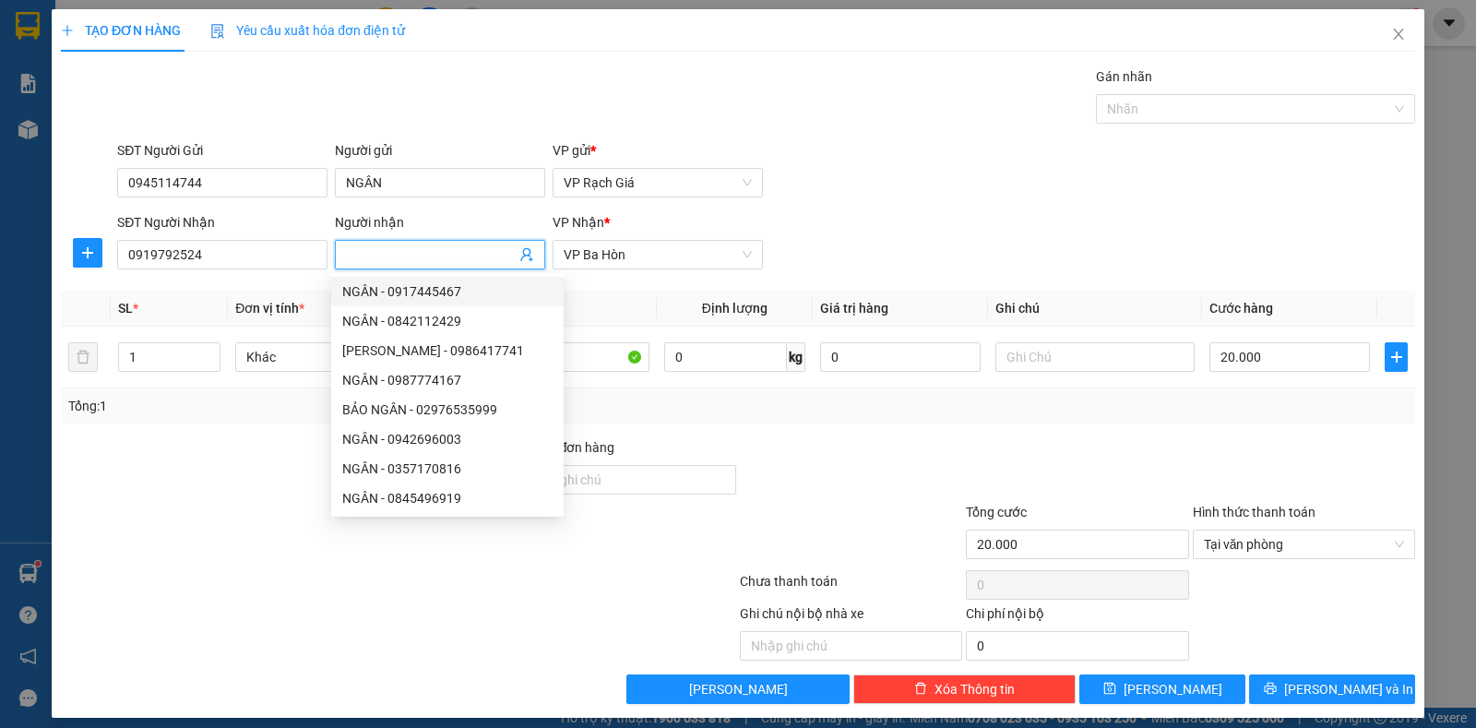
click at [403, 252] on input "Người nhận" at bounding box center [431, 254] width 170 height 20
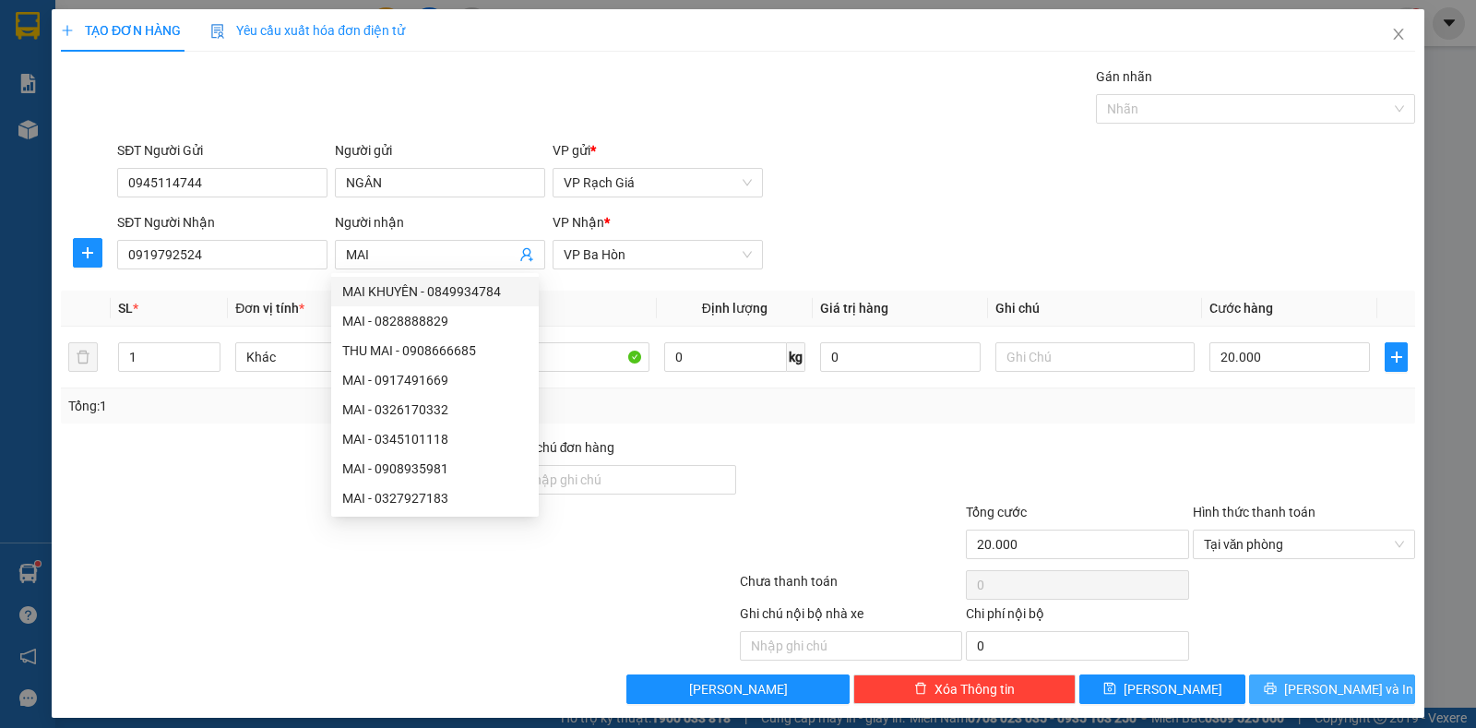
click at [1311, 696] on span "Lưu và In" at bounding box center [1348, 689] width 129 height 20
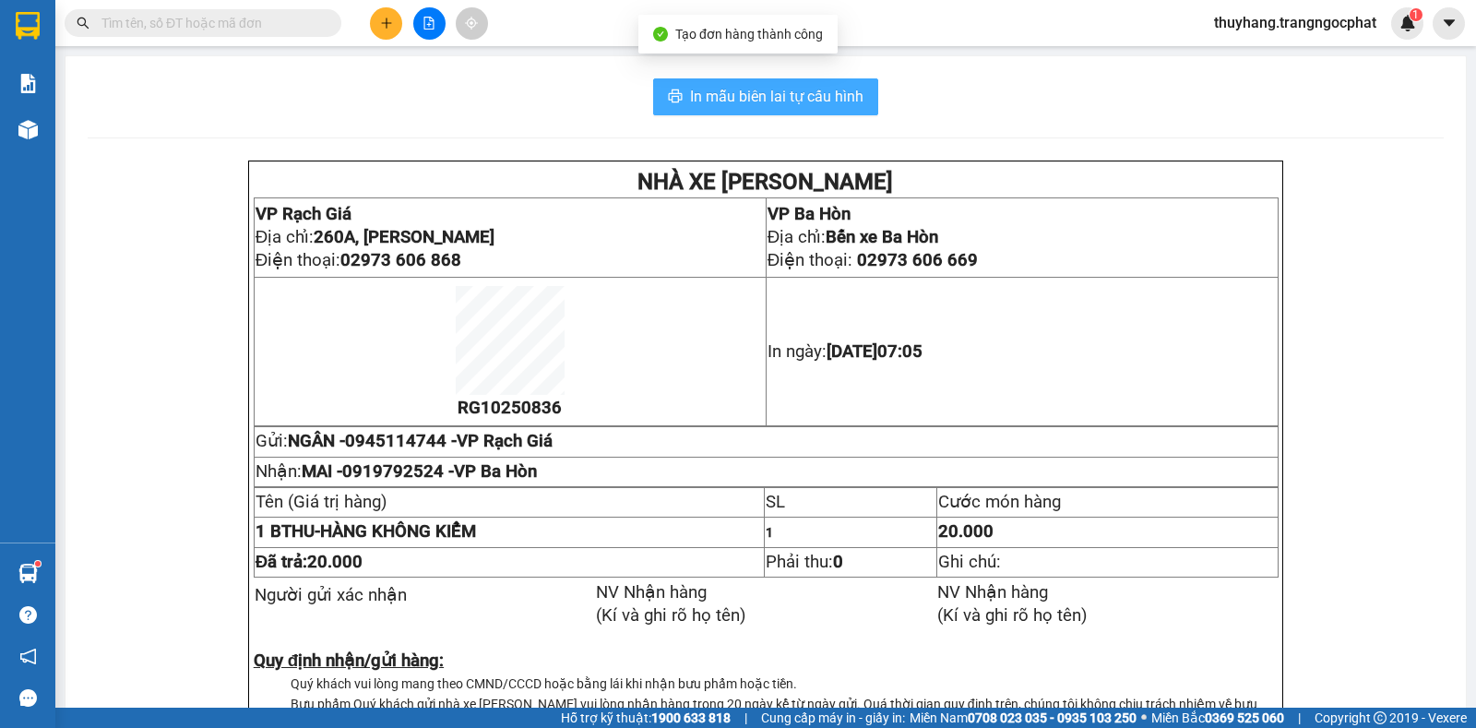
click at [813, 87] on span "In mẫu biên lai tự cấu hình" at bounding box center [776, 96] width 173 height 23
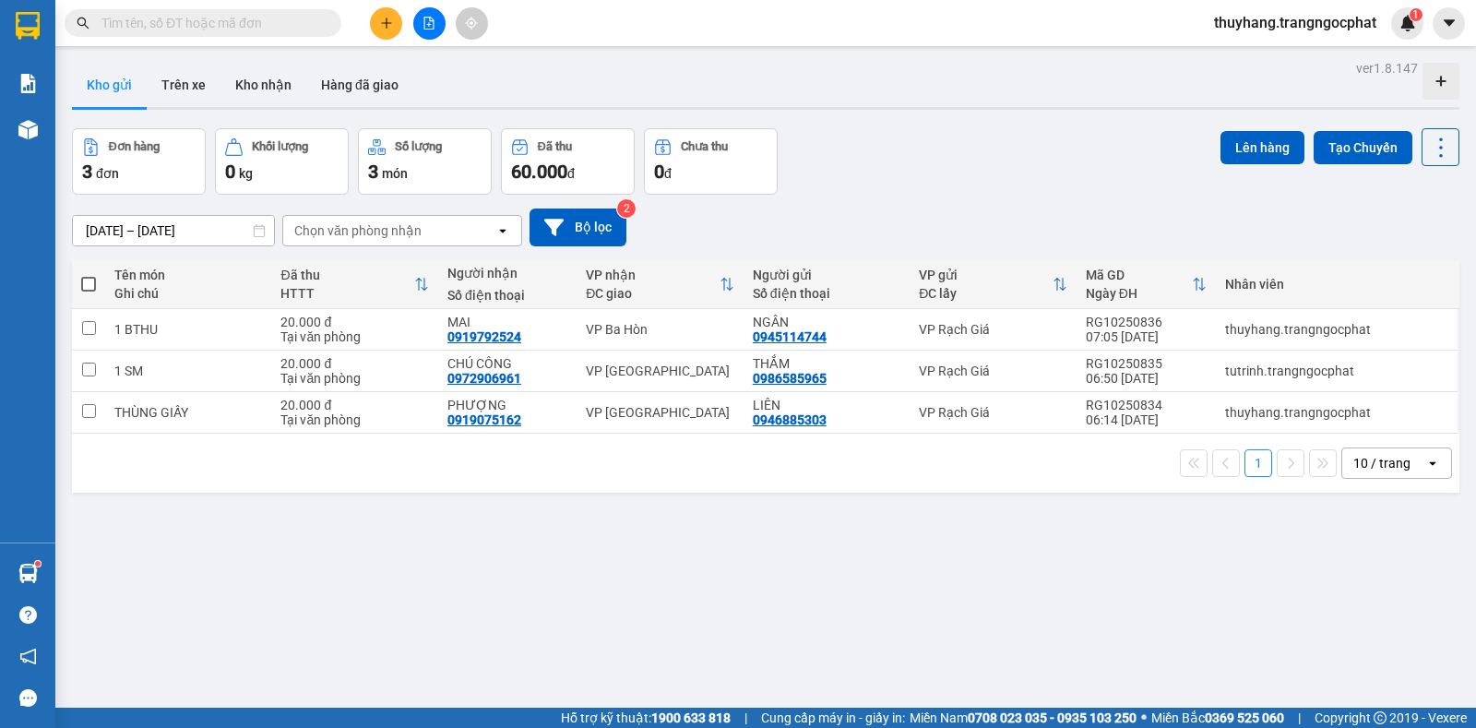
click at [387, 18] on icon "plus" at bounding box center [386, 23] width 13 height 13
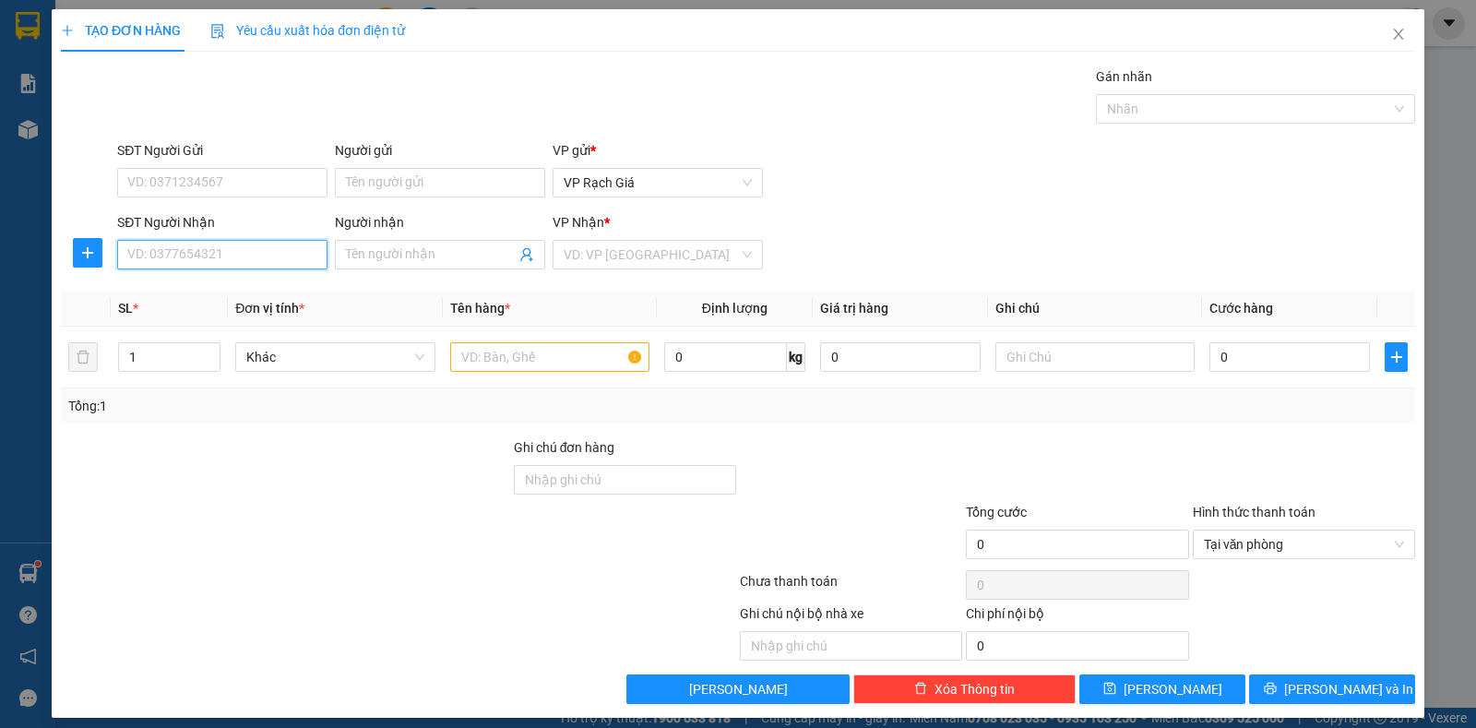
click at [197, 247] on input "SĐT Người Nhận" at bounding box center [222, 255] width 210 height 30
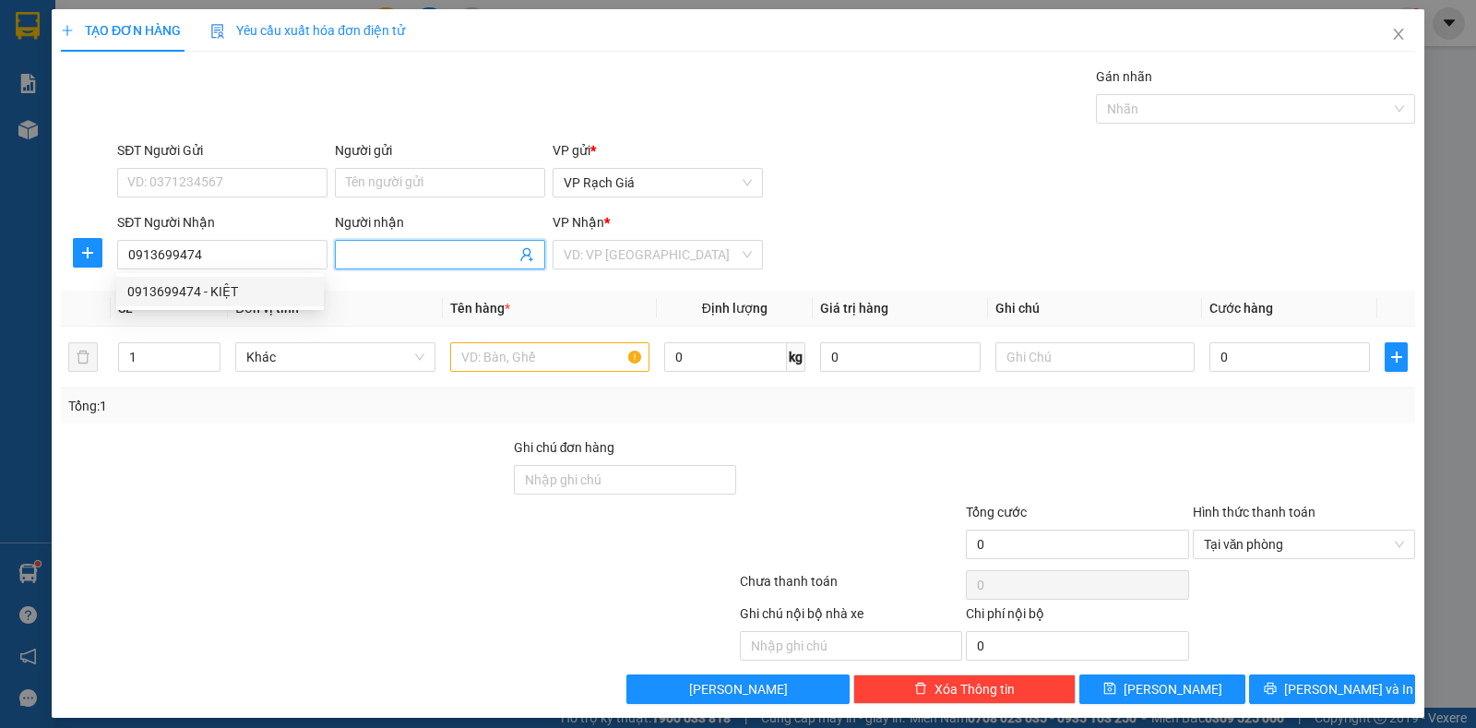
click at [362, 249] on input "Người nhận" at bounding box center [431, 254] width 170 height 20
click at [643, 244] on input "search" at bounding box center [651, 255] width 175 height 28
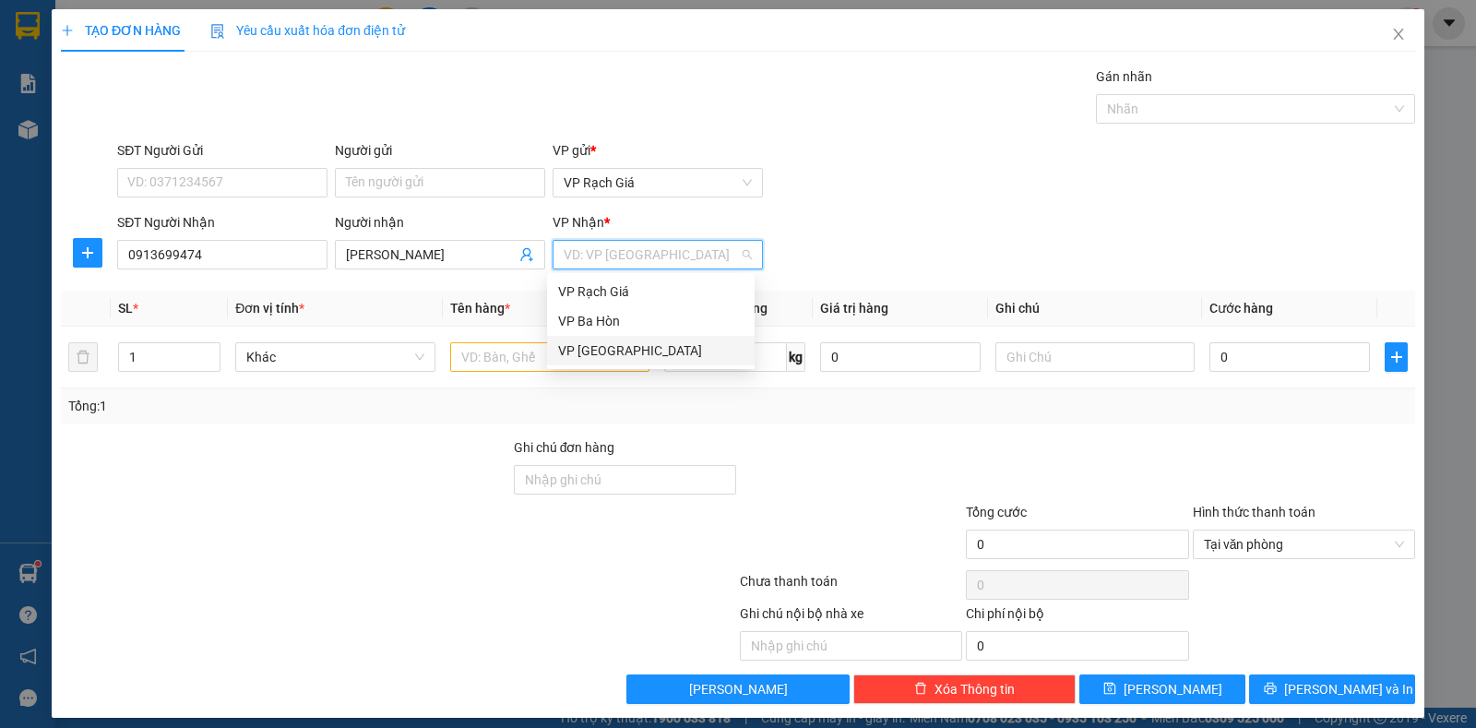
click at [586, 358] on div "VP Hà Tiên" at bounding box center [650, 350] width 185 height 20
click at [504, 357] on input "text" at bounding box center [549, 357] width 199 height 30
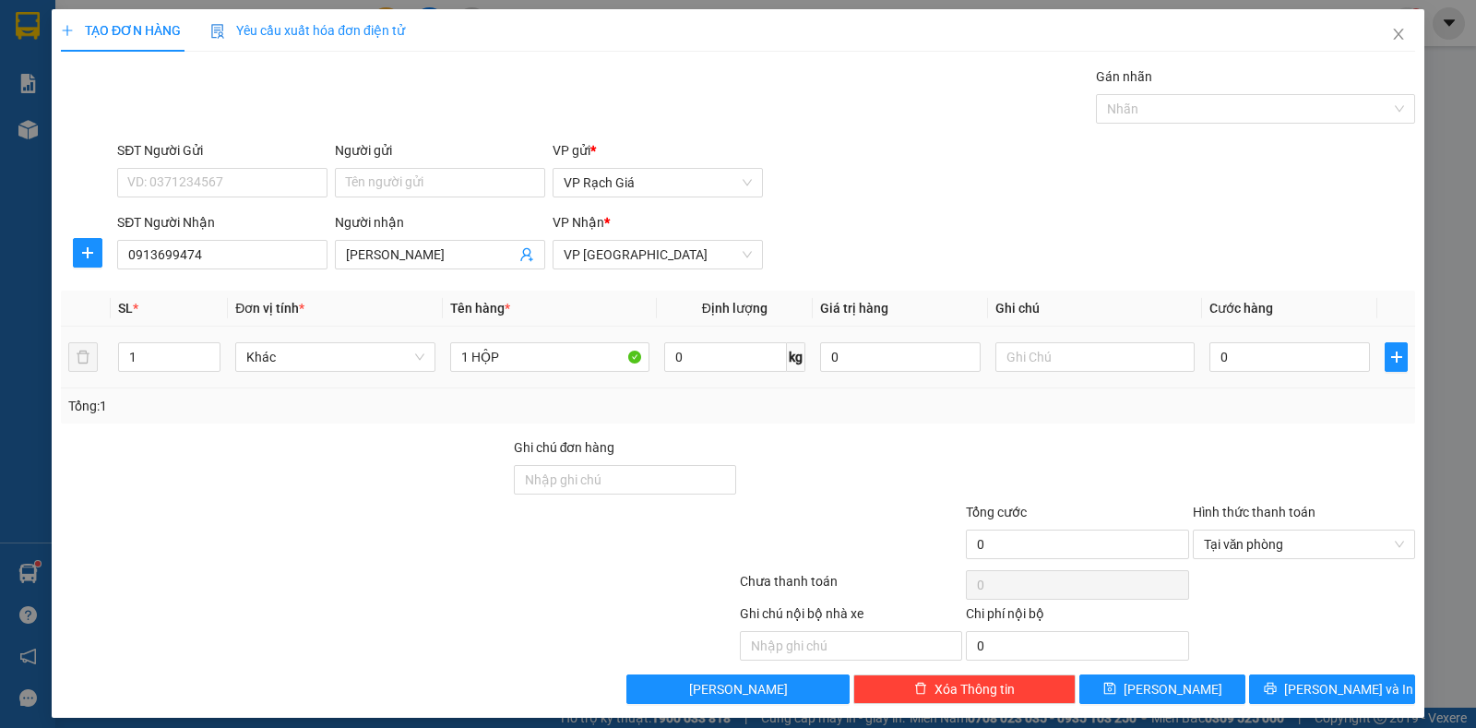
click at [1263, 337] on td "0" at bounding box center [1289, 358] width 175 height 62
click at [1258, 362] on input "0" at bounding box center [1289, 357] width 161 height 30
click at [256, 167] on div "SĐT Người Gửi" at bounding box center [222, 154] width 210 height 28
click at [253, 173] on input "SĐT Người Gửi" at bounding box center [222, 183] width 210 height 30
click at [221, 185] on input "0932078" at bounding box center [222, 183] width 210 height 30
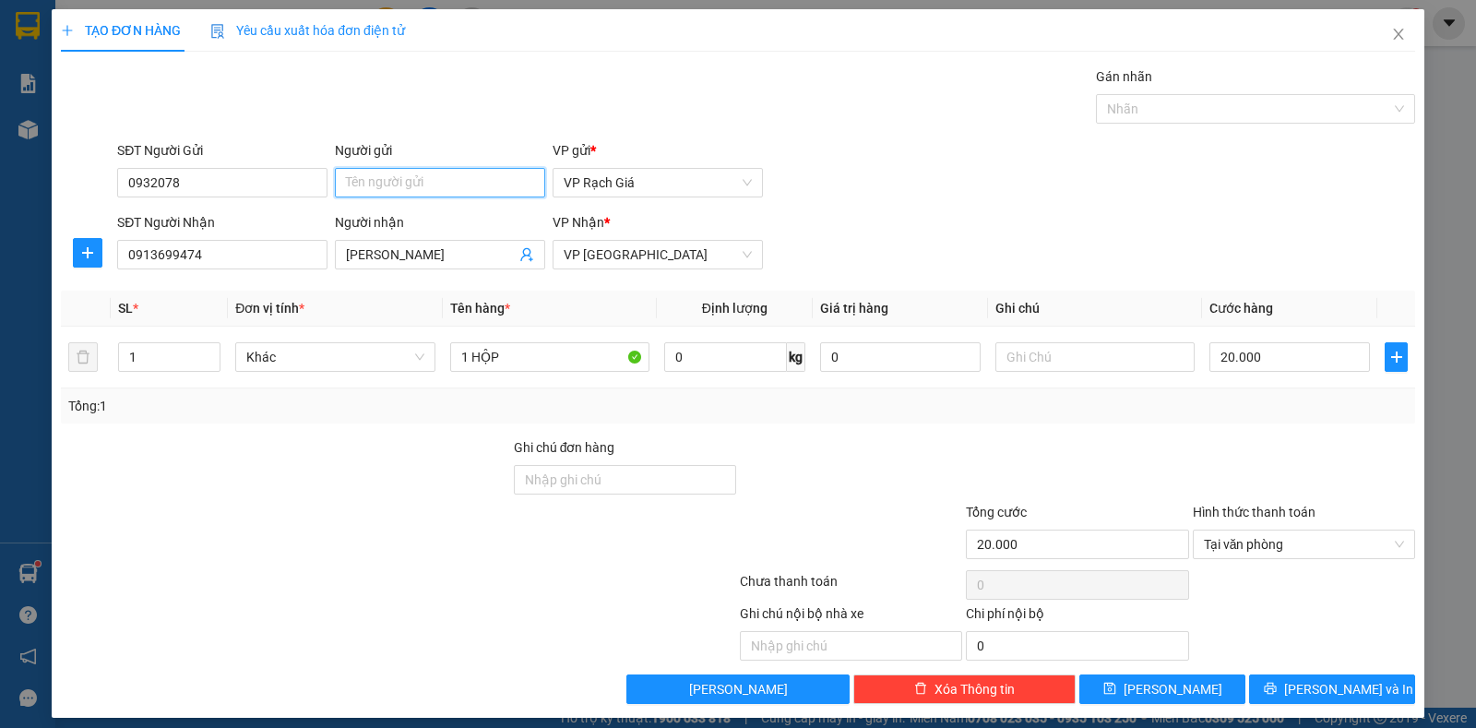
click at [380, 180] on input "Người gửi" at bounding box center [440, 183] width 210 height 30
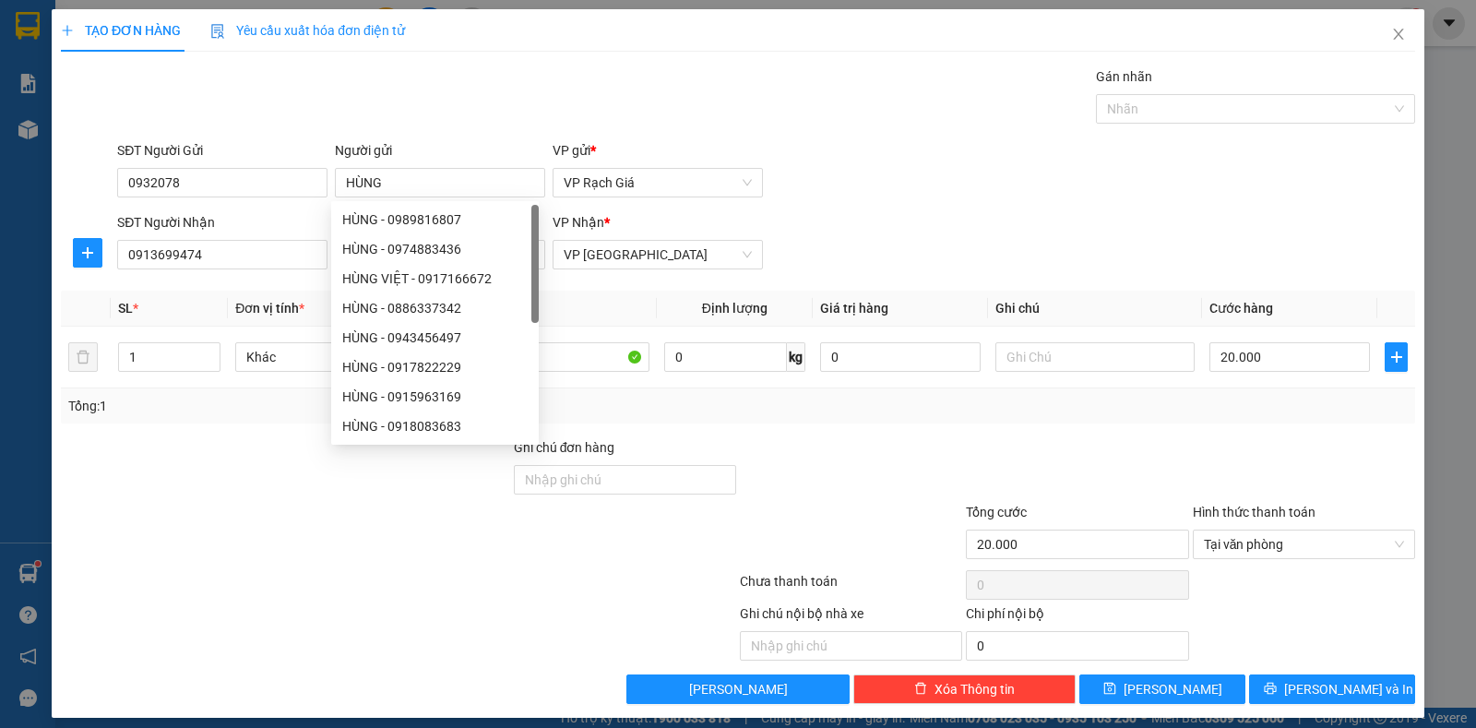
click at [929, 121] on div "Gán nhãn Nhãn" at bounding box center [765, 98] width 1305 height 65
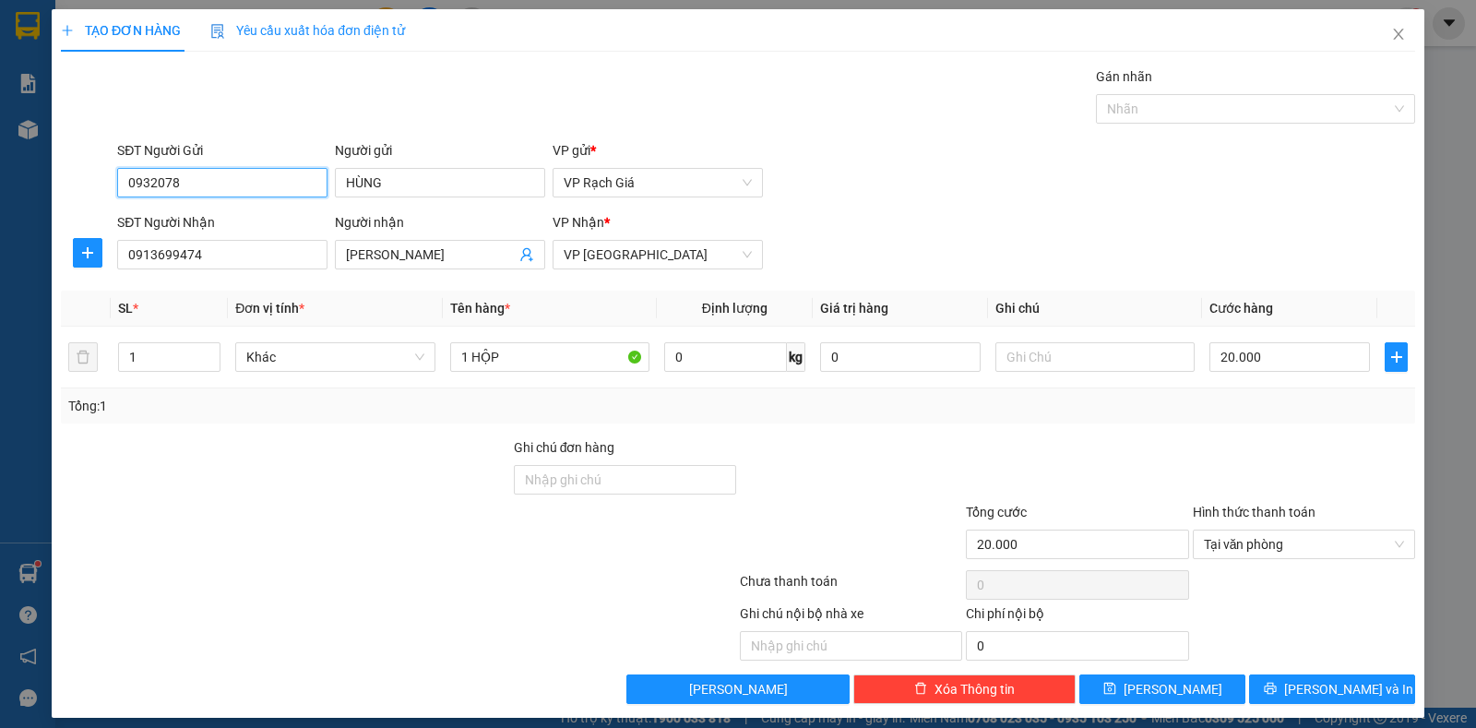
drag, startPoint x: 220, startPoint y: 183, endPoint x: 101, endPoint y: 187, distance: 119.1
click at [101, 187] on div "SĐT Người Gửi 0932078 0932078 Người gửi HÙNG VP gửi * VP Rạch Giá" at bounding box center [738, 172] width 1358 height 65
drag, startPoint x: 411, startPoint y: 190, endPoint x: 308, endPoint y: 190, distance: 102.4
click at [308, 190] on div "SĐT Người Gửi 0 Người gửi HÙNG HÙNG VP gửi * VP Rạch Giá" at bounding box center [765, 172] width 1305 height 65
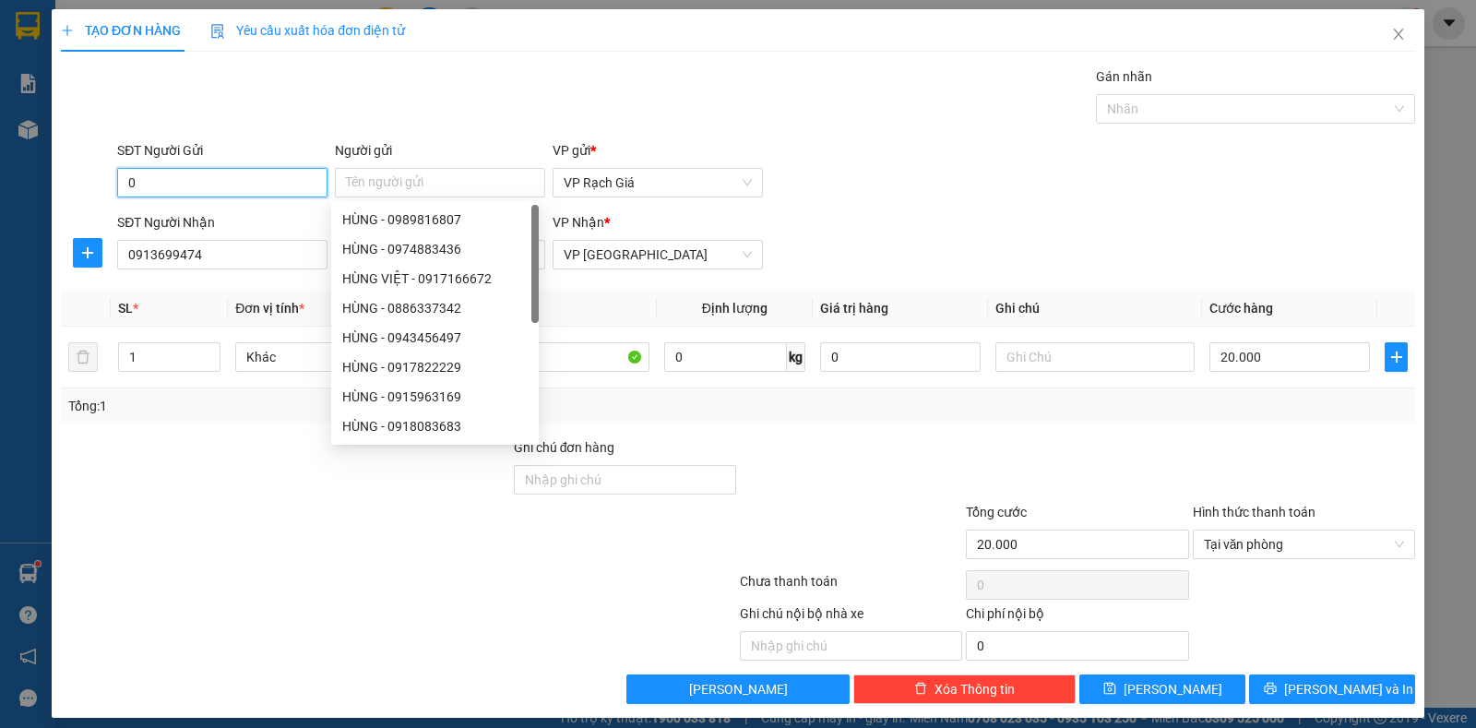
click at [173, 174] on input "0" at bounding box center [222, 183] width 210 height 30
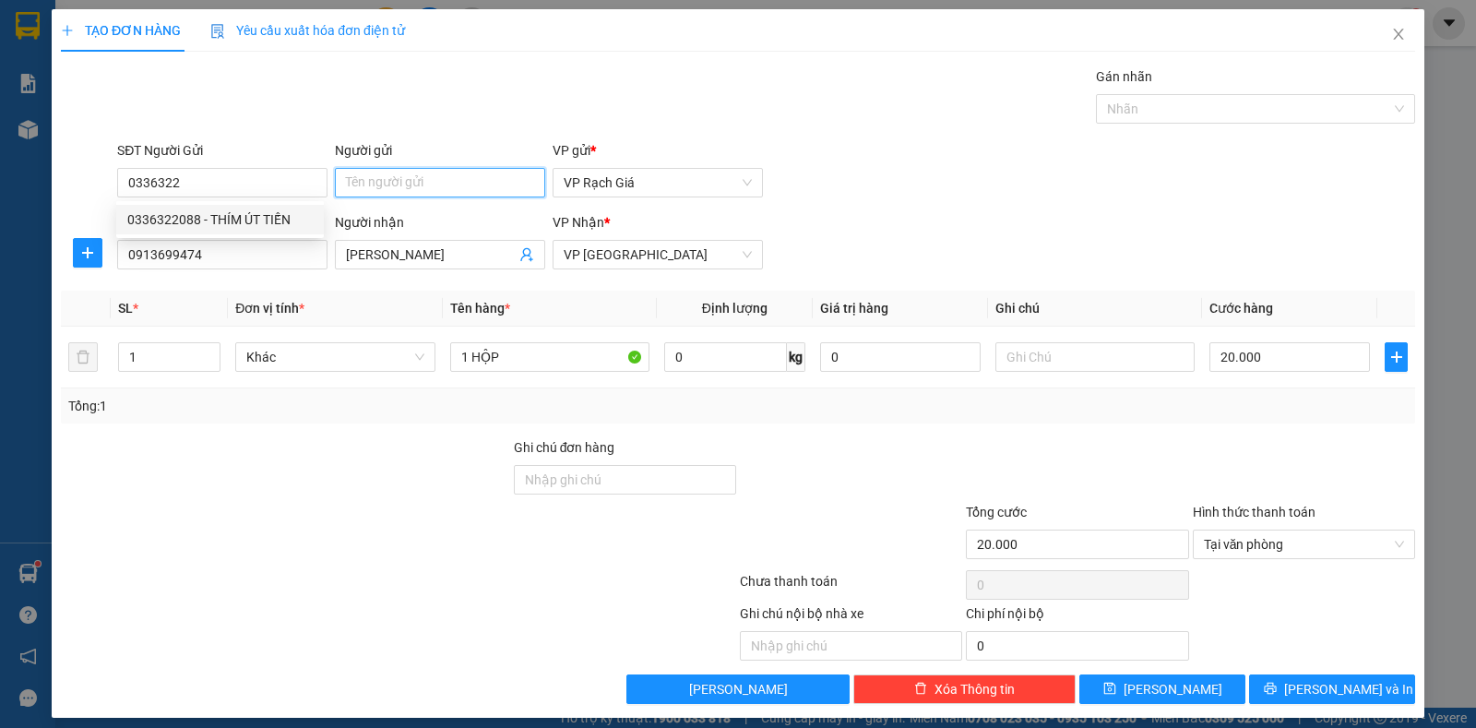
click at [395, 179] on input "Người gửi" at bounding box center [440, 183] width 210 height 30
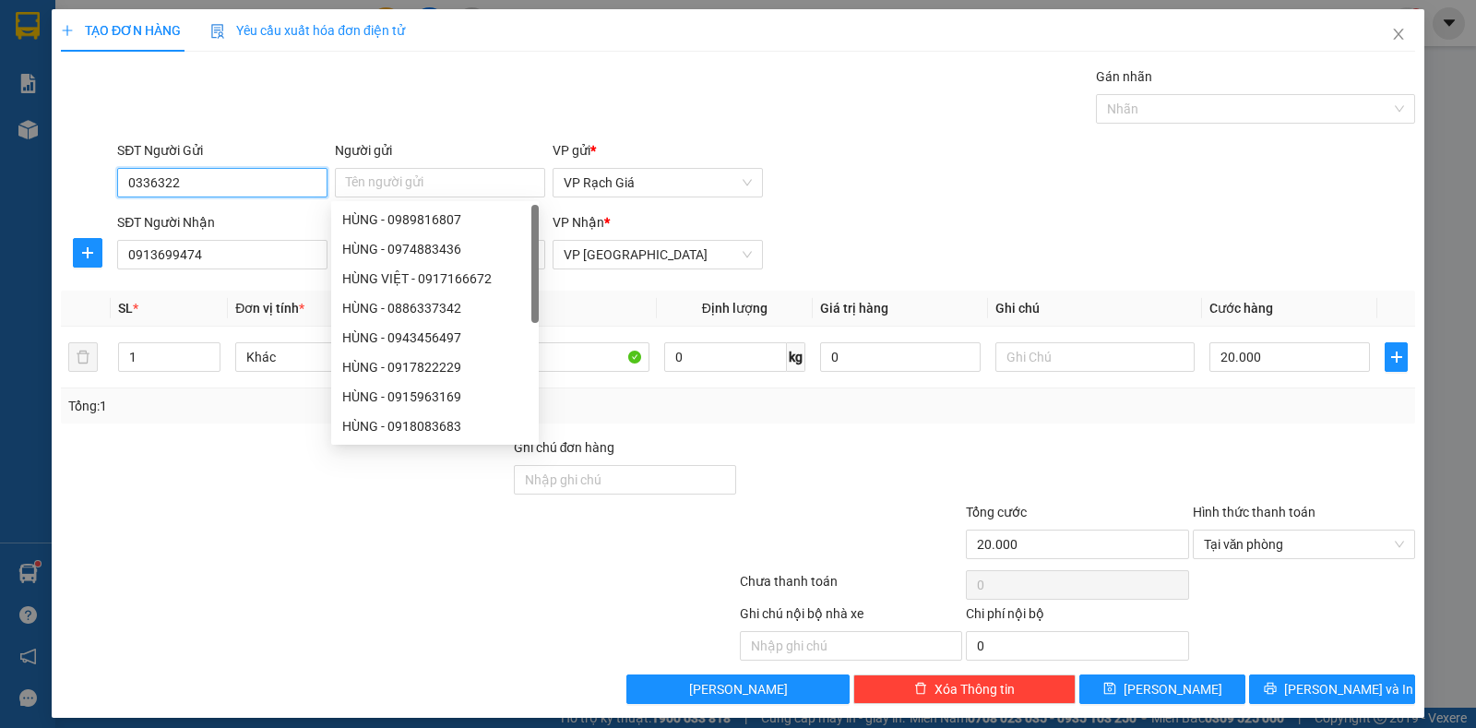
click at [207, 177] on input "0336322" at bounding box center [222, 183] width 210 height 30
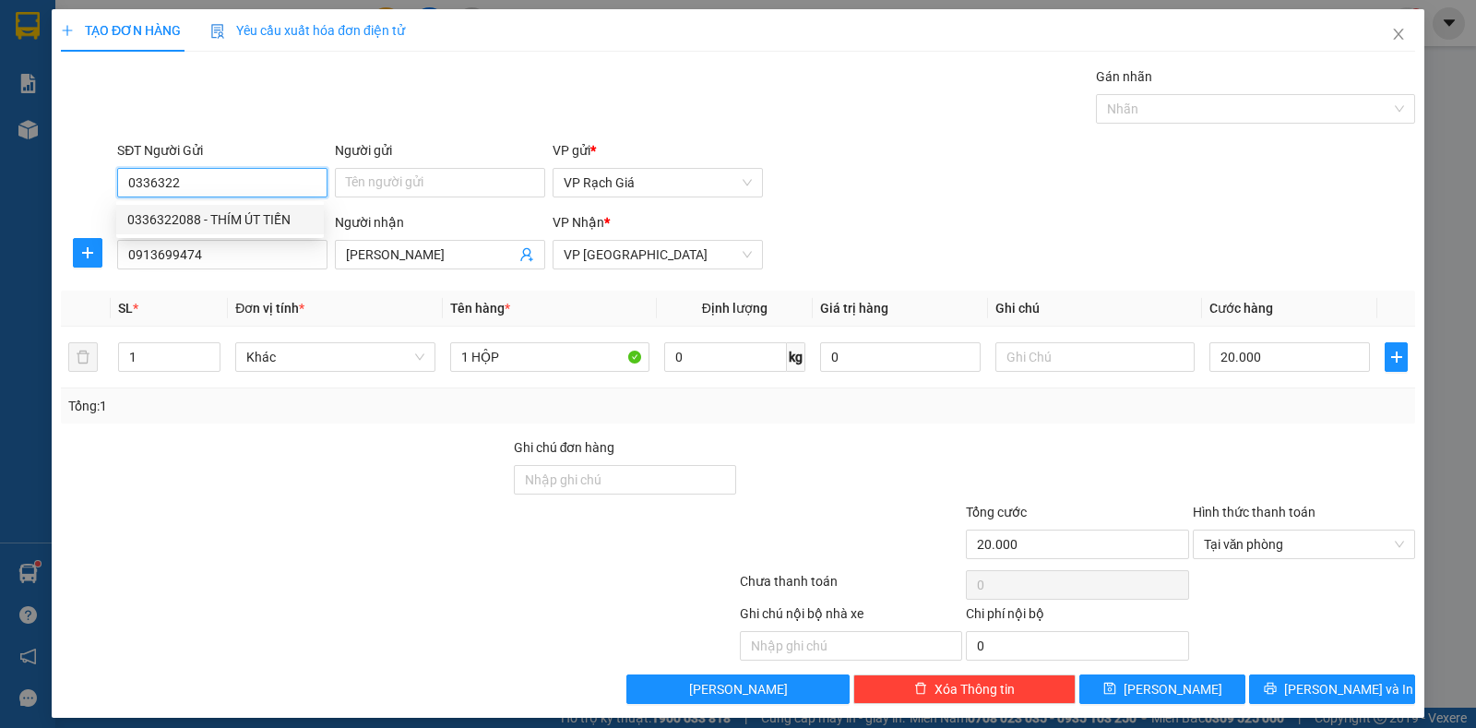
click at [183, 221] on div "0336322088 - THÍM ÚT TIẾN" at bounding box center [219, 219] width 185 height 20
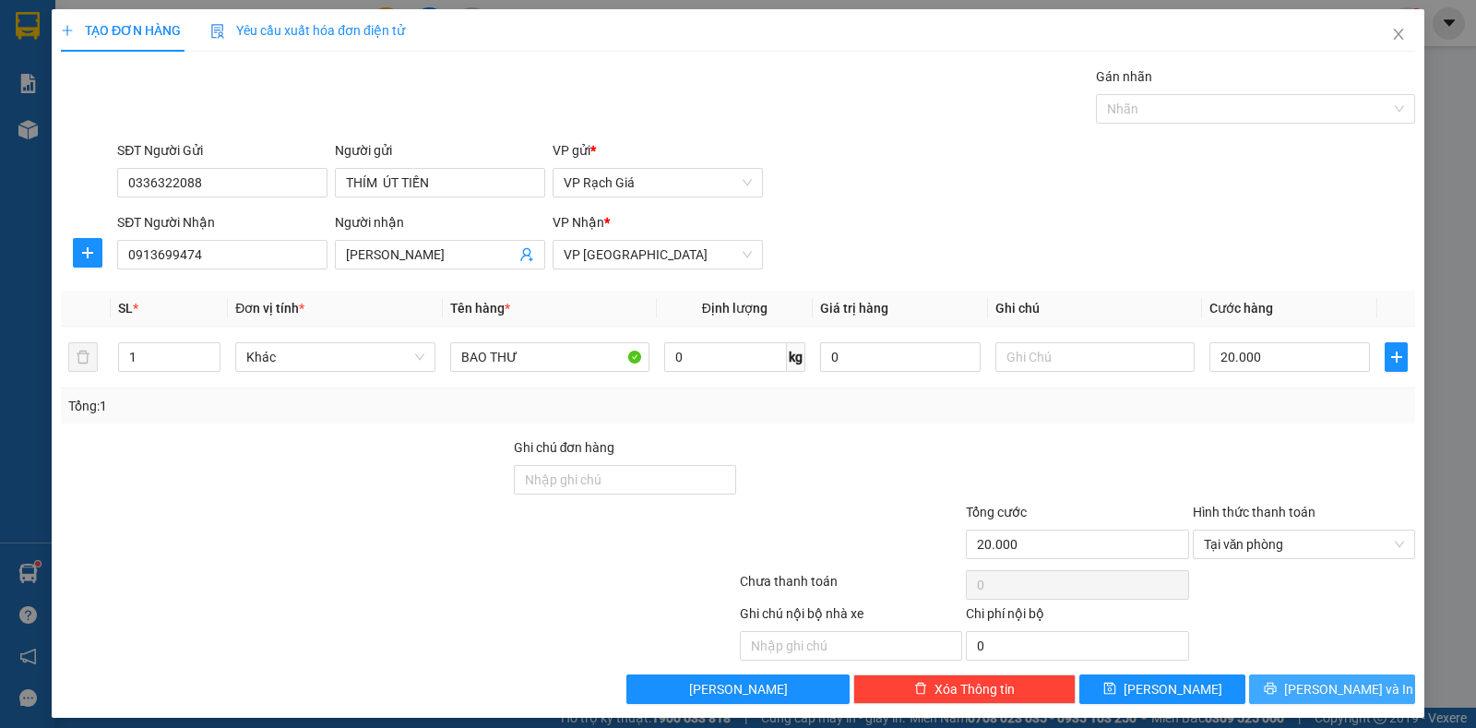
click at [1278, 686] on button "Lưu và In" at bounding box center [1332, 689] width 166 height 30
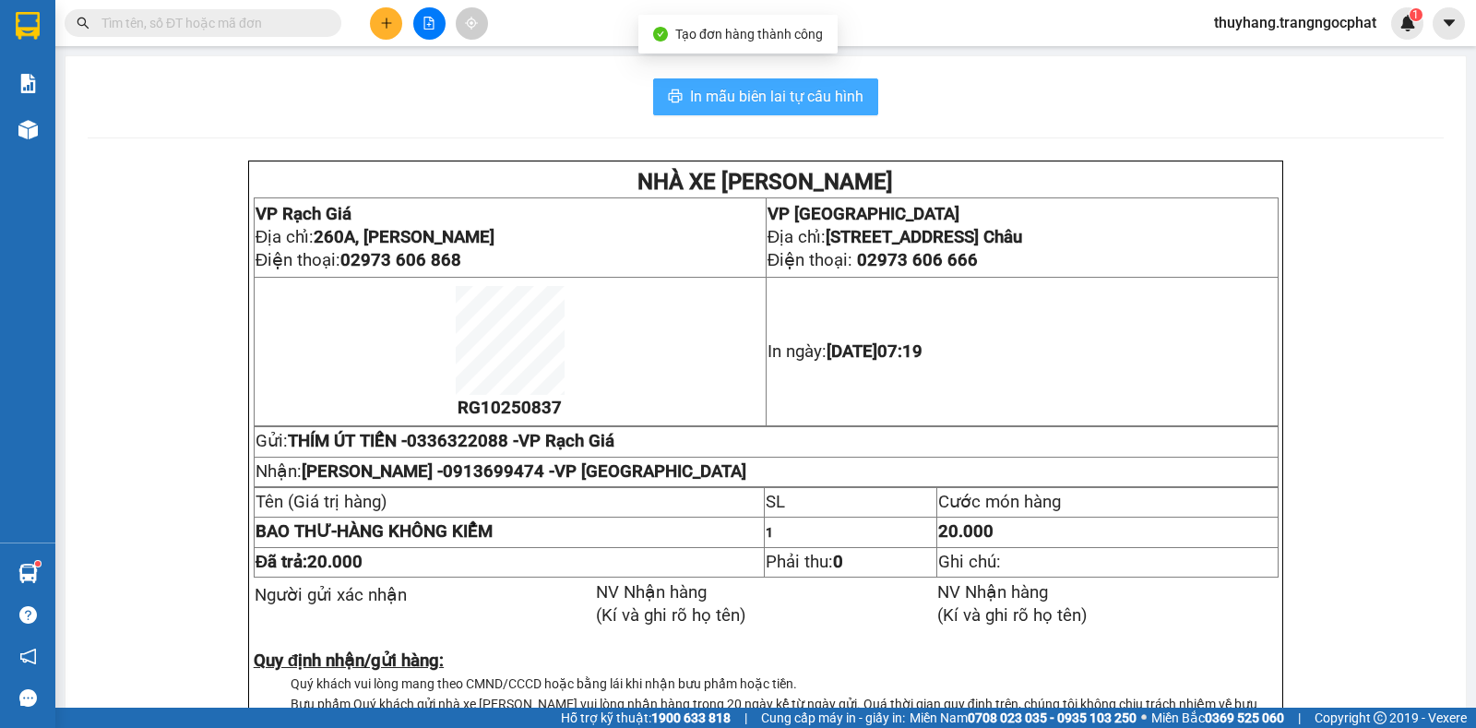
click at [707, 93] on span "In mẫu biên lai tự cấu hình" at bounding box center [776, 96] width 173 height 23
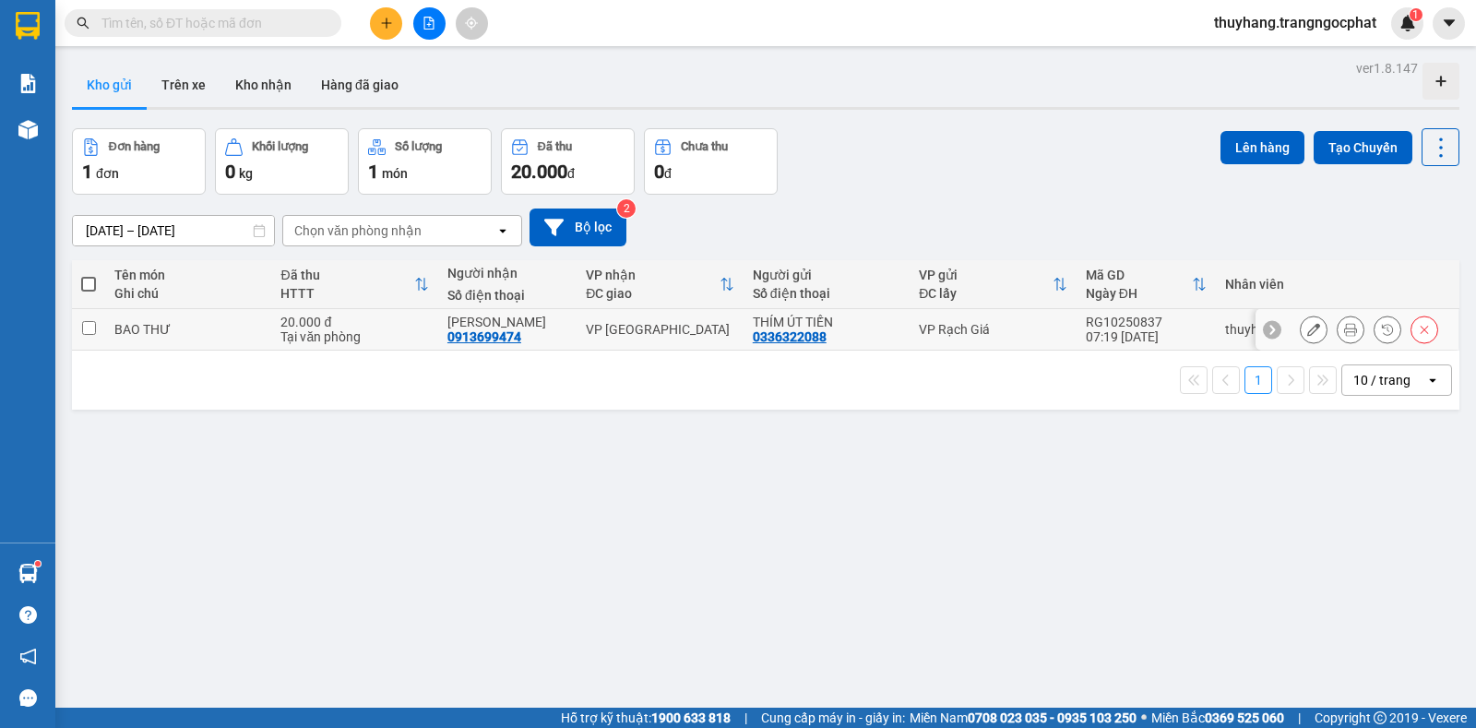
click at [1307, 332] on icon at bounding box center [1313, 329] width 13 height 13
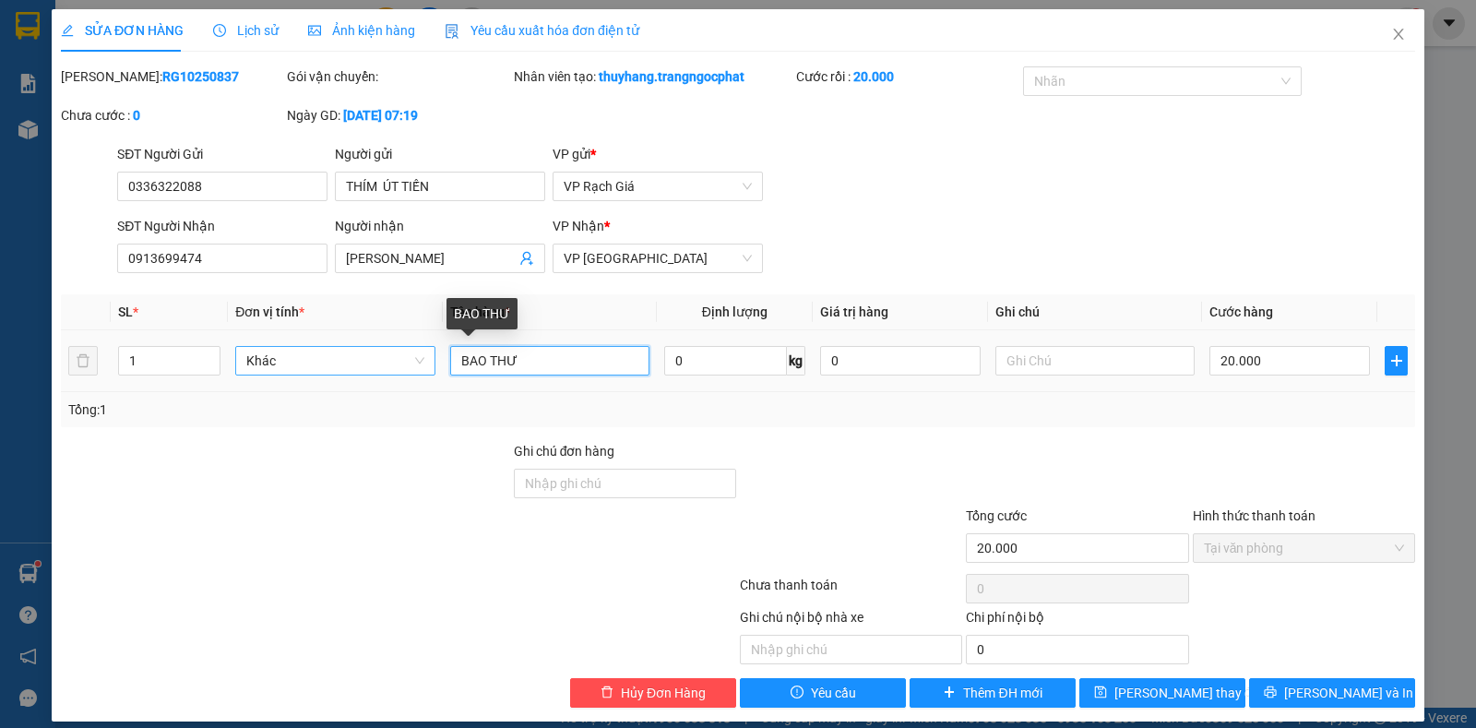
drag, startPoint x: 531, startPoint y: 358, endPoint x: 377, endPoint y: 353, distance: 154.1
click at [377, 353] on tr "1 Khác BAO THƯ 0 kg 0 20.000" at bounding box center [738, 361] width 1354 height 62
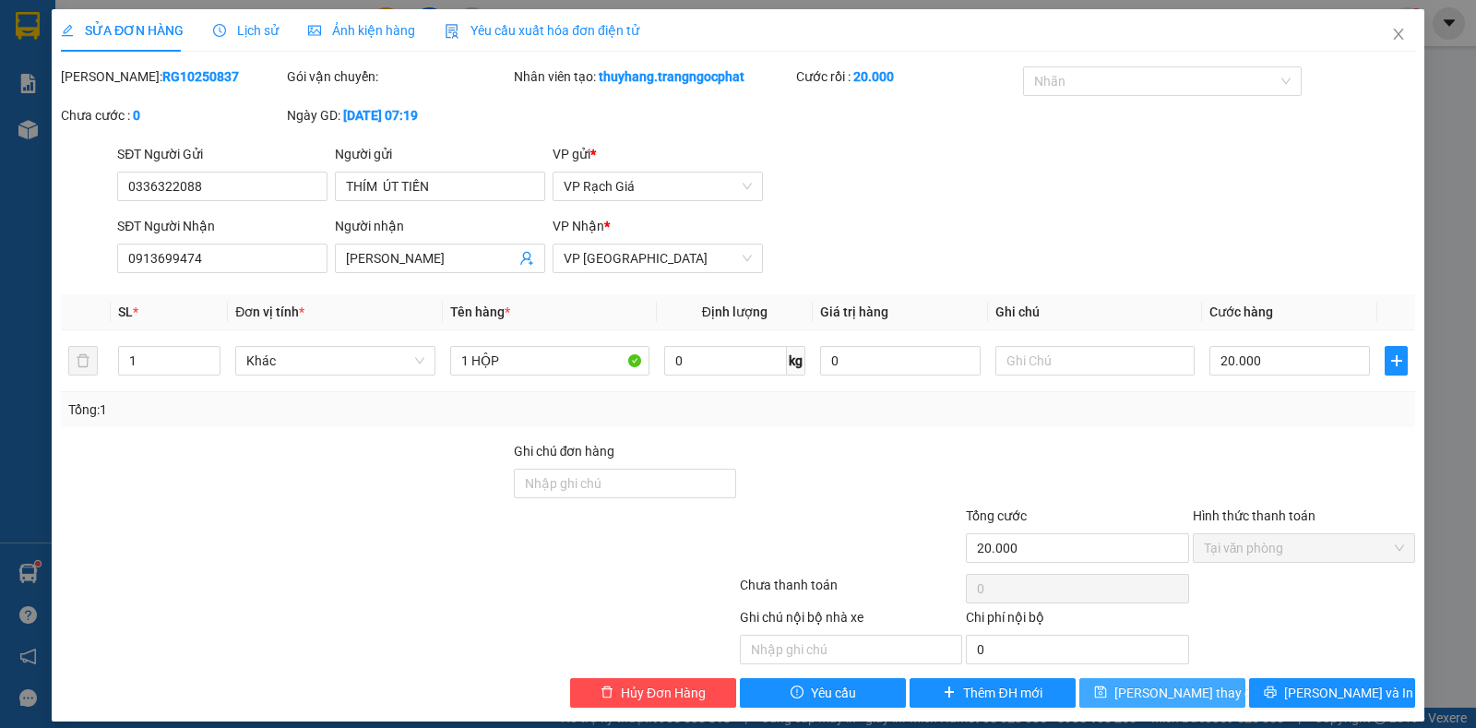
click at [1137, 694] on span "Lưu thay đổi" at bounding box center [1188, 693] width 148 height 20
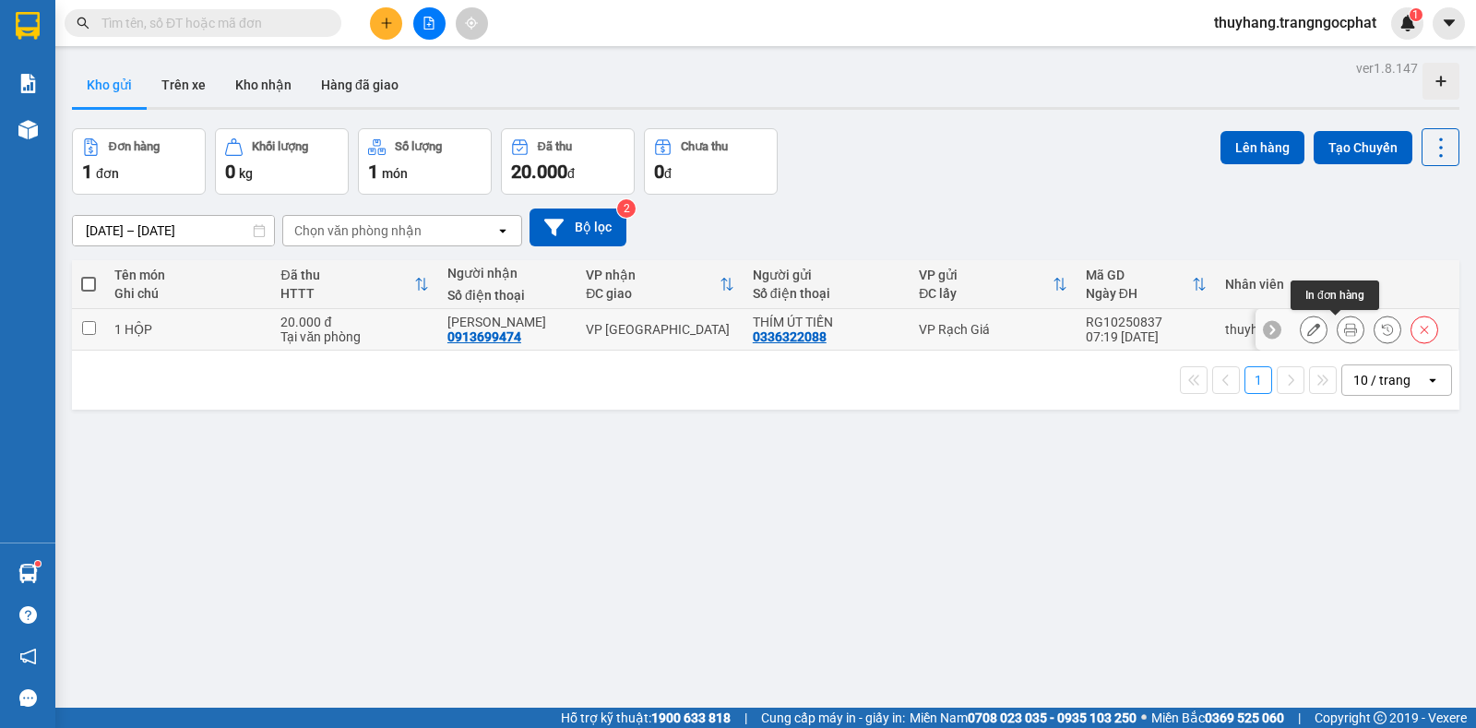
click at [1344, 331] on button at bounding box center [1351, 330] width 26 height 32
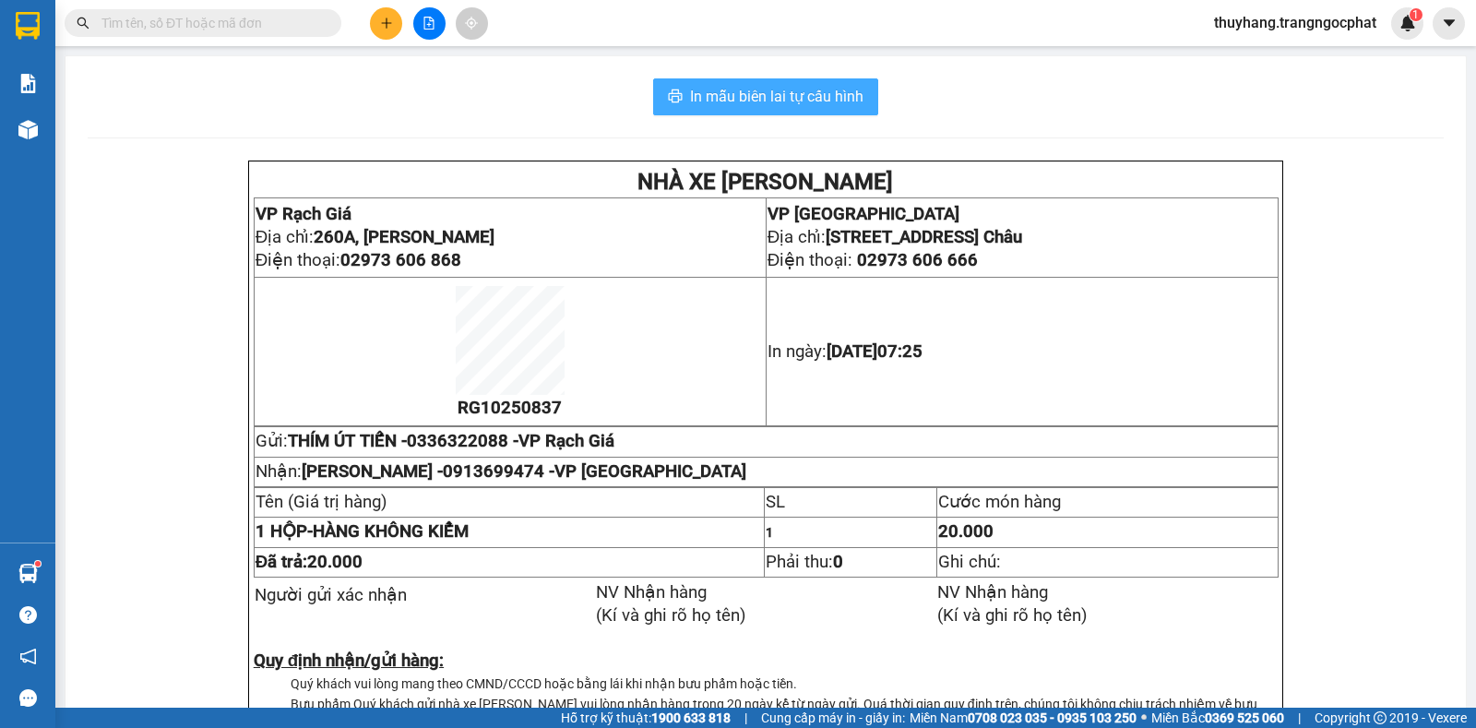
click at [811, 104] on span "In mẫu biên lai tự cấu hình" at bounding box center [776, 96] width 173 height 23
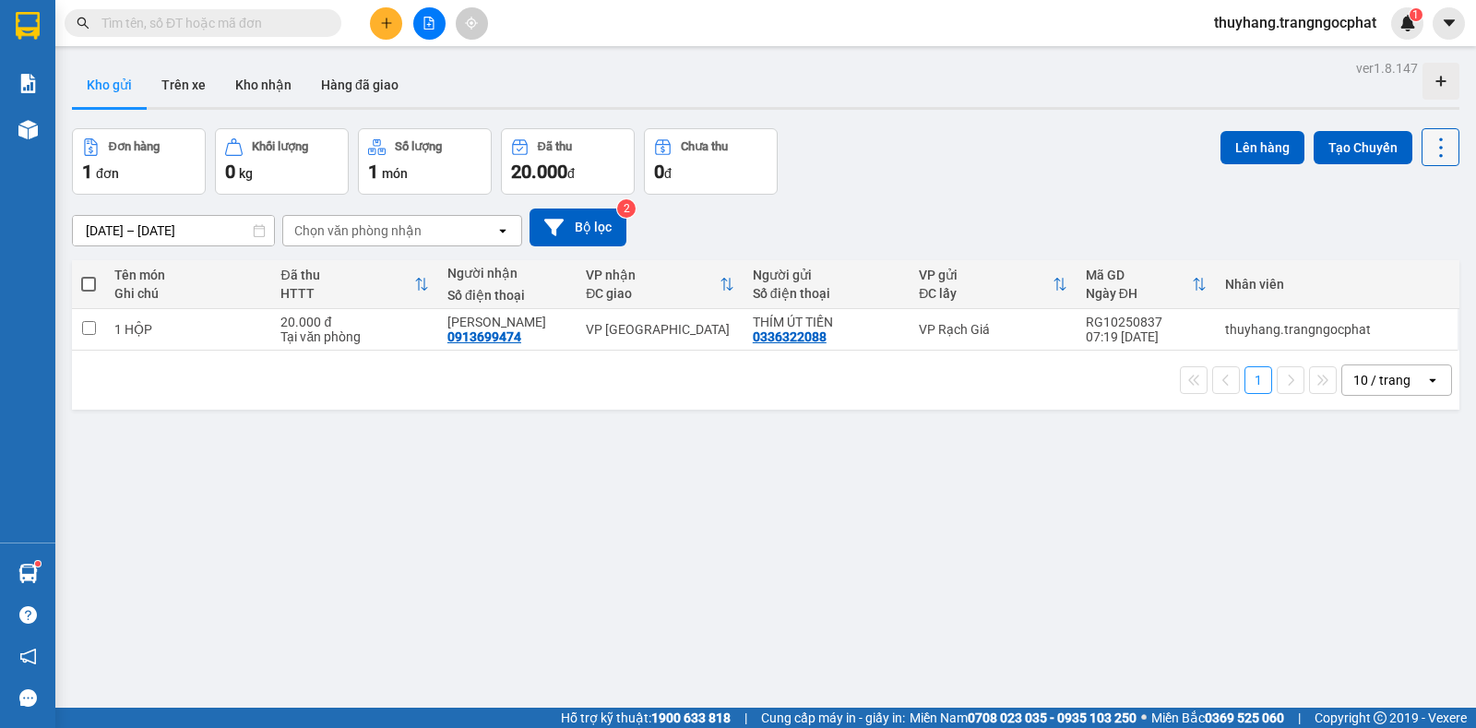
click at [1428, 149] on icon at bounding box center [1441, 148] width 26 height 26
click at [1398, 273] on li "Làm mới" at bounding box center [1391, 263] width 138 height 33
click at [391, 28] on icon "plus" at bounding box center [386, 23] width 13 height 13
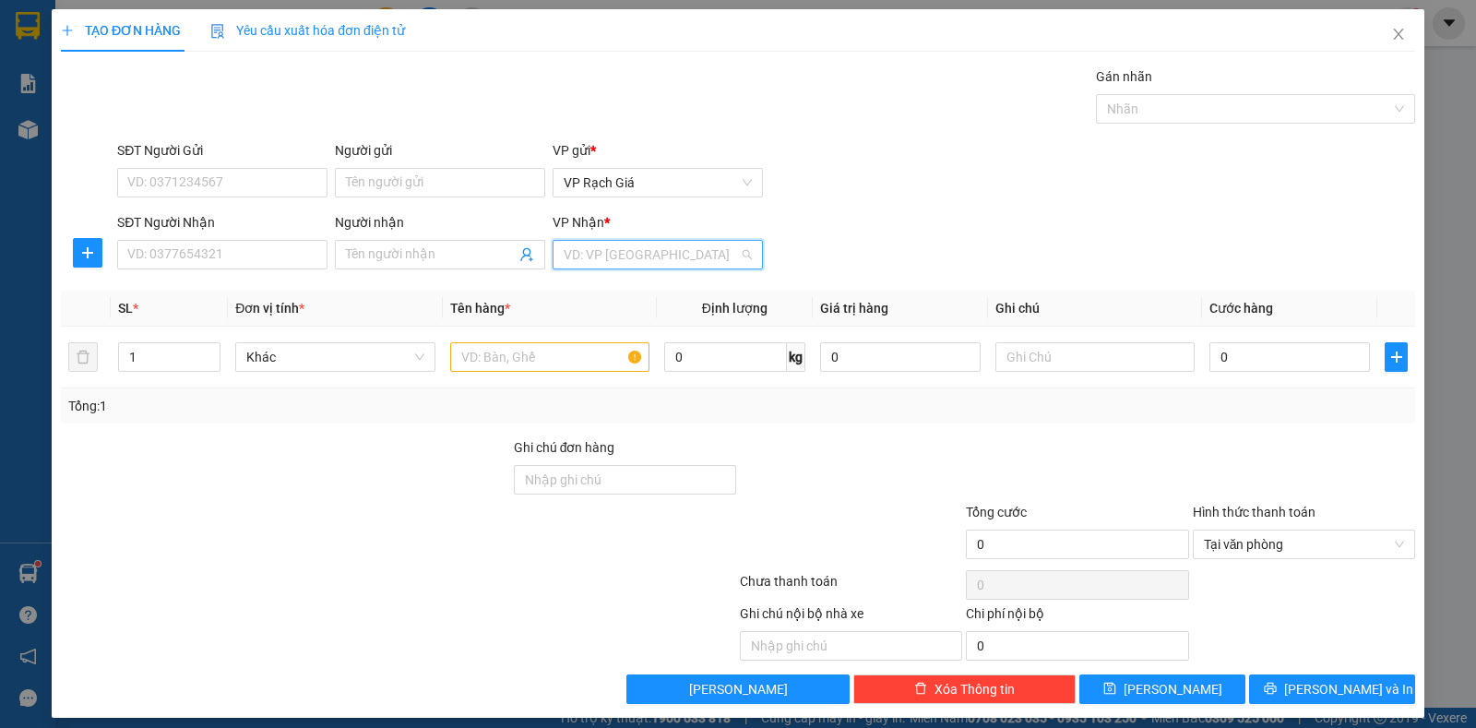
click at [578, 242] on input "search" at bounding box center [651, 255] width 175 height 28
click at [586, 348] on div "VP Hà Tiên" at bounding box center [650, 350] width 185 height 20
click at [277, 259] on input "SĐT Người Nhận" at bounding box center [222, 255] width 210 height 30
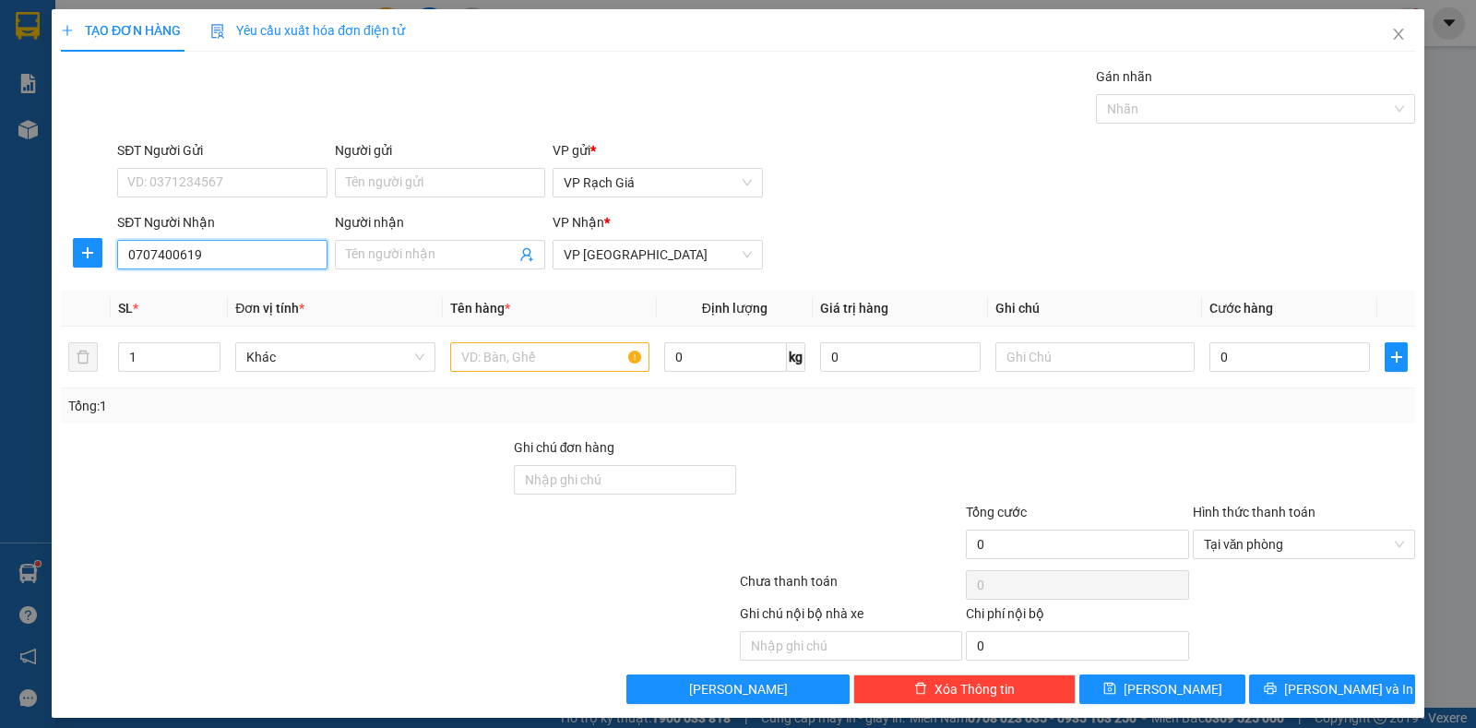
click at [155, 258] on input "0707400619" at bounding box center [222, 255] width 210 height 30
click at [154, 258] on input "070400619" at bounding box center [222, 255] width 210 height 30
click at [232, 289] on div "0704700619 - KHÁNH" at bounding box center [219, 291] width 185 height 20
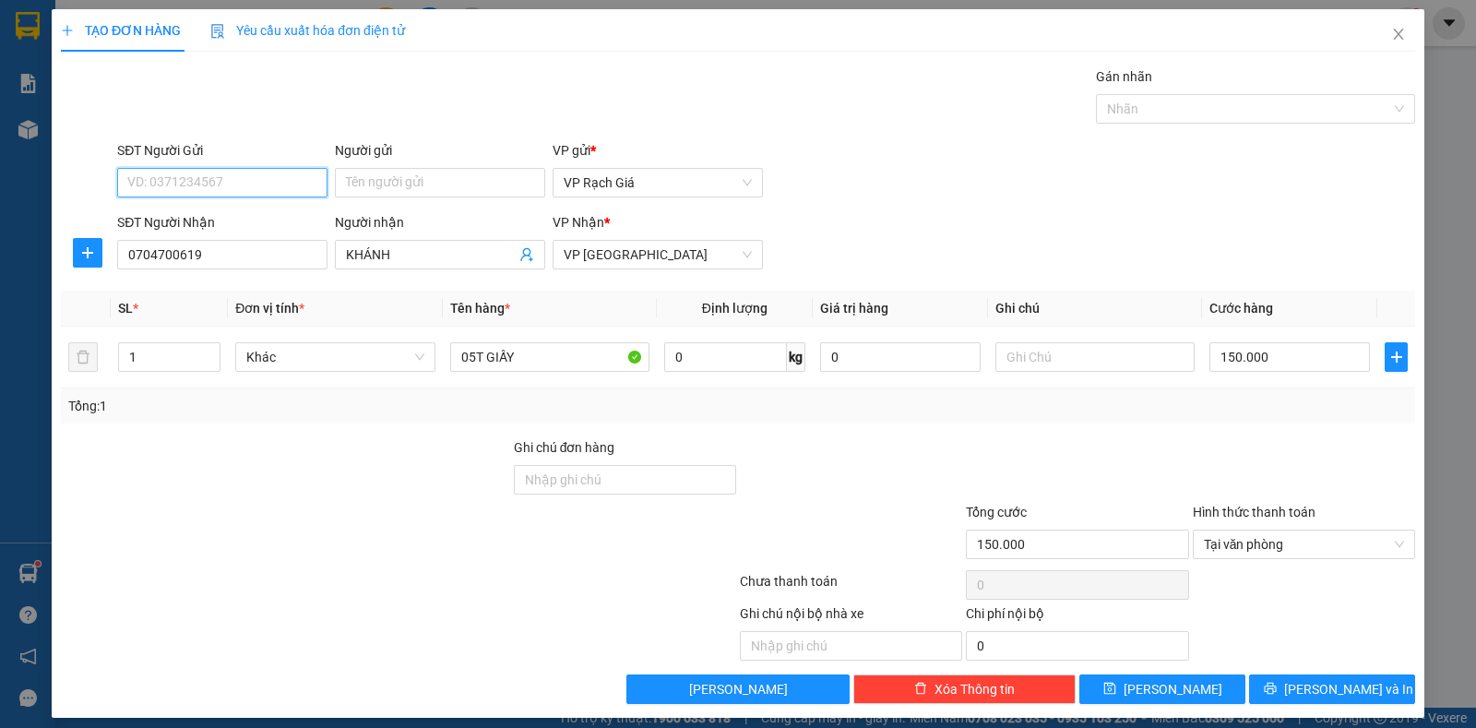
click at [154, 186] on input "SĐT Người Gửi" at bounding box center [222, 183] width 210 height 30
click at [154, 221] on div "0348437898 - TRỌNG" at bounding box center [219, 219] width 185 height 20
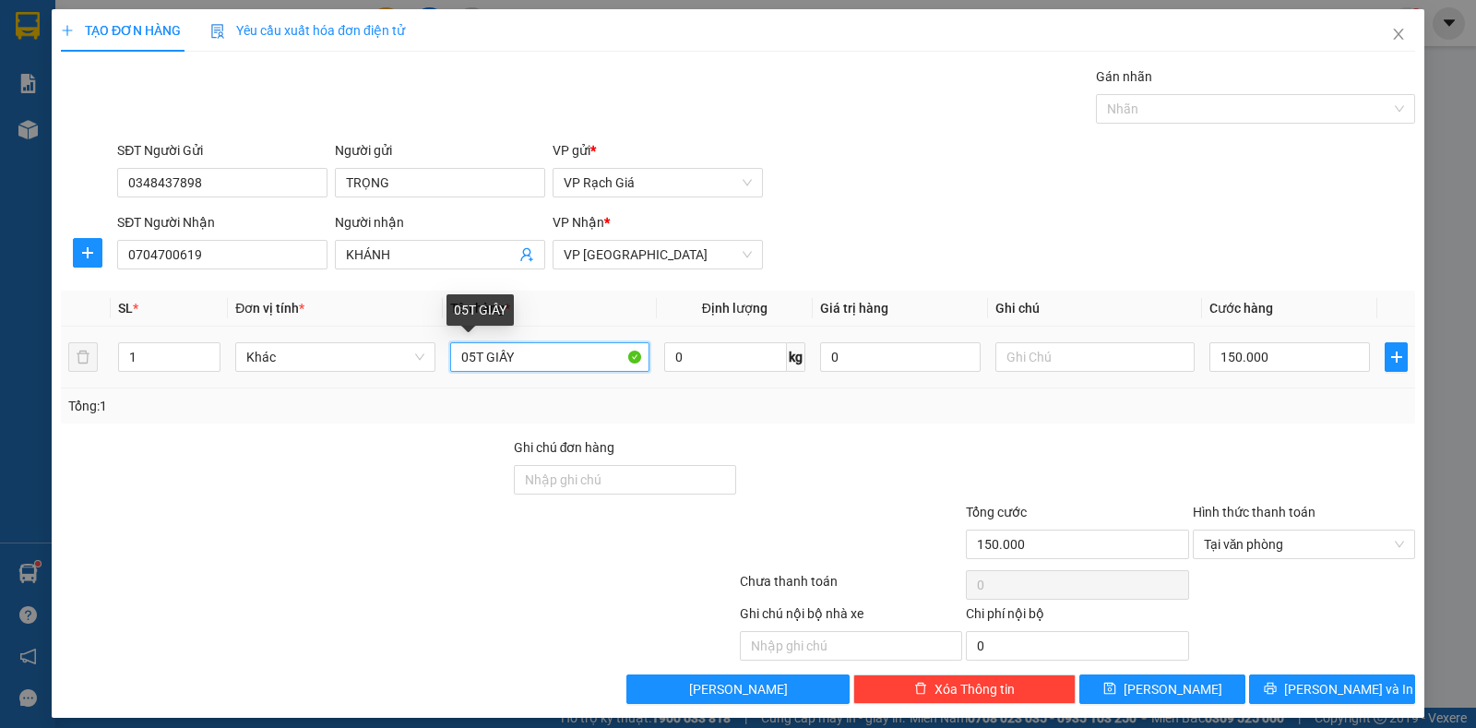
click at [472, 360] on input "05T GIẤY" at bounding box center [549, 357] width 199 height 30
click at [1276, 345] on input "150.000" at bounding box center [1289, 357] width 161 height 30
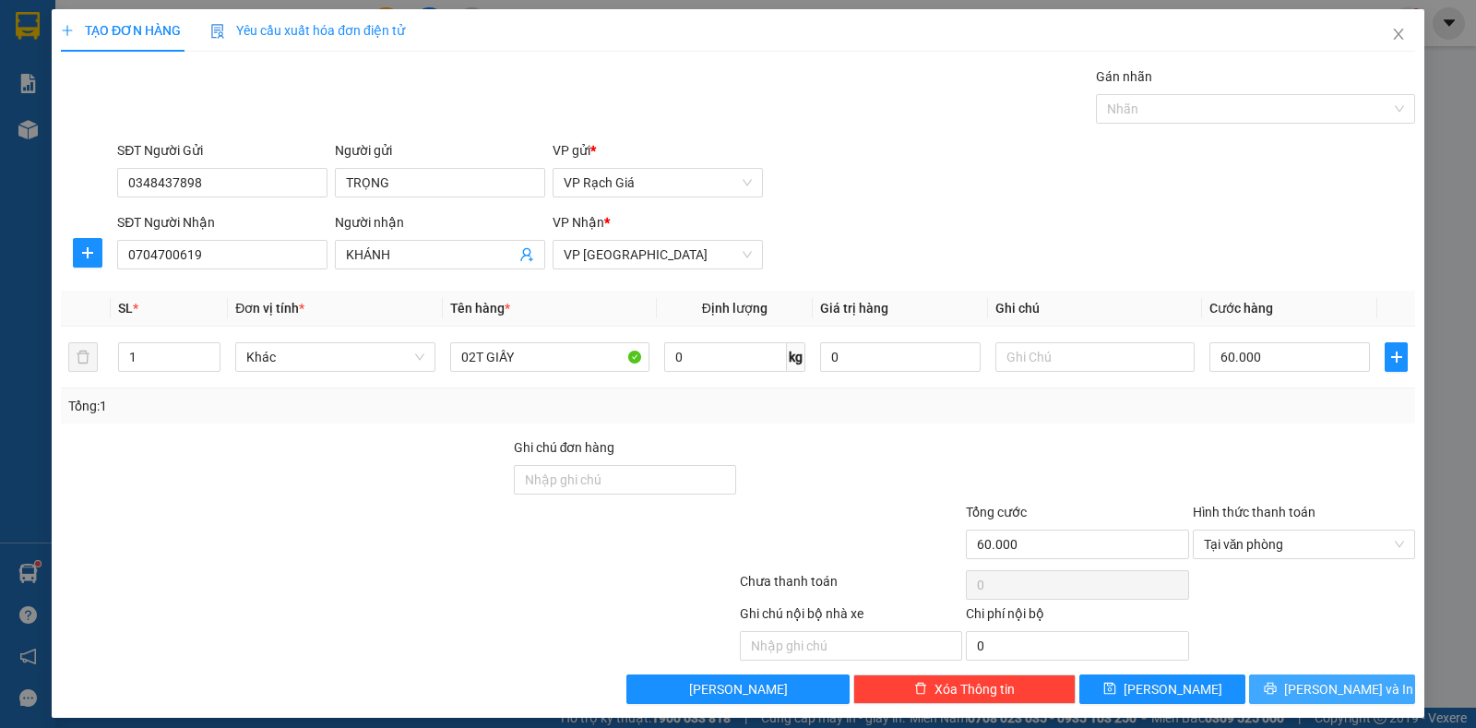
click at [1281, 679] on button "Lưu và In" at bounding box center [1332, 689] width 166 height 30
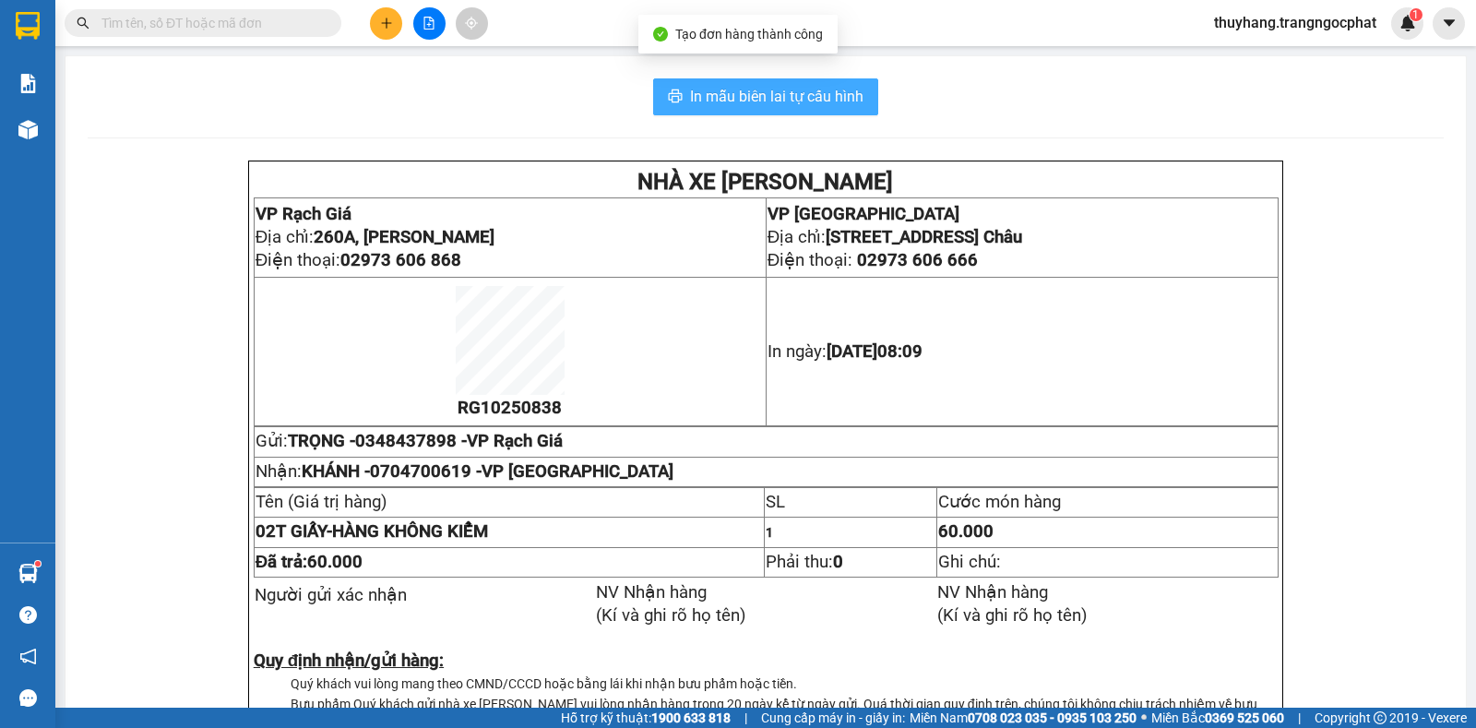
click at [787, 110] on button "In mẫu biên lai tự cấu hình" at bounding box center [765, 96] width 225 height 37
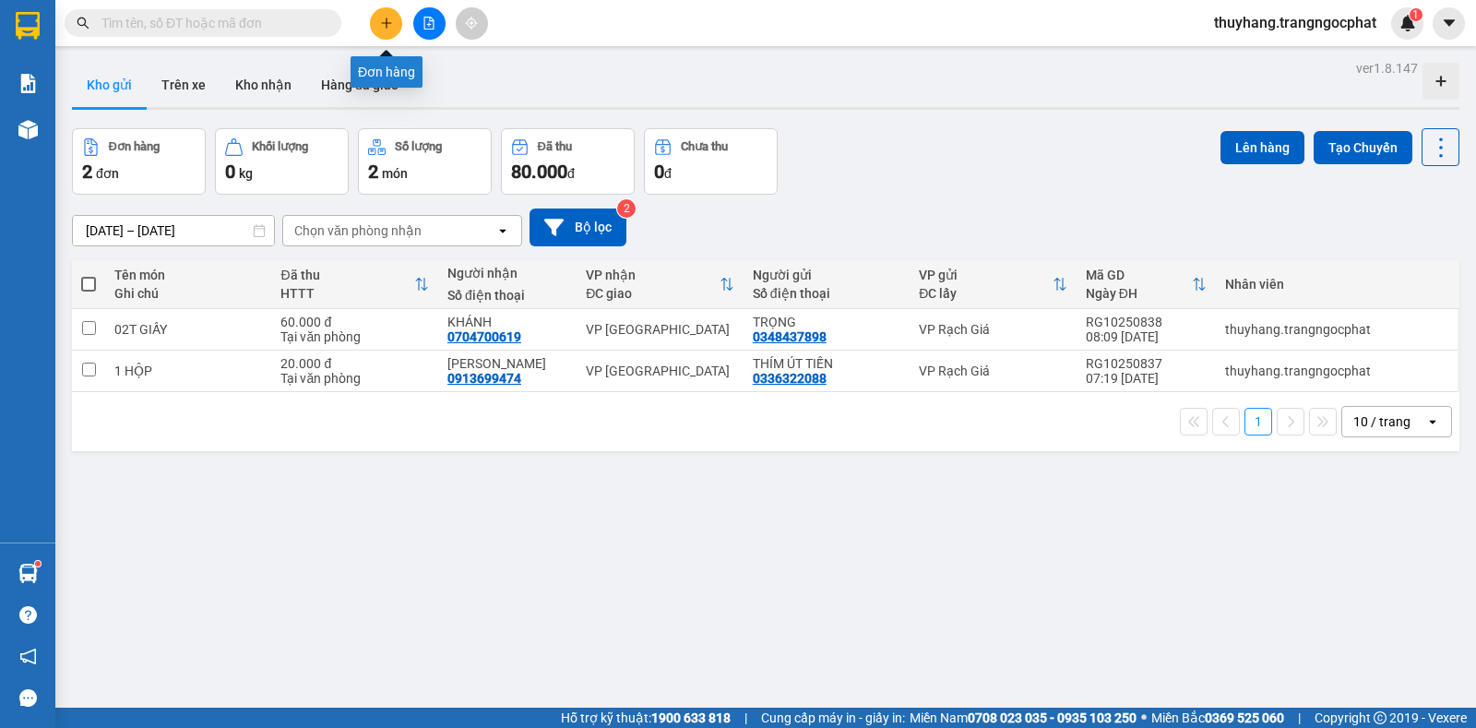
click at [390, 20] on icon "plus" at bounding box center [386, 23] width 13 height 13
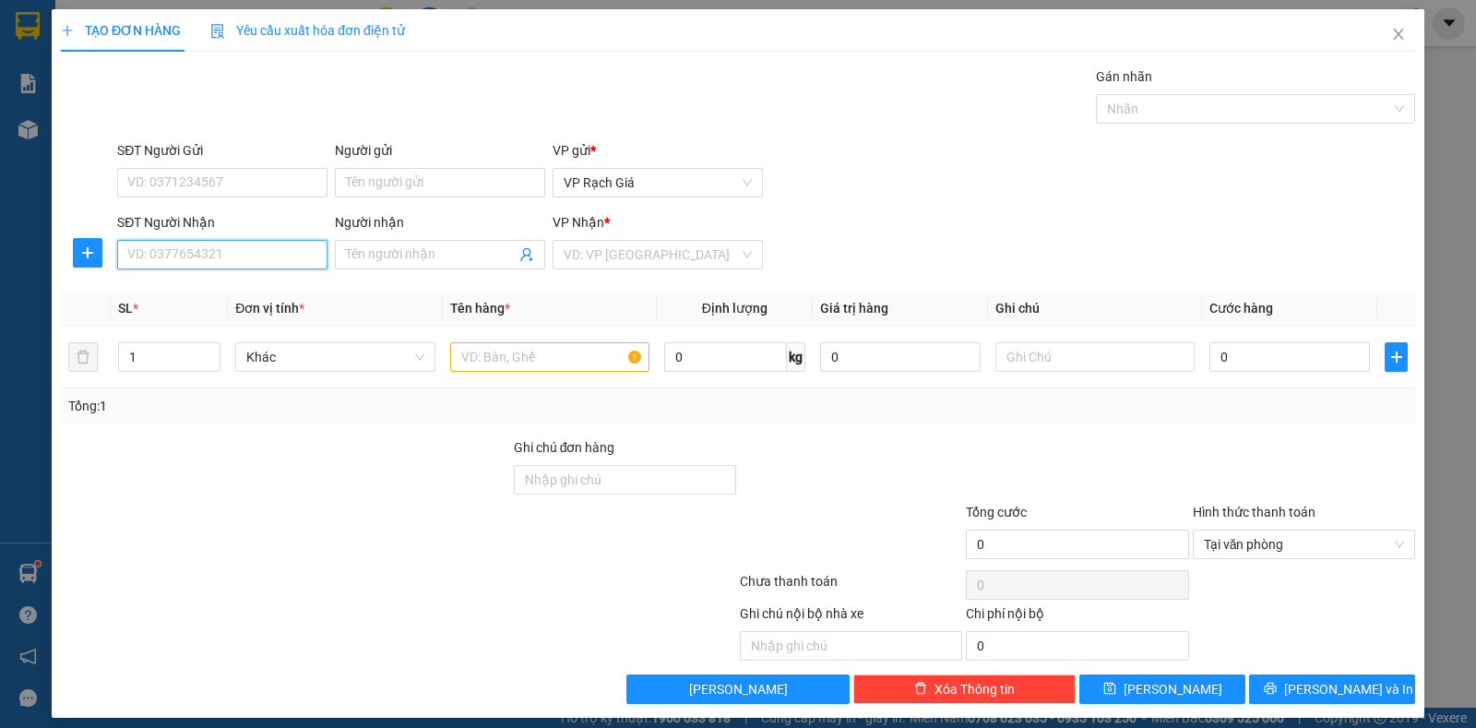
click at [236, 254] on input "SĐT Người Nhận" at bounding box center [222, 255] width 210 height 30
click at [376, 247] on input "Người nhận" at bounding box center [431, 254] width 170 height 20
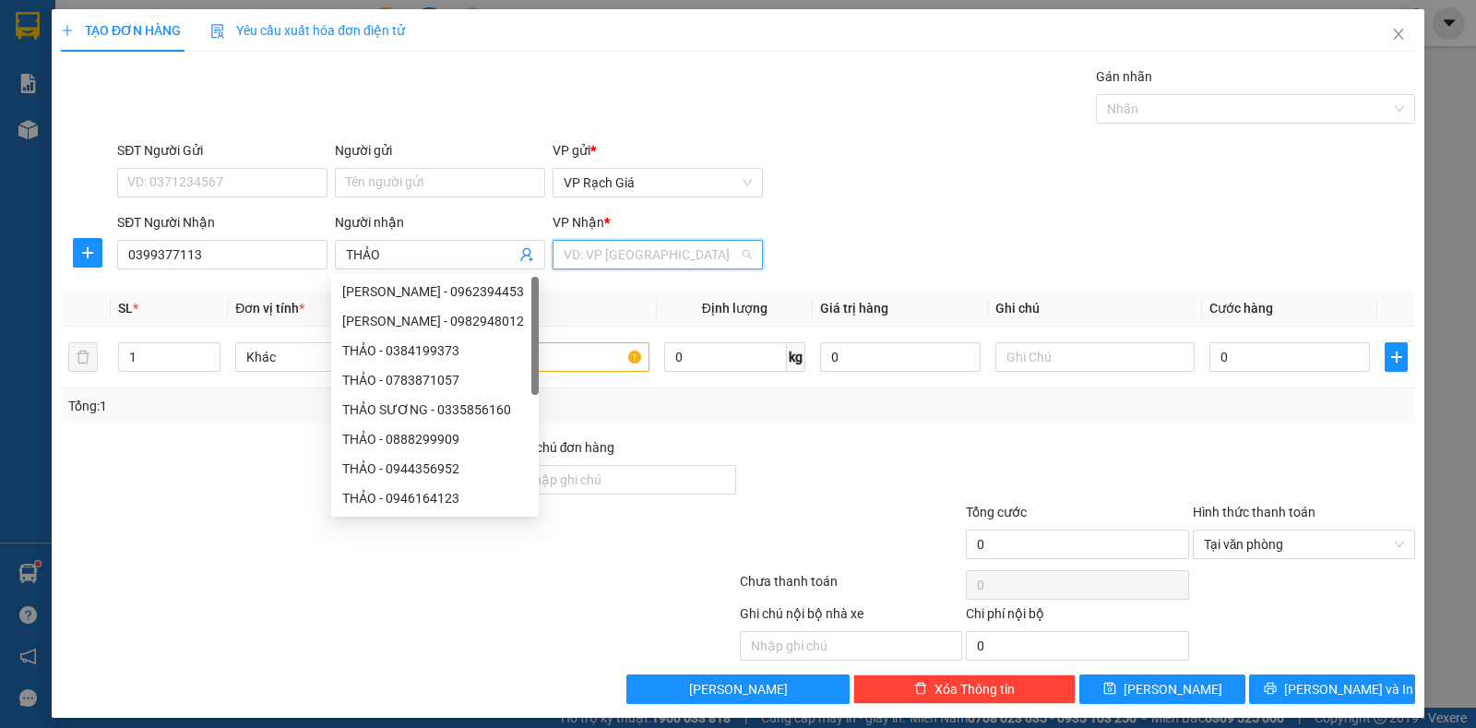
click at [617, 245] on input "search" at bounding box center [651, 255] width 175 height 28
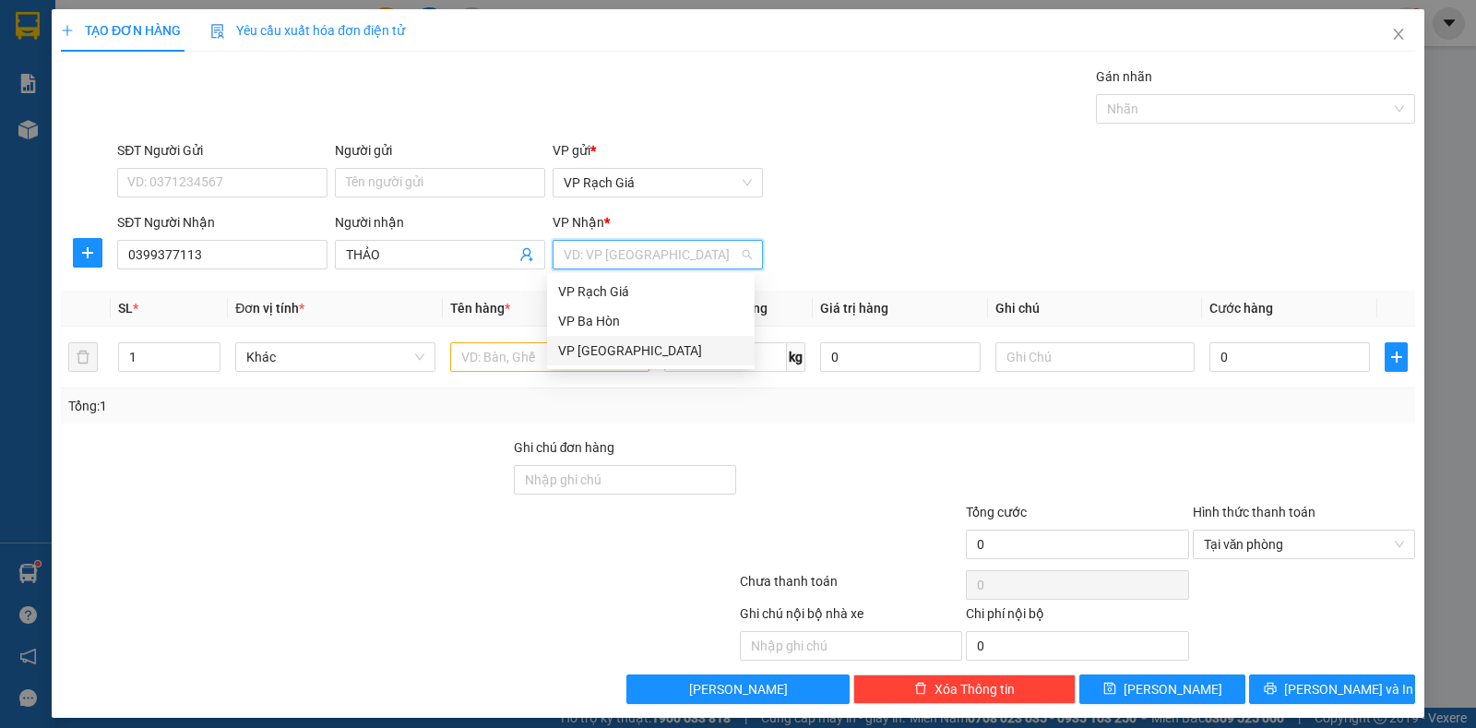
click at [584, 346] on div "VP Hà Tiên" at bounding box center [650, 350] width 185 height 20
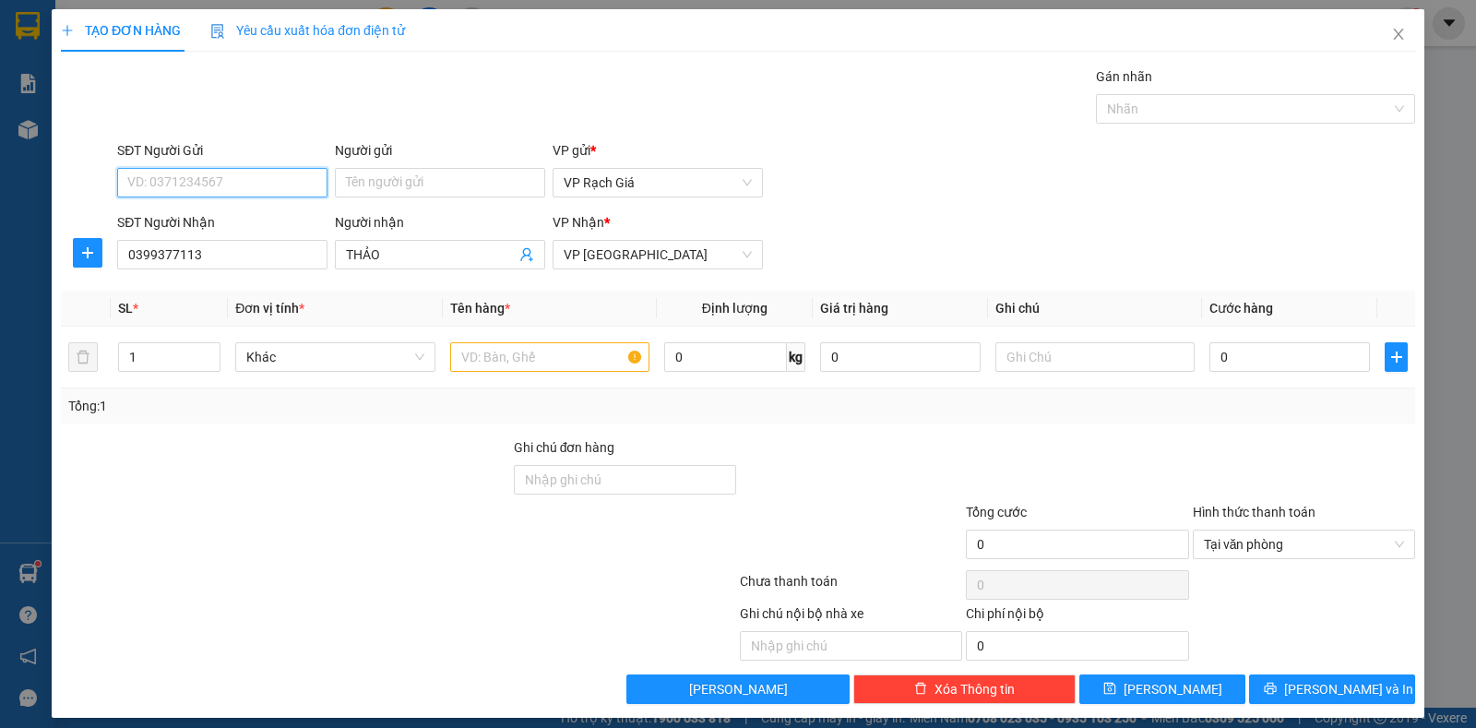
click at [297, 190] on input "SĐT Người Gửi" at bounding box center [222, 183] width 210 height 30
click at [212, 220] on div "0946476789 - TẤN" at bounding box center [219, 219] width 185 height 20
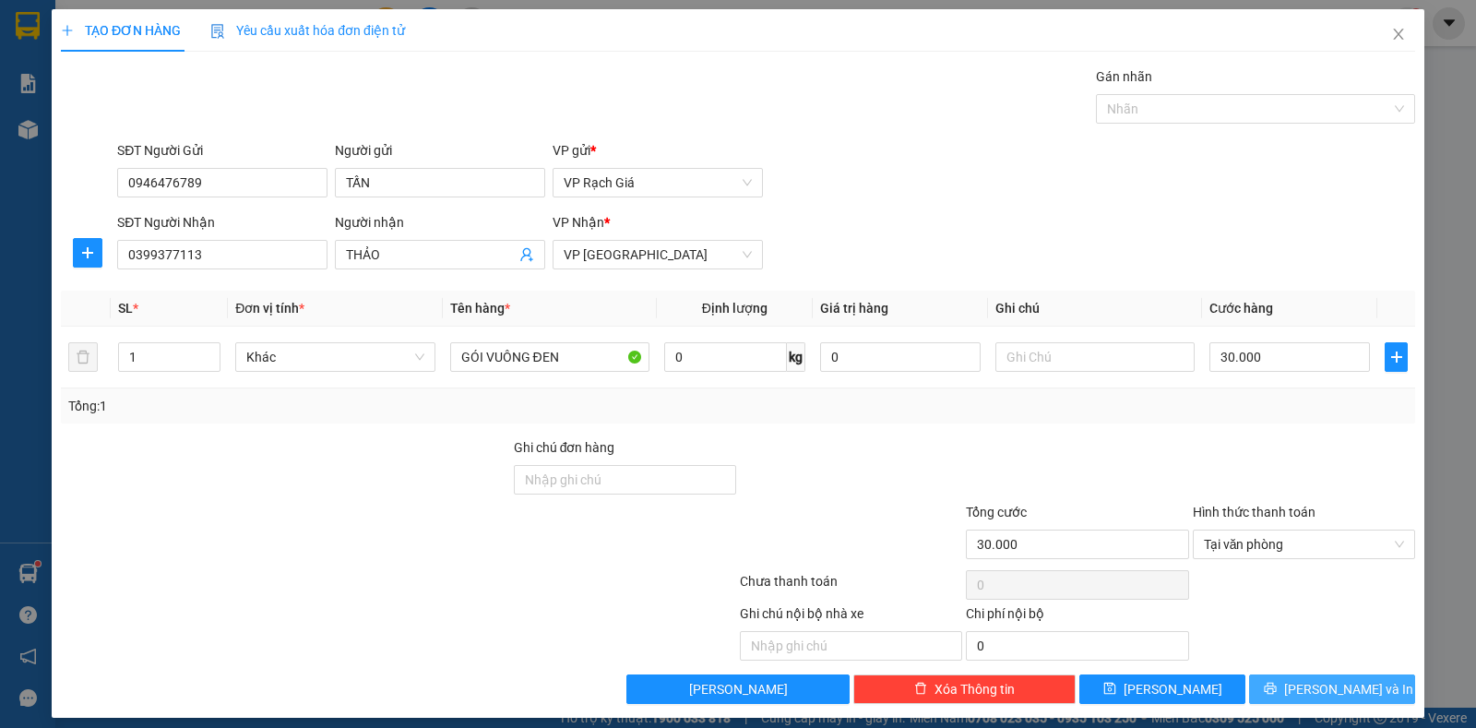
click at [1267, 686] on button "Lưu và In" at bounding box center [1332, 689] width 166 height 30
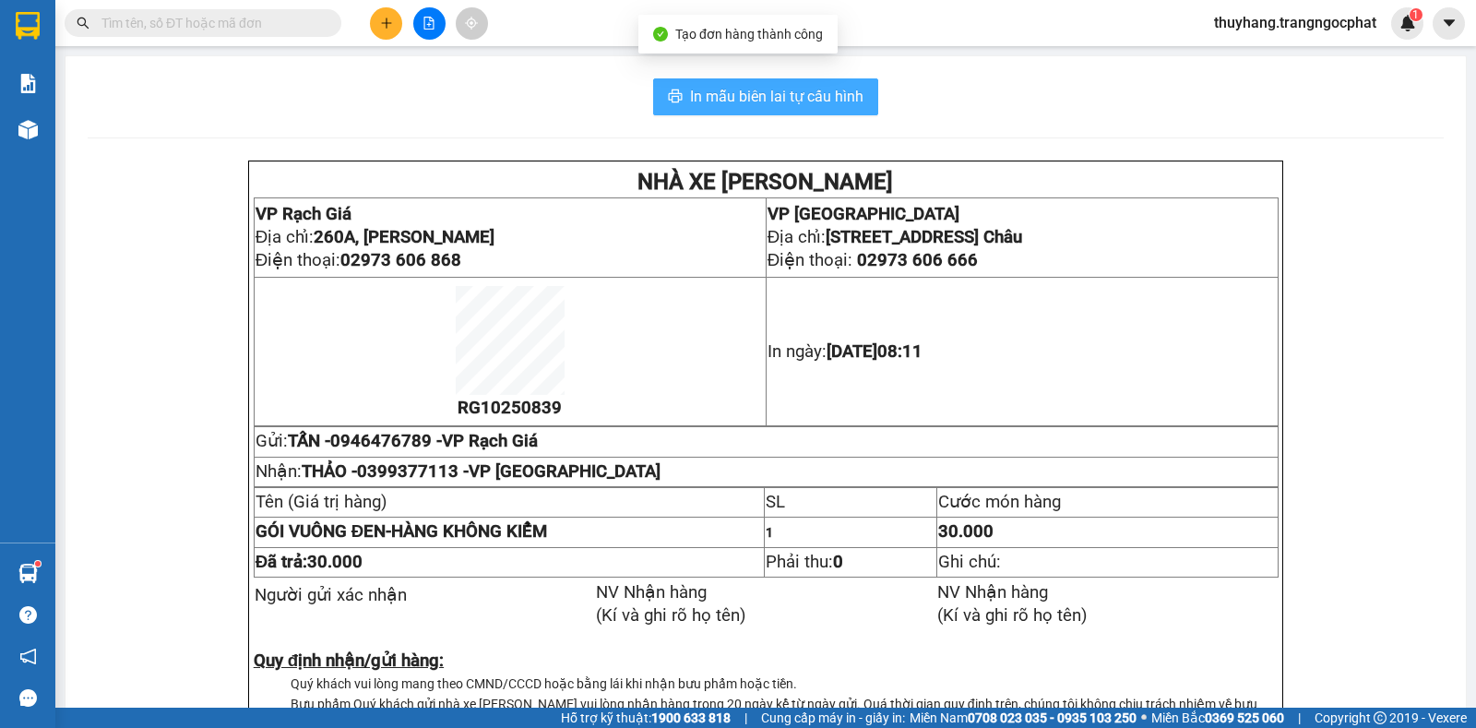
click at [803, 95] on span "In mẫu biên lai tự cấu hình" at bounding box center [776, 96] width 173 height 23
